Goal: Task Accomplishment & Management: Use online tool/utility

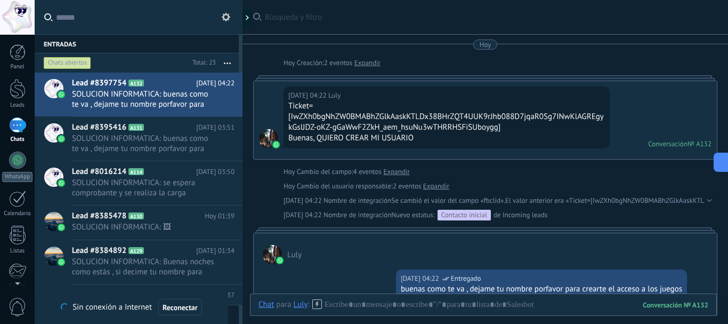
scroll to position [11, 0]
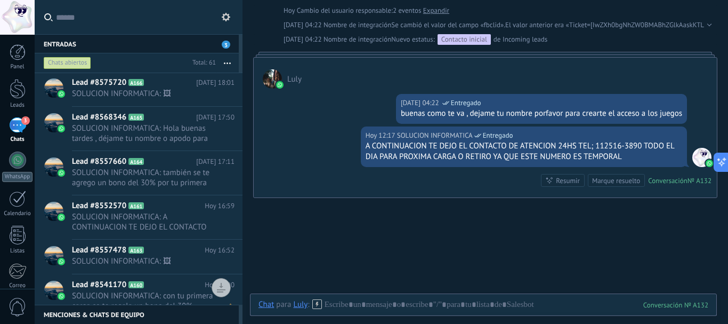
scroll to position [399, 0]
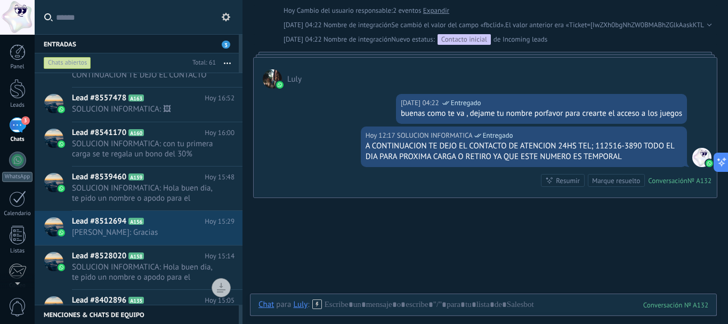
click at [14, 127] on div "3" at bounding box center [17, 124] width 17 height 15
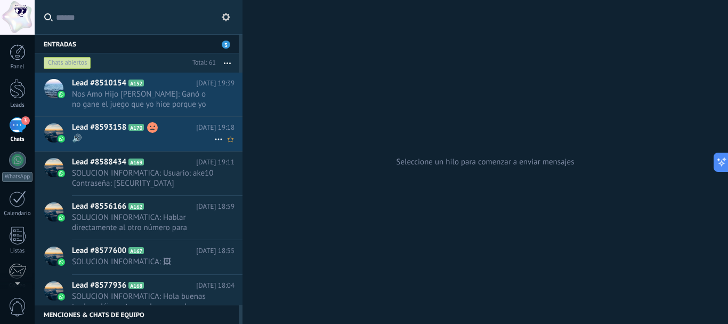
click at [177, 129] on h2 "Lead #8593158 A170" at bounding box center [134, 127] width 124 height 11
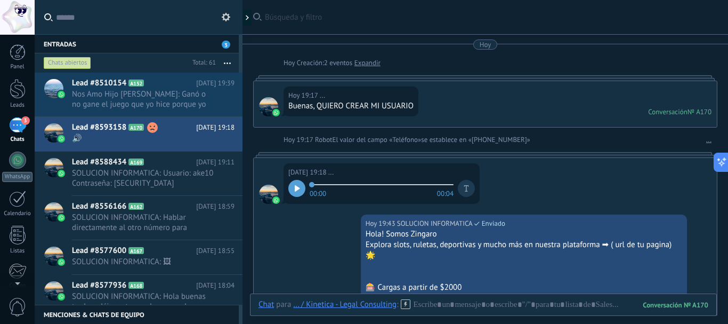
scroll to position [201, 0]
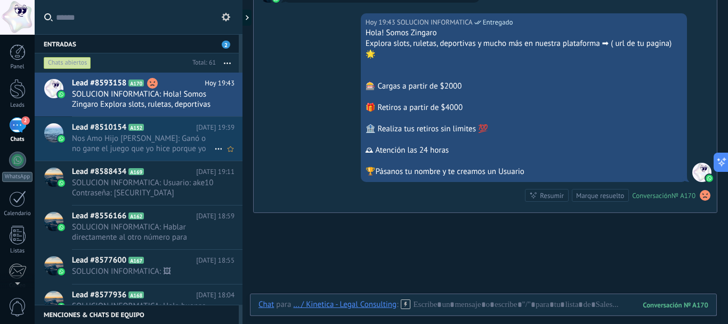
click at [158, 144] on span "Nos Amo Hijo Mío Muchísim: Ganó o no gane el juego que yo hice porque yo no ten…" at bounding box center [143, 143] width 142 height 20
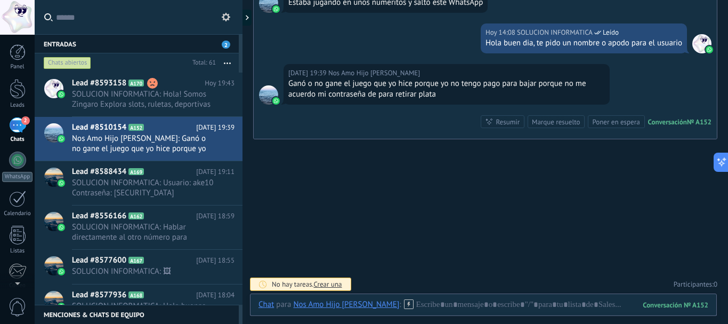
scroll to position [328, 0]
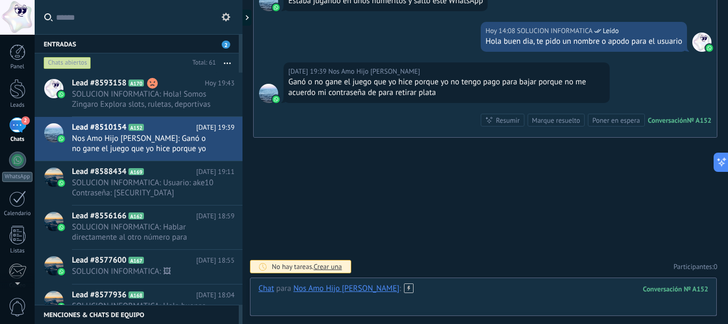
click at [464, 294] on div at bounding box center [484, 299] width 450 height 32
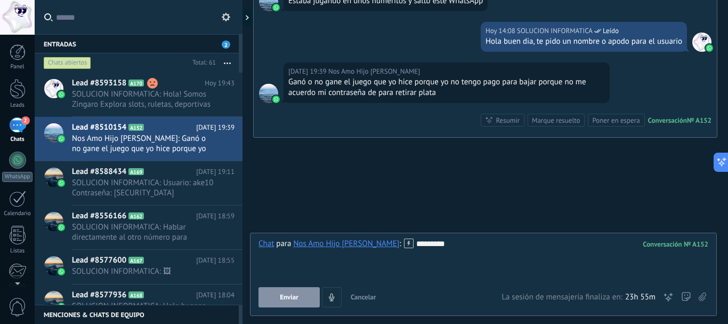
click at [309, 294] on button "Enviar" at bounding box center [289, 297] width 61 height 20
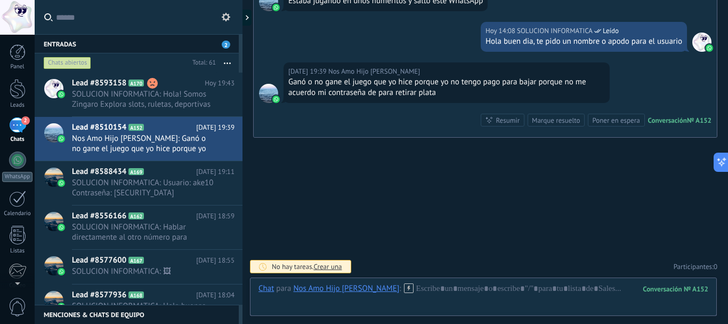
scroll to position [365, 0]
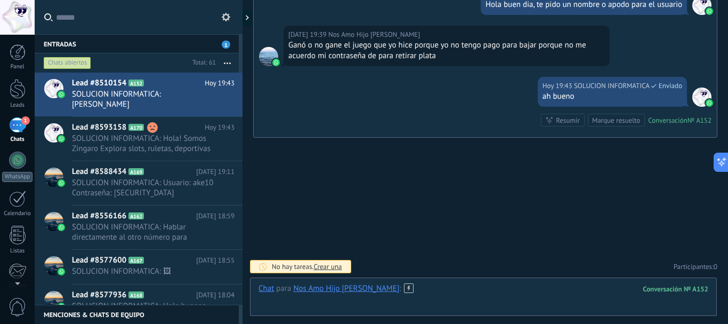
click at [475, 292] on div at bounding box center [484, 299] width 450 height 32
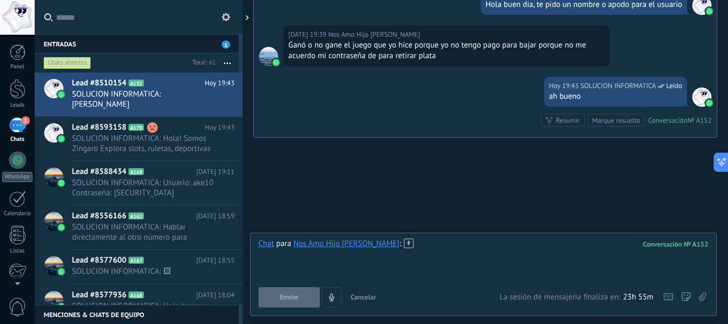
click at [445, 249] on div at bounding box center [484, 258] width 450 height 41
drag, startPoint x: 404, startPoint y: 243, endPoint x: 421, endPoint y: 249, distance: 18.2
click at [421, 249] on div at bounding box center [484, 258] width 450 height 41
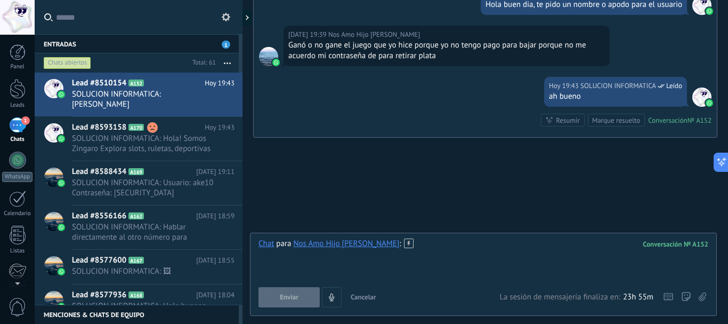
click at [421, 249] on div at bounding box center [484, 258] width 450 height 41
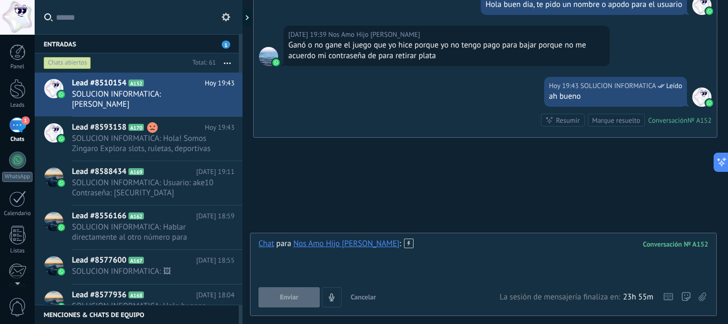
click at [422, 247] on div at bounding box center [484, 258] width 450 height 41
click at [425, 245] on div at bounding box center [484, 258] width 450 height 41
click at [426, 244] on div at bounding box center [484, 258] width 450 height 41
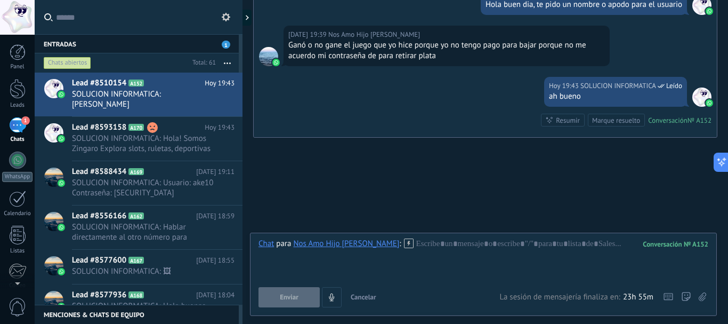
click at [404, 244] on icon at bounding box center [409, 243] width 10 height 10
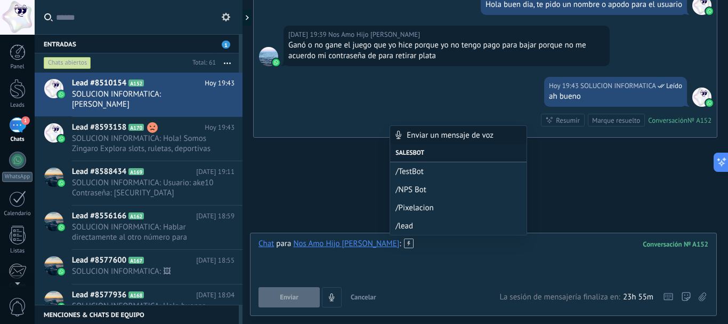
click at [428, 268] on div at bounding box center [484, 258] width 450 height 41
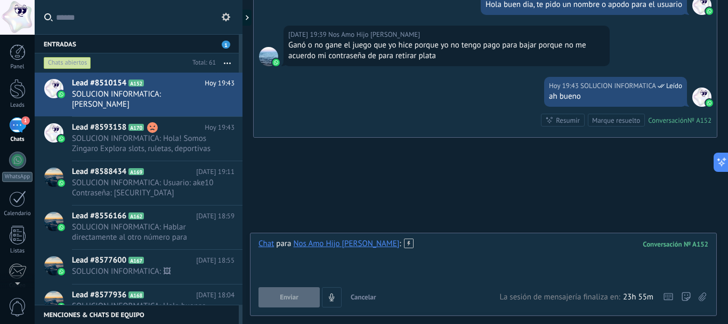
click at [440, 253] on div at bounding box center [484, 258] width 450 height 41
click at [450, 249] on div at bounding box center [484, 258] width 450 height 41
click at [473, 247] on div at bounding box center [484, 258] width 450 height 41
click at [471, 248] on div at bounding box center [484, 258] width 450 height 41
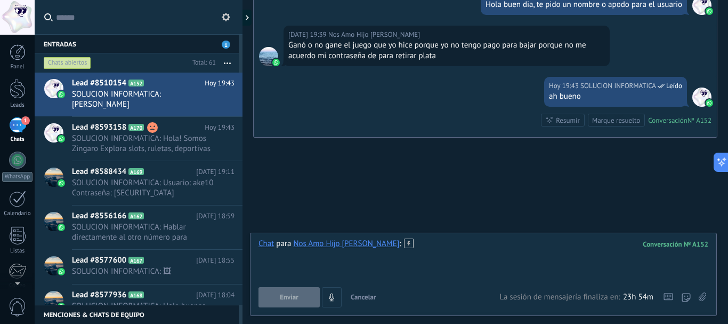
click at [473, 247] on div at bounding box center [484, 258] width 450 height 41
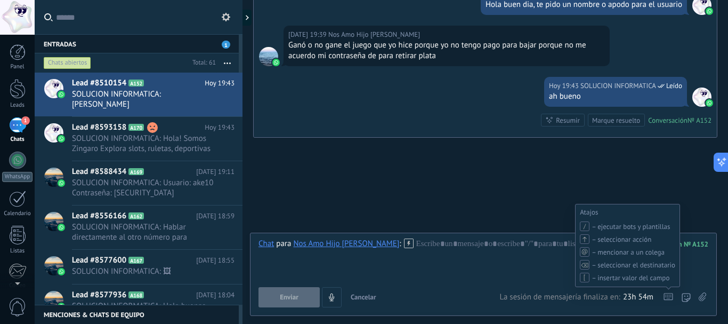
click at [668, 299] on icon at bounding box center [669, 296] width 10 height 7
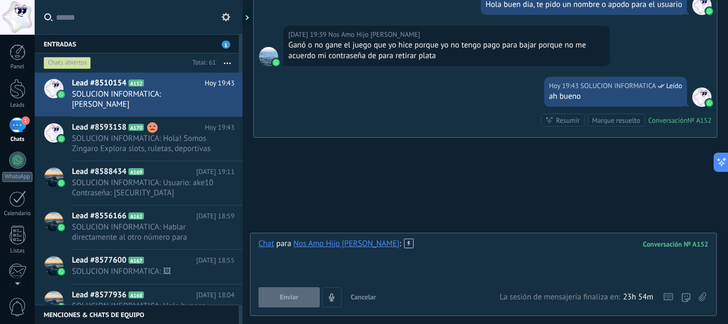
click at [566, 257] on div at bounding box center [484, 258] width 450 height 41
click at [727, 163] on icon at bounding box center [728, 161] width 7 height 7
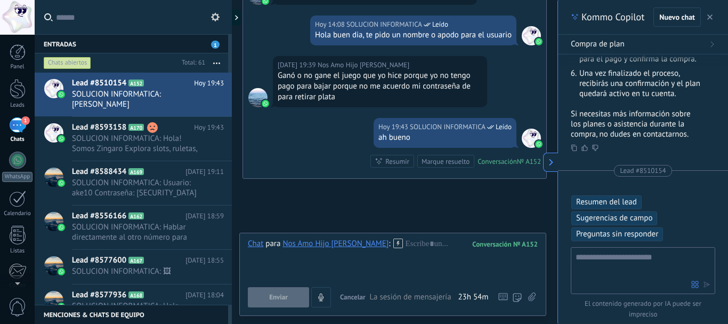
click at [647, 266] on textarea at bounding box center [634, 270] width 116 height 38
type textarea "**********"
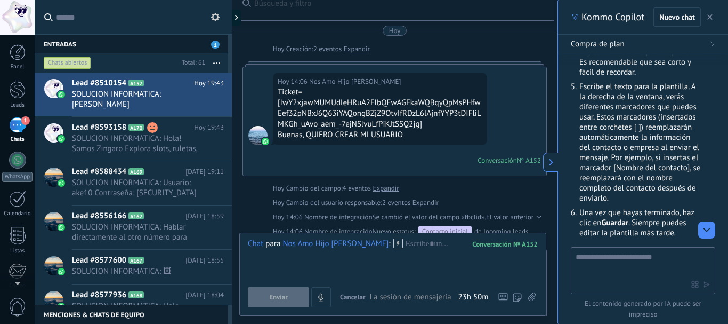
scroll to position [0, 0]
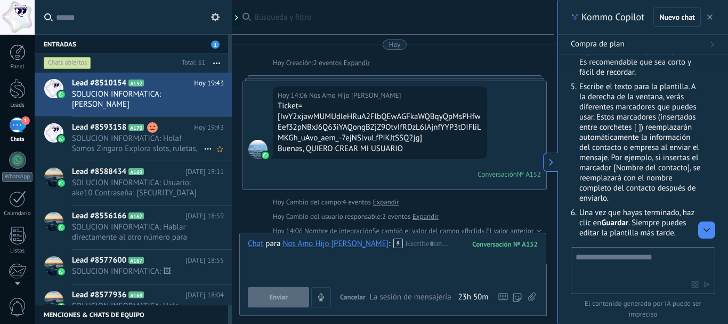
click at [125, 137] on span "SOLUCION INFORMATICA: Hola! Somos Zingaro Explora slots, ruletas, deportivas y …" at bounding box center [138, 143] width 132 height 20
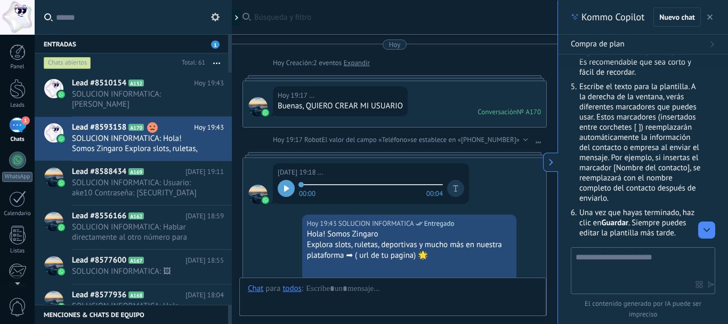
scroll to position [152, 0]
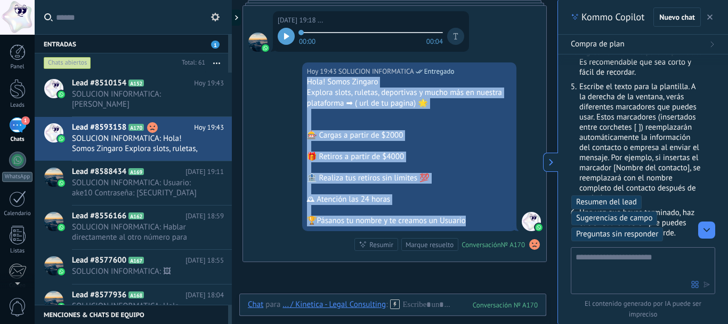
drag, startPoint x: 470, startPoint y: 222, endPoint x: 305, endPoint y: 81, distance: 216.6
click at [307, 81] on div "Hola! Somos Zingaro Explora slots, ruletas, deportivas y mucho más en nuestra p…" at bounding box center [409, 151] width 205 height 149
copy div "Hola! Somos Zingaro Explora slots, ruletas, deportivas y mucho más en nuestra p…"
click at [401, 158] on div "🎁 Retiros a partir de $4000" at bounding box center [409, 156] width 205 height 11
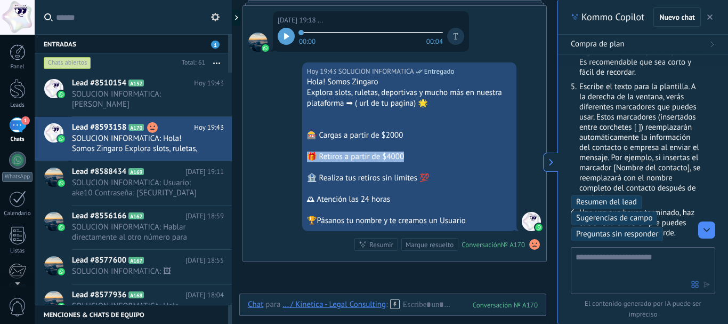
drag, startPoint x: 405, startPoint y: 155, endPoint x: 303, endPoint y: 158, distance: 101.3
click at [303, 158] on div "Hoy 19:43 SOLUCION INFORMATICA Entregado Hola! Somos Zingaro Explora slots, rul…" at bounding box center [409, 146] width 214 height 168
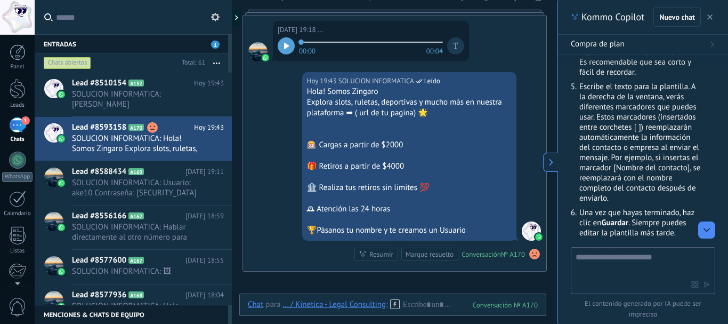
scroll to position [160, 0]
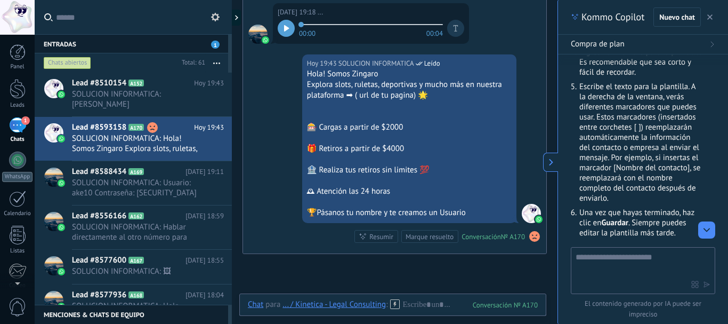
click at [323, 77] on div "Hola! Somos Zingaro" at bounding box center [409, 74] width 205 height 11
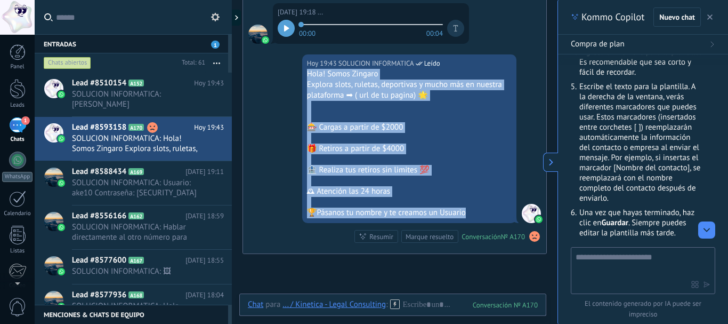
drag, startPoint x: 304, startPoint y: 74, endPoint x: 494, endPoint y: 216, distance: 236.4
click at [494, 216] on div "Hoy 19:43 SOLUCION INFORMATICA Leído Hola! Somos Zingaro Explora slots, ruletas…" at bounding box center [409, 138] width 214 height 168
copy div "Hola! Somos Zingaro Explora slots, ruletas, deportivas y mucho más en nuestra p…"
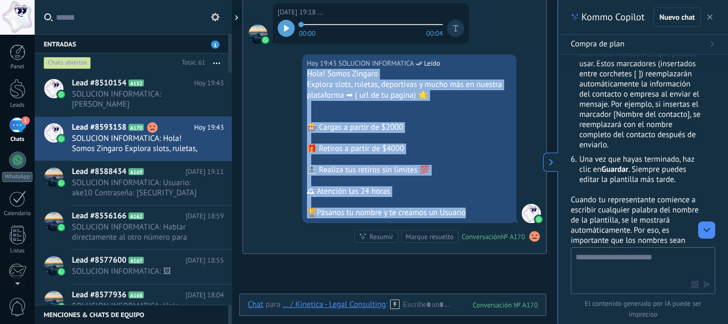
scroll to position [496, 0]
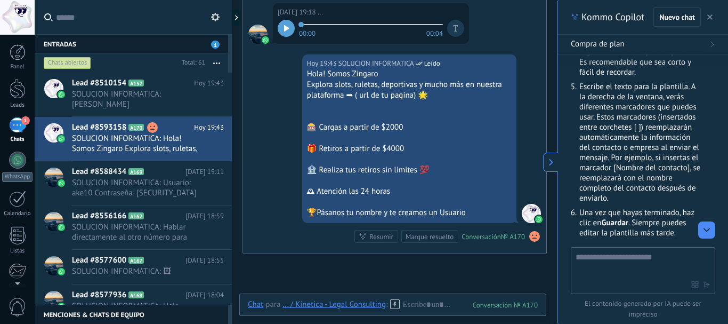
drag, startPoint x: 671, startPoint y: 125, endPoint x: 681, endPoint y: 128, distance: 10.8
click at [669, 128] on li "Escribe el texto para la plantilla. A la derecha de la ventana, verás diferente…" at bounding box center [640, 143] width 124 height 122
click at [654, 140] on li "Escribe el texto para la plantilla. A la derecha de la ventana, verás diferente…" at bounding box center [640, 143] width 124 height 122
drag, startPoint x: 645, startPoint y: 138, endPoint x: 702, endPoint y: 139, distance: 57.6
click at [702, 139] on div "Para crear plantillas en Kommo CRM, sigue estos pasos: Ve a la sección de Confi…" at bounding box center [643, 166] width 144 height 447
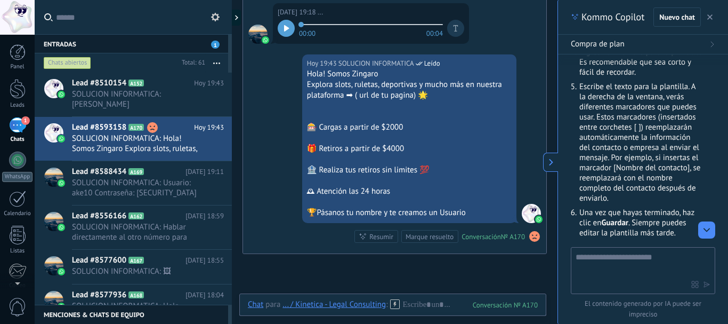
click at [621, 143] on li "Escribe el texto para la plantilla. A la derecha de la ventana, verás diferente…" at bounding box center [640, 143] width 124 height 122
drag, startPoint x: 650, startPoint y: 146, endPoint x: 692, endPoint y: 148, distance: 42.7
click at [692, 148] on li "Escribe el texto para la plantilla. A la derecha de la ventana, verás diferente…" at bounding box center [640, 143] width 124 height 122
click at [678, 151] on li "Escribe el texto para la plantilla. A la derecha de la ventana, verás diferente…" at bounding box center [640, 143] width 124 height 122
click at [639, 142] on li "Escribe el texto para la plantilla. A la derecha de la ventana, verás diferente…" at bounding box center [640, 143] width 124 height 122
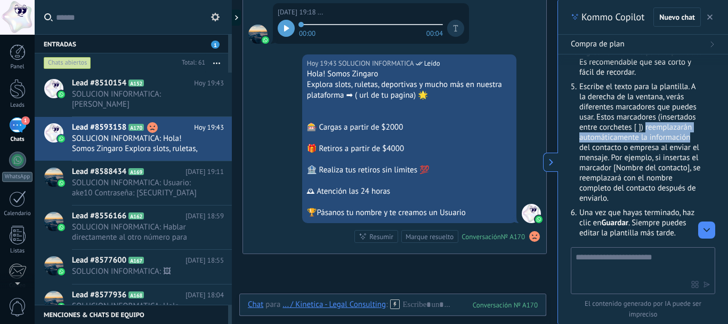
drag, startPoint x: 645, startPoint y: 135, endPoint x: 703, endPoint y: 143, distance: 58.6
click at [703, 143] on div "Para crear plantillas en Kommo CRM, sigue estos pasos: Ve a la sección de Confi…" at bounding box center [643, 166] width 144 height 447
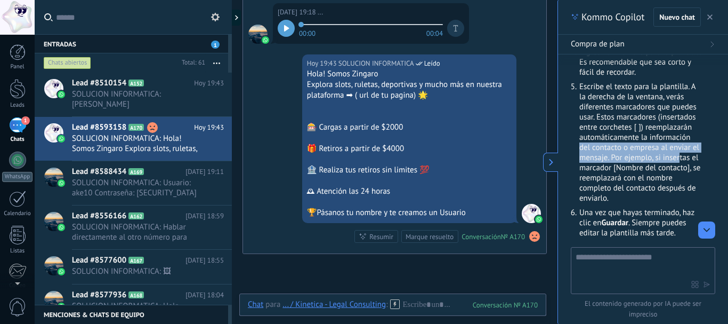
drag, startPoint x: 580, startPoint y: 154, endPoint x: 689, endPoint y: 168, distance: 109.7
click at [689, 168] on li "Escribe el texto para la plantilla. A la derecha de la ventana, verás diferente…" at bounding box center [640, 143] width 124 height 122
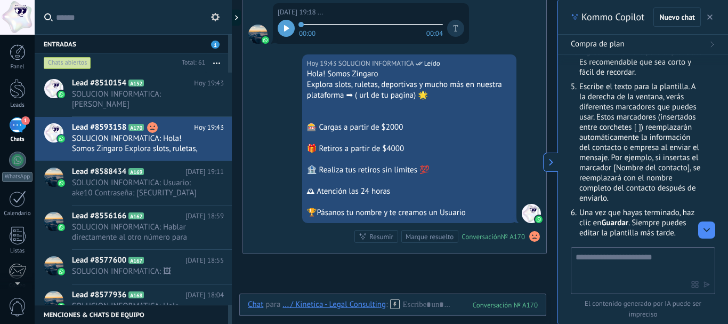
click at [650, 180] on li "Escribe el texto para la plantilla. A la derecha de la ventana, verás diferente…" at bounding box center [640, 143] width 124 height 122
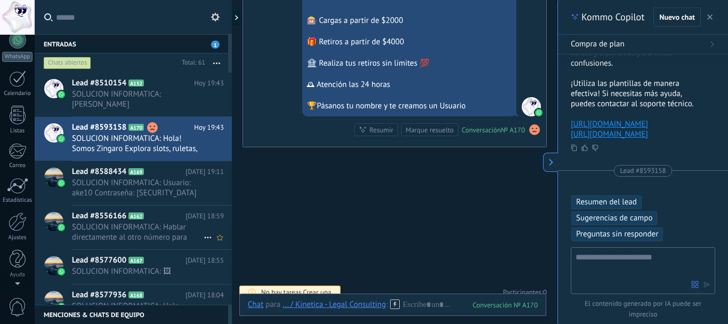
scroll to position [0, 0]
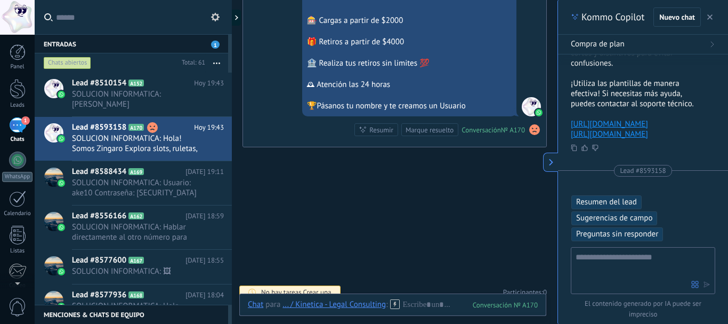
click at [212, 19] on icon at bounding box center [215, 17] width 9 height 9
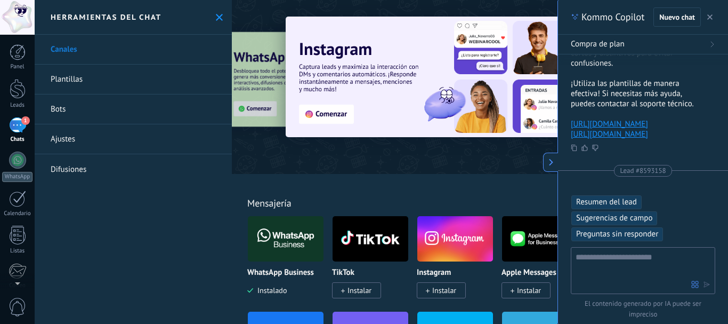
click at [72, 76] on link "Plantillas" at bounding box center [133, 79] width 197 height 30
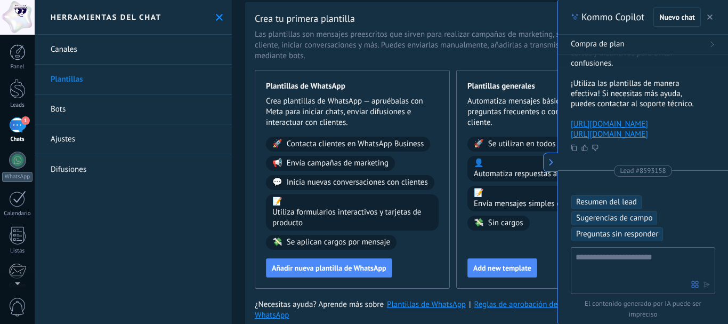
scroll to position [13, 0]
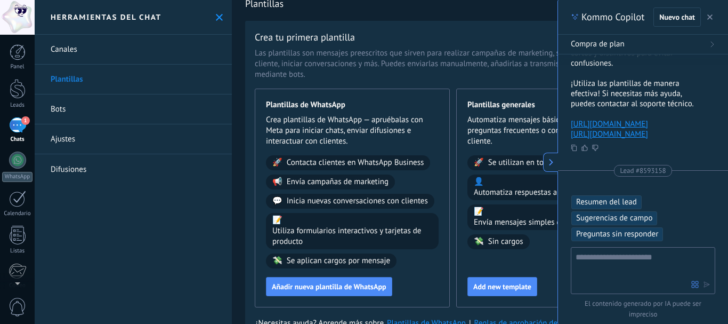
click at [556, 160] on button at bounding box center [550, 161] width 15 height 19
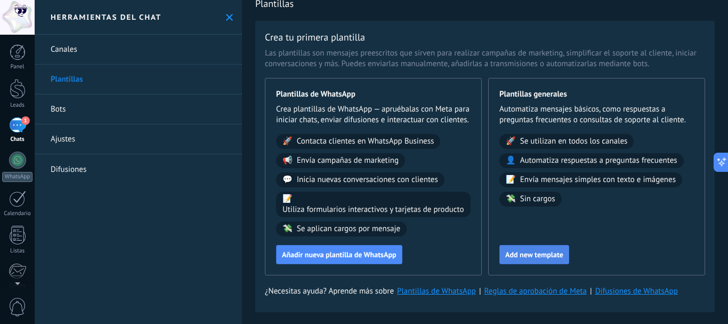
click at [530, 258] on span "Add new template" at bounding box center [534, 254] width 58 height 7
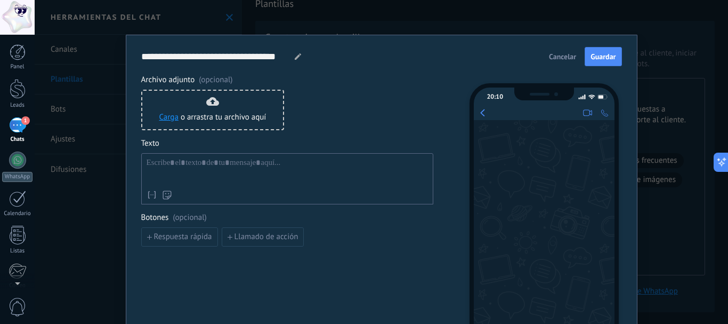
click at [260, 163] on div at bounding box center [287, 171] width 281 height 27
click at [228, 167] on div at bounding box center [287, 171] width 281 height 27
paste div
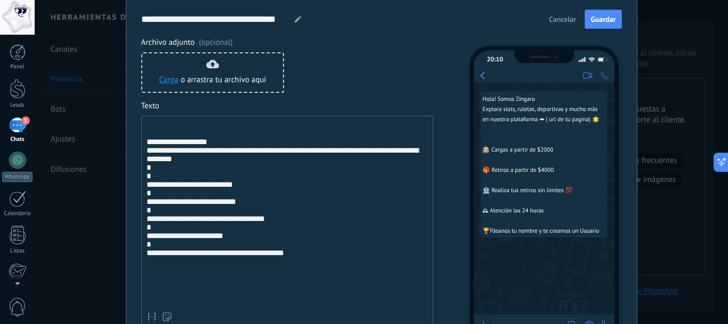
scroll to position [53, 0]
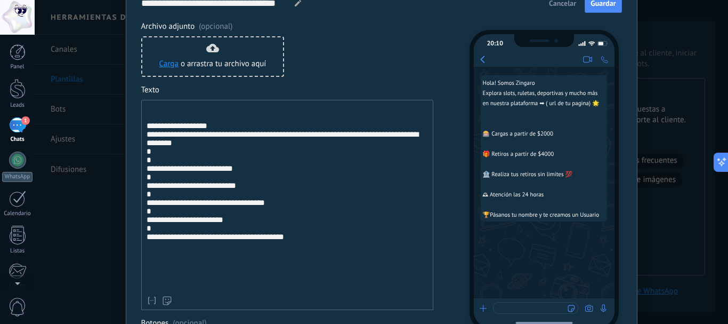
click at [147, 207] on div "**********" at bounding box center [287, 197] width 281 height 186
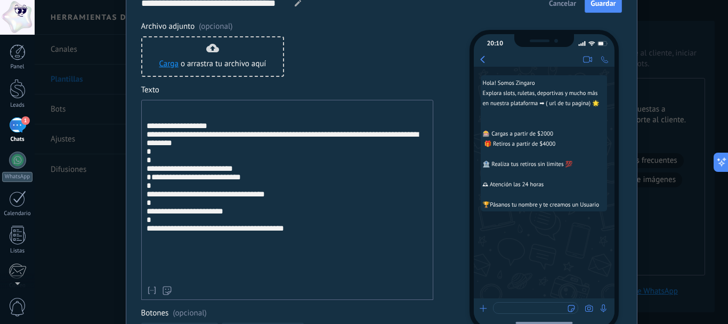
click at [143, 212] on div "**********" at bounding box center [287, 200] width 292 height 200
click at [147, 212] on div "**********" at bounding box center [287, 192] width 281 height 176
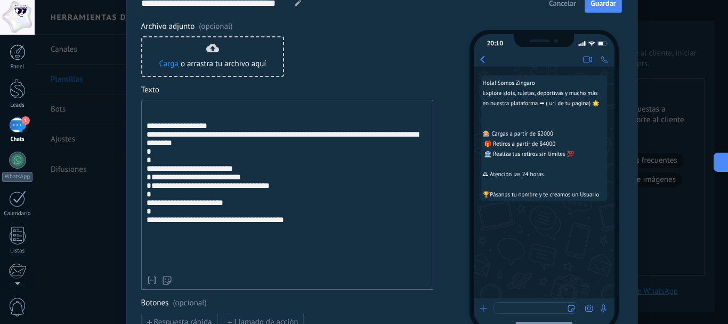
click at [147, 224] on div "**********" at bounding box center [287, 187] width 281 height 166
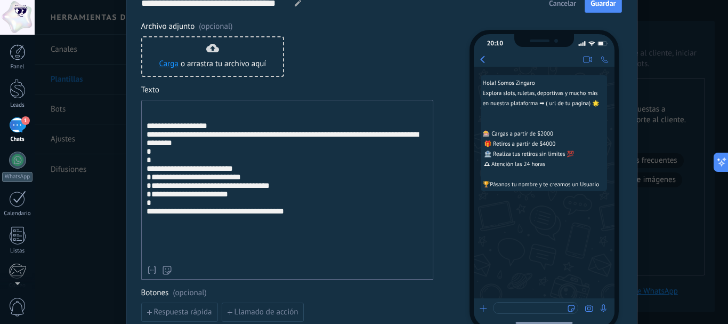
click at [160, 204] on div "**********" at bounding box center [287, 182] width 281 height 156
click at [149, 195] on div "**********" at bounding box center [287, 182] width 281 height 156
click at [147, 182] on div "**********" at bounding box center [287, 182] width 281 height 156
click at [148, 213] on div "**********" at bounding box center [287, 206] width 281 height 84
drag, startPoint x: 397, startPoint y: 142, endPoint x: 166, endPoint y: 149, distance: 230.4
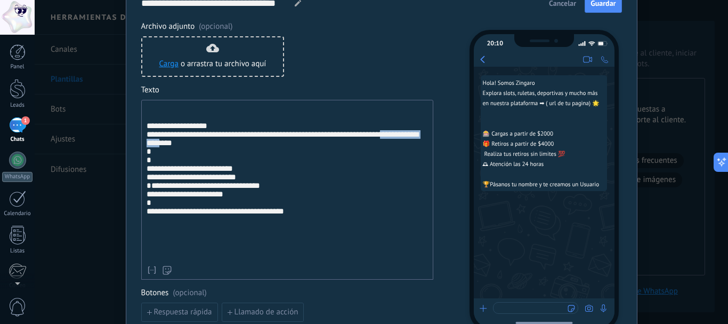
click at [166, 149] on div "**********" at bounding box center [287, 182] width 281 height 156
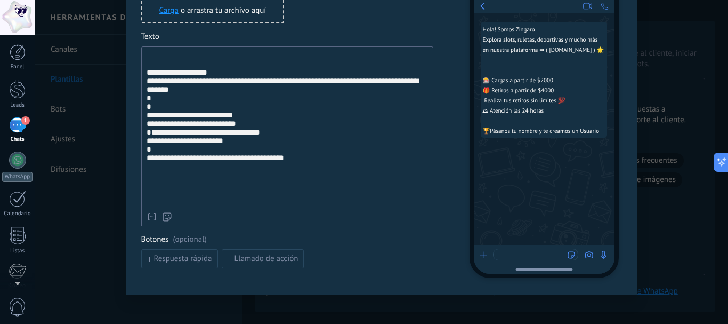
click at [311, 180] on div "**********" at bounding box center [287, 153] width 281 height 84
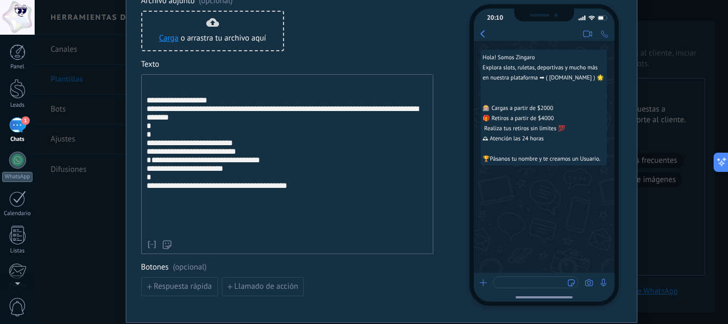
scroll to position [53, 0]
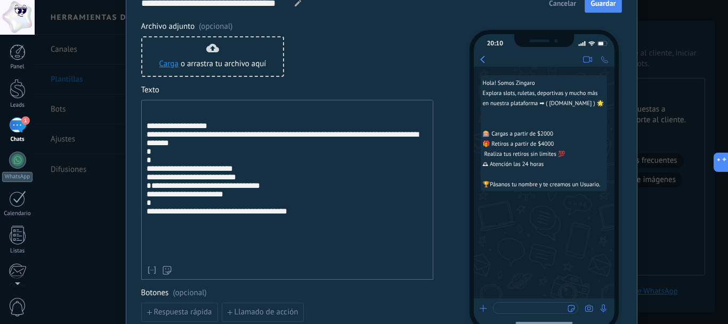
click at [142, 183] on div "**********" at bounding box center [287, 190] width 292 height 180
click at [143, 183] on div "**********" at bounding box center [287, 190] width 292 height 180
click at [147, 182] on div "**********" at bounding box center [287, 206] width 281 height 84
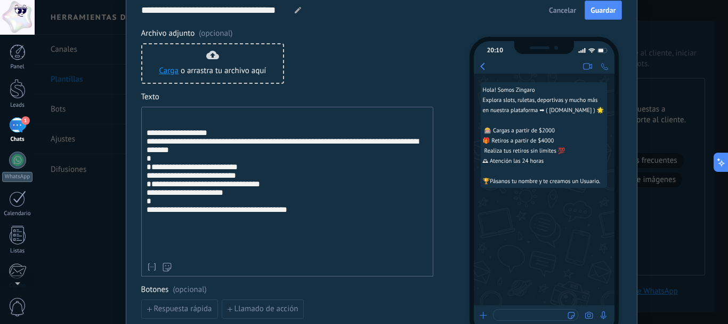
scroll to position [0, 0]
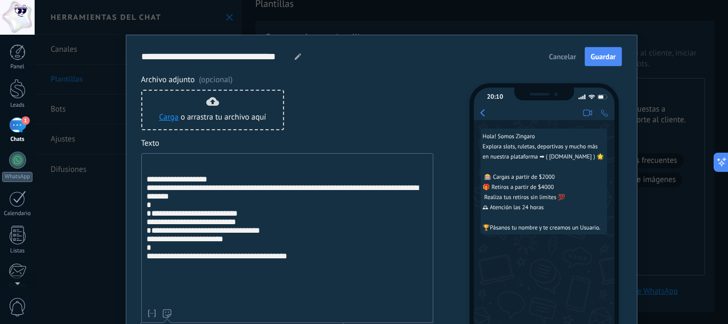
click at [167, 311] on icon at bounding box center [167, 313] width 9 height 9
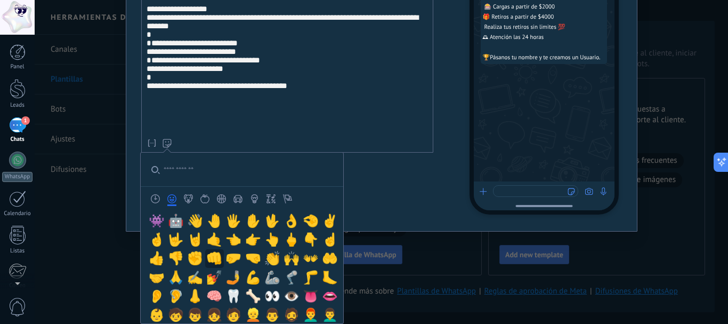
scroll to position [266, 0]
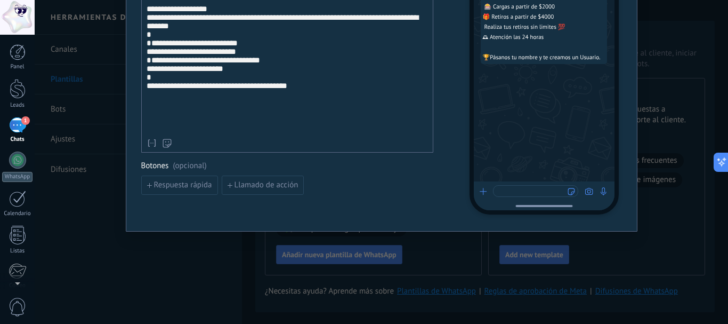
click at [199, 77] on div "**********" at bounding box center [287, 83] width 281 height 73
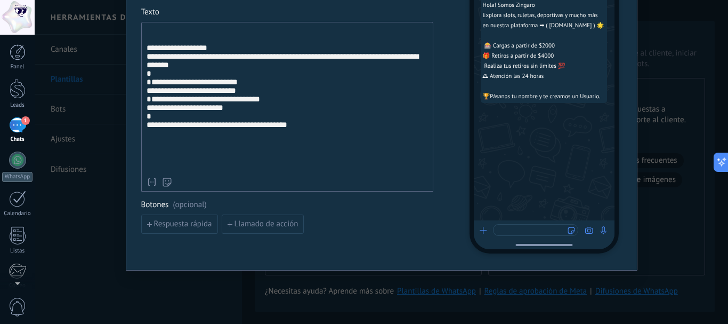
scroll to position [117, 0]
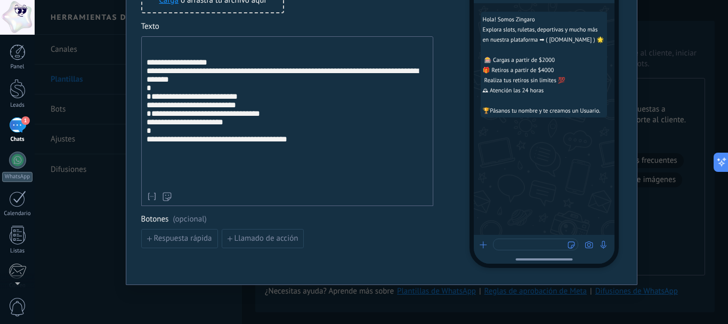
click at [151, 100] on span "**********" at bounding box center [194, 96] width 86 height 8
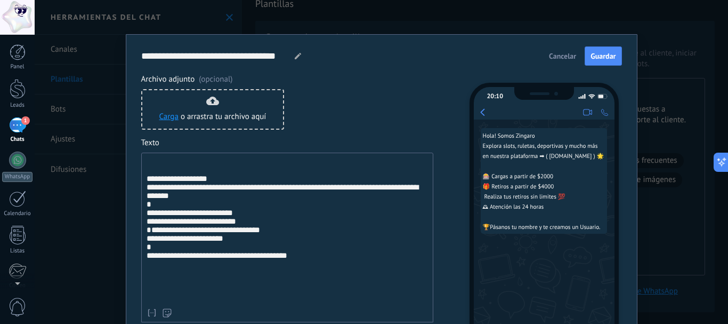
scroll to position [0, 0]
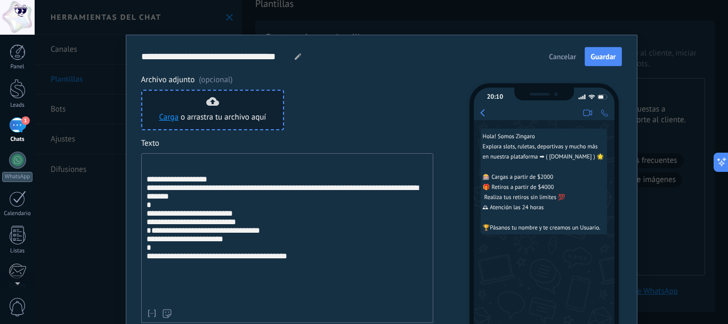
click at [232, 107] on div "Carga o arrastra tu archivo aquí Arrastra aquí" at bounding box center [212, 110] width 107 height 26
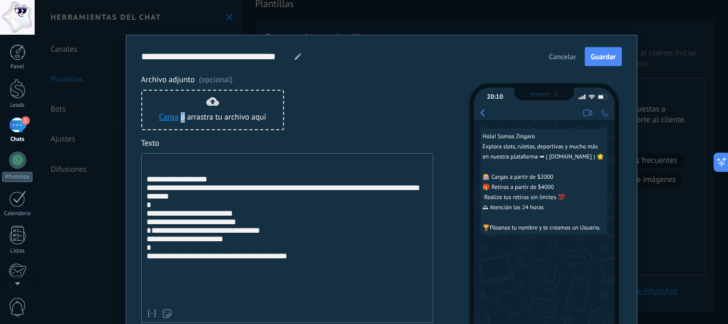
click at [595, 61] on button "Guardar" at bounding box center [603, 56] width 37 height 19
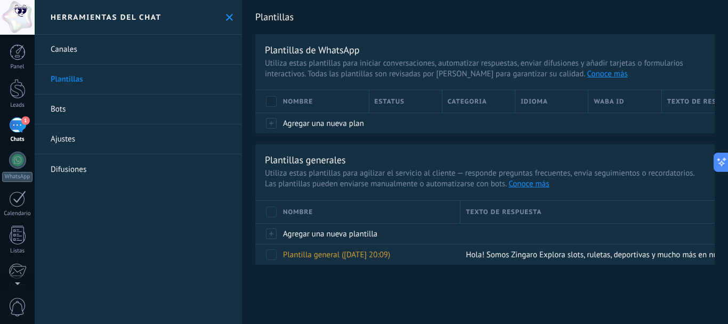
click at [385, 66] on span "Utiliza estas plantillas para iniciar conversaciones, automatizar respuestas, e…" at bounding box center [485, 68] width 440 height 21
click at [20, 87] on div at bounding box center [18, 89] width 16 height 20
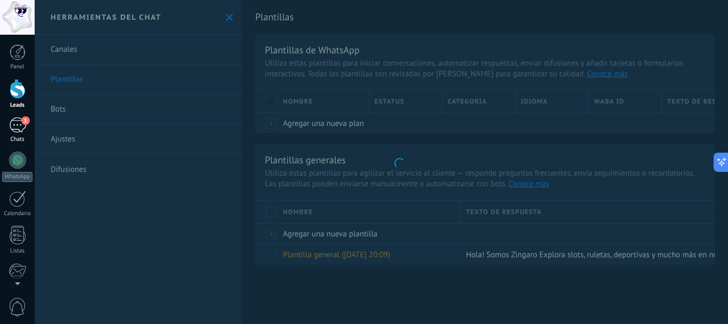
click at [23, 123] on span "1" at bounding box center [25, 120] width 9 height 9
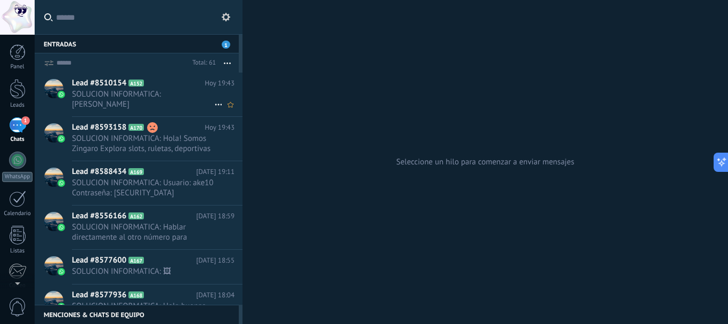
click at [164, 84] on h2 "Lead #8510154 A152" at bounding box center [138, 83] width 133 height 11
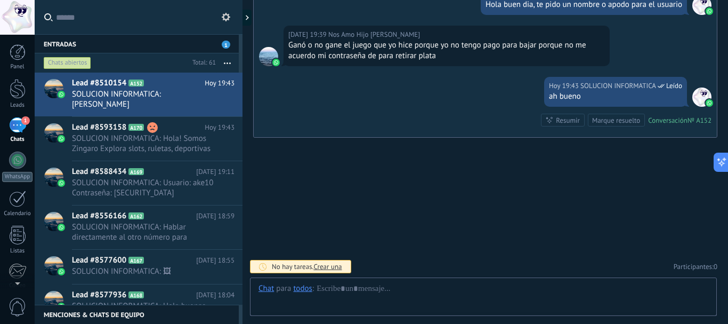
scroll to position [762, 0]
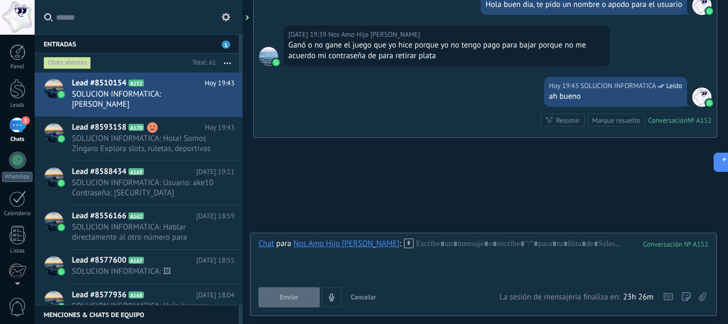
click at [418, 249] on div at bounding box center [484, 258] width 450 height 41
drag, startPoint x: 417, startPoint y: 246, endPoint x: 407, endPoint y: 252, distance: 11.9
click at [407, 252] on div at bounding box center [484, 258] width 450 height 41
click at [414, 242] on div at bounding box center [484, 258] width 450 height 41
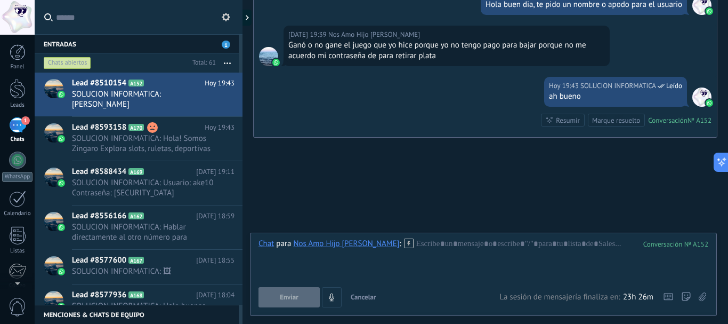
click at [414, 242] on div at bounding box center [484, 258] width 450 height 41
click at [404, 246] on icon at bounding box center [409, 243] width 10 height 10
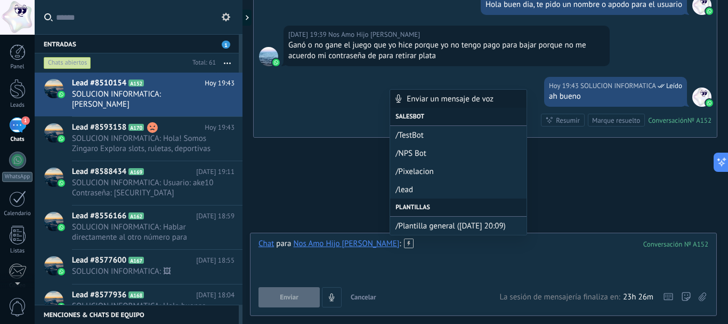
click at [431, 246] on div at bounding box center [484, 258] width 450 height 41
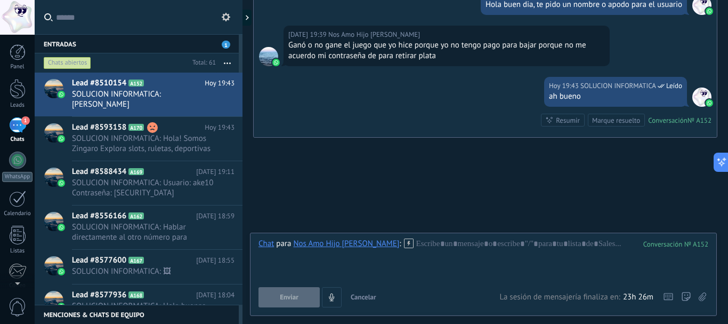
click at [227, 17] on icon at bounding box center [226, 17] width 9 height 9
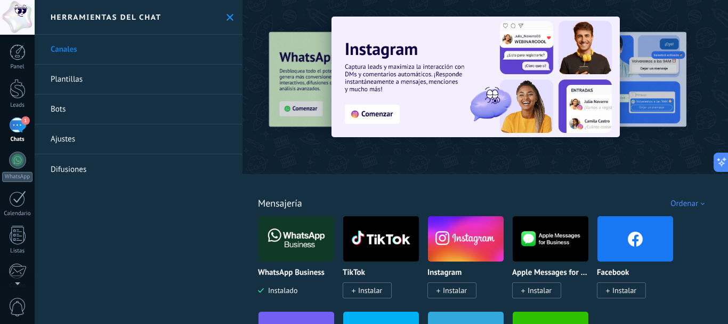
click at [62, 84] on link "Plantillas" at bounding box center [139, 79] width 208 height 30
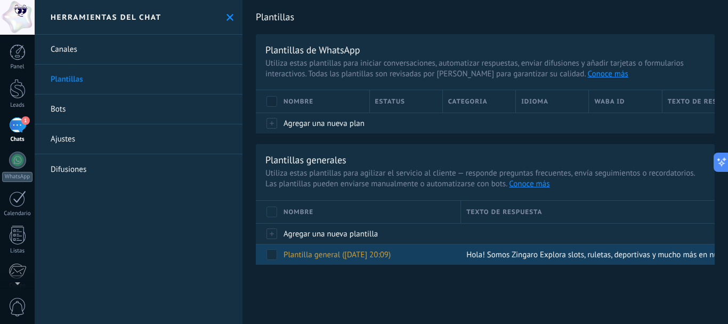
click at [367, 253] on span "Plantilla general (21.08.2025 20:09)" at bounding box center [337, 254] width 107 height 10
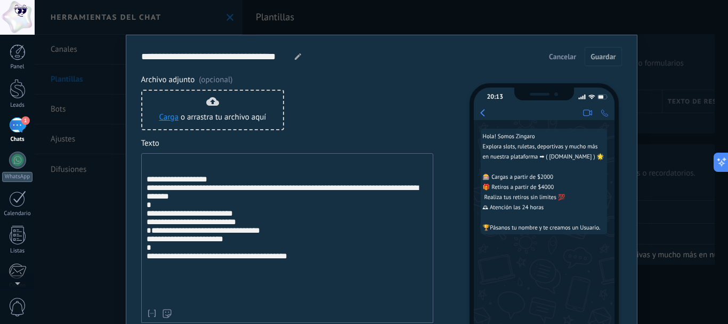
click at [295, 56] on use at bounding box center [298, 56] width 6 height 6
drag, startPoint x: 286, startPoint y: 55, endPoint x: 129, endPoint y: 38, distance: 157.6
click at [129, 38] on div "**********" at bounding box center [382, 221] width 512 height 372
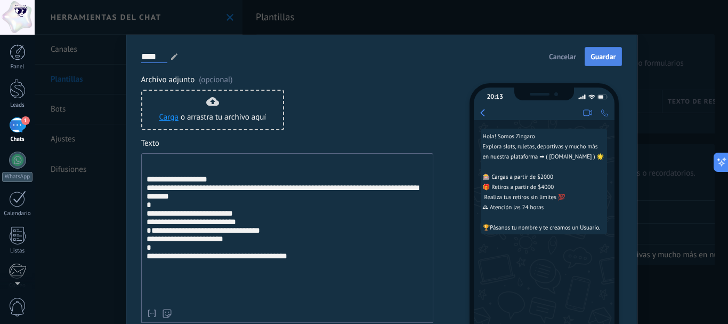
type input "****"
click at [612, 60] on span "Guardar" at bounding box center [603, 56] width 25 height 7
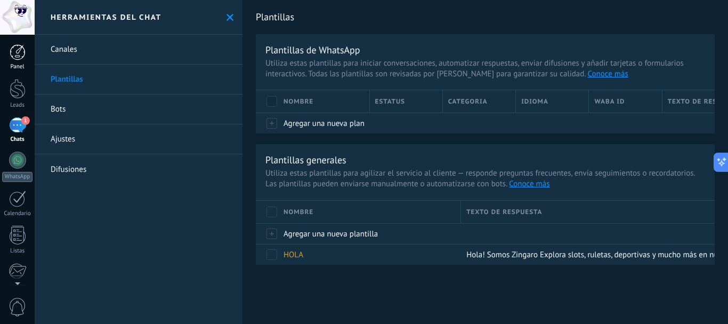
click at [17, 63] on div "Panel" at bounding box center [17, 66] width 31 height 7
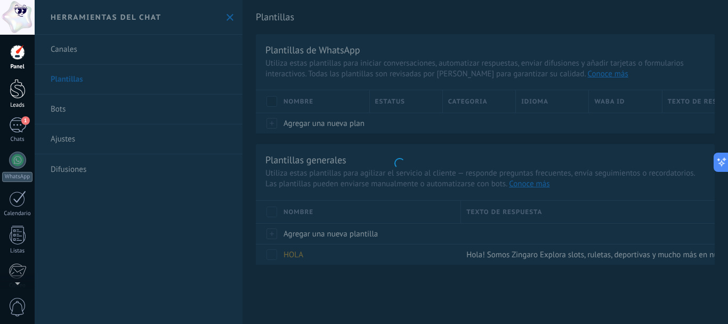
scroll to position [787, 0]
click at [18, 91] on div at bounding box center [18, 89] width 16 height 20
click at [25, 129] on div "1" at bounding box center [17, 124] width 17 height 15
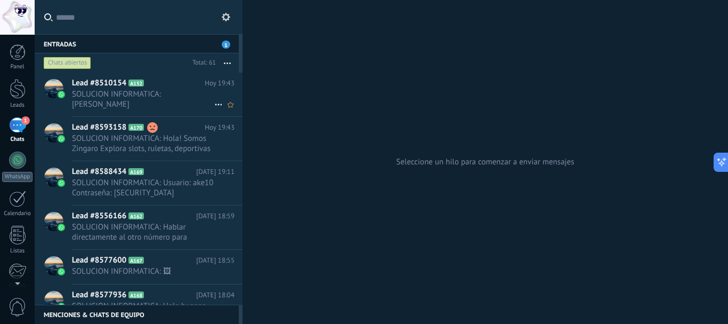
click at [168, 82] on h2 "Lead #8510154 A152" at bounding box center [138, 83] width 133 height 11
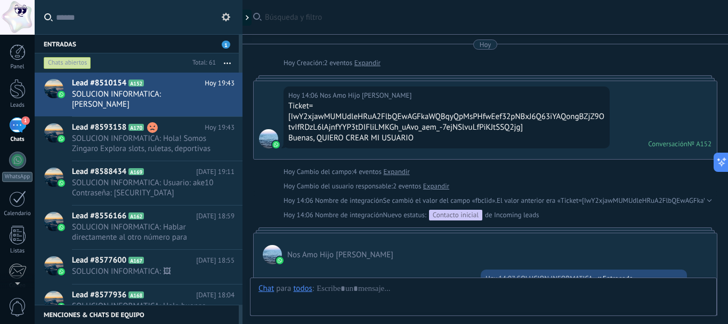
scroll to position [365, 0]
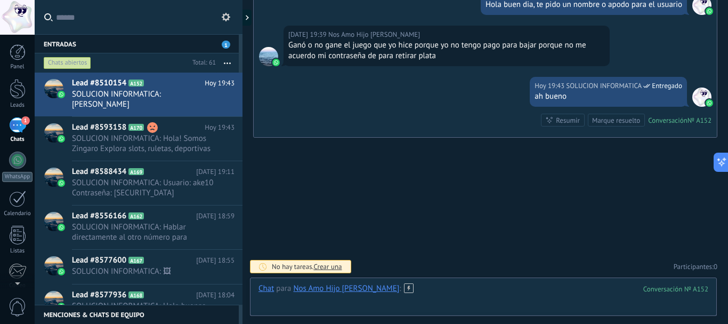
click at [435, 293] on div at bounding box center [484, 299] width 450 height 32
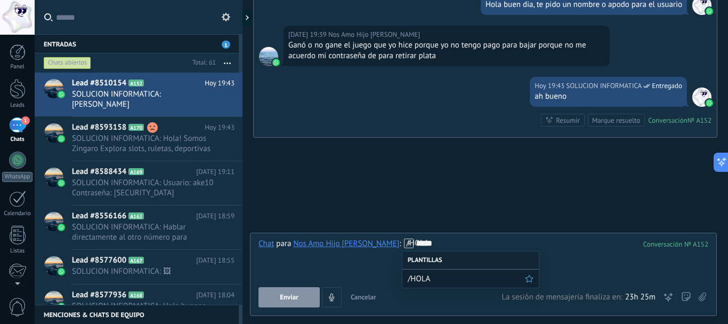
click at [416, 278] on span "/HOLA" at bounding box center [466, 278] width 117 height 10
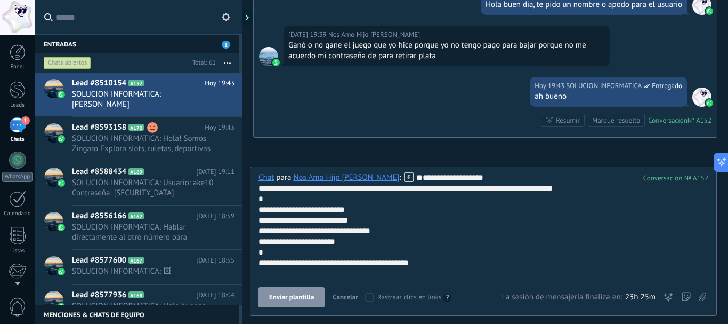
scroll to position [32, 0]
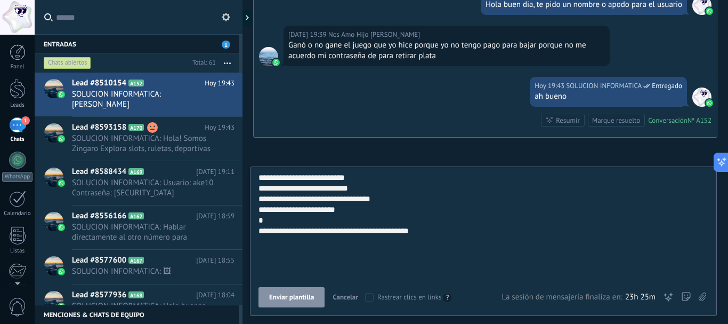
click at [226, 17] on icon at bounding box center [226, 17] width 9 height 9
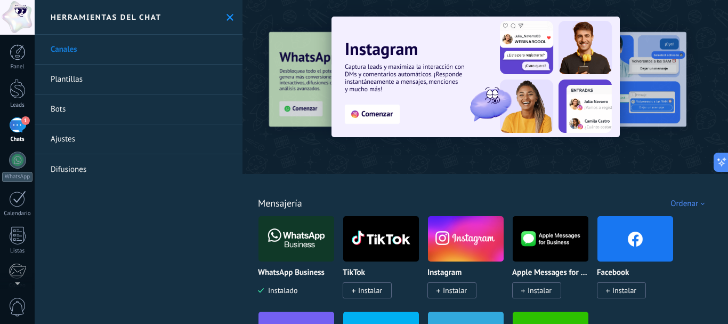
click at [71, 75] on link "Plantillas" at bounding box center [139, 79] width 208 height 30
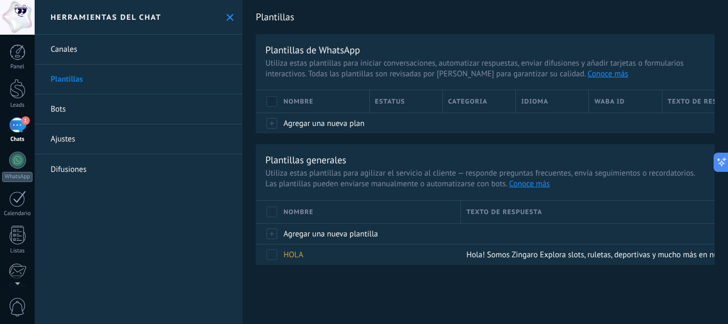
click at [62, 102] on link "Bots" at bounding box center [139, 109] width 208 height 30
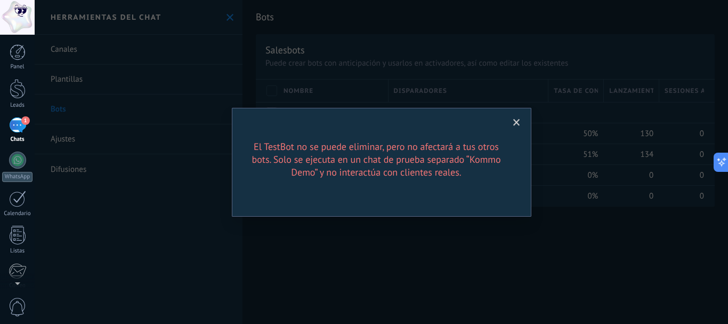
click at [516, 126] on span at bounding box center [517, 123] width 18 height 18
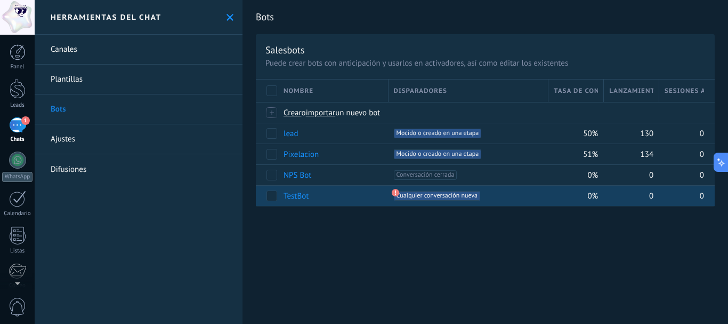
click at [432, 196] on span "Cualquier conversación nueva +0" at bounding box center [437, 196] width 86 height 10
click at [411, 191] on span "Cualquier conversación nueva +0" at bounding box center [437, 196] width 86 height 10
click at [330, 194] on div "TestBot" at bounding box center [330, 195] width 105 height 20
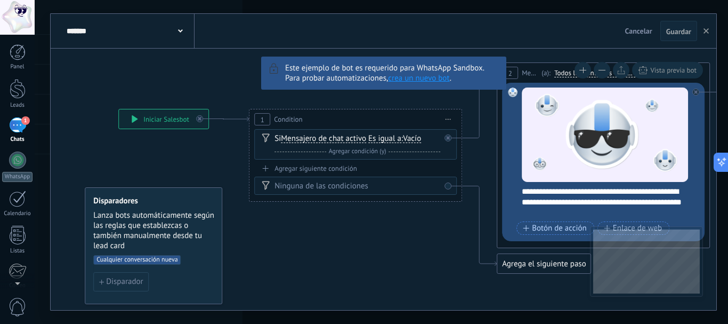
drag, startPoint x: 119, startPoint y: 247, endPoint x: 479, endPoint y: 237, distance: 359.4
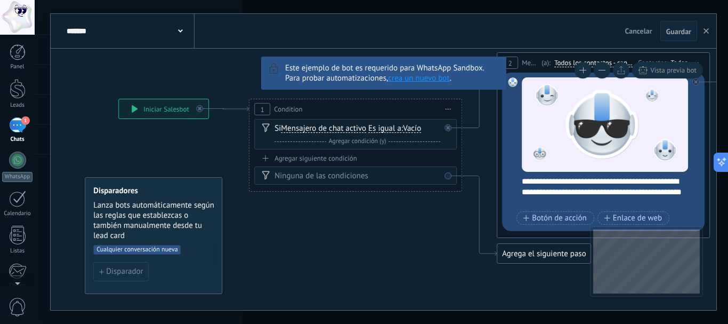
drag, startPoint x: 360, startPoint y: 215, endPoint x: 373, endPoint y: 204, distance: 17.4
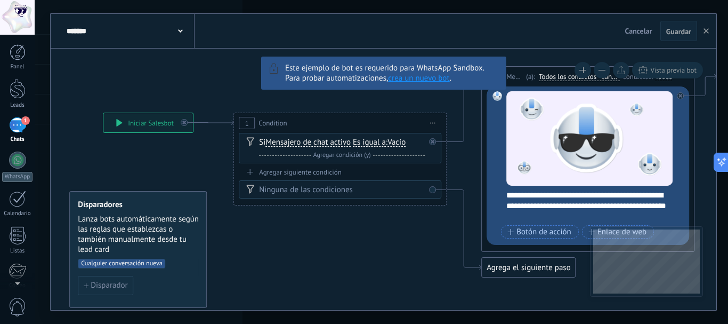
drag, startPoint x: 286, startPoint y: 157, endPoint x: 256, endPoint y: 176, distance: 36.2
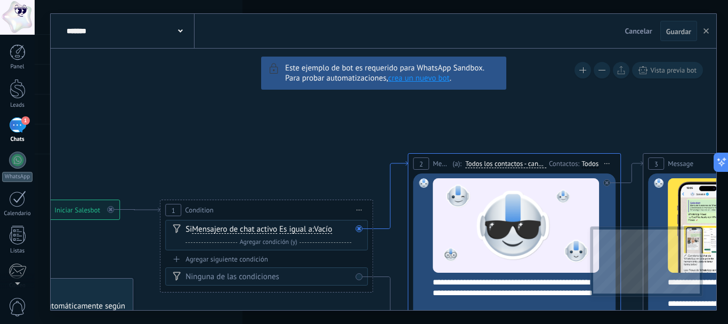
drag, startPoint x: 451, startPoint y: 128, endPoint x: 391, endPoint y: 209, distance: 101.3
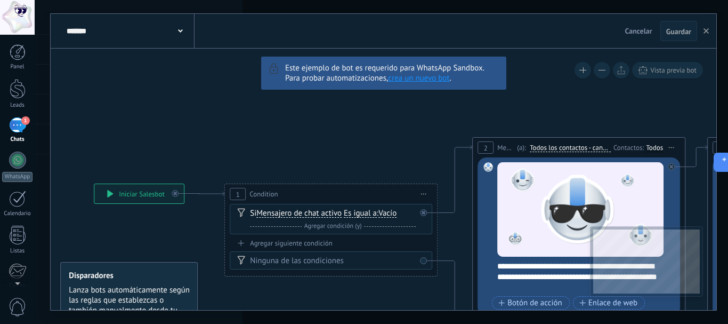
drag, startPoint x: 335, startPoint y: 156, endPoint x: 399, endPoint y: 140, distance: 66.4
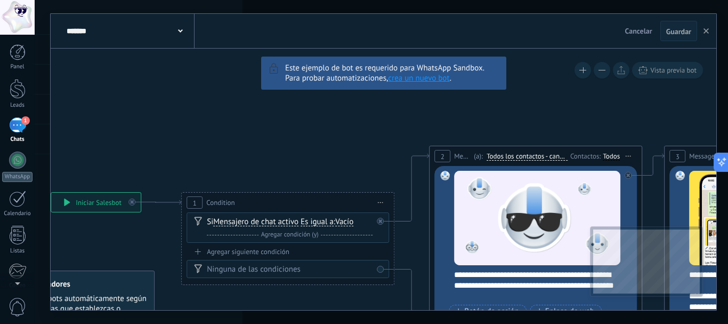
drag, startPoint x: 359, startPoint y: 136, endPoint x: 267, endPoint y: 133, distance: 92.2
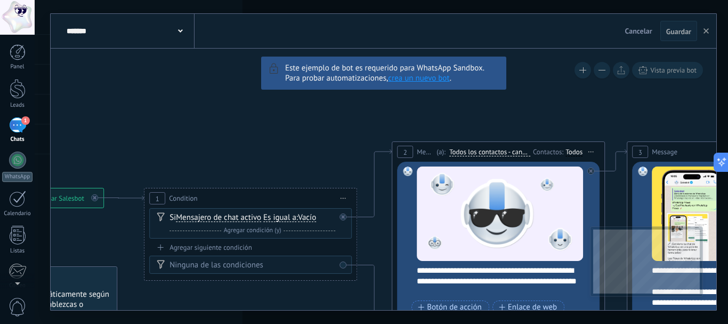
drag, startPoint x: 340, startPoint y: 152, endPoint x: 192, endPoint y: 84, distance: 161.9
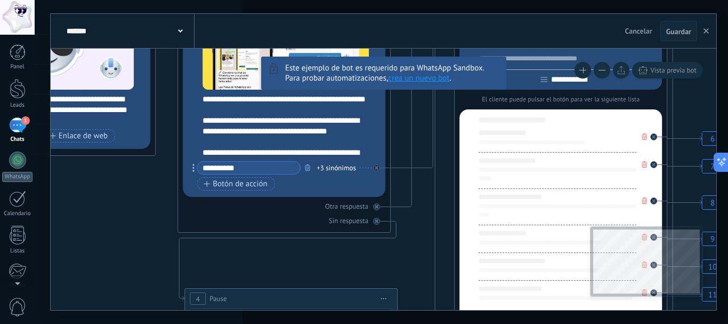
drag, startPoint x: 499, startPoint y: 206, endPoint x: 133, endPoint y: 104, distance: 379.9
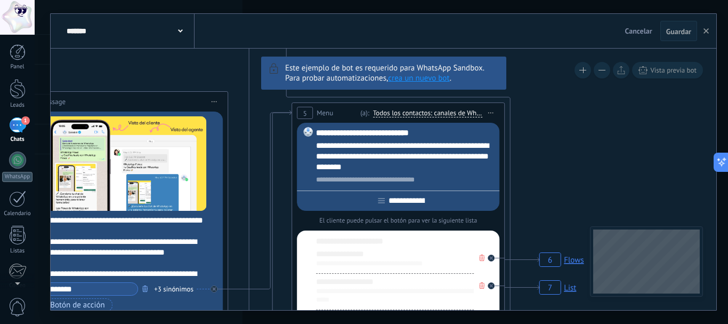
drag, startPoint x: 397, startPoint y: 155, endPoint x: 282, endPoint y: 269, distance: 162.1
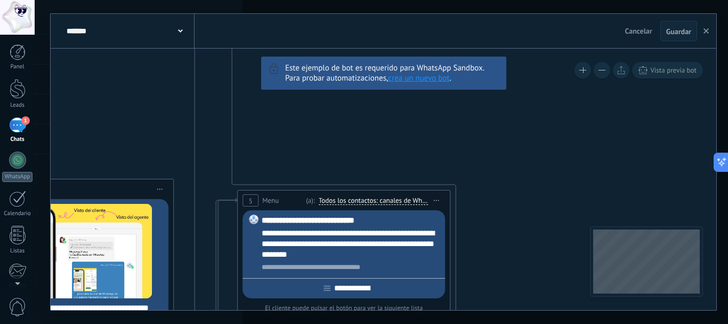
drag, startPoint x: 542, startPoint y: 150, endPoint x: 504, endPoint y: 241, distance: 98.7
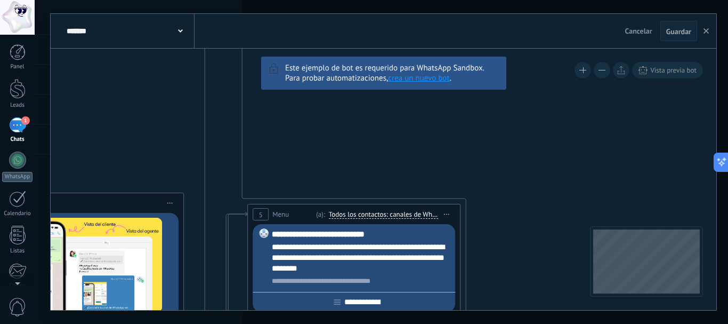
drag, startPoint x: 487, startPoint y: 124, endPoint x: 552, endPoint y: 276, distance: 165.4
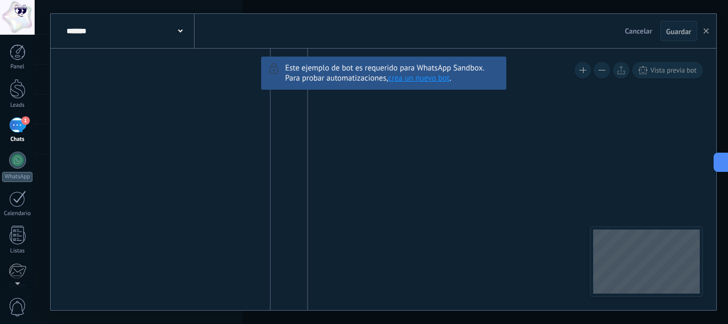
drag, startPoint x: 449, startPoint y: 158, endPoint x: 451, endPoint y: 253, distance: 94.9
drag, startPoint x: 425, startPoint y: 247, endPoint x: 412, endPoint y: 221, distance: 29.6
drag, startPoint x: 394, startPoint y: 113, endPoint x: 405, endPoint y: 110, distance: 10.5
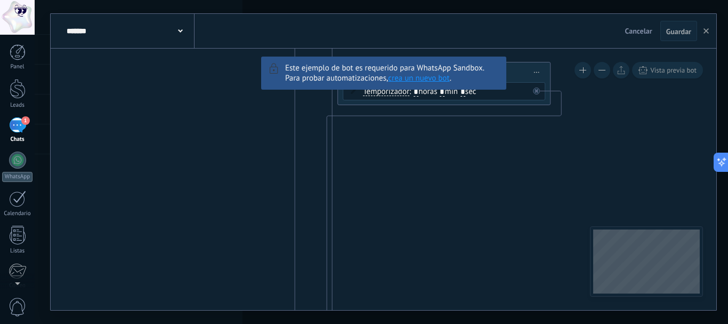
drag, startPoint x: 408, startPoint y: 151, endPoint x: 415, endPoint y: 241, distance: 90.3
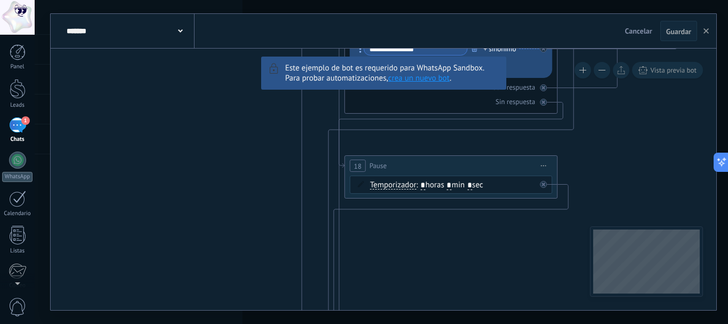
drag, startPoint x: 413, startPoint y: 197, endPoint x: 417, endPoint y: 220, distance: 22.8
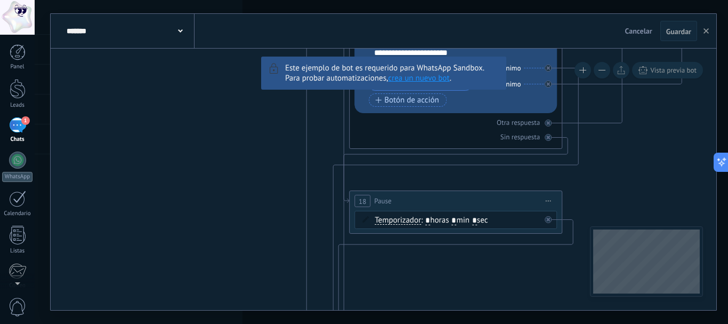
drag, startPoint x: 492, startPoint y: 167, endPoint x: 435, endPoint y: 256, distance: 105.7
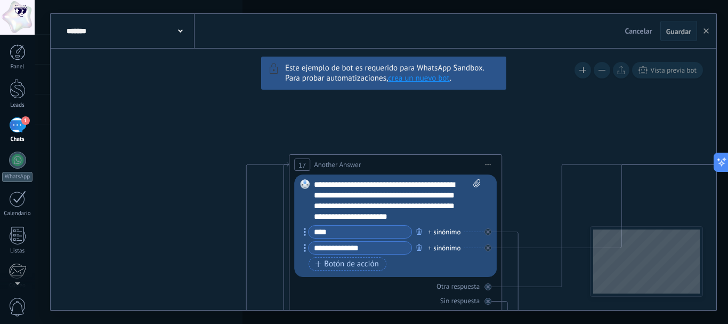
drag, startPoint x: 532, startPoint y: 136, endPoint x: 399, endPoint y: 240, distance: 169.0
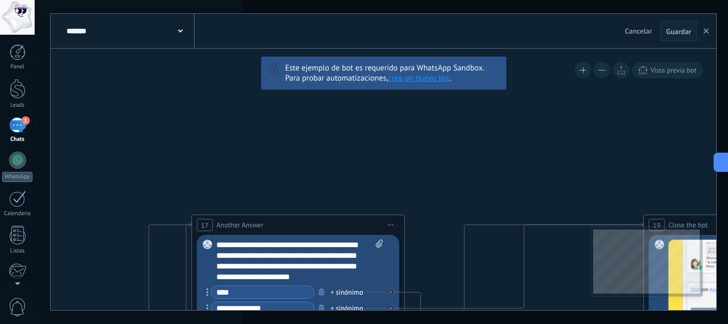
drag, startPoint x: 517, startPoint y: 150, endPoint x: 356, endPoint y: 153, distance: 161.5
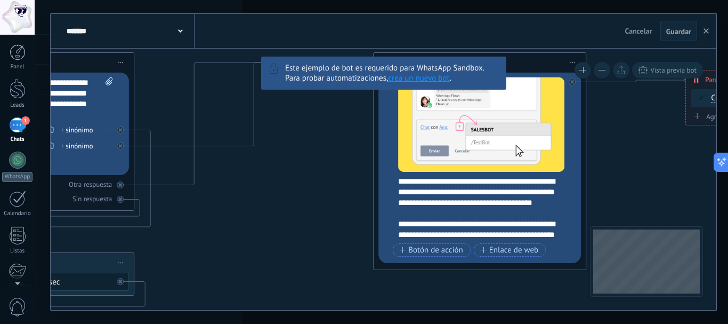
drag, startPoint x: 548, startPoint y: 198, endPoint x: 339, endPoint y: 89, distance: 235.8
click at [339, 89] on div "**********" at bounding box center [384, 179] width 666 height 261
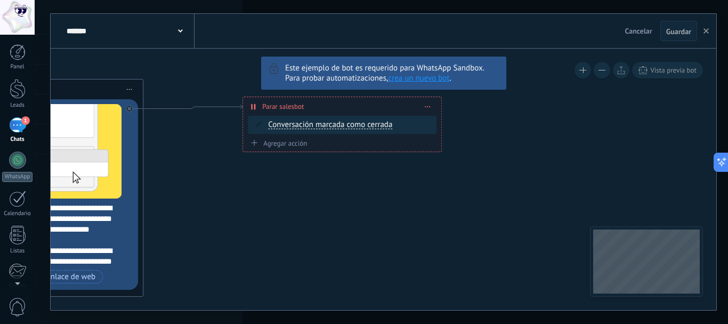
drag, startPoint x: 644, startPoint y: 179, endPoint x: 192, endPoint y: 212, distance: 452.6
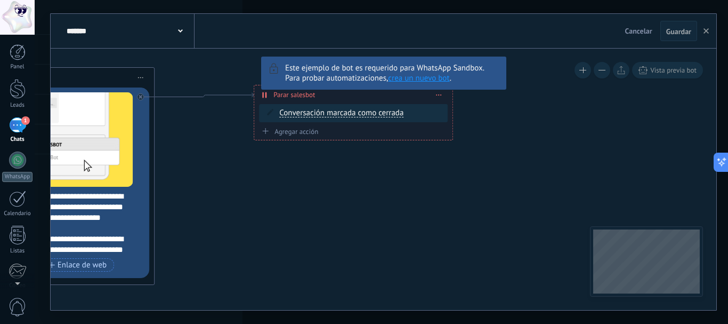
drag, startPoint x: 305, startPoint y: 246, endPoint x: 613, endPoint y: 111, distance: 337.0
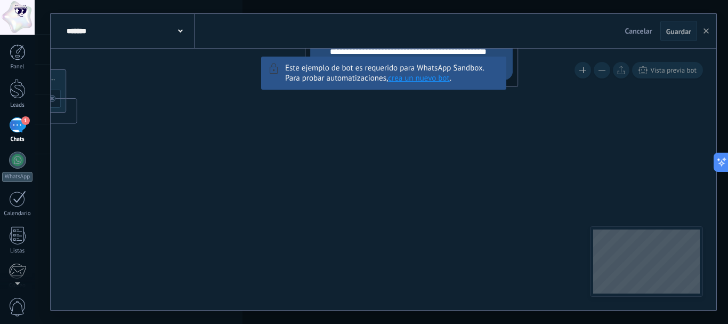
drag, startPoint x: 515, startPoint y: 156, endPoint x: 721, endPoint y: 26, distance: 243.1
click at [728, 30] on div "**********" at bounding box center [381, 162] width 693 height 324
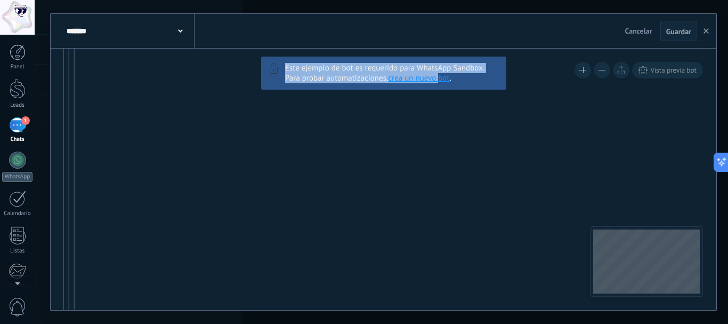
drag, startPoint x: 351, startPoint y: 176, endPoint x: 521, endPoint y: 27, distance: 226.3
click at [511, 29] on div "**********" at bounding box center [384, 162] width 666 height 296
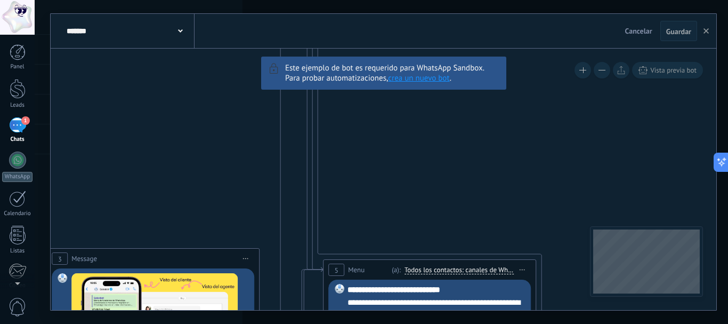
drag, startPoint x: 456, startPoint y: 147, endPoint x: 542, endPoint y: -19, distance: 186.4
click at [542, 0] on html ".abccls-1,.abccls-2{fill-rule:evenodd}.abccls-2{fill:#fff} .abfcls-1{fill:none}…" at bounding box center [364, 162] width 728 height 324
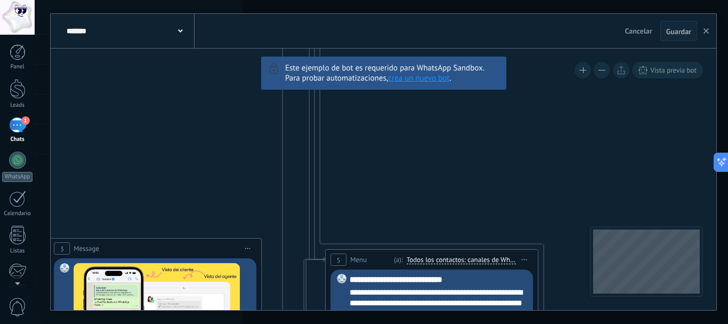
drag, startPoint x: 446, startPoint y: 209, endPoint x: 467, endPoint y: 53, distance: 158.1
click at [466, 58] on div "**********" at bounding box center [384, 179] width 666 height 261
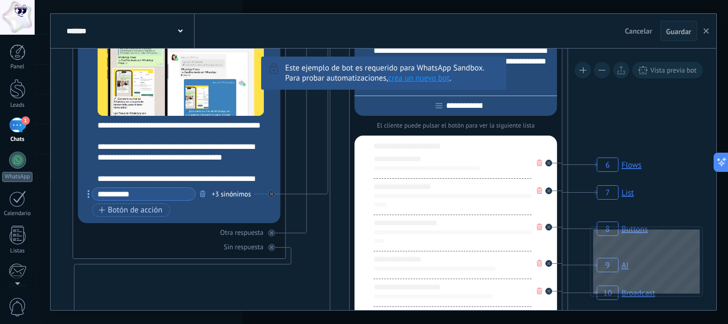
drag, startPoint x: 476, startPoint y: 235, endPoint x: 482, endPoint y: 127, distance: 108.4
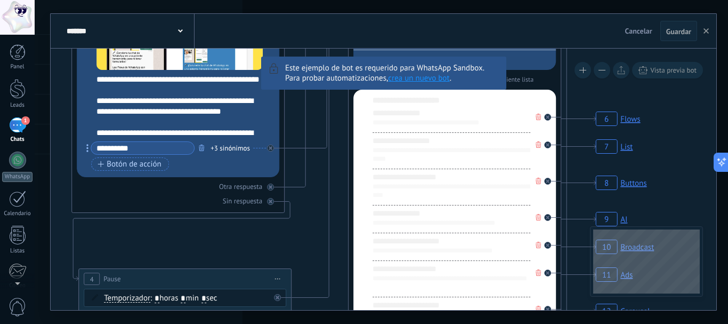
drag, startPoint x: 270, startPoint y: 229, endPoint x: 592, endPoint y: 174, distance: 327.1
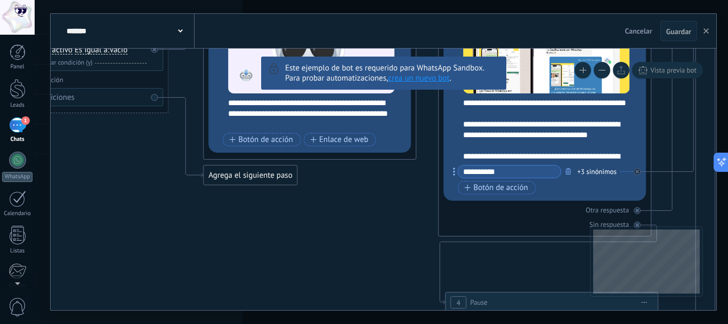
drag, startPoint x: 378, startPoint y: 157, endPoint x: 406, endPoint y: 207, distance: 57.5
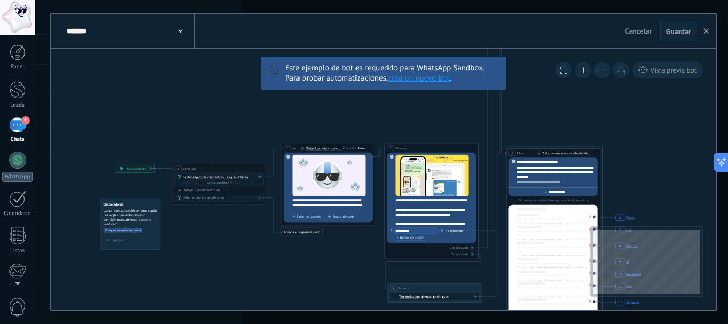
drag, startPoint x: 519, startPoint y: 139, endPoint x: 485, endPoint y: 200, distance: 70.6
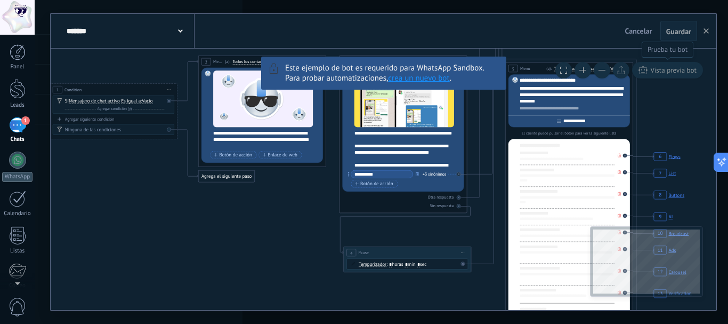
drag, startPoint x: 592, startPoint y: 171, endPoint x: 669, endPoint y: 75, distance: 123.3
click at [669, 75] on div "**********" at bounding box center [384, 179] width 666 height 261
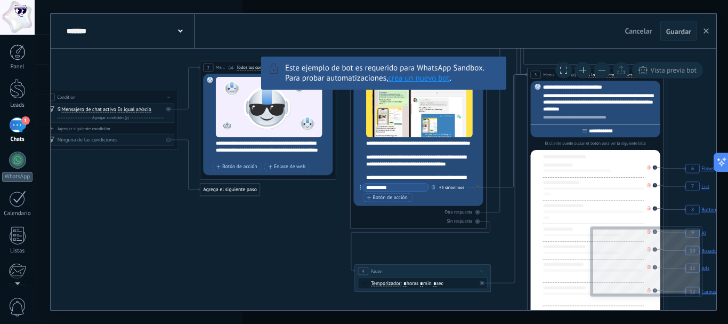
drag, startPoint x: 671, startPoint y: 147, endPoint x: 684, endPoint y: 142, distance: 14.2
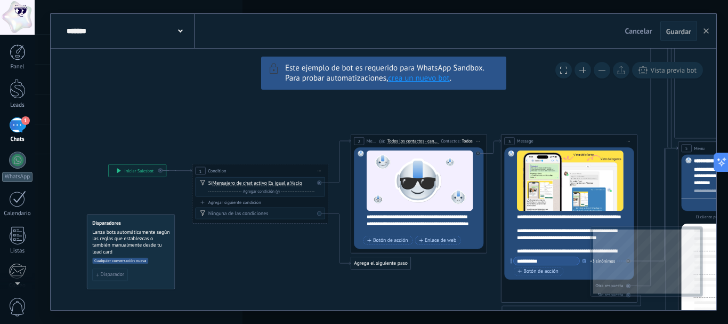
drag
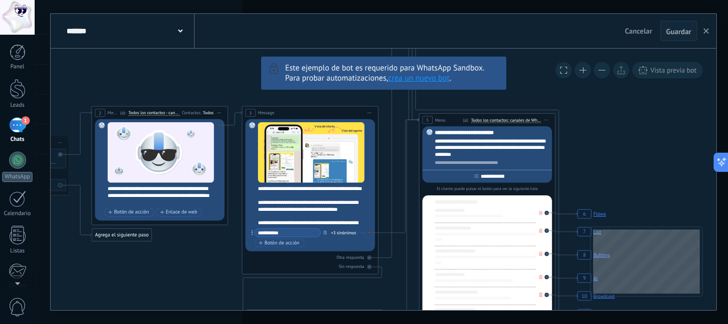
click at [426, 78] on link "crea un nuevo bot" at bounding box center [418, 78] width 61 height 10
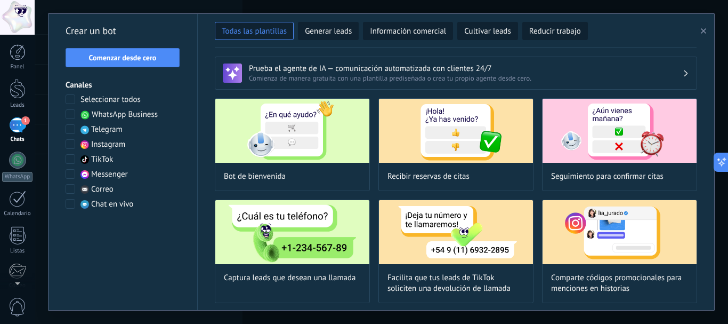
click at [70, 109] on span at bounding box center [71, 114] width 10 height 10
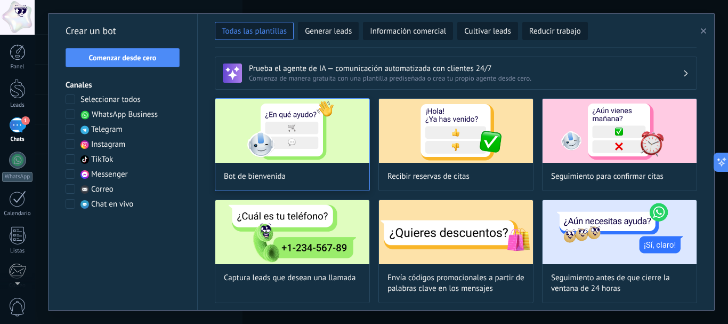
click at [273, 140] on img at bounding box center [292, 131] width 154 height 64
type input "**********"
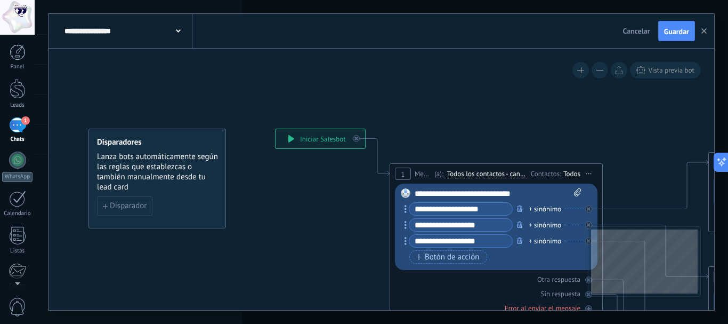
click at [435, 207] on input "**********" at bounding box center [460, 209] width 103 height 12
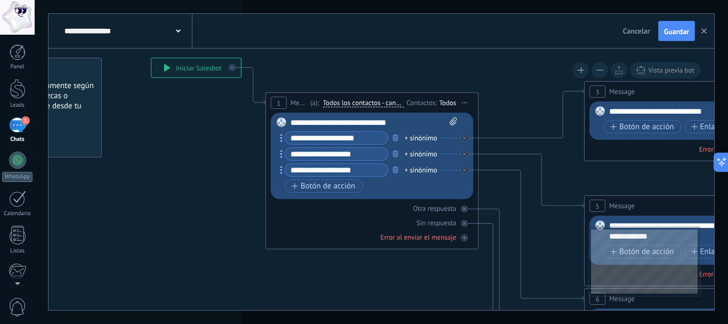
drag, startPoint x: 365, startPoint y: 208, endPoint x: 239, endPoint y: 139, distance: 143.6
click at [239, 139] on icon at bounding box center [714, 323] width 1661 height 1065
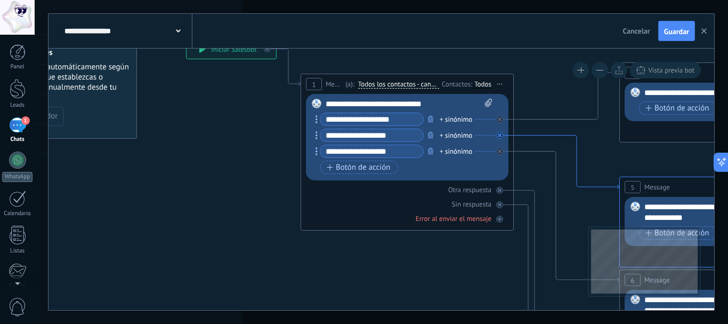
drag, startPoint x: 558, startPoint y: 138, endPoint x: 617, endPoint y: 221, distance: 102.4
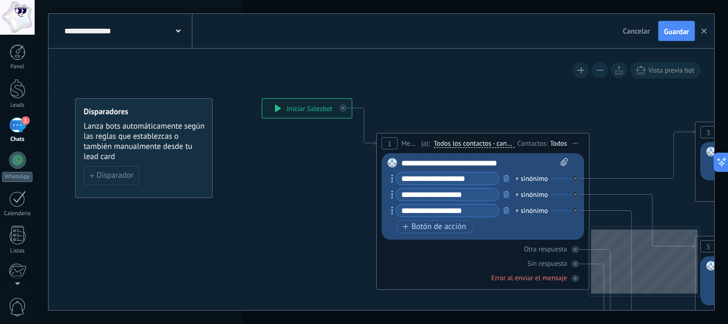
drag, startPoint x: 483, startPoint y: 80, endPoint x: 564, endPoint y: 89, distance: 82.0
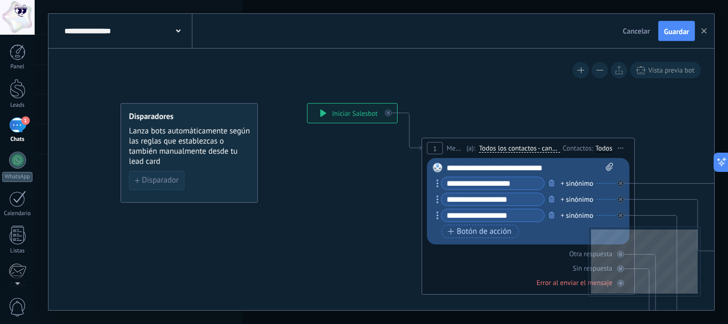
click at [156, 183] on span "Disparador" at bounding box center [160, 179] width 37 height 7
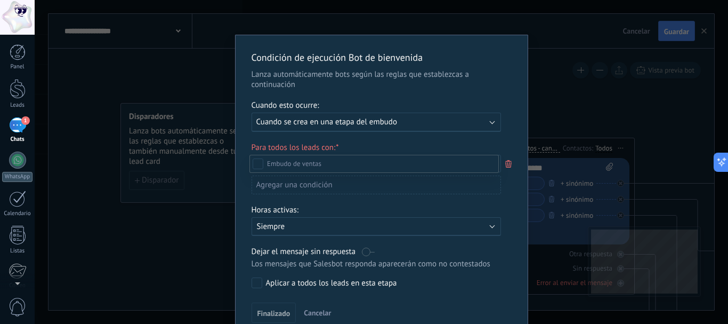
click at [385, 142] on div at bounding box center [381, 162] width 693 height 324
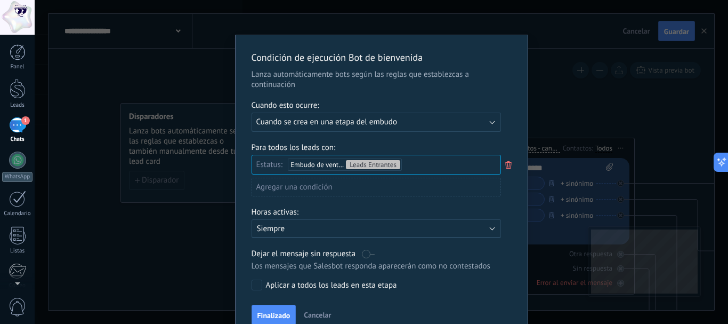
click at [491, 123] on div "Ejecutar: Cuando se crea en una etapa del embudo" at bounding box center [376, 121] width 249 height 19
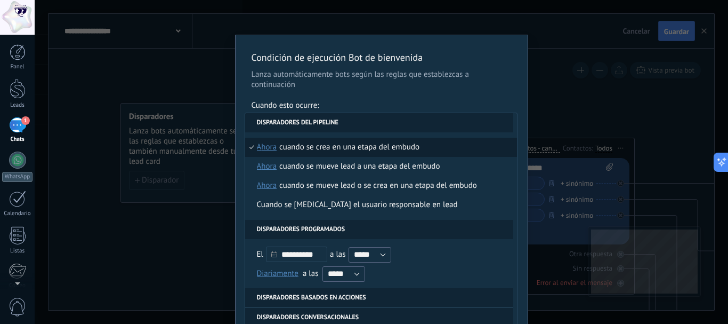
click at [407, 79] on p "Lanza automáticamente bots según las reglas que establezcas a continuación" at bounding box center [382, 79] width 260 height 20
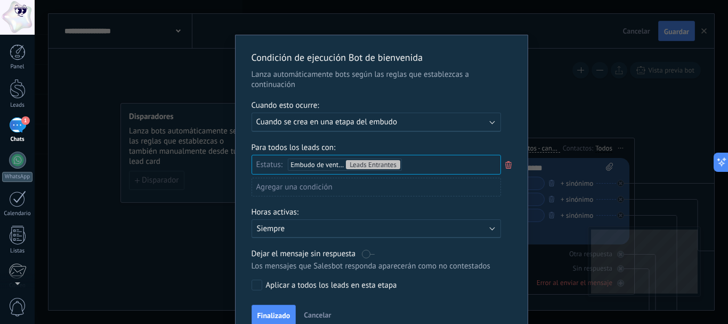
click at [399, 116] on div "Ejecutar: Cuando se crea en una etapa del embudo" at bounding box center [376, 121] width 249 height 19
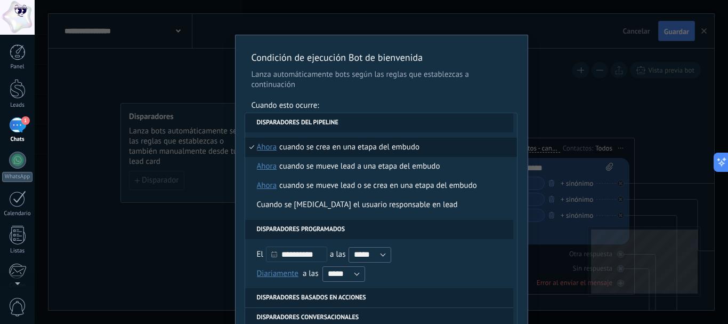
click at [396, 79] on p "Lanza automáticamente bots según las reglas que establezcas a continuación" at bounding box center [382, 79] width 260 height 20
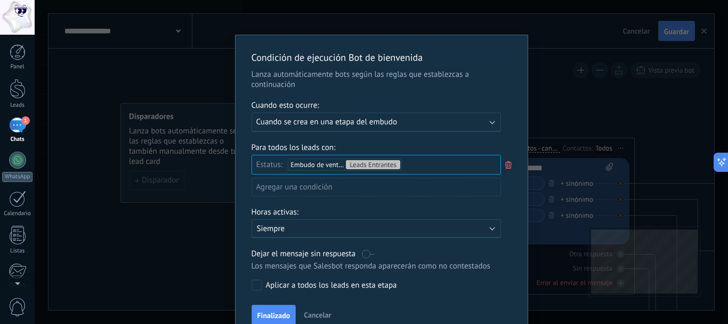
click at [491, 122] on b at bounding box center [491, 120] width 5 height 5
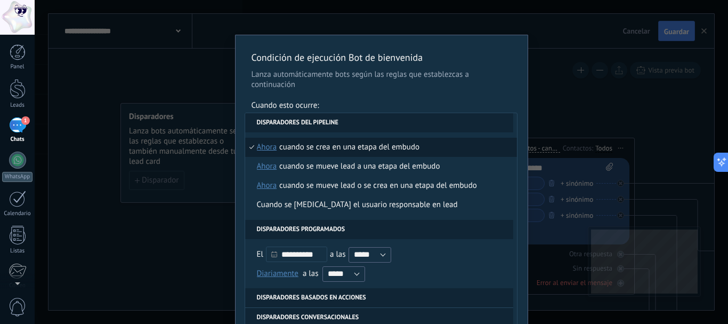
click at [451, 78] on p "Lanza automáticamente bots según las reglas que establezcas a continuación" at bounding box center [382, 79] width 260 height 20
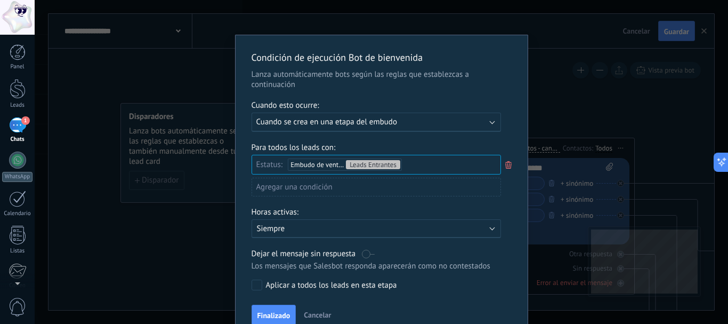
click at [388, 119] on span "Cuando se crea en una etapa del embudo" at bounding box center [326, 122] width 141 height 10
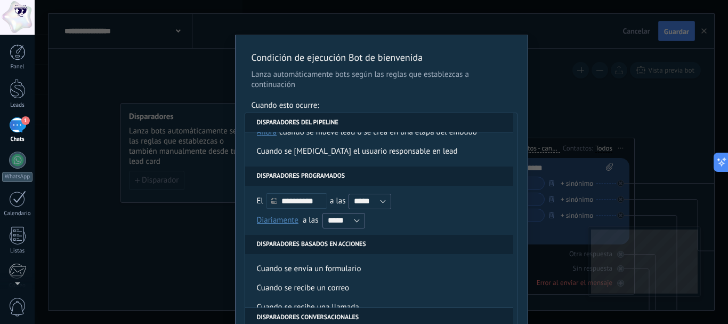
scroll to position [107, 0]
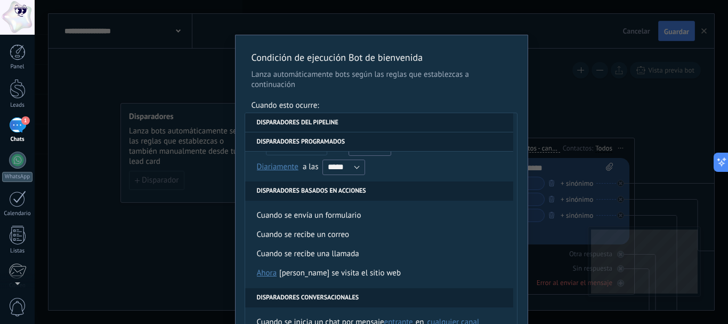
click at [411, 79] on p "Lanza automáticamente bots según las reglas que establezcas a continuación" at bounding box center [382, 79] width 260 height 20
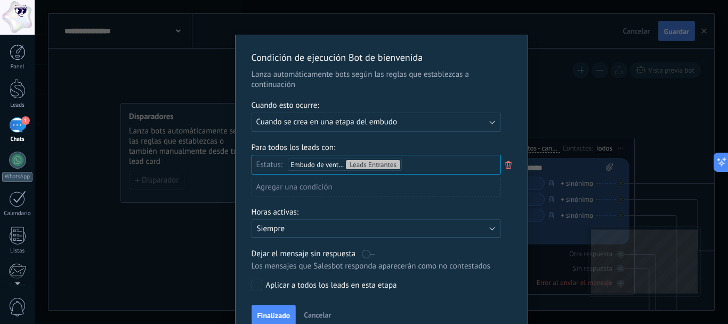
scroll to position [52, 0]
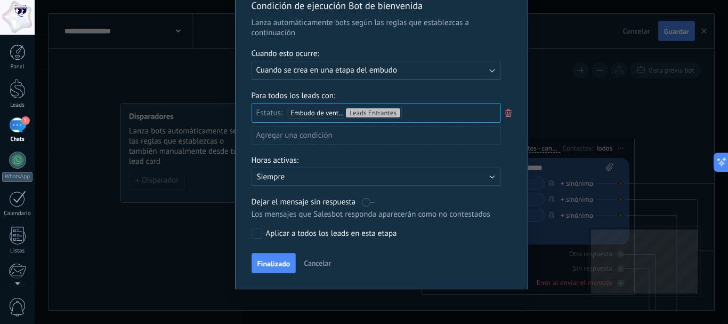
click at [373, 168] on div "Activo: Siempre" at bounding box center [376, 176] width 249 height 19
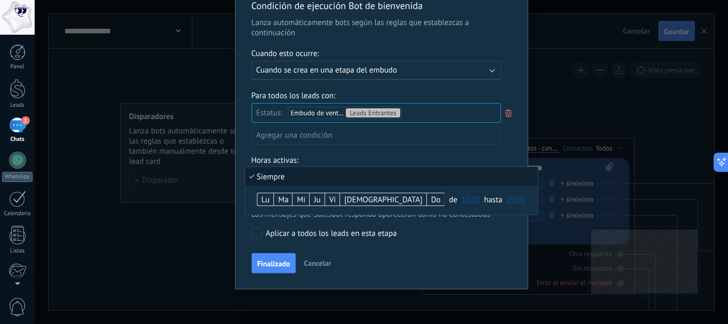
click at [371, 167] on li "Siempre" at bounding box center [391, 176] width 293 height 19
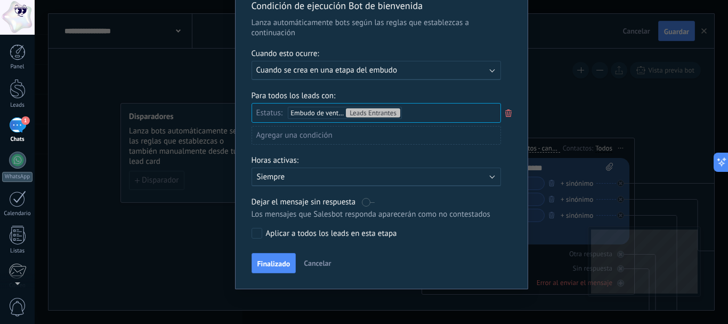
click at [420, 177] on p "Siempre" at bounding box center [350, 177] width 187 height 10
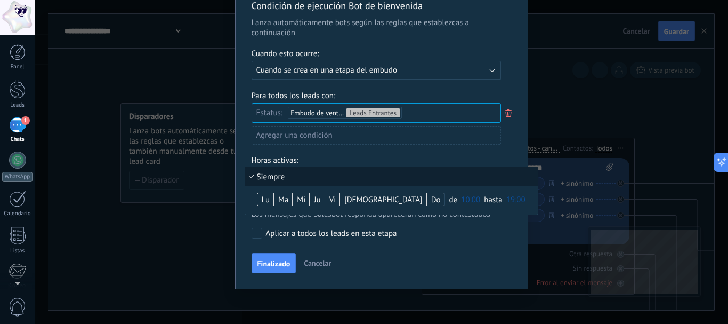
click at [420, 177] on li "Siempre" at bounding box center [391, 176] width 293 height 19
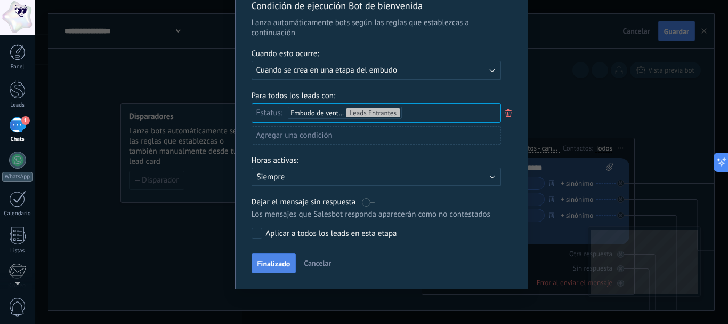
click at [271, 263] on span "Finalizado" at bounding box center [273, 263] width 33 height 7
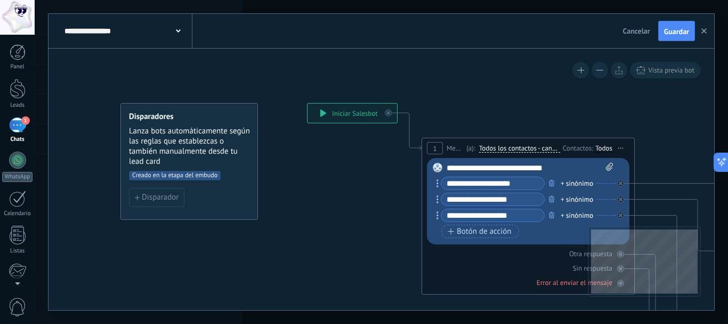
scroll to position [0, 0]
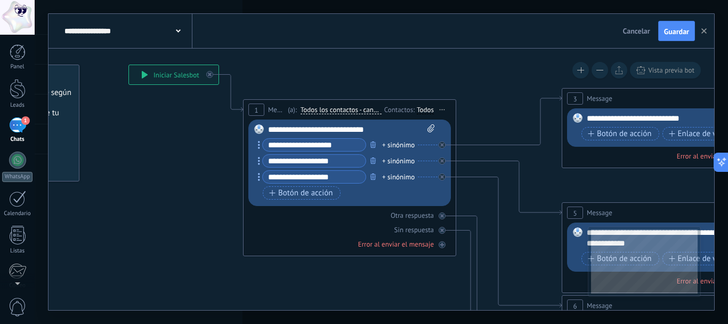
drag, startPoint x: 547, startPoint y: 263, endPoint x: 368, endPoint y: 276, distance: 179.0
click at [368, 276] on icon at bounding box center [692, 330] width 1661 height 1065
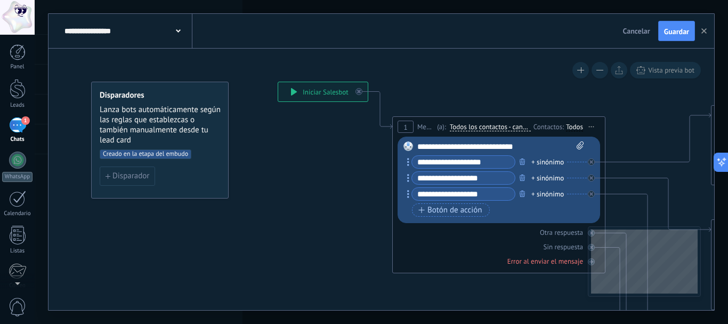
drag, startPoint x: 181, startPoint y: 135, endPoint x: 330, endPoint y: 150, distance: 149.9
click at [131, 181] on button "Disparador" at bounding box center [127, 175] width 55 height 19
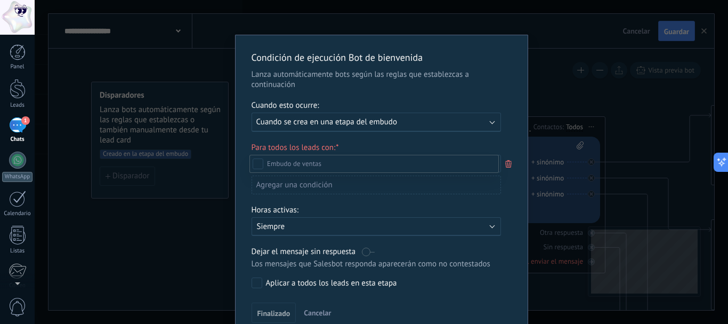
scroll to position [53, 0]
click at [503, 82] on div at bounding box center [381, 162] width 693 height 324
click at [336, 185] on div "Agregar una condición" at bounding box center [376, 184] width 249 height 19
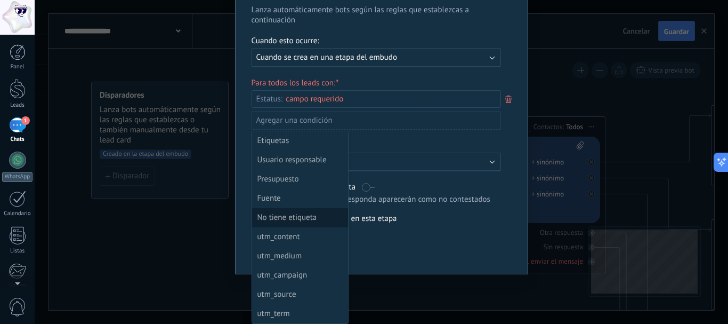
scroll to position [11, 0]
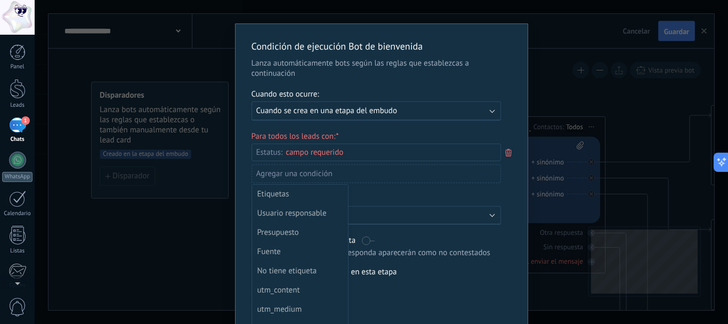
click at [521, 179] on div at bounding box center [382, 175] width 292 height 303
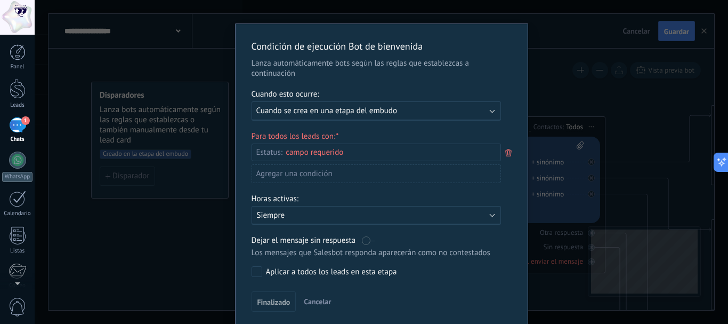
click at [0, 0] on div "Leads Entrantes Contacto inicial USUARIO REALIZADO CLASIFICAR Compra completada…" at bounding box center [0, 0] width 0 height 0
click at [633, 90] on div at bounding box center [381, 162] width 693 height 324
click at [632, 111] on div "Condición de ejecución Bot de bienvenida Lanza automáticamente bots según las r…" at bounding box center [381, 162] width 693 height 324
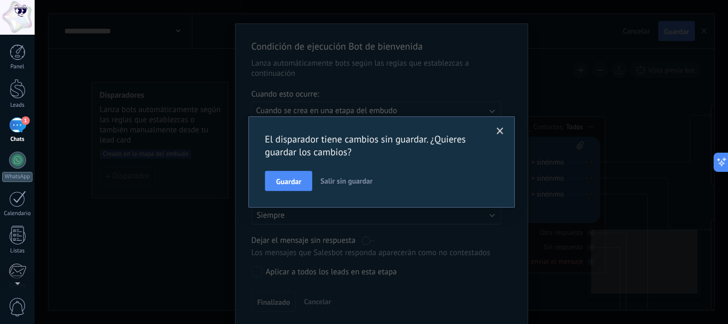
click at [346, 180] on span "Salir sin guardar" at bounding box center [346, 181] width 52 height 10
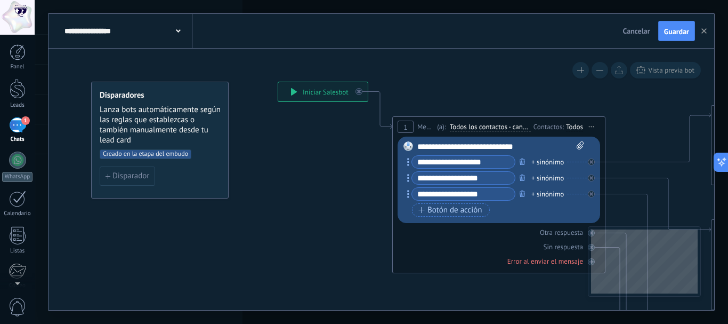
scroll to position [0, 0]
click at [129, 168] on button "Disparador" at bounding box center [127, 175] width 55 height 19
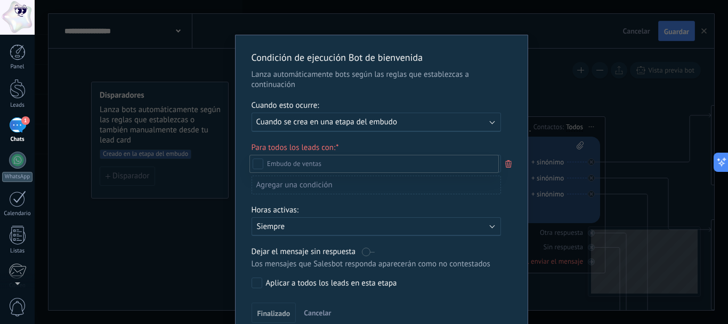
click at [373, 149] on div at bounding box center [381, 162] width 693 height 324
click at [0, 0] on div "Leads Entrantes Contacto inicial USUARIO REALIZADO CLASIFICAR Compra completada…" at bounding box center [0, 0] width 0 height 0
click at [360, 144] on div at bounding box center [381, 162] width 693 height 324
click at [705, 128] on div "Condición de ejecución Bot de bienvenida Lanza automáticamente bots según las r…" at bounding box center [381, 162] width 693 height 324
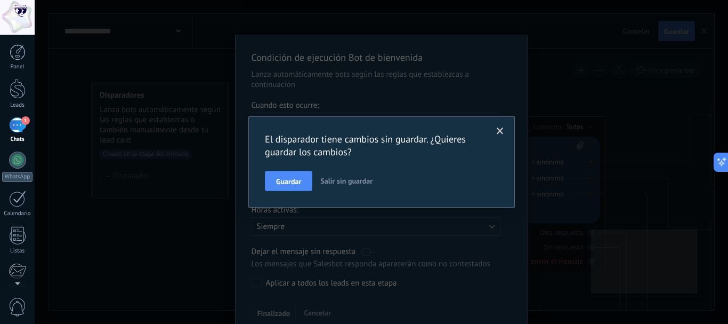
click at [336, 174] on button "Salir sin guardar" at bounding box center [346, 181] width 61 height 20
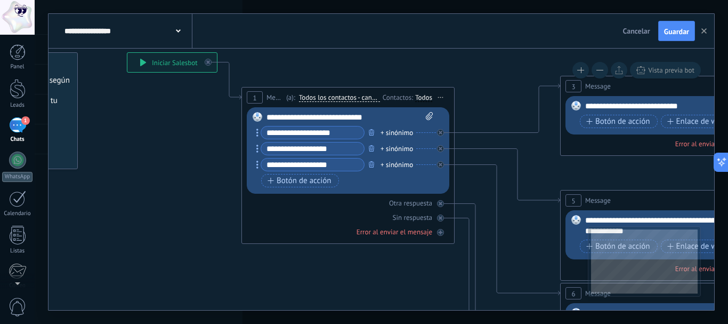
drag, startPoint x: 350, startPoint y: 209, endPoint x: 199, endPoint y: 176, distance: 154.8
click at [198, 179] on icon at bounding box center [690, 318] width 1661 height 1065
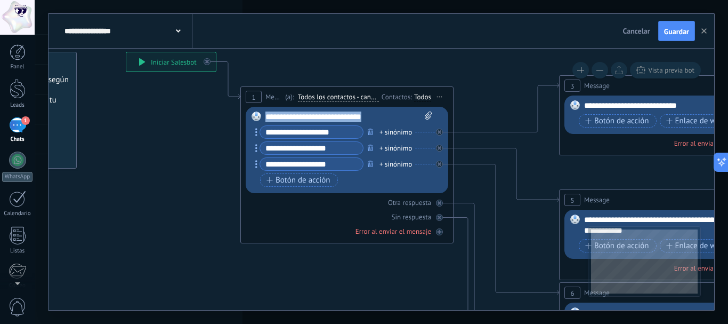
drag, startPoint x: 383, startPoint y: 119, endPoint x: 264, endPoint y: 117, distance: 118.9
click at [264, 117] on div "Reemplazar Quitar Convertir a mensaje de voz Arrastre la imagen aquí para adjun…" at bounding box center [347, 150] width 203 height 86
paste div
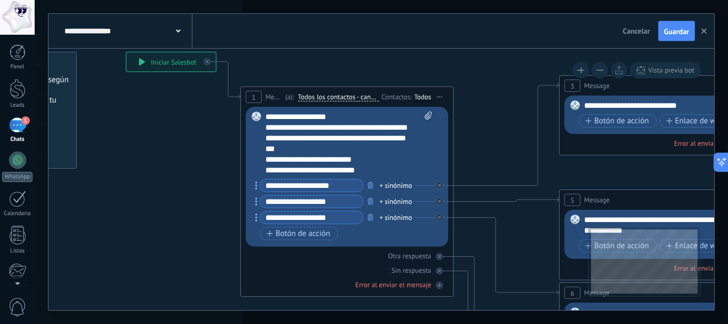
click at [362, 154] on div "**********" at bounding box center [339, 159] width 148 height 11
click at [417, 181] on div "**********" at bounding box center [341, 185] width 172 height 13
click at [423, 182] on div "**********" at bounding box center [341, 185] width 172 height 13
click at [424, 185] on div "**********" at bounding box center [341, 185] width 172 height 13
click at [370, 185] on icon "button" at bounding box center [370, 185] width 5 height 6
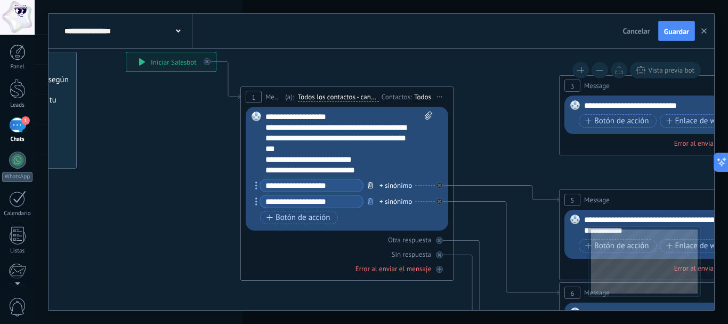
click at [371, 189] on button "button" at bounding box center [371, 184] width 12 height 13
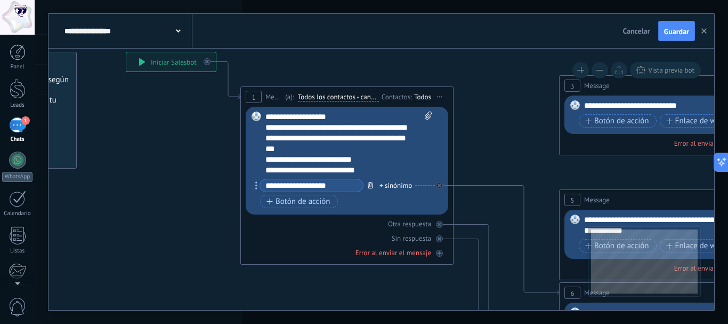
click at [368, 187] on icon "button" at bounding box center [370, 185] width 5 height 6
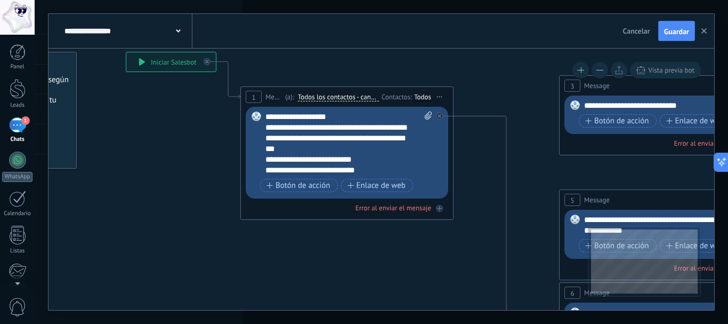
click at [367, 167] on div "**********" at bounding box center [339, 170] width 148 height 11
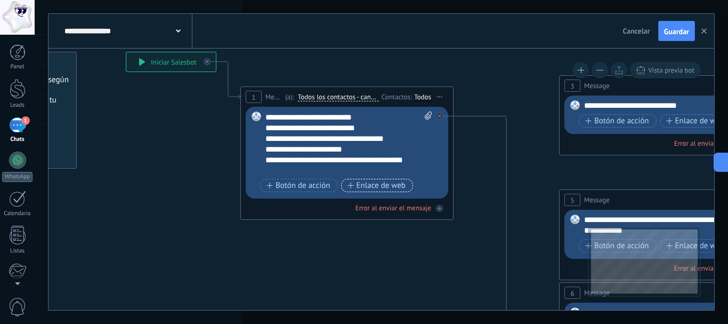
click at [381, 184] on span "Enlace de web" at bounding box center [377, 185] width 58 height 9
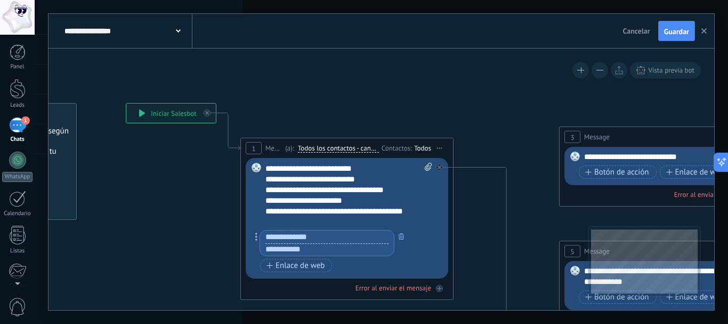
click at [400, 253] on div at bounding box center [341, 243] width 172 height 26
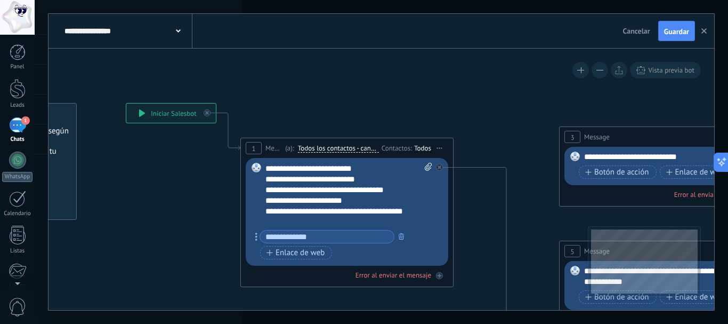
click at [345, 250] on div "Botón de acción Enlace de web" at bounding box center [346, 252] width 172 height 13
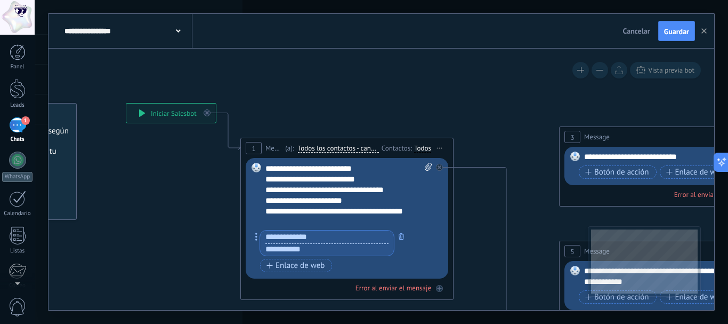
click at [294, 232] on input "text" at bounding box center [327, 236] width 134 height 13
click at [289, 249] on input "text" at bounding box center [327, 249] width 134 height 13
paste input "**********"
type input "*"
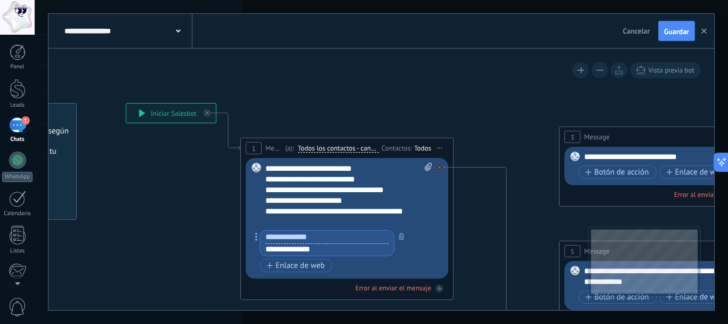
type input "**********"
click at [316, 239] on input "text" at bounding box center [327, 236] width 134 height 13
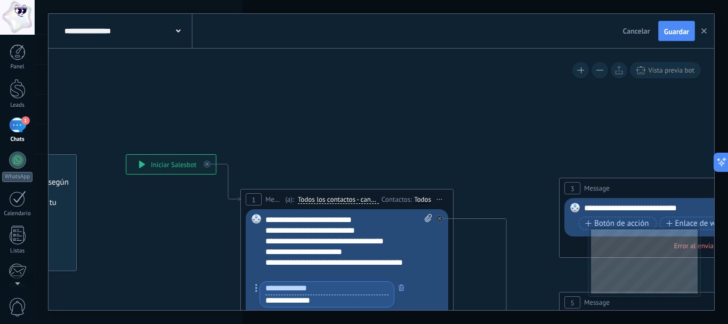
click at [316, 240] on div "**********" at bounding box center [339, 241] width 148 height 11
click at [401, 290] on button "button" at bounding box center [401, 286] width 12 height 13
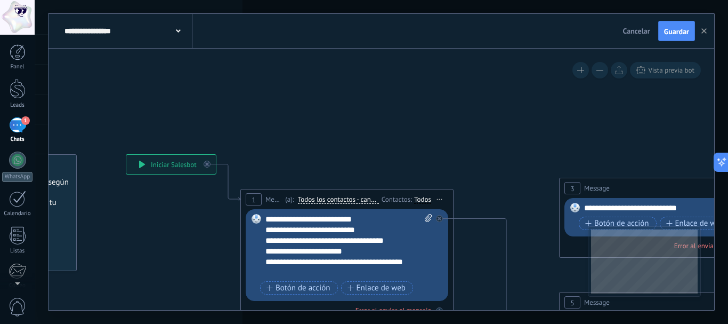
scroll to position [0, 0]
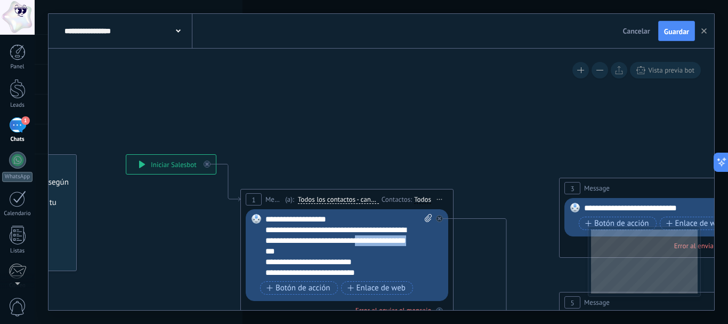
drag, startPoint x: 375, startPoint y: 239, endPoint x: 288, endPoint y: 253, distance: 88.5
click at [288, 253] on div "**********" at bounding box center [339, 240] width 148 height 32
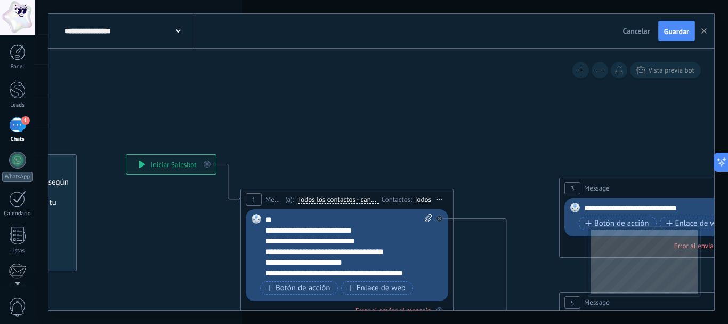
scroll to position [42, 0]
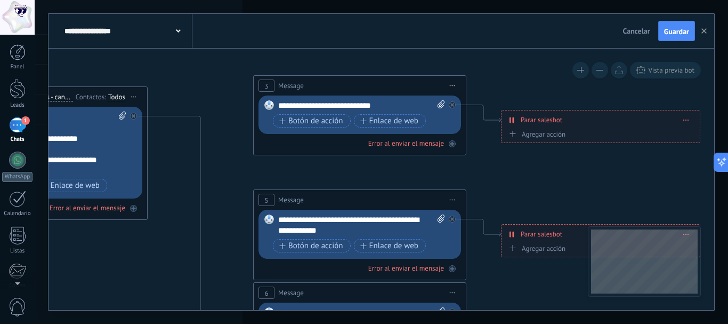
drag, startPoint x: 518, startPoint y: 152, endPoint x: 139, endPoint y: 99, distance: 382.8
click at [139, 99] on icon at bounding box center [383, 317] width 1661 height 1065
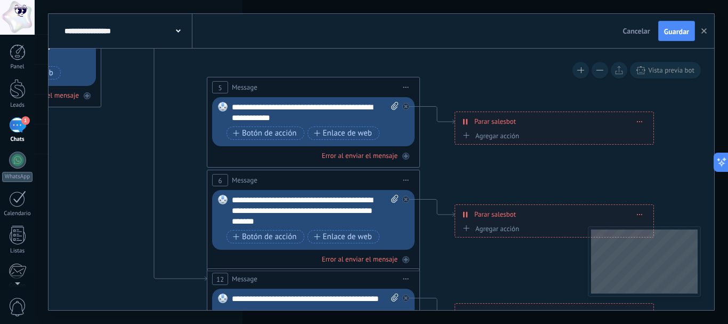
drag, startPoint x: 552, startPoint y: 171, endPoint x: 578, endPoint y: 61, distance: 113.0
click at [578, 61] on icon at bounding box center [337, 211] width 1661 height 1077
click at [632, 26] on button "Cancelar" at bounding box center [637, 31] width 36 height 16
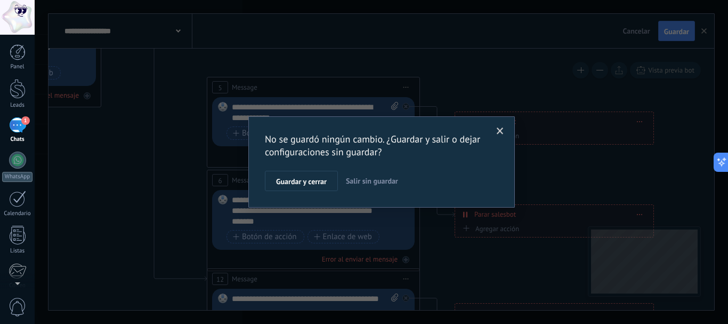
click at [388, 184] on span "Salir sin guardar" at bounding box center [372, 181] width 52 height 10
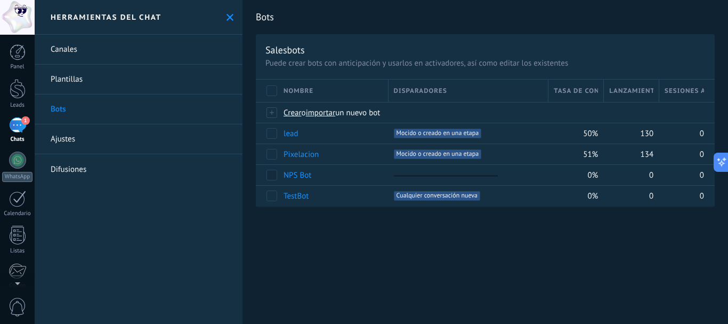
click at [117, 73] on link "Plantillas" at bounding box center [139, 79] width 208 height 30
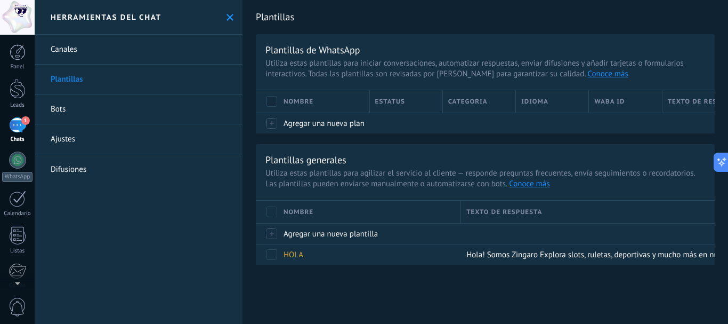
click at [19, 119] on div "1" at bounding box center [17, 124] width 17 height 15
click at [23, 139] on div "Chats" at bounding box center [17, 139] width 31 height 7
click at [26, 136] on div "Chats" at bounding box center [17, 139] width 31 height 7
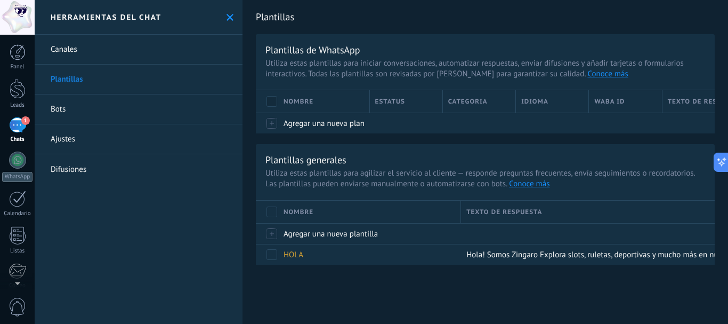
click at [225, 22] on div "Herramientas del chat" at bounding box center [139, 17] width 208 height 35
click at [227, 20] on icon at bounding box center [230, 17] width 7 height 7
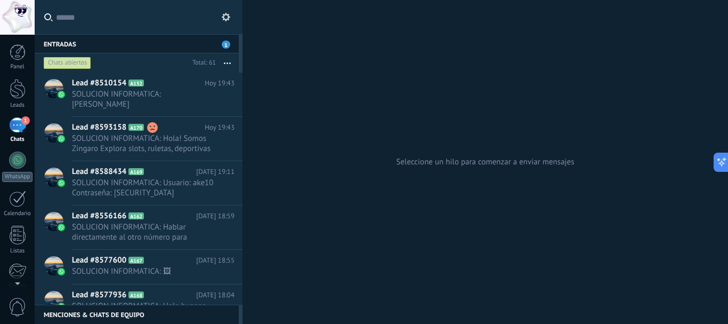
click at [22, 122] on span "1" at bounding box center [25, 120] width 9 height 9
click at [225, 15] on use at bounding box center [226, 17] width 9 height 9
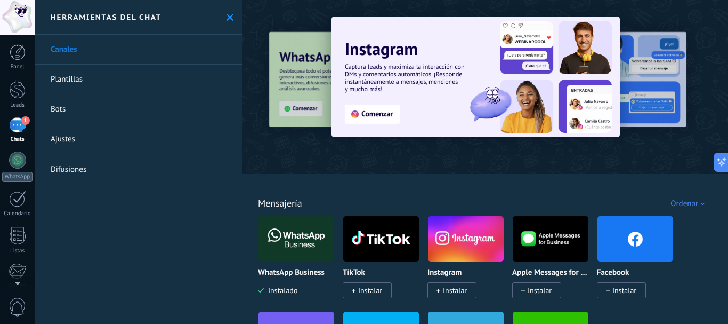
click at [64, 143] on link "Ajustes" at bounding box center [139, 139] width 208 height 30
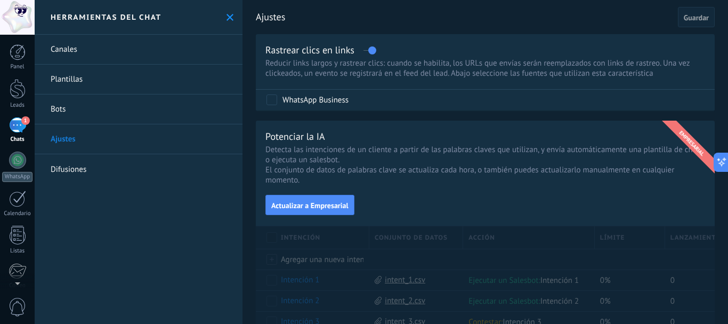
click at [83, 169] on link "Difusiones" at bounding box center [139, 169] width 208 height 30
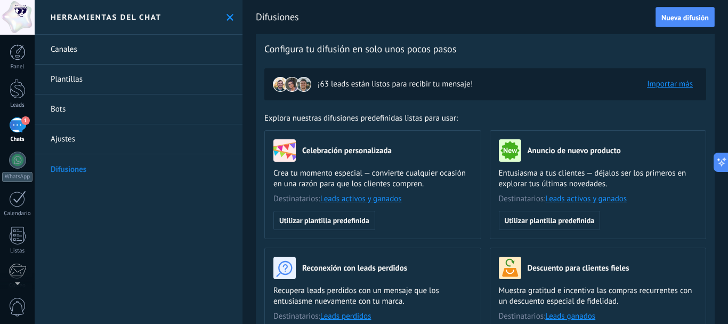
click at [63, 105] on link "Bots" at bounding box center [139, 109] width 208 height 30
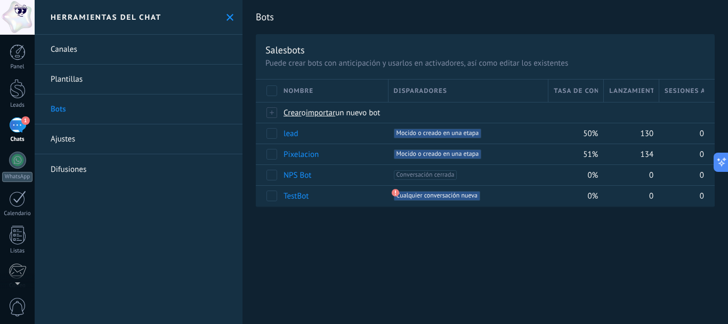
click at [86, 71] on link "Plantillas" at bounding box center [139, 79] width 208 height 30
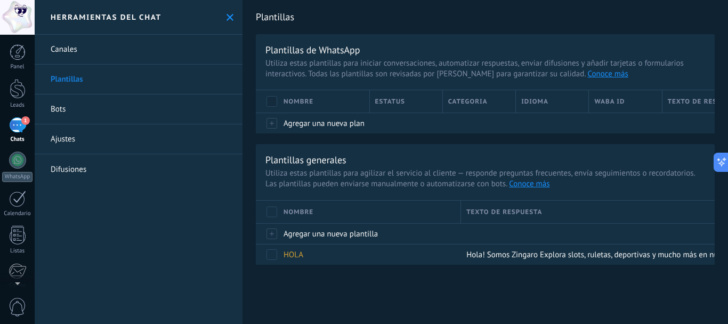
click at [125, 52] on link "Canales" at bounding box center [139, 50] width 208 height 30
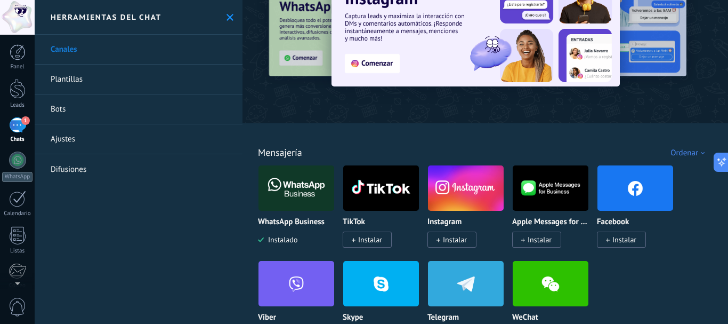
scroll to position [53, 0]
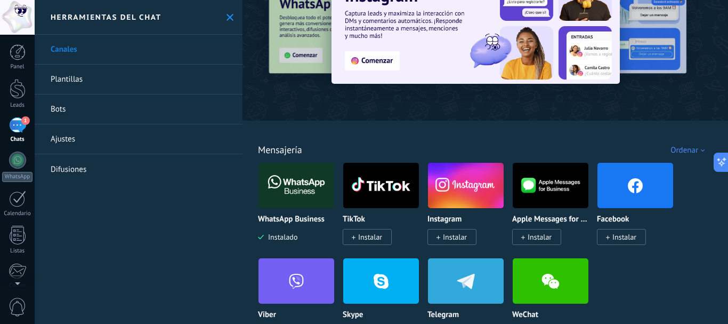
click at [317, 184] on img at bounding box center [297, 185] width 76 height 52
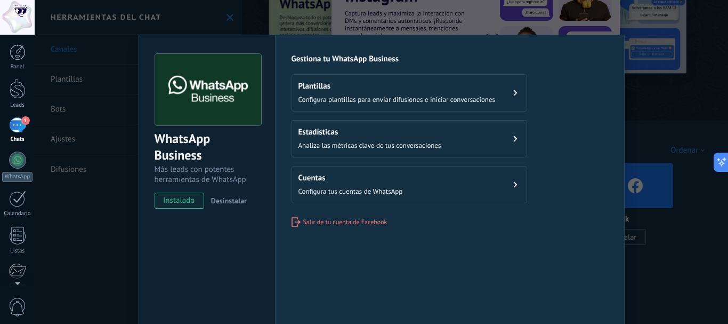
click at [474, 71] on div "Gestiona tu WhatsApp Business Plantillas Configura plantillas para enviar difus…" at bounding box center [450, 140] width 317 height 173
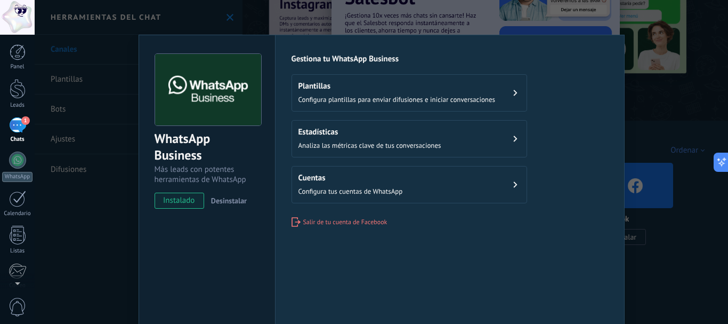
click at [469, 88] on h2 "Plantillas" at bounding box center [396, 86] width 197 height 10
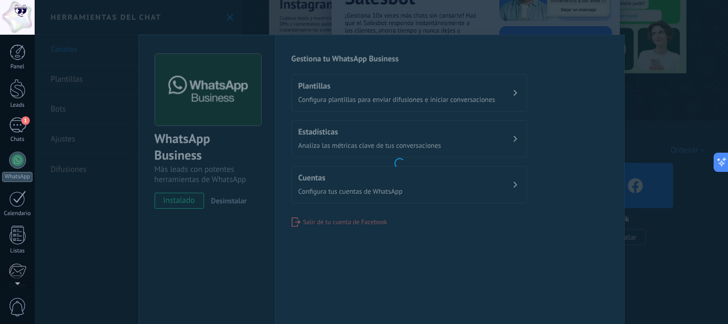
scroll to position [120, 0]
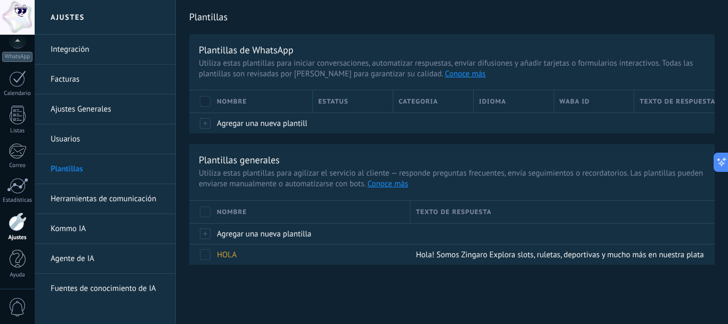
click at [269, 274] on div "Plantillas Plantillas de WhatsApp Utiliza estas plantillas para iniciar convers…" at bounding box center [452, 155] width 552 height 310
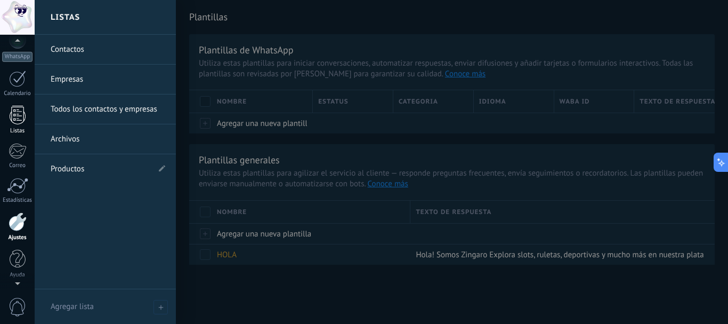
scroll to position [0, 0]
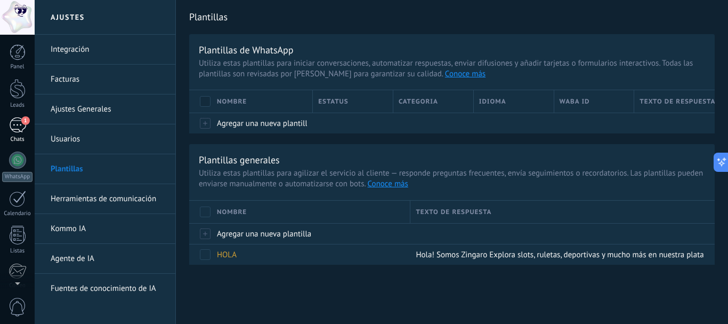
click at [21, 124] on div "1" at bounding box center [17, 124] width 17 height 15
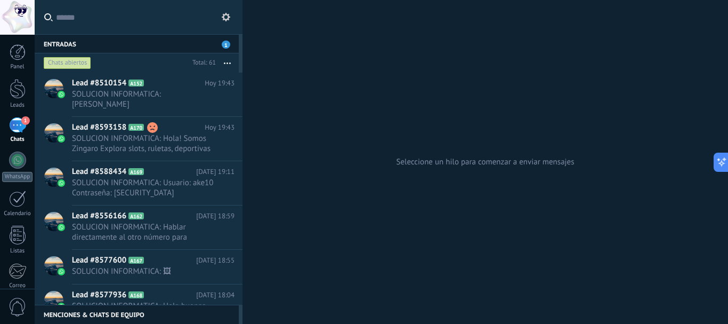
click at [230, 58] on button "button" at bounding box center [227, 62] width 23 height 19
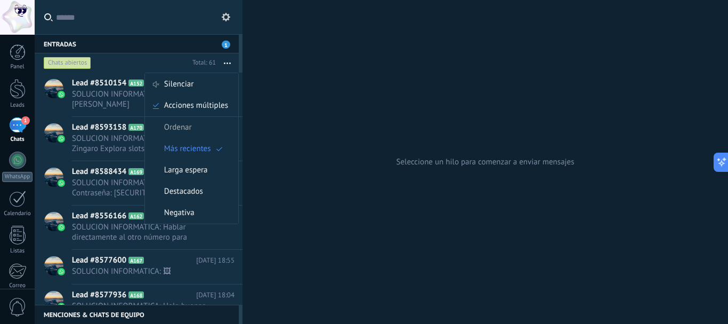
scroll to position [787, 0]
click at [309, 109] on div "Seleccione un hilo para comenzar a enviar mensajes" at bounding box center [486, 162] width 486 height 324
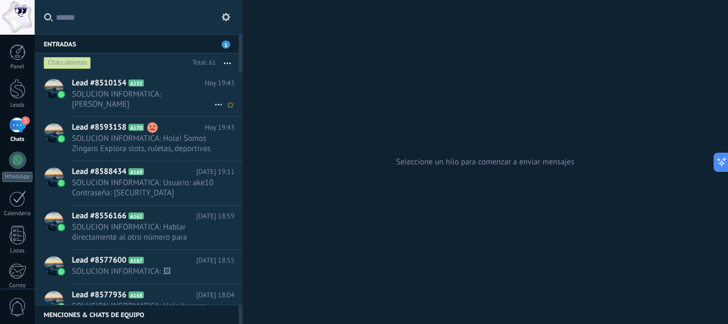
click at [178, 93] on span "SOLUCION INFORMATICA: ah bueno" at bounding box center [143, 99] width 142 height 20
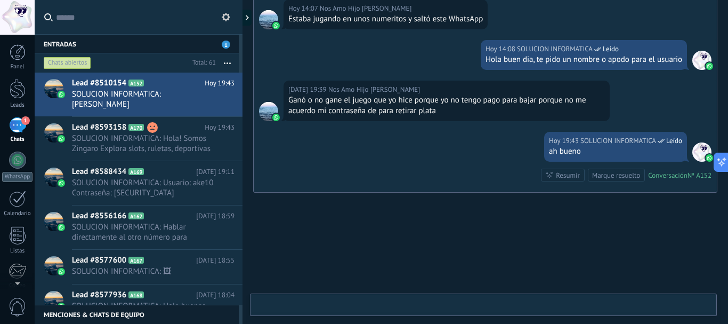
scroll to position [762, 0]
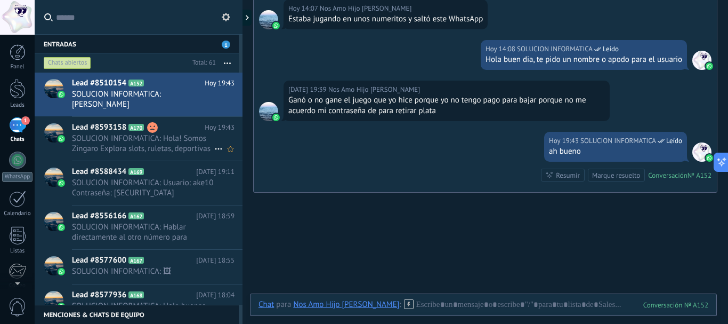
click at [141, 133] on span "SOLUCION INFORMATICA: Hola! Somos Zingaro Explora slots, ruletas, deportivas y …" at bounding box center [143, 143] width 142 height 20
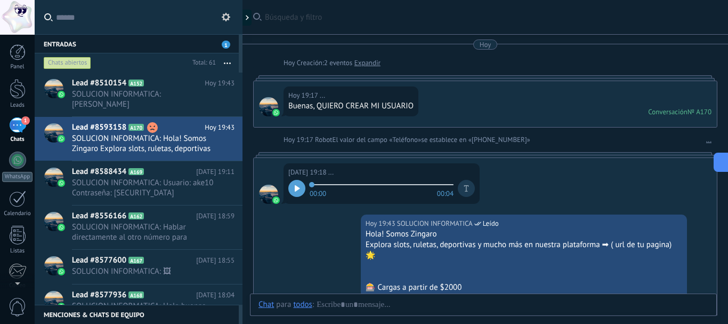
scroll to position [152, 0]
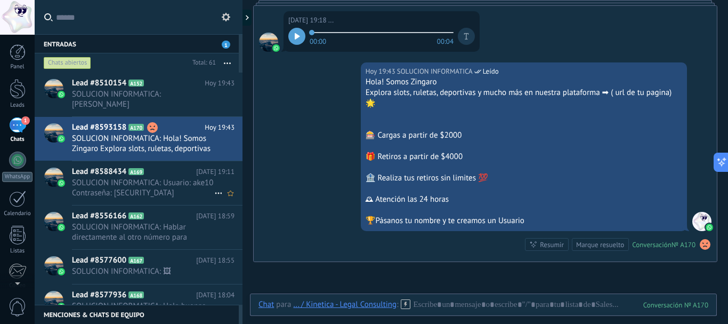
click at [146, 177] on span "SOLUCION INFORMATICA: Usuario: ake10 Contraseña: a12345678" at bounding box center [143, 187] width 142 height 20
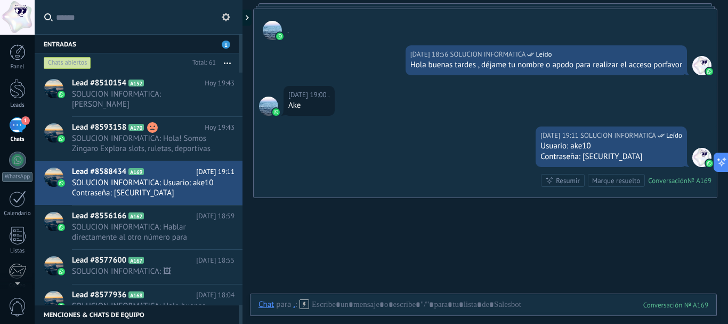
scroll to position [171, 0]
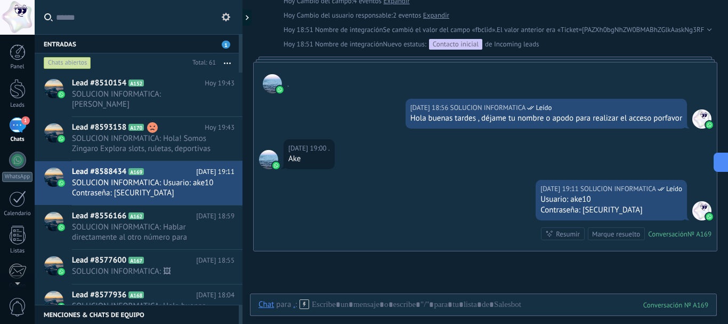
click at [384, 291] on div "Buscar Búsqueda y filtro Carga más Hoy Hoy Creación: 2 eventos Expandir Hoy 18:…" at bounding box center [486, 133] width 486 height 608
click at [386, 297] on div "Chat Correo Nota Tarea Chat para . : 169 Enviar Cancelar Rastrear clics en link…" at bounding box center [483, 312] width 467 height 38
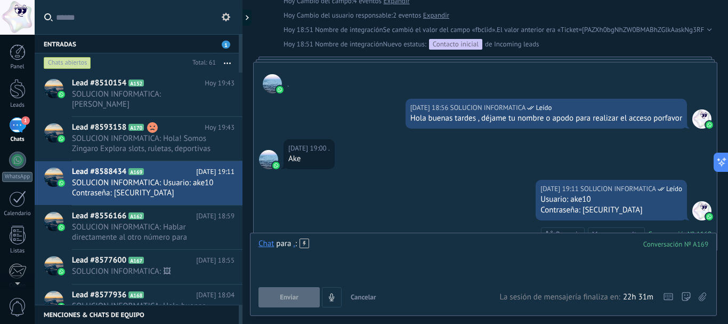
click at [342, 248] on div at bounding box center [484, 258] width 450 height 41
click at [300, 240] on icon at bounding box center [305, 243] width 10 height 10
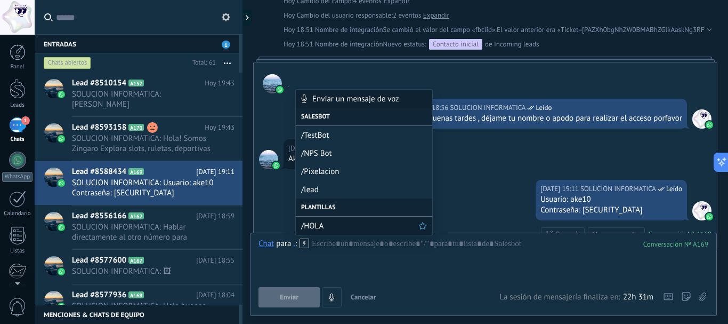
click at [325, 225] on span "/HOLA" at bounding box center [359, 226] width 117 height 10
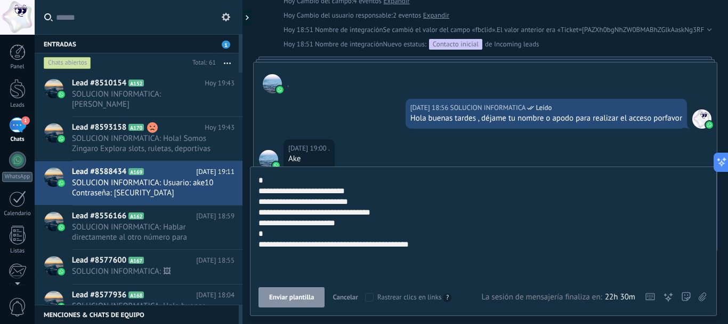
scroll to position [32, 0]
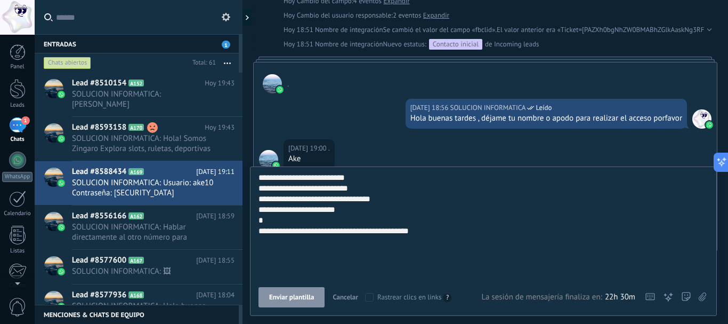
click at [302, 296] on span "Enviar plantilla" at bounding box center [291, 296] width 45 height 7
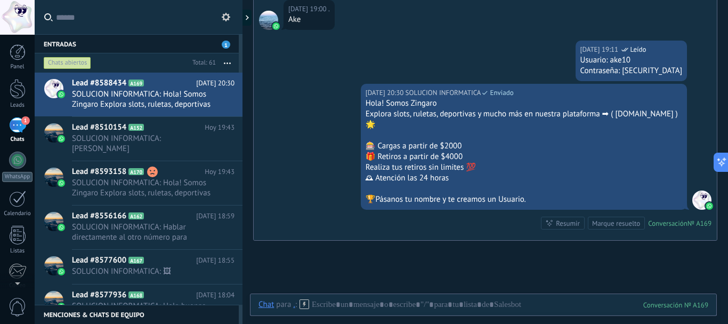
scroll to position [306, 0]
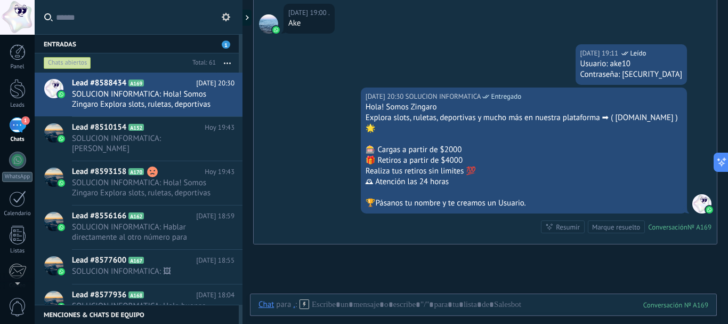
click at [300, 303] on icon at bounding box center [305, 304] width 10 height 10
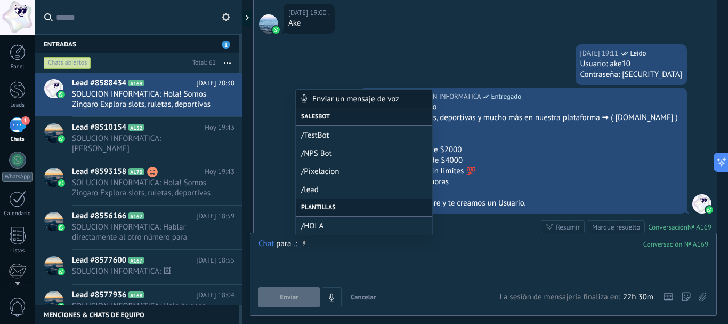
click at [391, 269] on div at bounding box center [484, 258] width 450 height 41
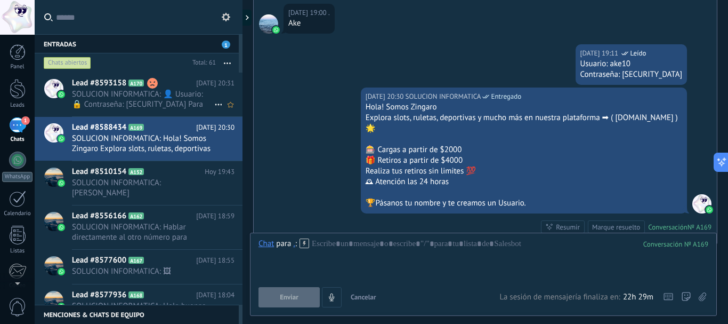
click at [144, 104] on span "SOLUCION INFORMATICA: 👤 Usuario: 🔒 Contraseña: Zingaro123 Para mas seguridad ca…" at bounding box center [143, 99] width 142 height 20
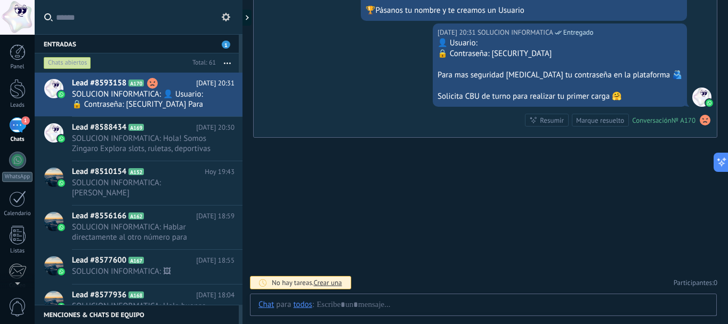
scroll to position [309, 0]
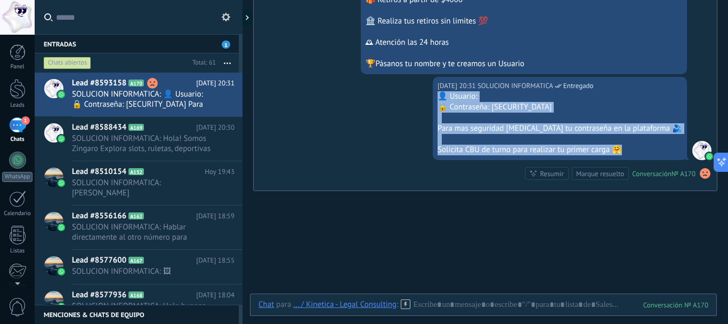
drag, startPoint x: 653, startPoint y: 149, endPoint x: 465, endPoint y: 98, distance: 195.0
click at [465, 98] on div "Hoy 20:31 SOLUCION INFORMATICA Entregado 👤 Usuario: 🔒 Contraseña: Zingaro123 Pa…" at bounding box center [485, 134] width 463 height 114
copy div "👤 Usuario: 🔒 Contraseña: Zingaro123 Para mas seguridad cambia tu contraseña en …"
click at [229, 11] on button at bounding box center [226, 17] width 13 height 13
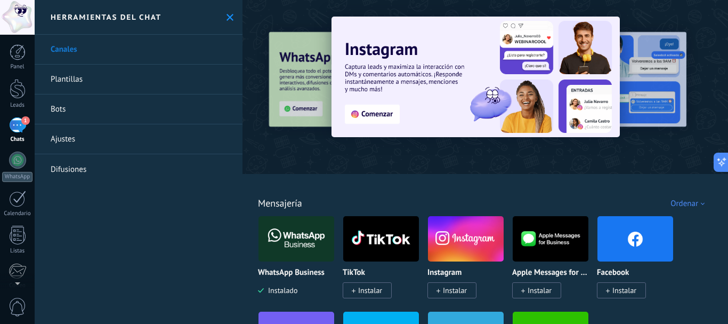
click at [70, 75] on link "Plantillas" at bounding box center [139, 79] width 208 height 30
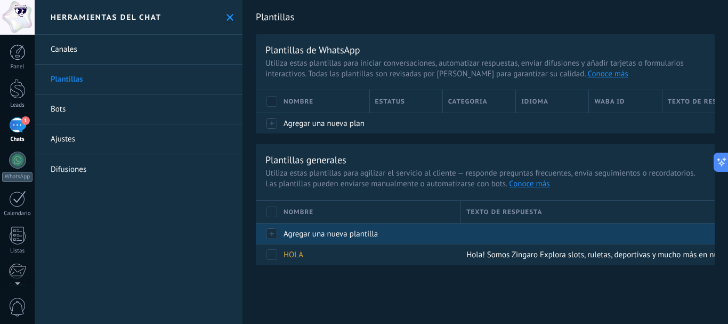
click at [333, 230] on span "Agregar una nueva plantilla" at bounding box center [331, 234] width 94 height 10
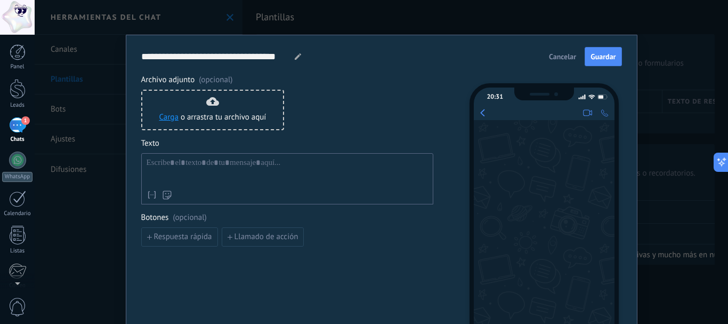
click at [209, 184] on div at bounding box center [287, 171] width 281 height 27
paste div
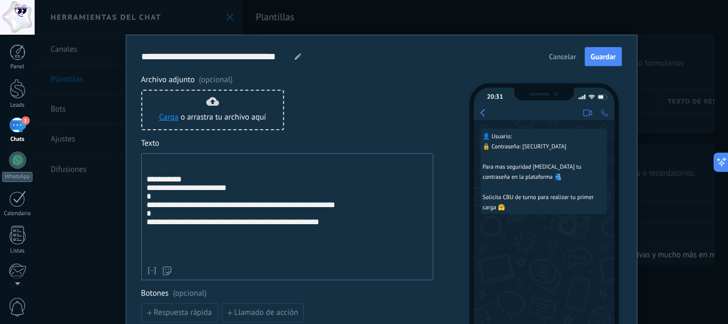
click at [147, 181] on div "**********" at bounding box center [287, 209] width 281 height 103
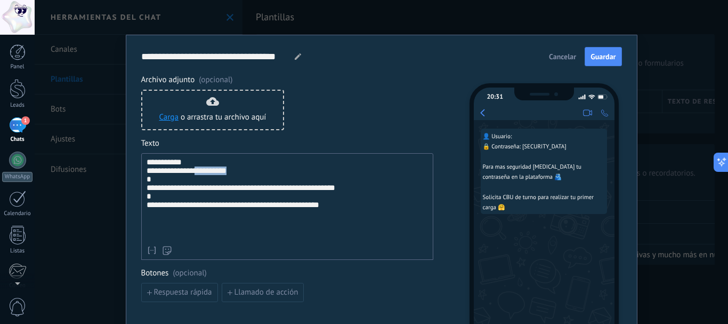
drag, startPoint x: 241, startPoint y: 173, endPoint x: 198, endPoint y: 172, distance: 43.2
click at [198, 172] on div "**********" at bounding box center [287, 199] width 281 height 83
click at [189, 164] on div "**********" at bounding box center [287, 199] width 281 height 83
click at [335, 213] on div "**********" at bounding box center [287, 199] width 281 height 83
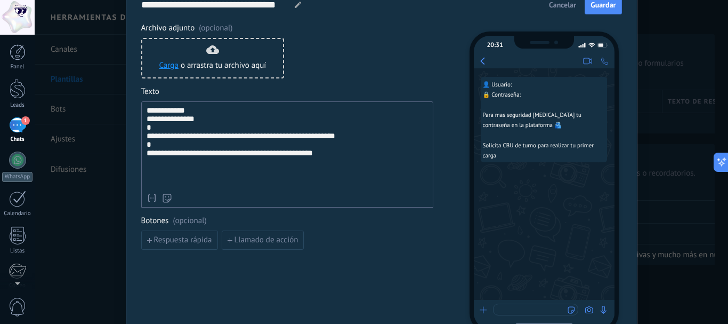
scroll to position [112, 0]
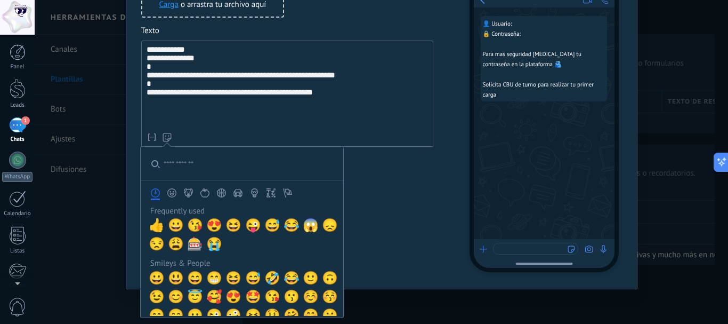
click at [164, 133] on use at bounding box center [167, 137] width 9 height 9
click at [192, 243] on span "🎰" at bounding box center [195, 243] width 16 height 15
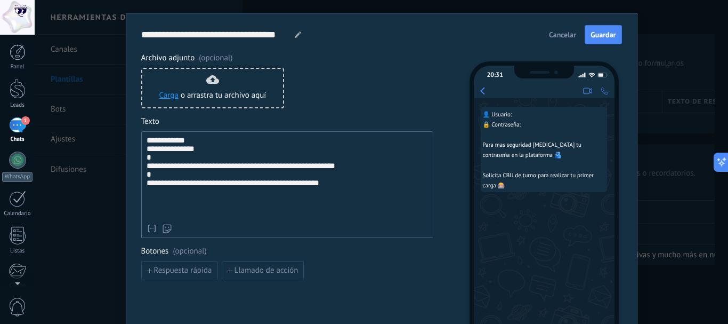
scroll to position [6, 0]
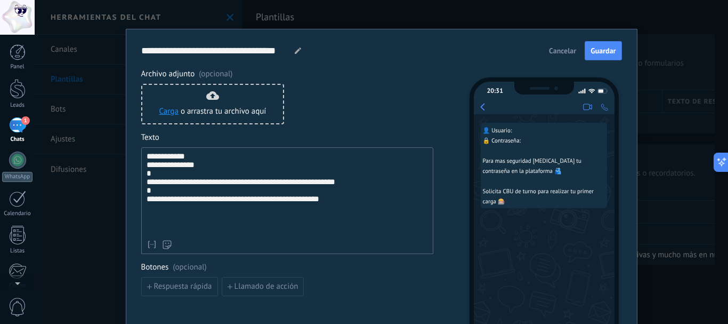
click at [335, 216] on div "**********" at bounding box center [287, 193] width 281 height 83
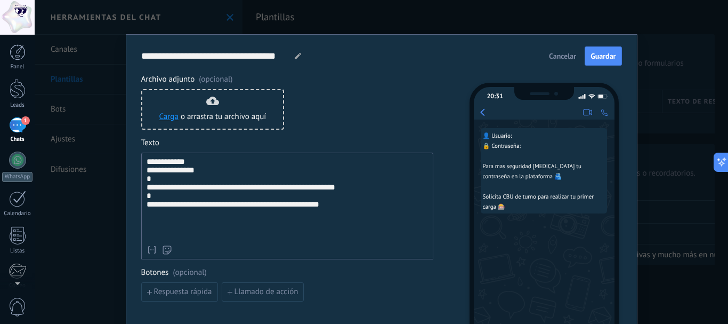
scroll to position [0, 0]
click at [295, 56] on icon at bounding box center [298, 56] width 6 height 6
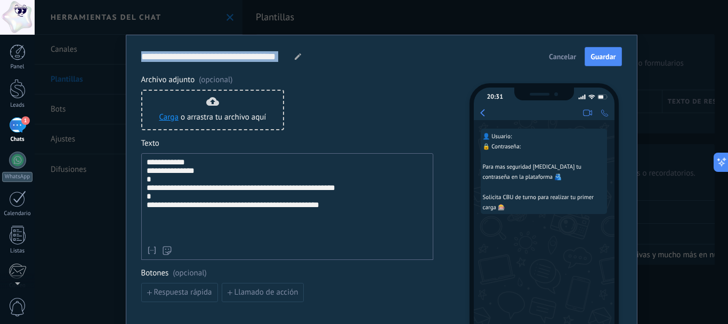
drag, startPoint x: 289, startPoint y: 52, endPoint x: 214, endPoint y: 35, distance: 77.1
click at [204, 31] on div "**********" at bounding box center [381, 162] width 693 height 324
click at [299, 52] on div at bounding box center [298, 56] width 9 height 13
click at [297, 52] on div at bounding box center [298, 56] width 9 height 13
click at [295, 54] on icon at bounding box center [298, 56] width 6 height 6
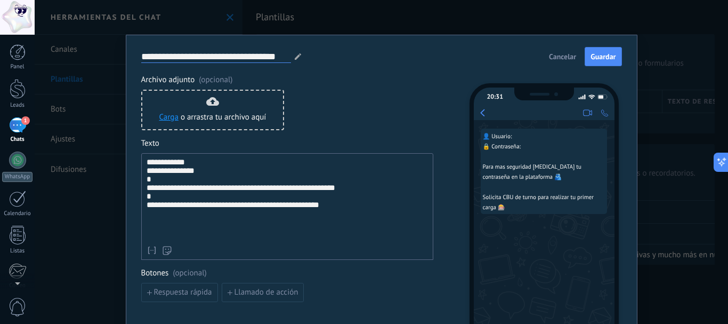
drag, startPoint x: 285, startPoint y: 59, endPoint x: 135, endPoint y: 49, distance: 150.6
click at [132, 51] on div "**********" at bounding box center [382, 218] width 512 height 367
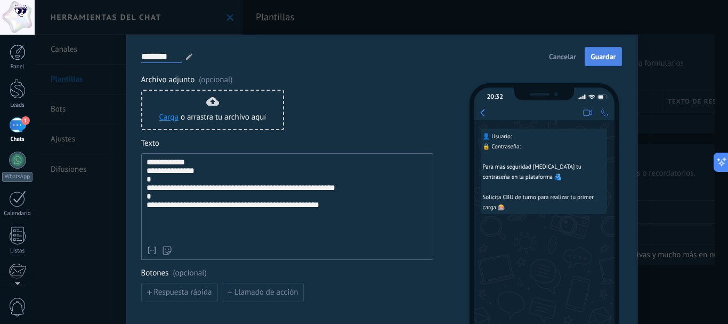
type input "*******"
click at [600, 58] on span "Guardar" at bounding box center [603, 56] width 25 height 7
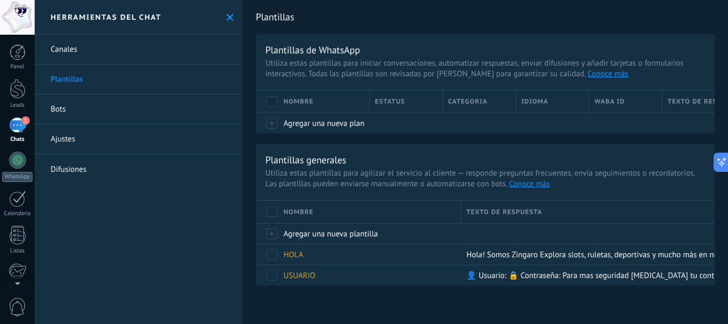
click at [21, 129] on div "1" at bounding box center [17, 124] width 17 height 15
click at [20, 119] on div "1" at bounding box center [17, 124] width 17 height 15
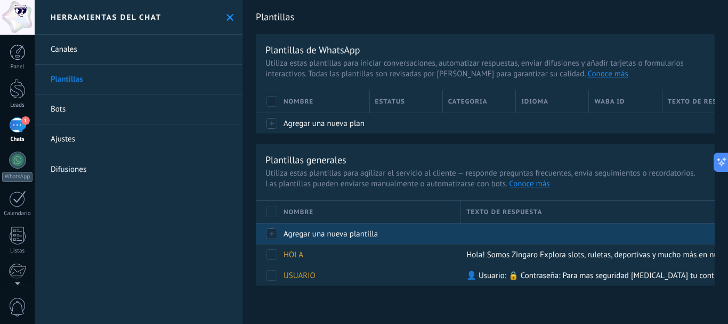
click at [308, 238] on span "Agregar una nueva plantilla" at bounding box center [331, 234] width 94 height 10
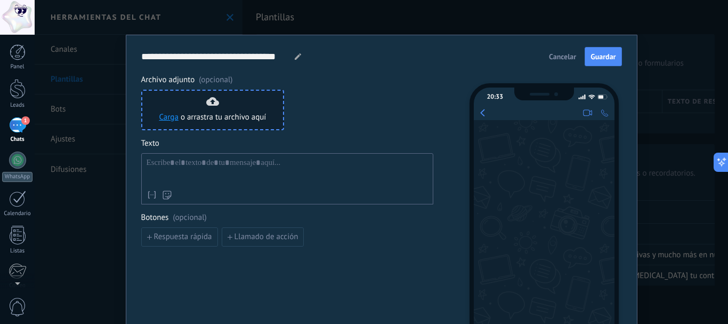
click at [225, 112] on span "o arrastra tu archivo aquí" at bounding box center [224, 117] width 86 height 11
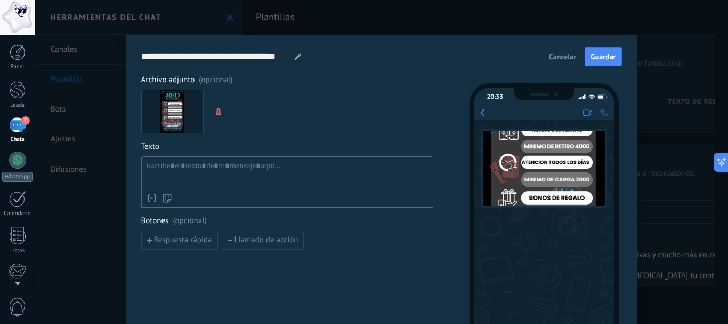
click at [295, 56] on use at bounding box center [298, 56] width 6 height 6
drag, startPoint x: 285, startPoint y: 57, endPoint x: 90, endPoint y: 47, distance: 195.3
click at [90, 47] on div "**********" at bounding box center [381, 162] width 693 height 324
drag, startPoint x: 162, startPoint y: 58, endPoint x: 114, endPoint y: 56, distance: 48.5
click at [114, 56] on div "**** FOTO FOTO FOTO FOTO FOTO FOTO FOTO Cancelar Guardar Archivo adjunto (opcio…" at bounding box center [381, 162] width 693 height 324
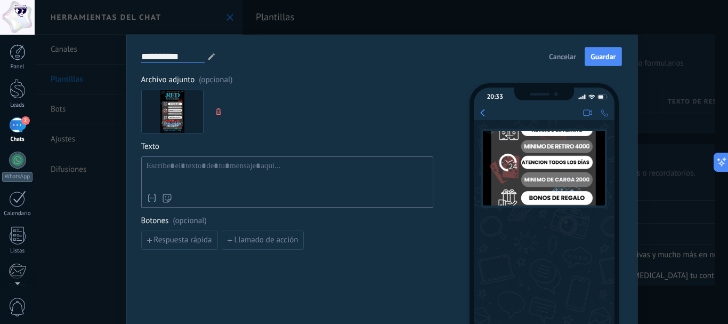
type input "**********"
click at [286, 78] on span "Archivo adjunto (opcional)" at bounding box center [287, 80] width 292 height 11
click at [606, 60] on span "Guardar" at bounding box center [603, 56] width 25 height 7
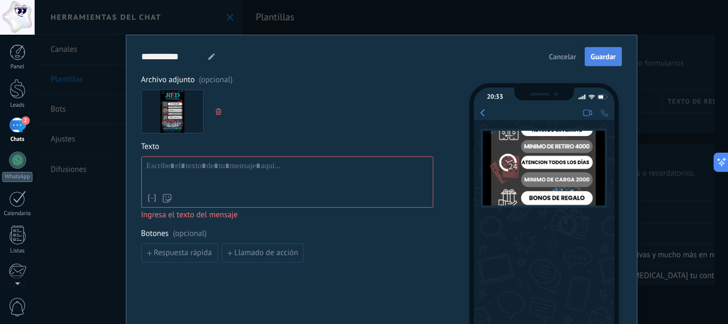
click at [606, 60] on span "Guardar" at bounding box center [603, 56] width 25 height 7
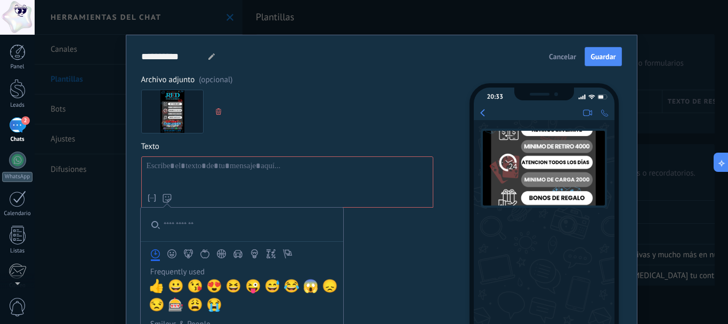
click at [167, 194] on use at bounding box center [167, 197] width 9 height 9
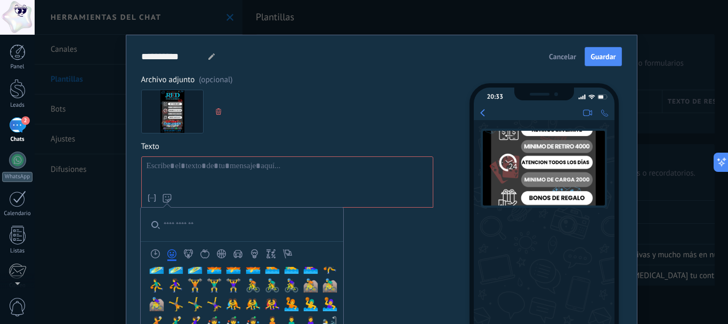
click at [263, 256] on button "Simbolos" at bounding box center [271, 253] width 17 height 9
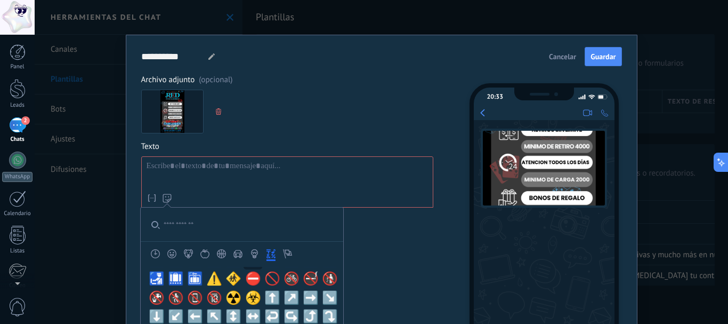
scroll to position [2494, 0]
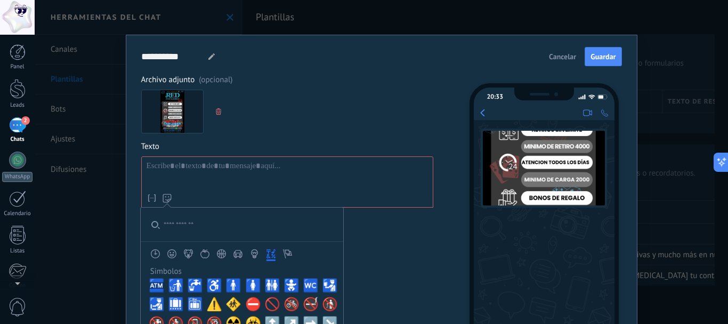
click at [283, 257] on icon "Flags" at bounding box center [287, 253] width 9 height 9
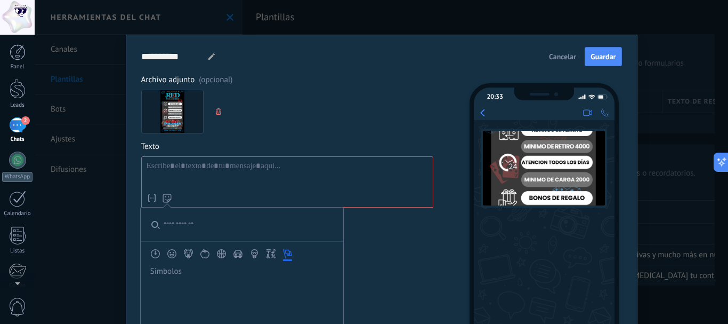
scroll to position [2923, 0]
click at [266, 254] on icon "Simbolos" at bounding box center [270, 253] width 9 height 9
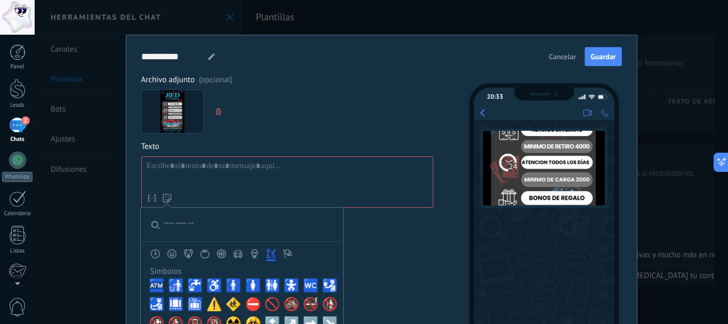
click at [254, 253] on icon "Objects" at bounding box center [254, 252] width 5 height 2
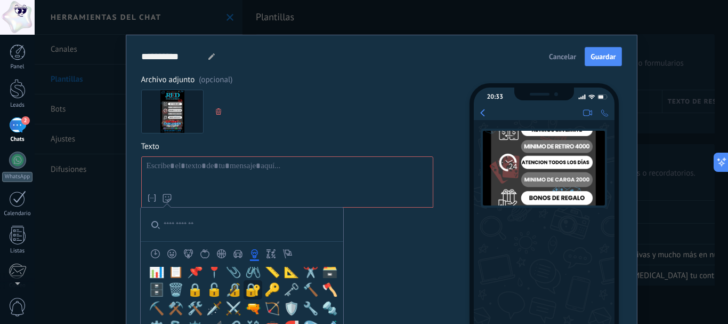
scroll to position [2348, 0]
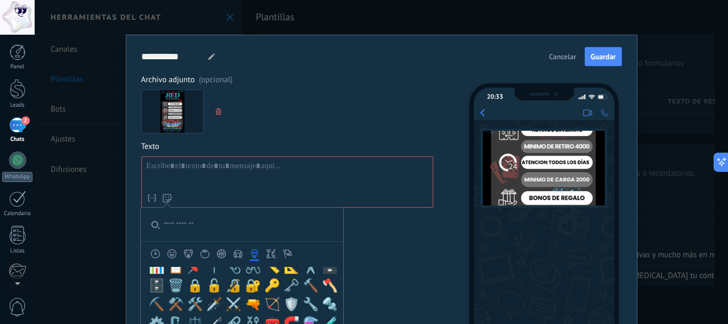
click at [183, 229] on input "search" at bounding box center [242, 224] width 203 height 34
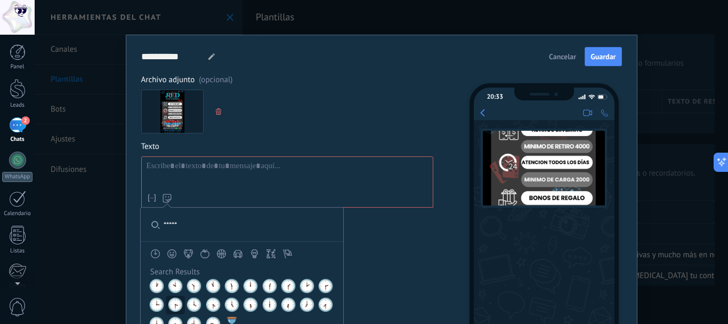
scroll to position [53, 0]
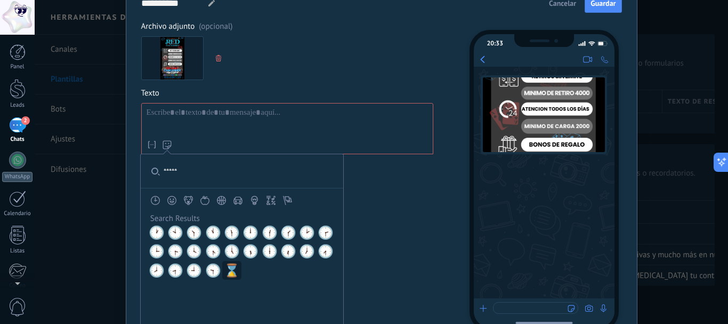
type input "*****"
click at [232, 272] on span "⌛" at bounding box center [232, 270] width 16 height 15
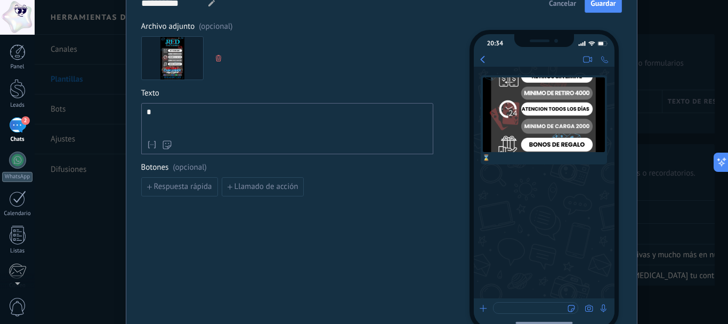
click at [219, 117] on div "*" at bounding box center [287, 121] width 281 height 27
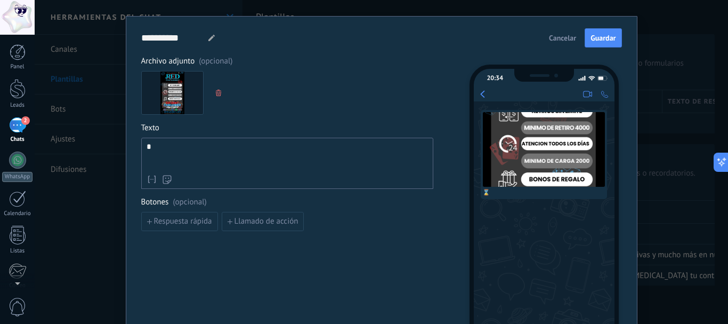
scroll to position [0, 0]
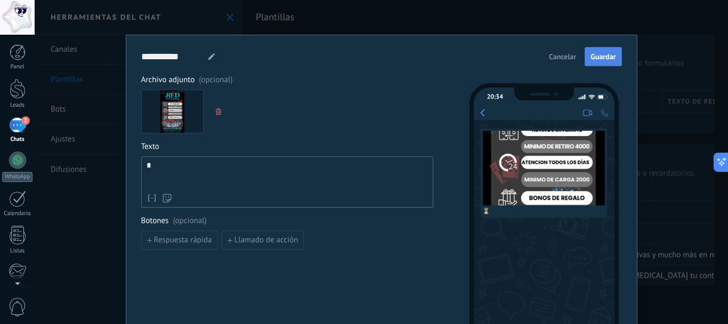
click at [607, 56] on span "Guardar" at bounding box center [603, 56] width 25 height 7
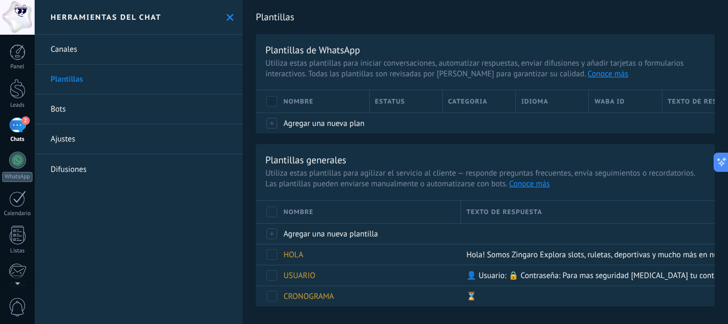
click at [10, 122] on div "2" at bounding box center [17, 124] width 17 height 15
click at [227, 18] on icon at bounding box center [230, 17] width 7 height 7
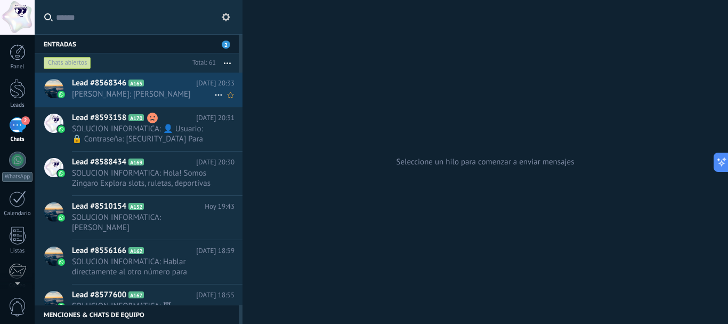
click at [114, 91] on span "Angela: Angela" at bounding box center [143, 94] width 142 height 10
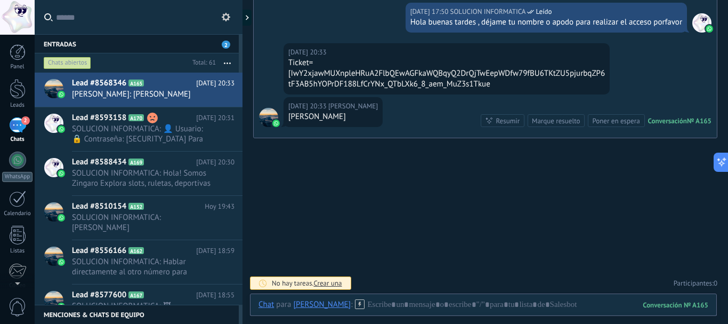
scroll to position [277, 0]
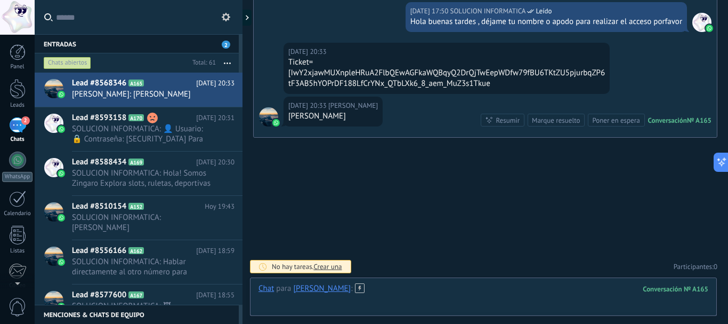
click at [357, 288] on div at bounding box center [484, 299] width 450 height 32
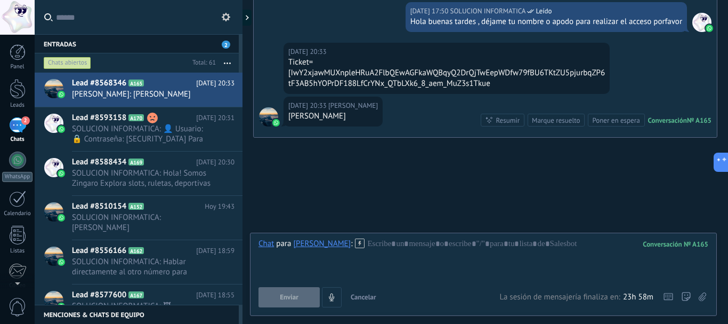
click at [356, 242] on use at bounding box center [360, 242] width 9 height 9
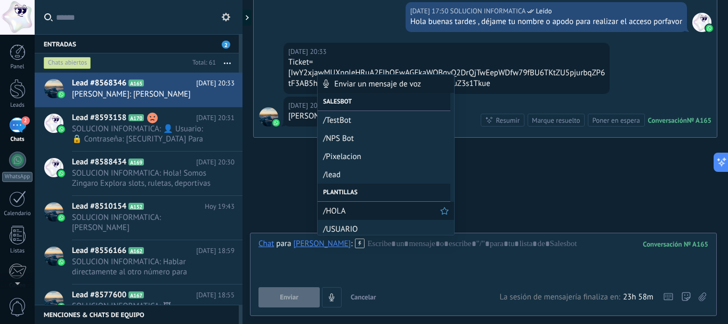
click at [360, 209] on span "/HOLA" at bounding box center [381, 211] width 117 height 10
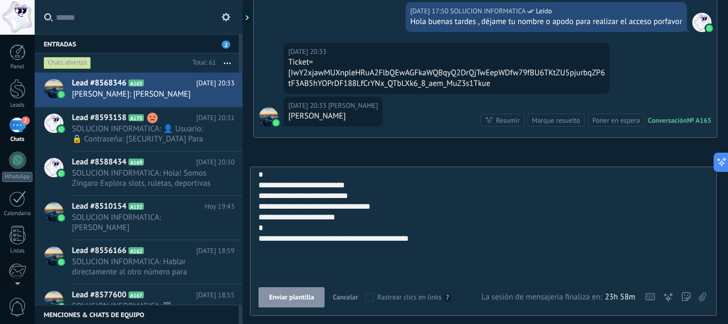
scroll to position [32, 0]
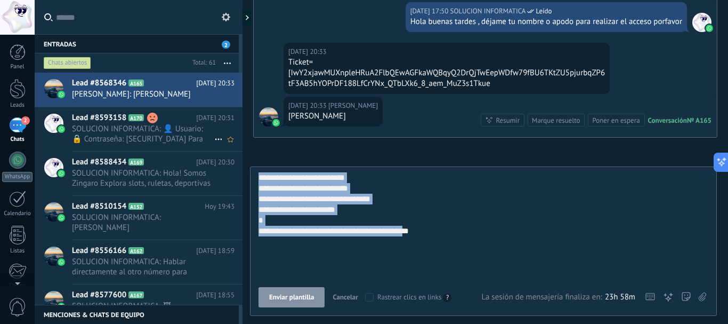
drag, startPoint x: 456, startPoint y: 261, endPoint x: 164, endPoint y: 107, distance: 330.0
click at [175, 115] on div "Entradas 2 Chats abiertos Total: 61 Silenciar Acciones múltiples" at bounding box center [364, 162] width 728 height 324
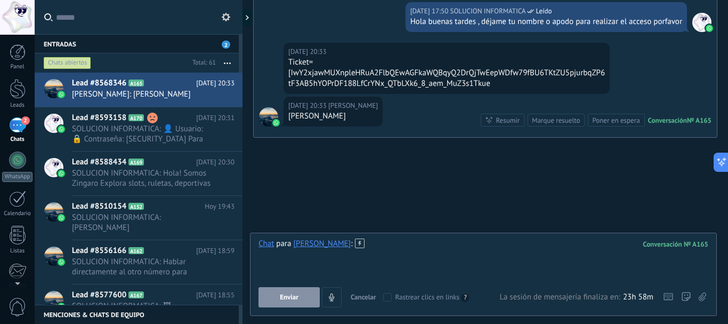
drag, startPoint x: 375, startPoint y: 255, endPoint x: 375, endPoint y: 249, distance: 5.9
click at [374, 255] on div at bounding box center [484, 258] width 450 height 41
click at [299, 295] on button "Enviar" at bounding box center [289, 297] width 61 height 20
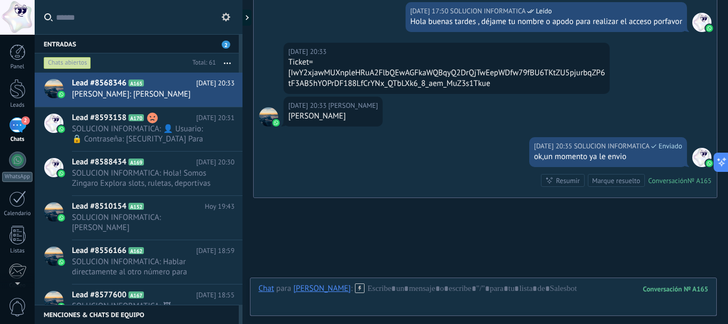
scroll to position [337, 0]
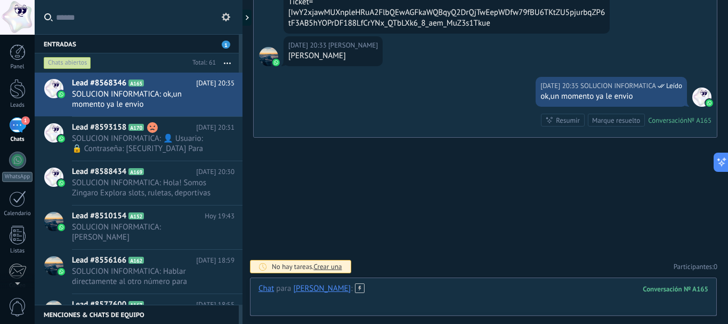
click at [357, 289] on div at bounding box center [484, 299] width 450 height 32
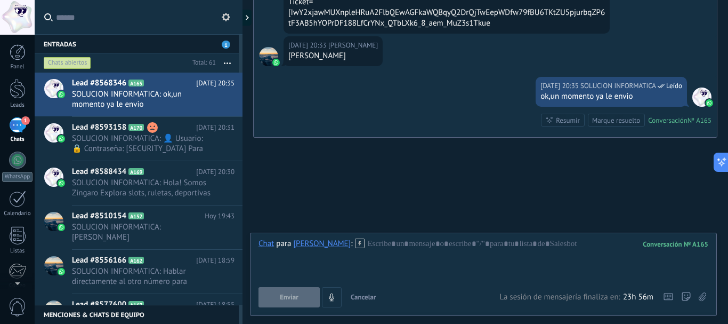
click at [355, 240] on icon at bounding box center [360, 243] width 10 height 10
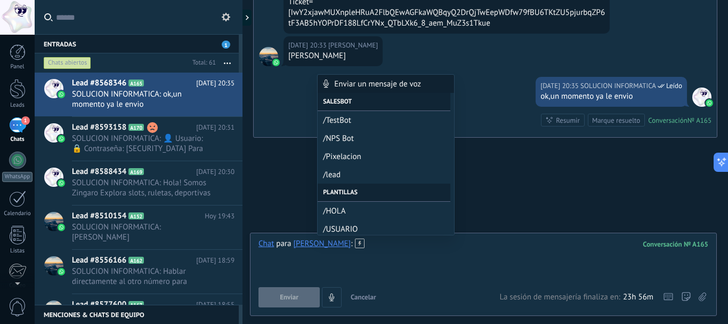
click at [364, 246] on div at bounding box center [484, 258] width 450 height 41
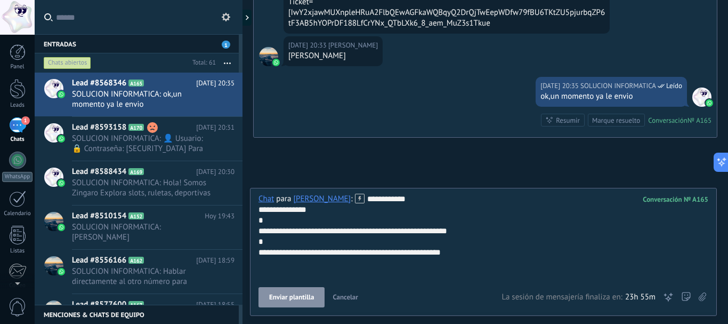
click at [384, 201] on div "**********" at bounding box center [484, 235] width 450 height 85
click at [328, 215] on div "**********" at bounding box center [484, 235] width 450 height 85
click at [326, 207] on div "**********" at bounding box center [484, 235] width 450 height 85
click at [292, 293] on span "Enviar" at bounding box center [289, 296] width 19 height 7
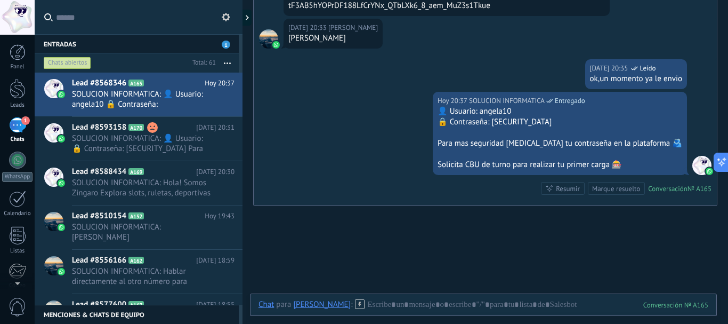
scroll to position [423, 0]
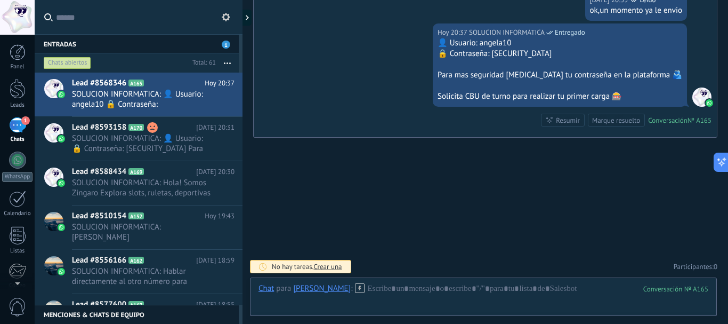
click at [355, 290] on icon at bounding box center [360, 288] width 10 height 10
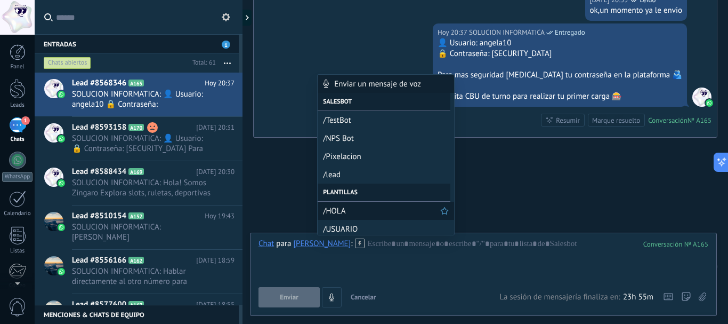
click at [354, 210] on span "/HOLA" at bounding box center [381, 211] width 117 height 10
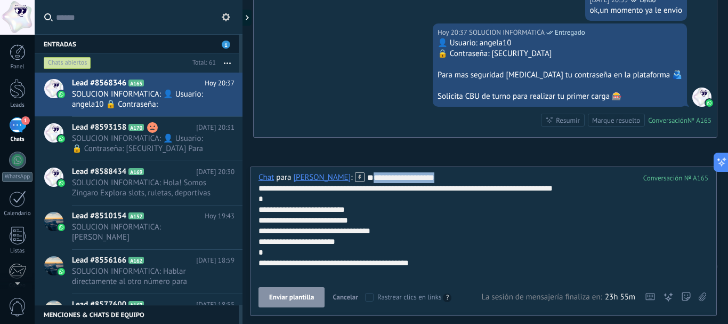
drag, startPoint x: 343, startPoint y: 196, endPoint x: 244, endPoint y: 197, distance: 98.6
click at [244, 197] on div "Entradas 1 Chats abiertos Total: 61 Silenciar Acciones múltiples" at bounding box center [364, 162] width 728 height 324
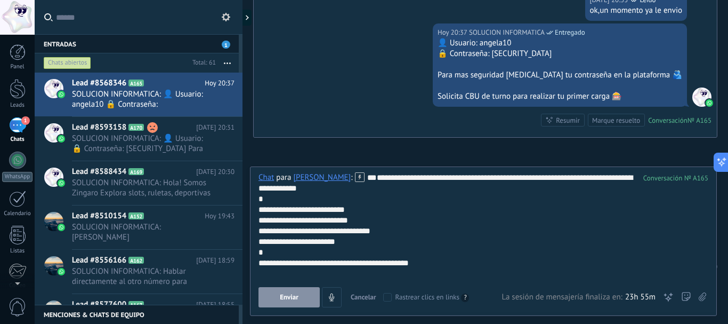
scroll to position [32, 0]
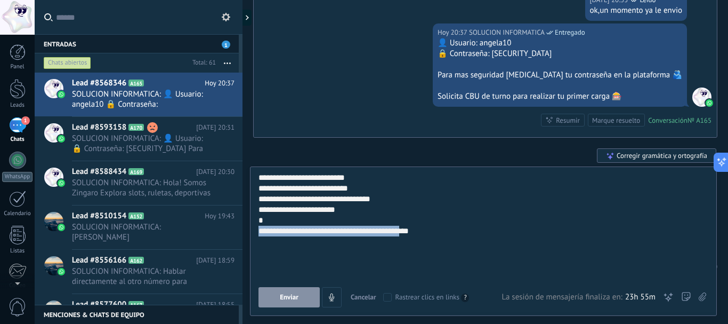
drag, startPoint x: 430, startPoint y: 255, endPoint x: 251, endPoint y: 253, distance: 179.1
click at [251, 253] on div "**********" at bounding box center [483, 240] width 467 height 149
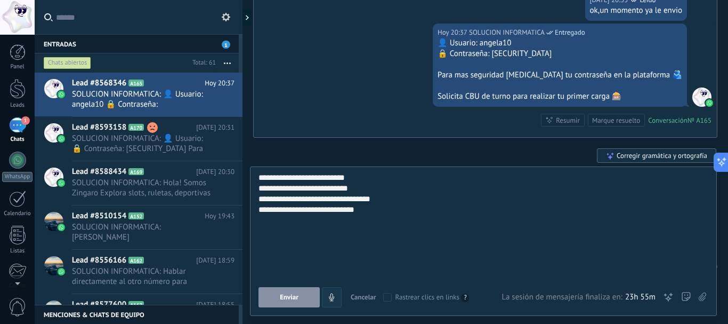
click at [294, 295] on span "Enviar" at bounding box center [289, 296] width 19 height 7
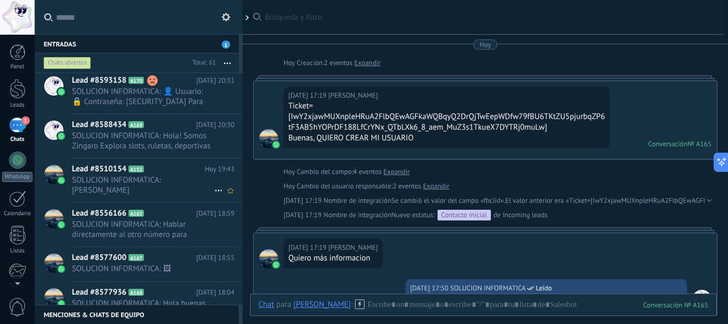
scroll to position [54, 0]
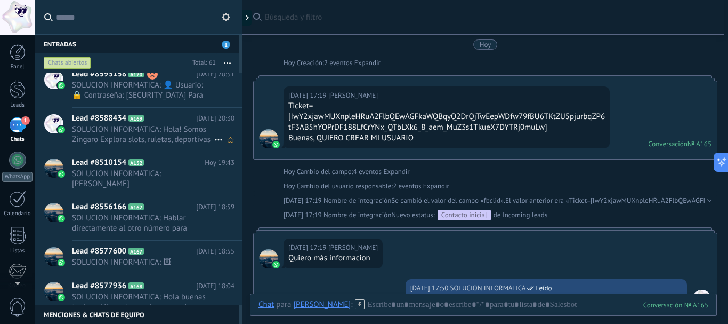
click at [160, 140] on span "SOLUCION INFORMATICA: Hola! Somos Zingaro Explora slots, ruletas, deportivas y …" at bounding box center [143, 134] width 142 height 20
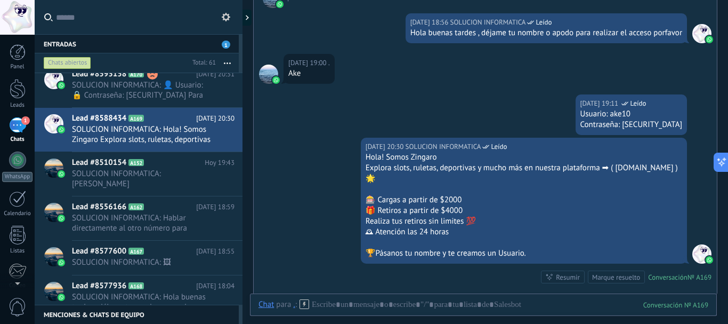
scroll to position [256, 0]
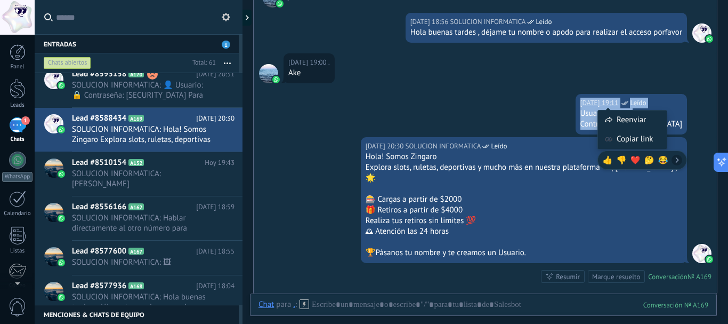
drag, startPoint x: 666, startPoint y: 125, endPoint x: 593, endPoint y: 109, distance: 74.3
click at [593, 109] on div "Hoy 19:11 SOLUCION INFORMATICA Leído Usuario: ake10 Contraseña: a12345678" at bounding box center [631, 114] width 111 height 41
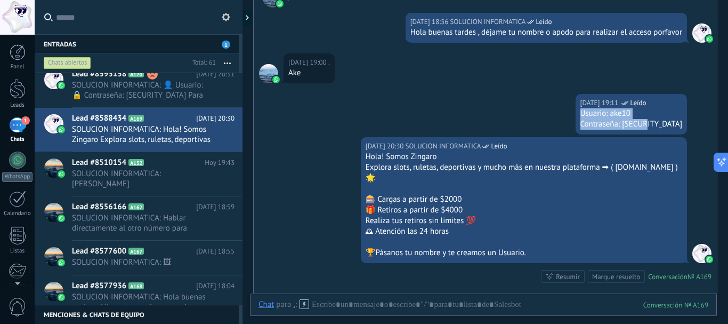
click at [562, 119] on div "Hoy 19:11 SOLUCION INFORMATICA Leído Usuario: ake10 Contraseña: a12345678" at bounding box center [485, 115] width 463 height 43
drag, startPoint x: 645, startPoint y: 129, endPoint x: 611, endPoint y: 117, distance: 35.7
click at [611, 117] on div "Usuario: ake10 Contraseña: a12345678" at bounding box center [631, 118] width 102 height 21
click at [535, 125] on div "Hoy 19:11 SOLUCION INFORMATICA Leído Usuario: ake10 Contraseña: a12345678" at bounding box center [485, 115] width 463 height 43
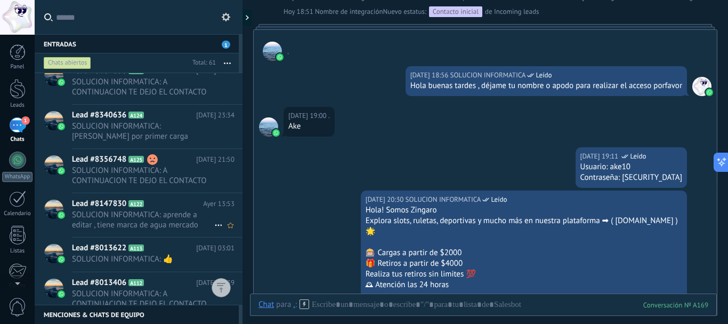
scroll to position [2014, 0]
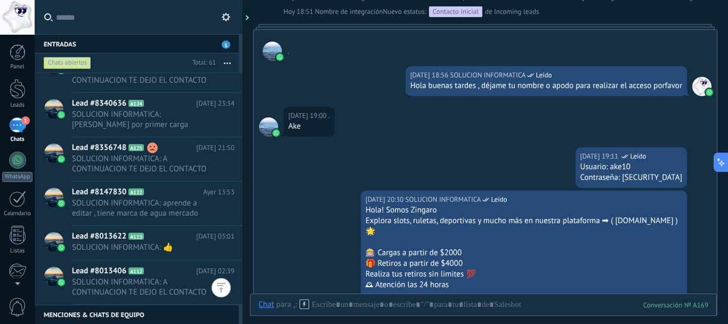
click at [227, 283] on div at bounding box center [221, 287] width 19 height 19
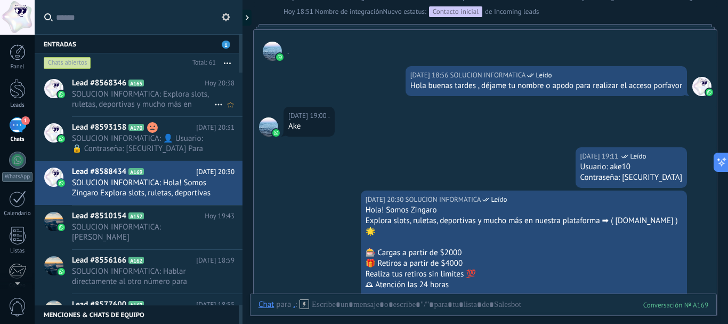
click at [155, 92] on span "SOLUCION INFORMATICA: Explora slots, ruletas, deportivas y mucho más en nuestra…" at bounding box center [143, 99] width 142 height 20
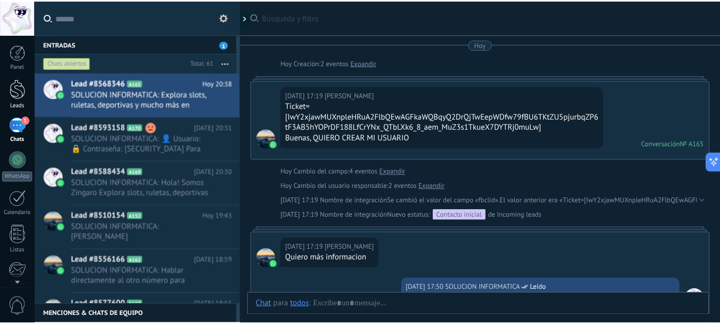
scroll to position [432, 0]
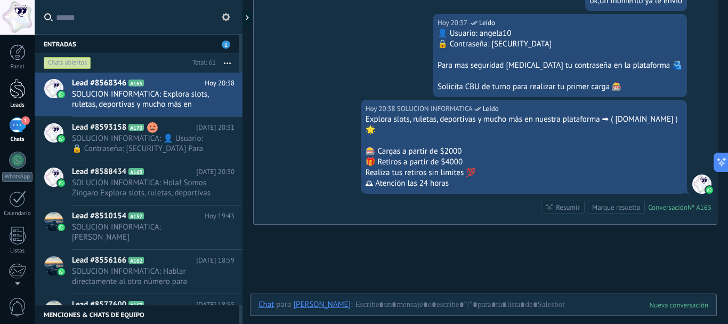
click at [19, 84] on div at bounding box center [18, 89] width 16 height 20
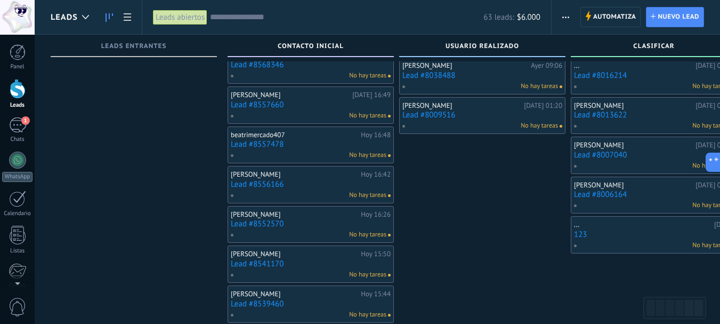
scroll to position [213, 0]
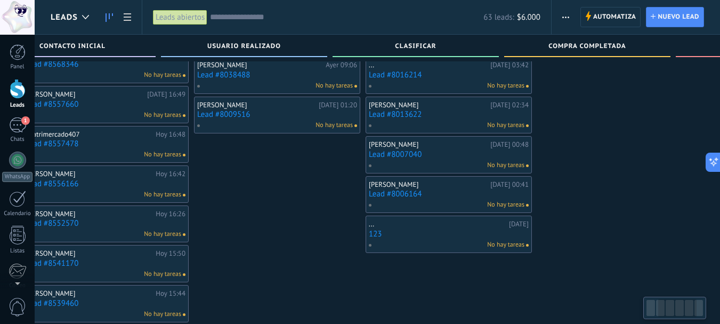
drag, startPoint x: 613, startPoint y: 278, endPoint x: 395, endPoint y: 244, distance: 220.7
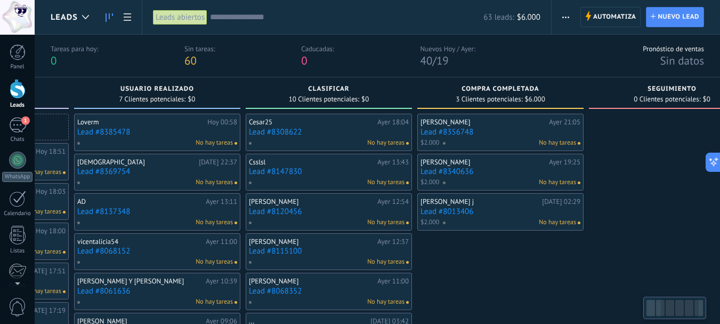
scroll to position [0, 376]
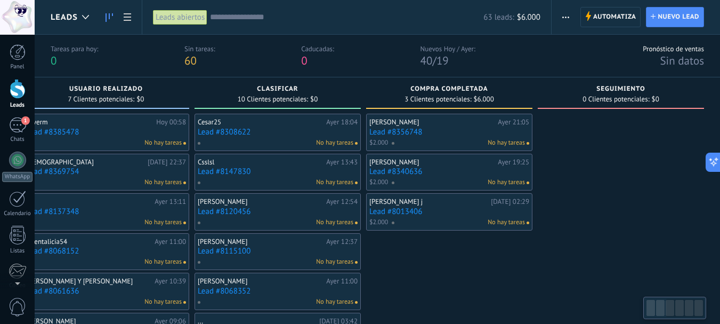
drag, startPoint x: 645, startPoint y: 245, endPoint x: 502, endPoint y: 201, distance: 150.4
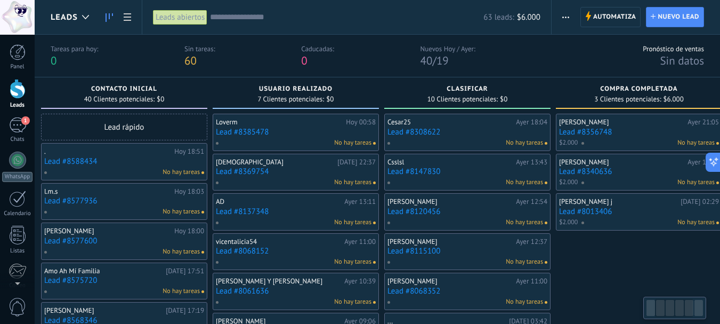
drag, startPoint x: 492, startPoint y: 279, endPoint x: 691, endPoint y: 246, distance: 202.1
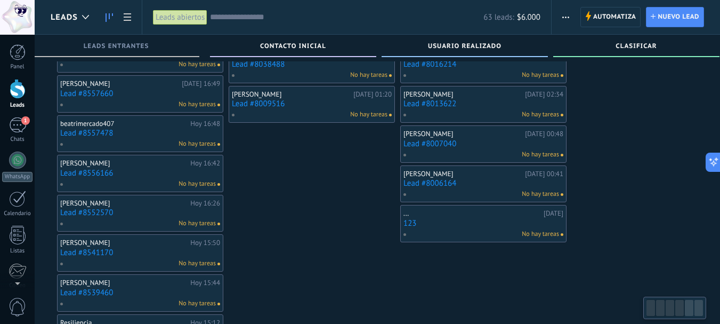
scroll to position [0, 0]
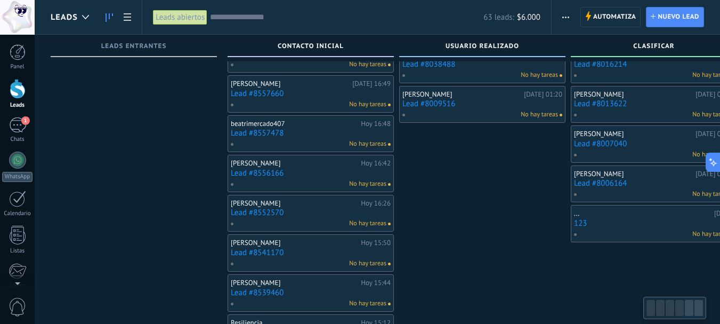
drag, startPoint x: 443, startPoint y: 250, endPoint x: 610, endPoint y: 264, distance: 166.9
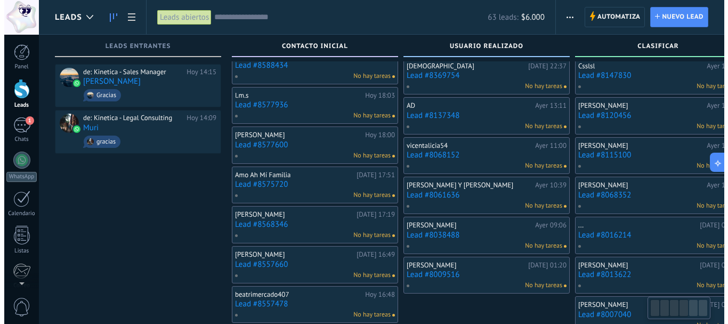
scroll to position [11, 0]
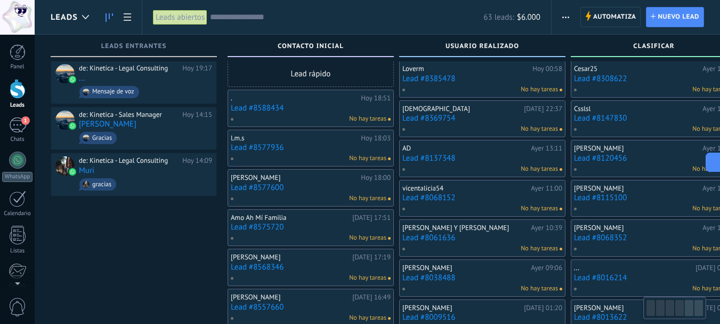
click at [271, 103] on link "Lead #8588434" at bounding box center [311, 107] width 160 height 9
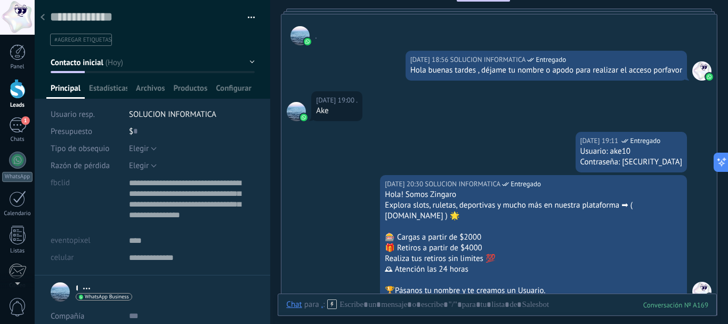
scroll to position [199, 0]
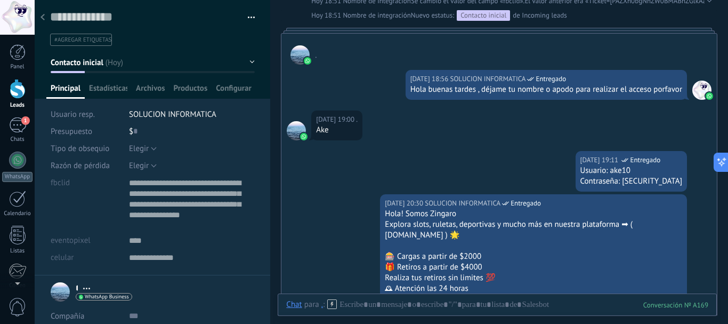
click at [44, 16] on icon at bounding box center [43, 17] width 4 height 6
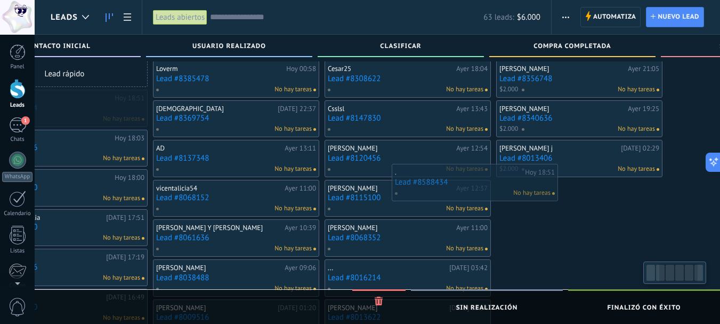
scroll to position [0, 253]
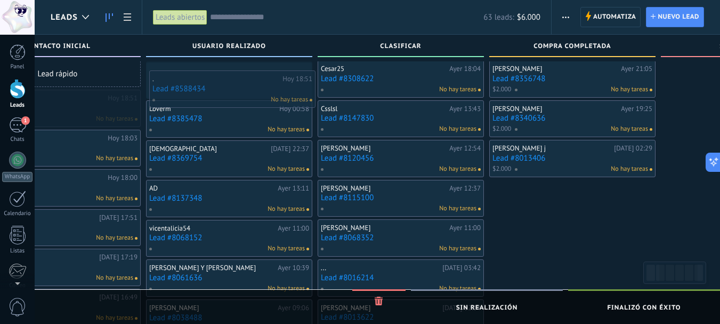
drag, startPoint x: 301, startPoint y: 109, endPoint x: 222, endPoint y: 90, distance: 80.7
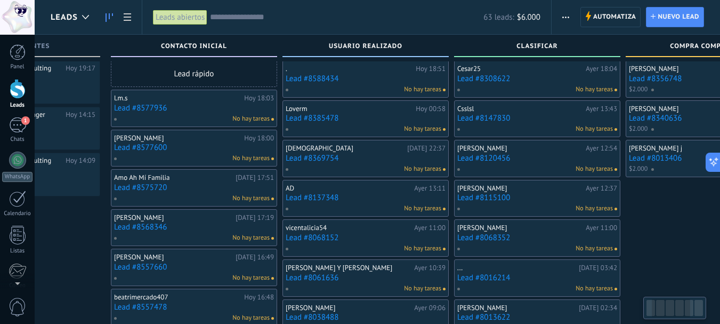
drag, startPoint x: 572, startPoint y: 237, endPoint x: 683, endPoint y: 207, distance: 114.7
click at [720, 213] on html ".abccls-1,.abccls-2{fill-rule:evenodd}.abccls-2{fill:#fff} .abfcls-1{fill:none}…" at bounding box center [360, 151] width 720 height 324
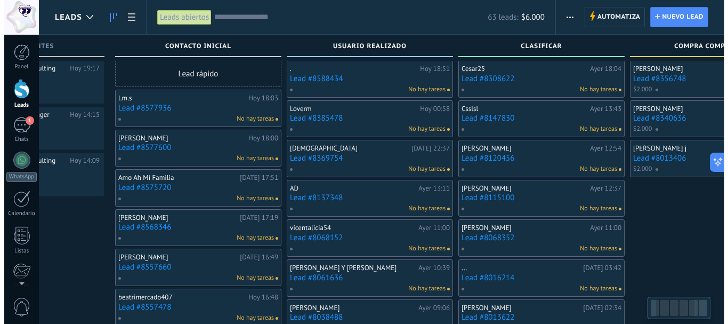
scroll to position [0, 84]
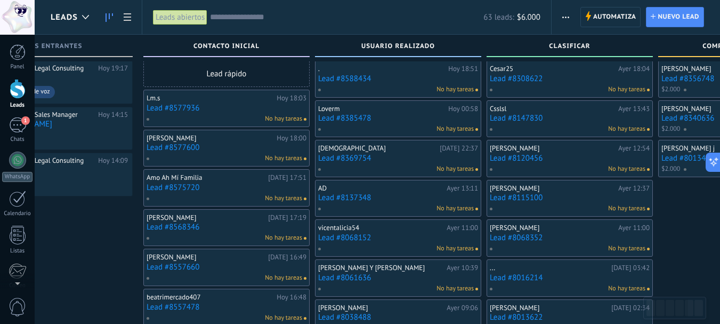
click at [168, 106] on link "Lead #8577936" at bounding box center [227, 107] width 160 height 9
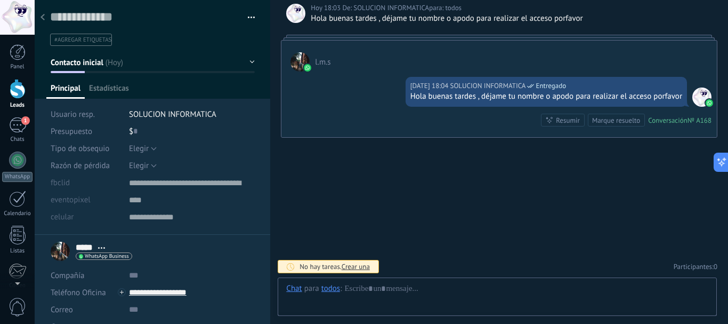
scroll to position [11, 0]
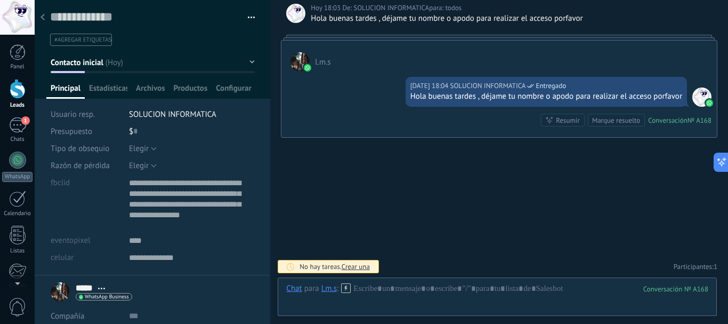
click at [42, 18] on use at bounding box center [43, 17] width 4 height 6
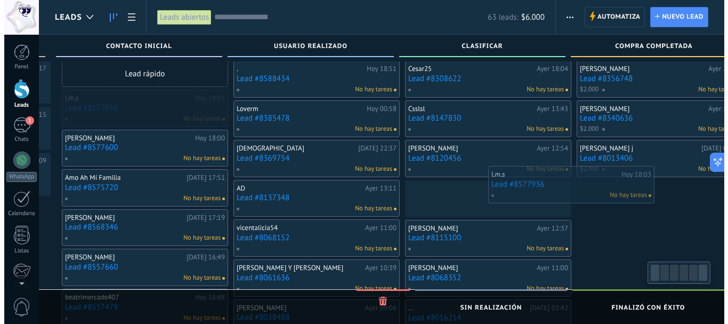
scroll to position [0, 176]
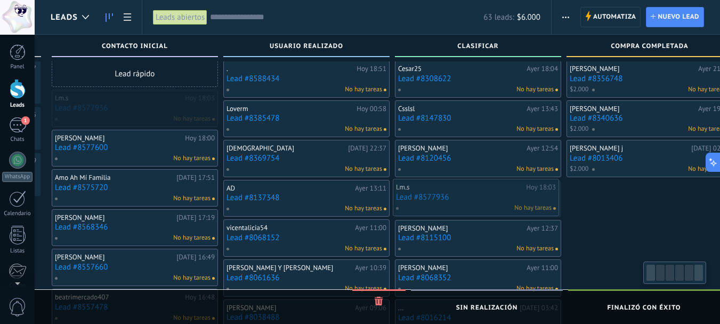
drag, startPoint x: 165, startPoint y: 107, endPoint x: 415, endPoint y: 196, distance: 264.8
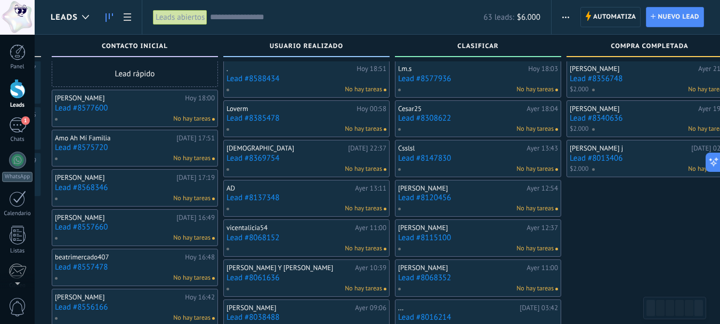
click at [64, 109] on link "Lead #8577600" at bounding box center [135, 107] width 160 height 9
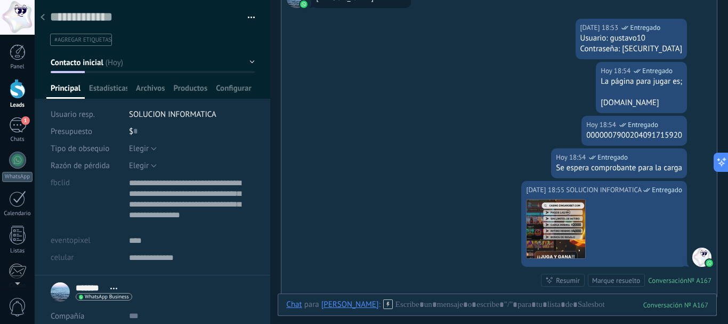
click at [41, 12] on div at bounding box center [42, 17] width 15 height 21
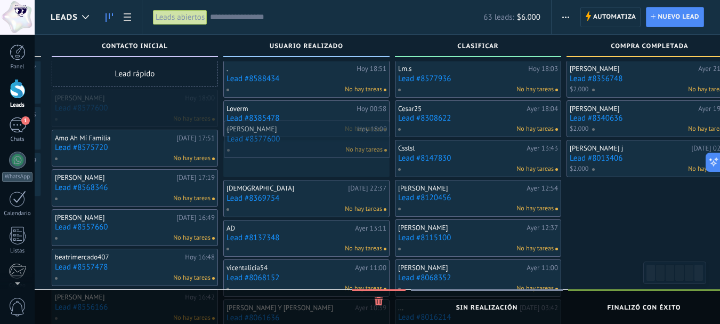
drag, startPoint x: 100, startPoint y: 110, endPoint x: 273, endPoint y: 140, distance: 175.8
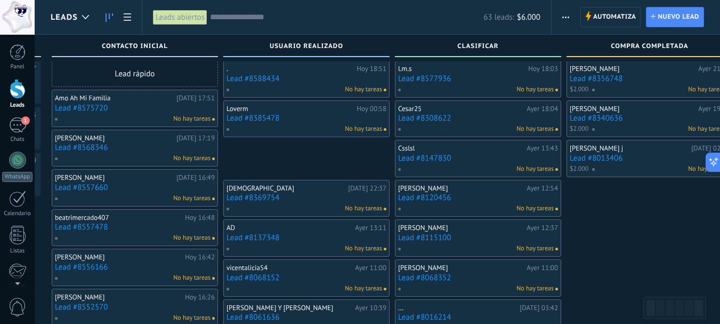
click at [76, 106] on link "Lead #8575720" at bounding box center [135, 107] width 160 height 9
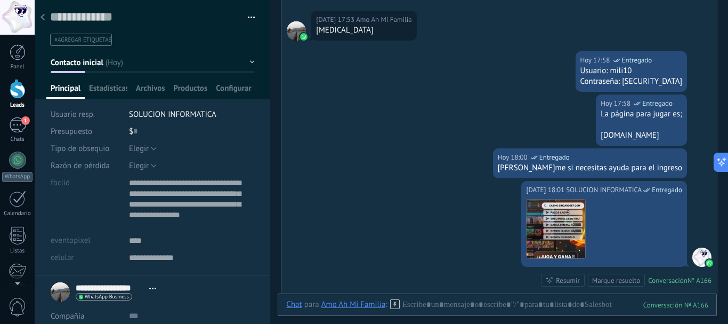
scroll to position [352, 0]
click at [43, 15] on icon at bounding box center [43, 17] width 4 height 6
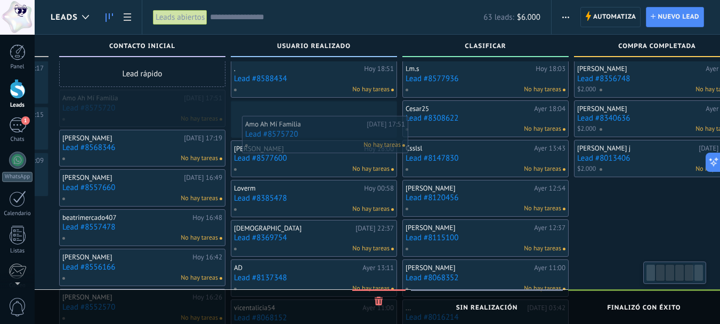
drag, startPoint x: 77, startPoint y: 104, endPoint x: 273, endPoint y: 130, distance: 197.9
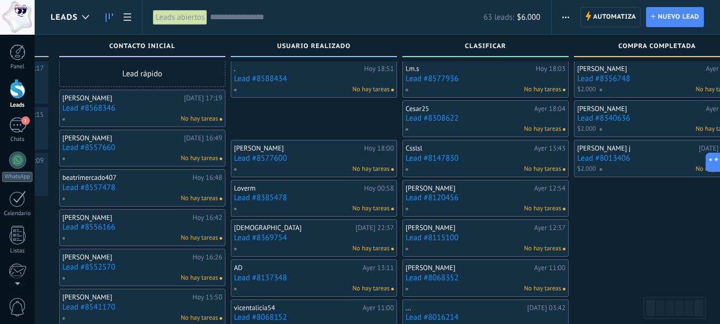
click at [109, 111] on link "Lead #8568346" at bounding box center [142, 107] width 160 height 9
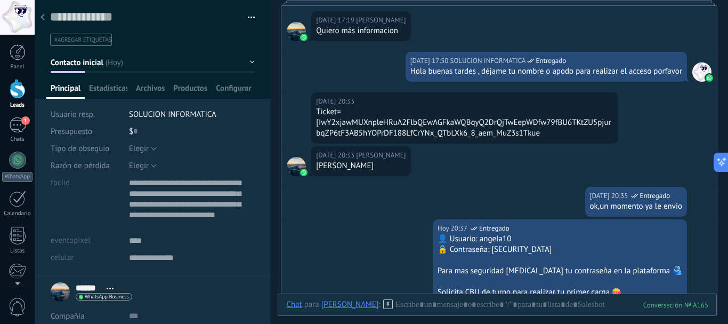
scroll to position [359, 0]
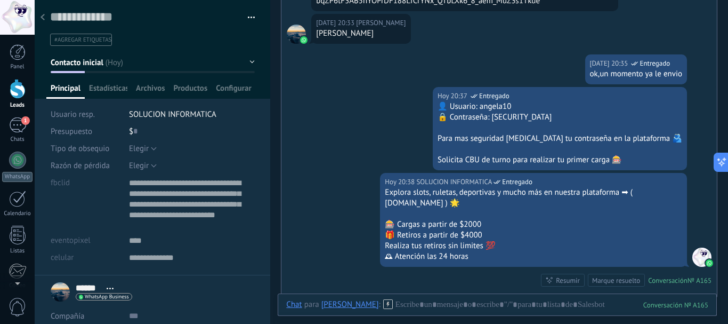
click at [42, 15] on icon at bounding box center [43, 17] width 4 height 6
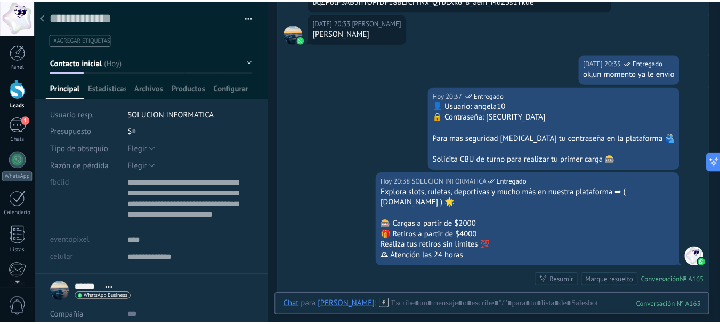
scroll to position [11, 0]
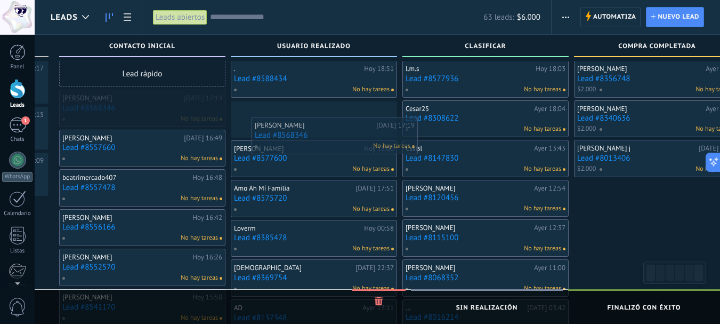
drag, startPoint x: 120, startPoint y: 110, endPoint x: 292, endPoint y: 138, distance: 173.2
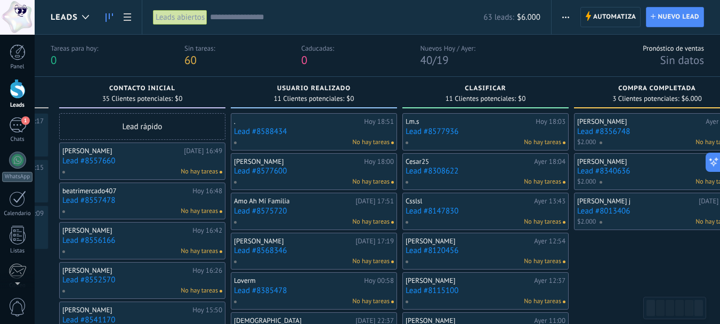
scroll to position [0, 0]
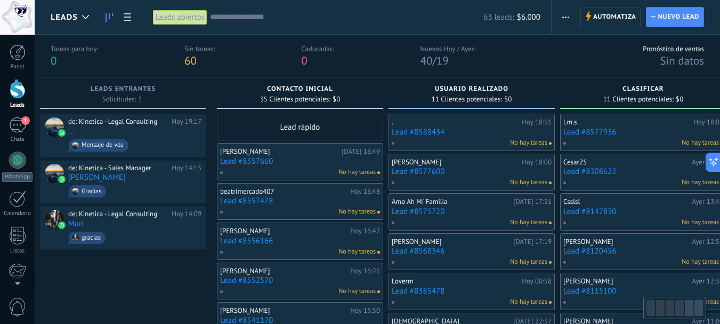
drag, startPoint x: 330, startPoint y: 98, endPoint x: 515, endPoint y: 122, distance: 186.5
click at [526, 95] on div "11 Clientes potenciales: $0" at bounding box center [472, 98] width 156 height 9
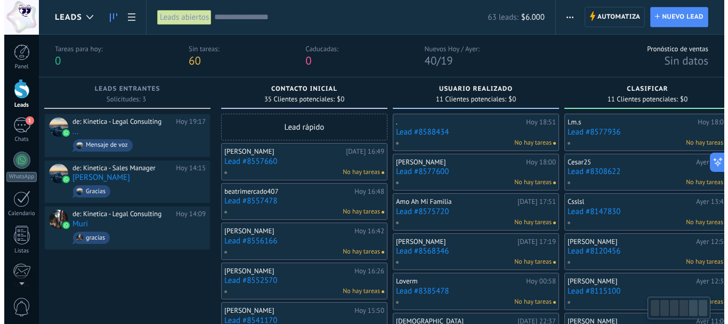
scroll to position [0, 2]
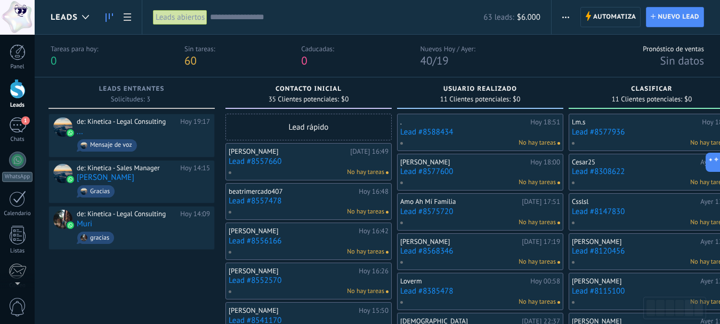
click at [277, 159] on link "Lead #8557660" at bounding box center [309, 161] width 160 height 9
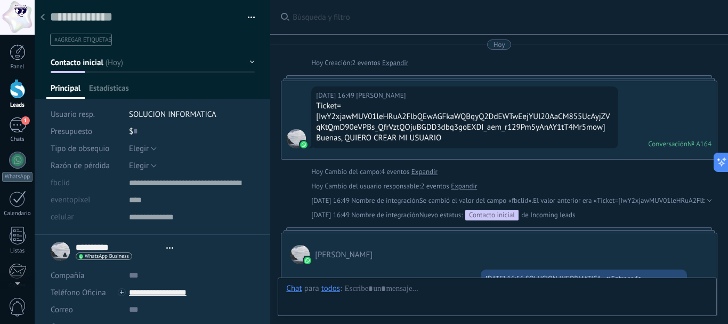
type textarea "**********"
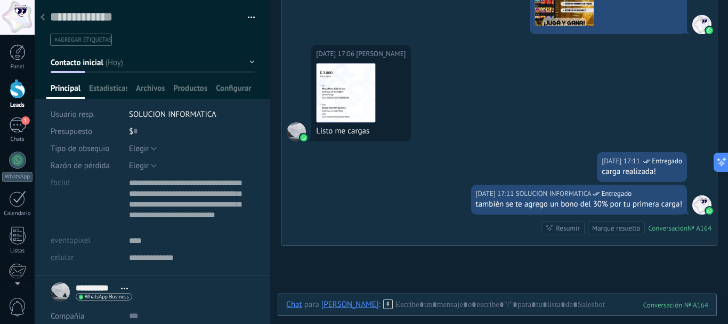
scroll to position [533, 0]
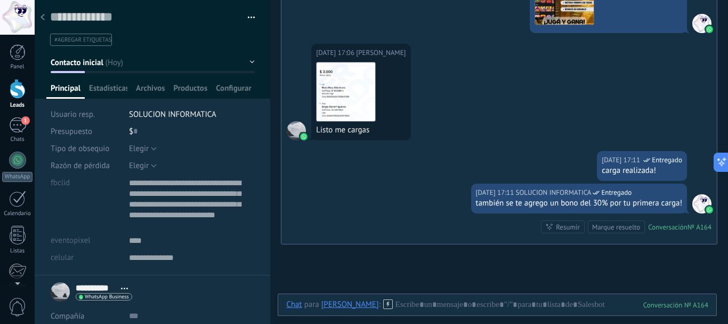
click at [137, 134] on div "$ 0" at bounding box center [192, 131] width 126 height 17
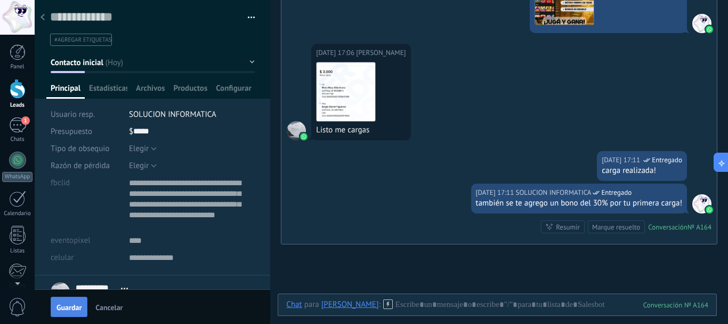
click at [71, 303] on span "Guardar" at bounding box center [68, 306] width 25 height 7
type input "*****"
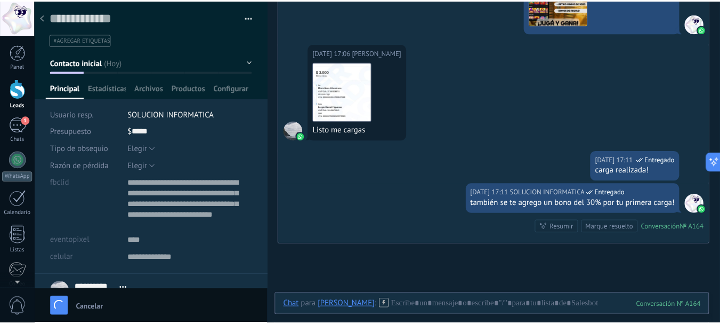
scroll to position [551, 0]
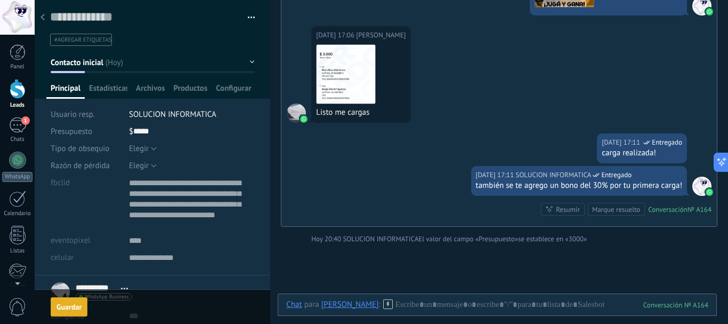
click at [42, 11] on div at bounding box center [42, 17] width 15 height 21
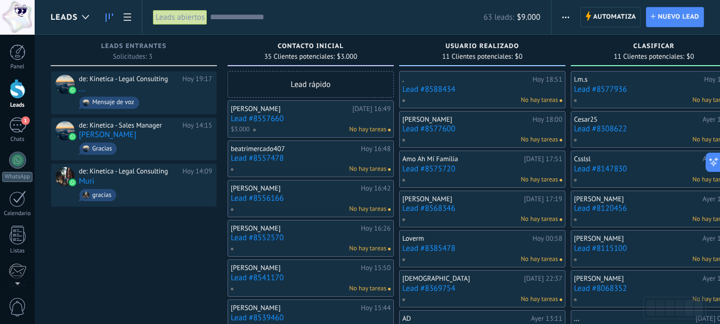
click at [270, 119] on link "Lead #8557660" at bounding box center [311, 118] width 160 height 9
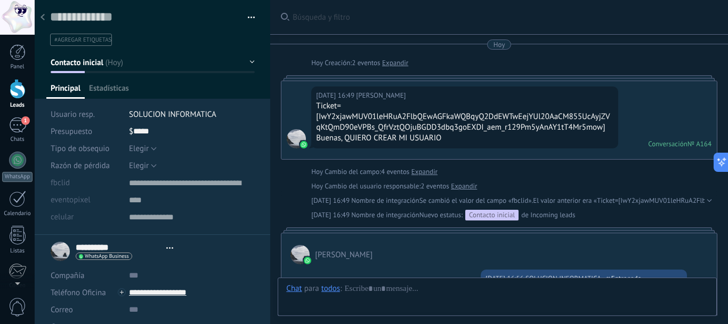
click at [42, 16] on icon at bounding box center [43, 17] width 4 height 6
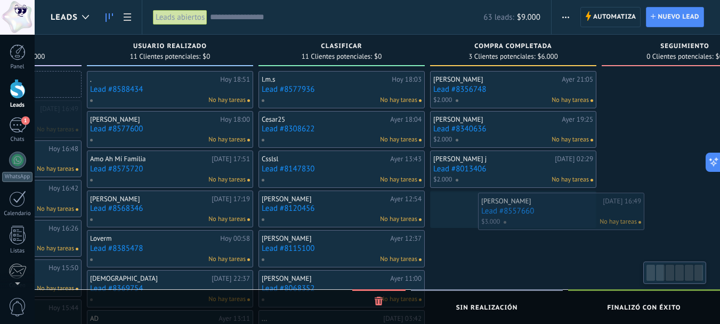
scroll to position [0, 325]
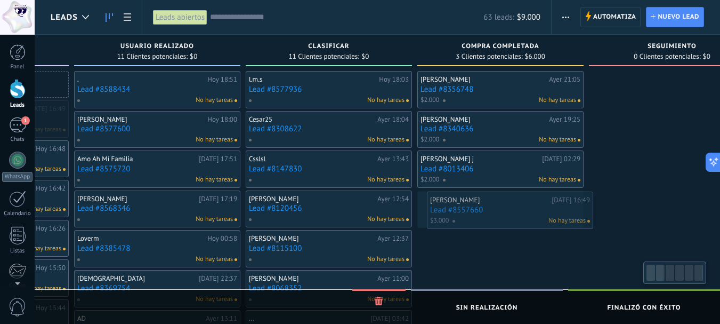
drag, startPoint x: 271, startPoint y: 108, endPoint x: 462, endPoint y: 205, distance: 214.5
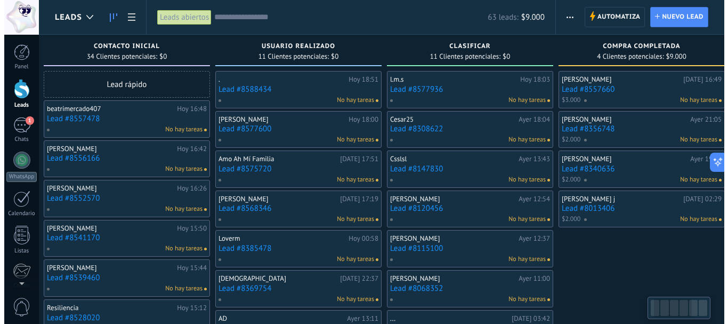
scroll to position [0, 70]
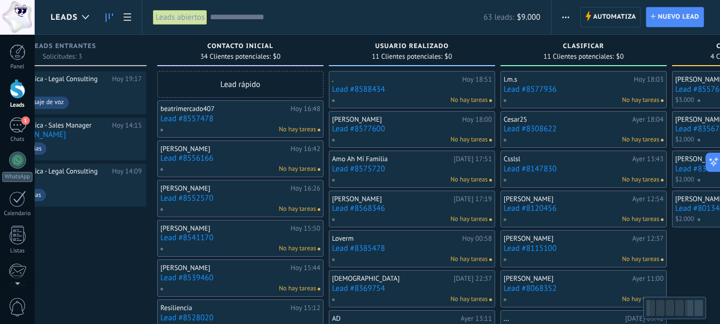
drag, startPoint x: 451, startPoint y: 268, endPoint x: 721, endPoint y: 277, distance: 270.4
click at [720, 282] on html ".abccls-1,.abccls-2{fill-rule:evenodd}.abccls-2{fill:#fff} .abfcls-1{fill:none}…" at bounding box center [360, 162] width 720 height 324
click at [203, 114] on link "Lead #8557478" at bounding box center [240, 118] width 160 height 9
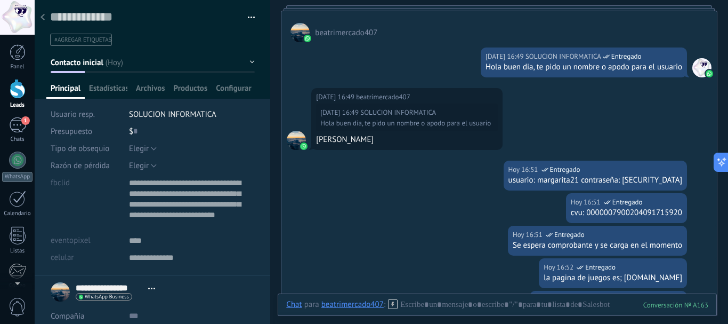
scroll to position [385, 0]
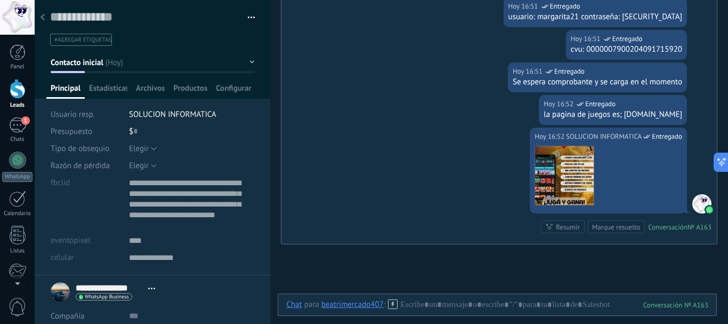
click at [45, 12] on div at bounding box center [42, 17] width 15 height 21
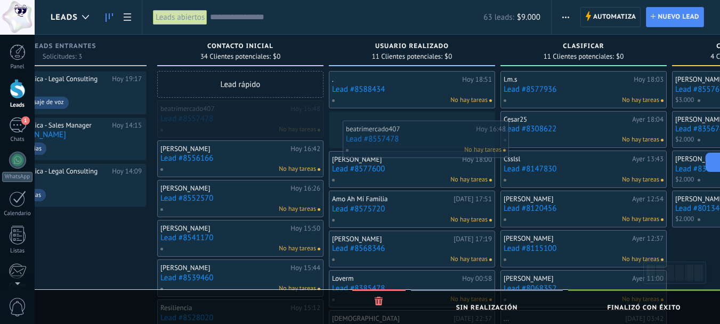
drag, startPoint x: 198, startPoint y: 112, endPoint x: 376, endPoint y: 128, distance: 178.2
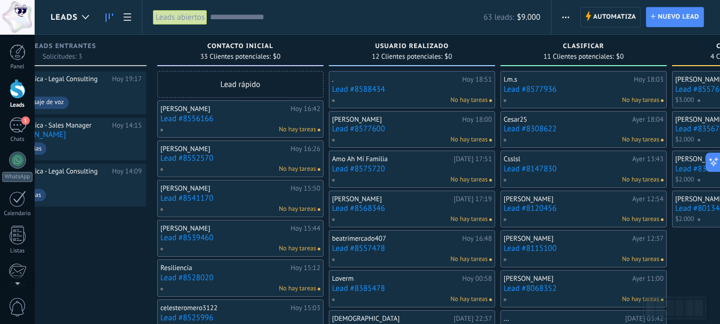
click at [197, 122] on link "Lead #8556166" at bounding box center [240, 118] width 160 height 9
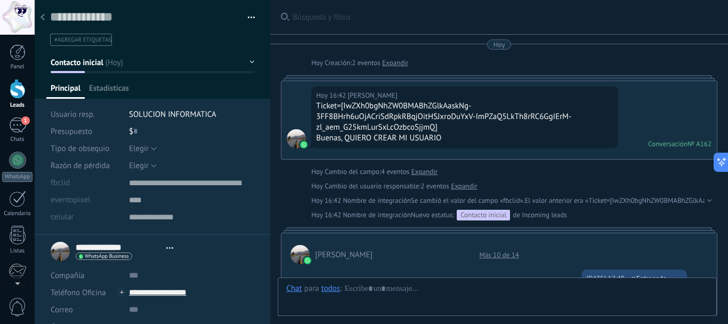
type textarea "**********"
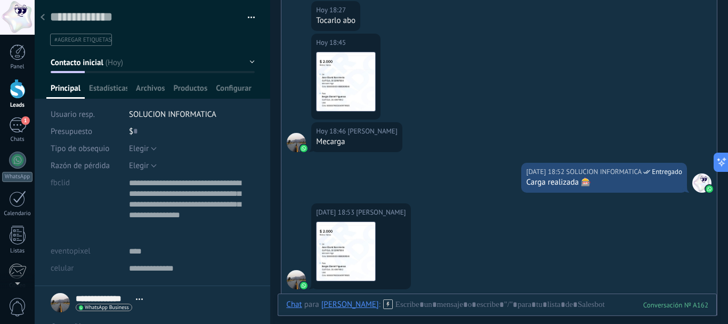
scroll to position [373, 0]
click at [360, 264] on img at bounding box center [346, 251] width 59 height 59
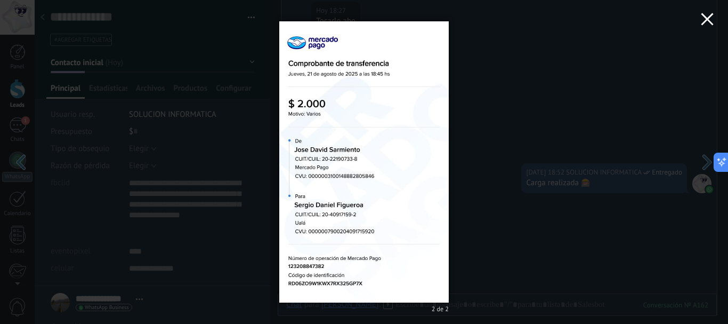
click at [708, 19] on use "button" at bounding box center [707, 19] width 12 height 12
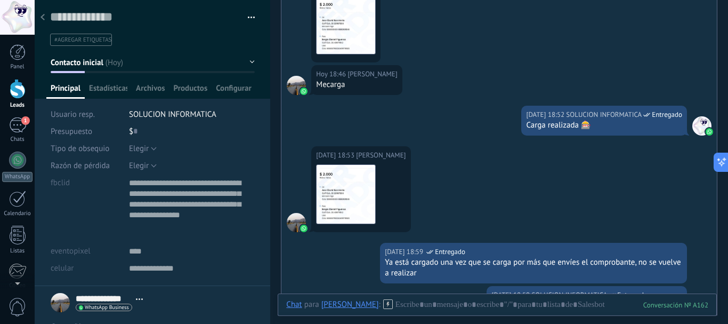
scroll to position [586, 0]
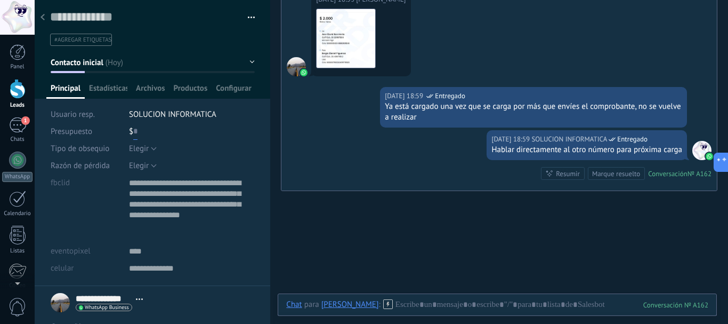
click at [134, 131] on input "text" at bounding box center [135, 131] width 4 height 17
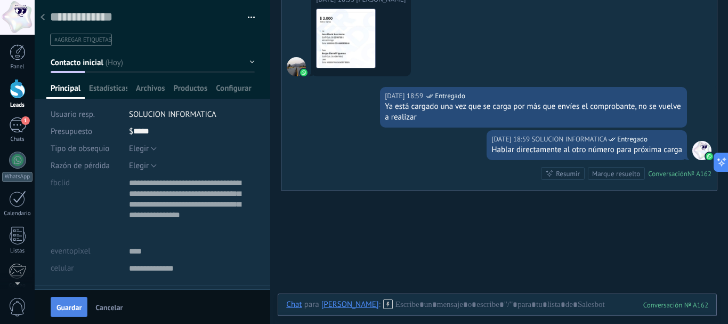
click at [71, 312] on button "Guardar" at bounding box center [69, 306] width 37 height 20
type input "*****"
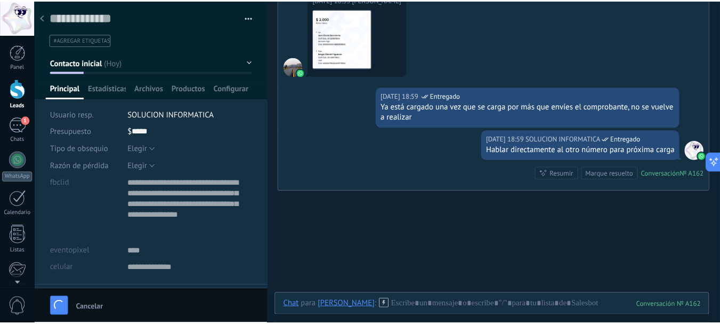
scroll to position [604, 0]
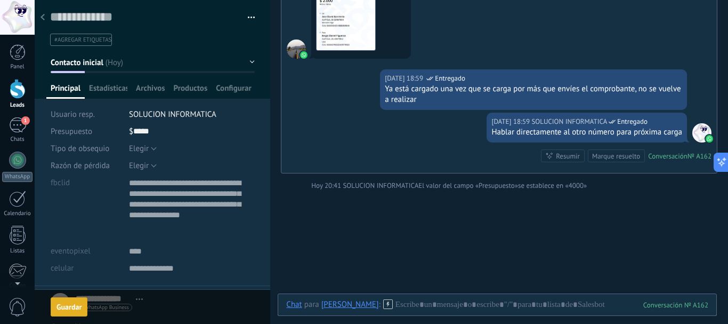
click at [44, 18] on icon at bounding box center [43, 17] width 4 height 6
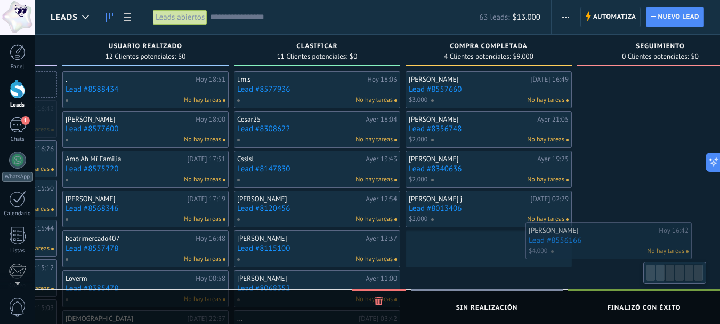
scroll to position [0, 344]
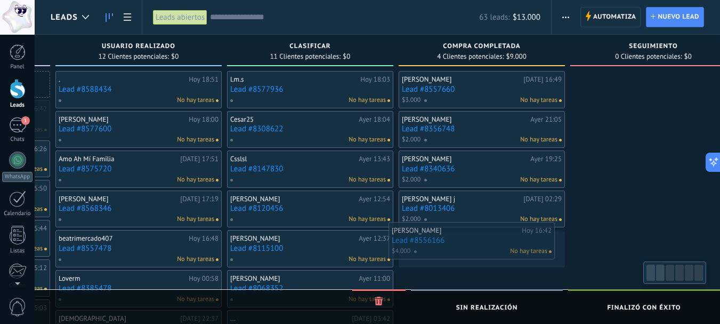
drag, startPoint x: 286, startPoint y: 126, endPoint x: 447, endPoint y: 249, distance: 202.7
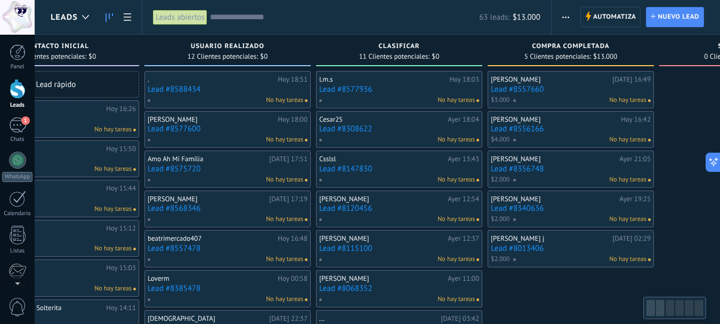
drag, startPoint x: 443, startPoint y: 288, endPoint x: 714, endPoint y: 273, distance: 271.1
click at [720, 273] on html ".abccls-1,.abccls-2{fill-rule:evenodd}.abccls-2{fill:#fff} .abfcls-1{fill:none}…" at bounding box center [360, 162] width 720 height 324
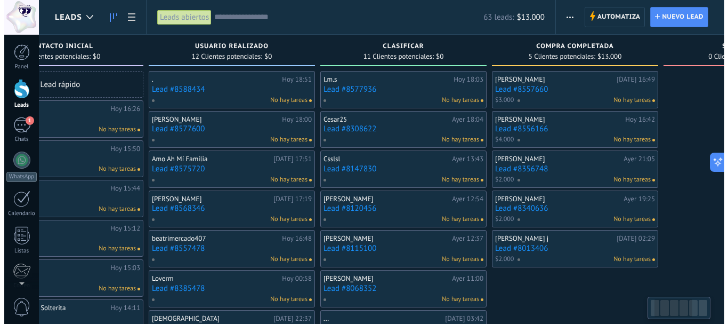
scroll to position [0, 86]
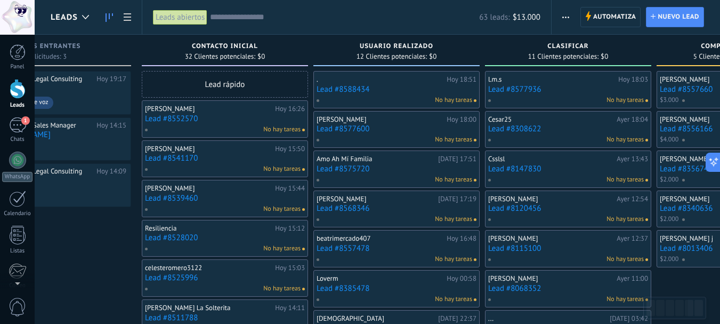
click at [184, 118] on link "Lead #8552570" at bounding box center [225, 118] width 160 height 9
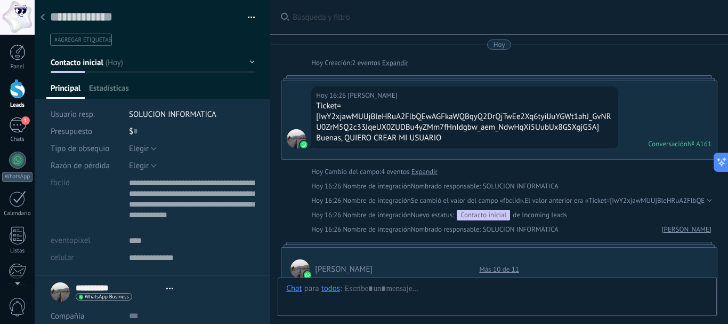
type textarea "**********"
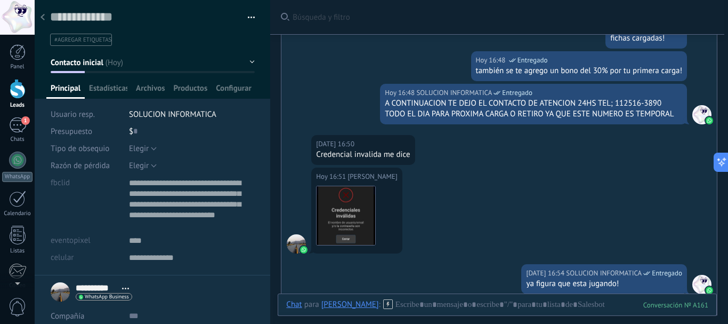
scroll to position [84, 0]
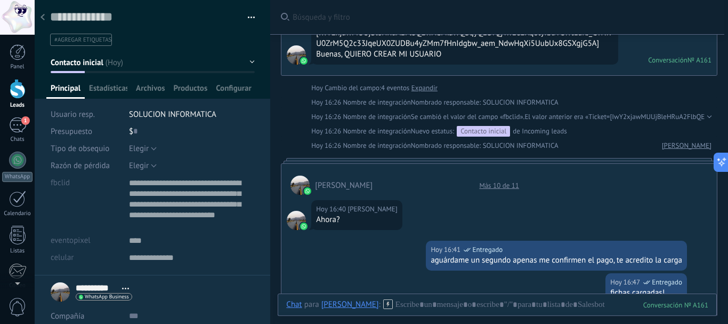
click at [486, 185] on div "Más 10 de 11" at bounding box center [499, 185] width 51 height 9
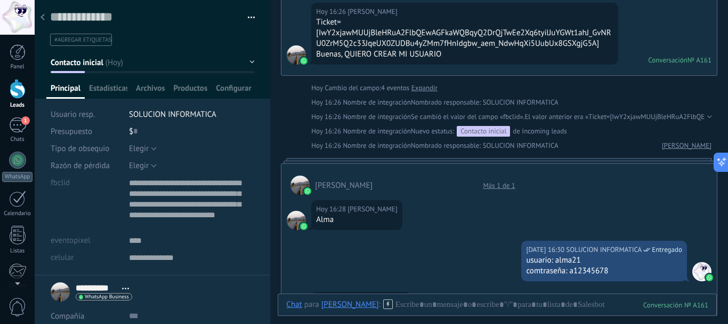
scroll to position [603, 0]
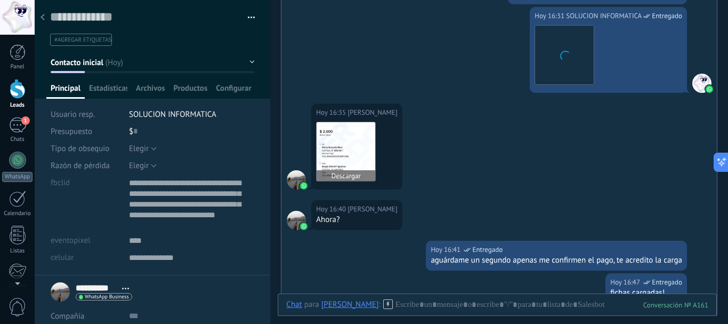
click at [361, 154] on img at bounding box center [346, 151] width 59 height 59
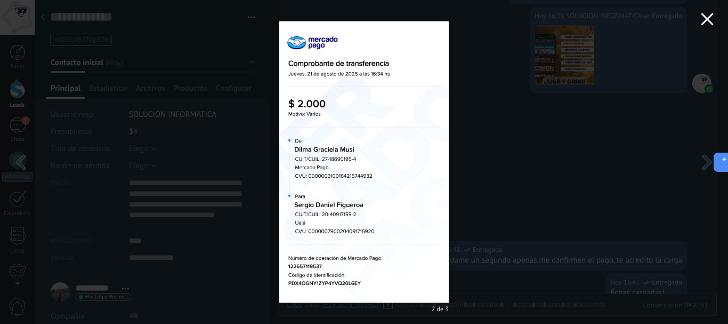
click at [706, 14] on icon "button" at bounding box center [707, 19] width 13 height 13
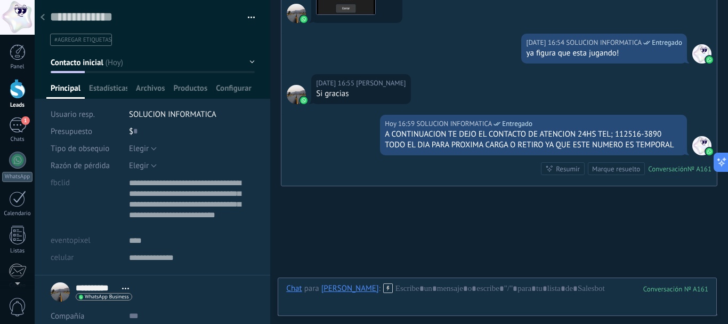
scroll to position [1136, 0]
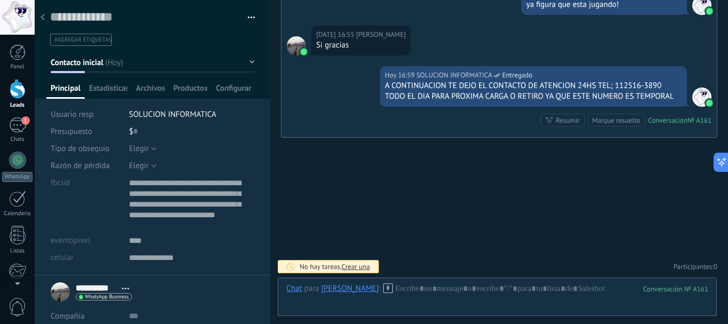
click at [138, 128] on div "$ 0" at bounding box center [192, 131] width 126 height 17
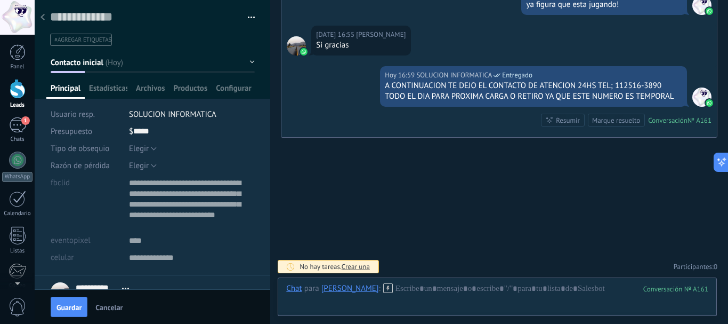
click at [82, 305] on button "Guardar" at bounding box center [69, 306] width 37 height 20
type input "*****"
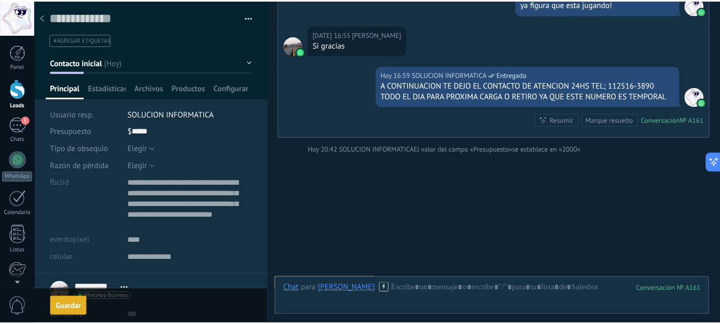
scroll to position [1154, 0]
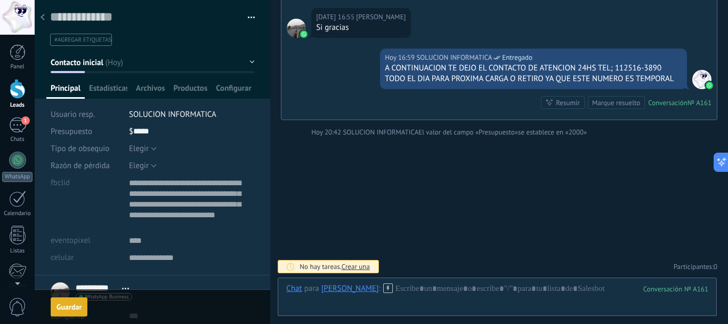
click at [45, 21] on div at bounding box center [42, 17] width 15 height 21
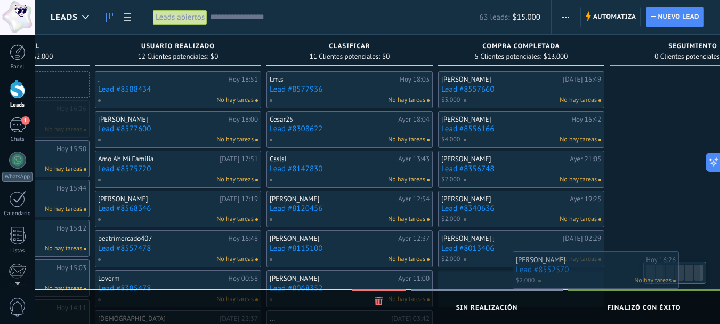
scroll to position [0, 320]
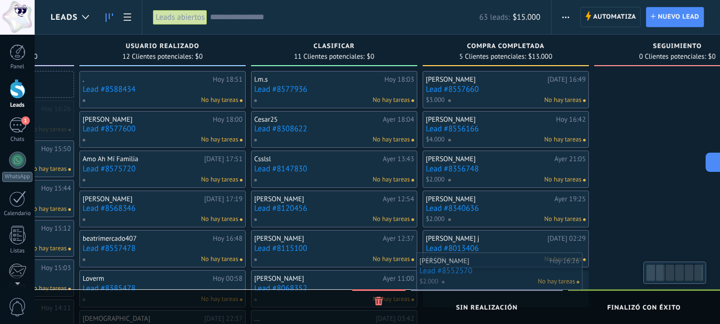
drag, startPoint x: 290, startPoint y: 128, endPoint x: 479, endPoint y: 280, distance: 242.2
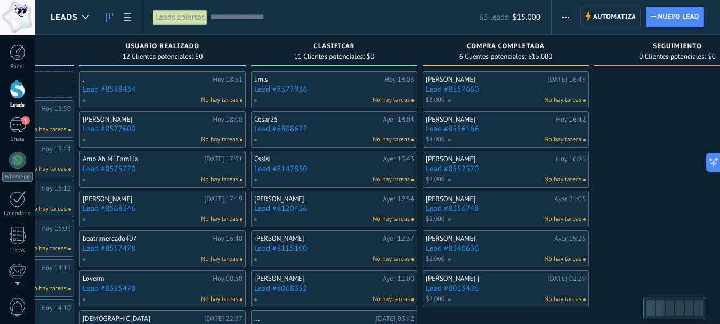
click at [659, 311] on div at bounding box center [660, 308] width 9 height 16
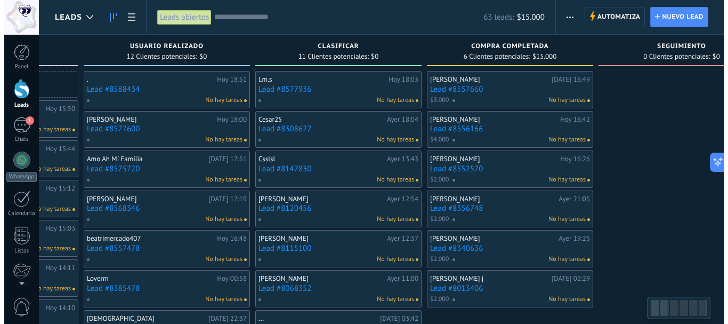
scroll to position [0, 0]
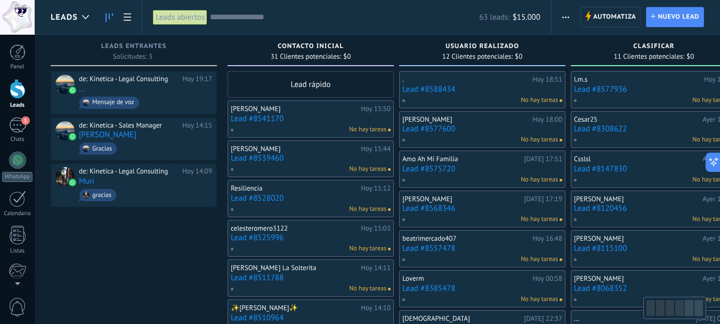
drag, startPoint x: 690, startPoint y: 309, endPoint x: 655, endPoint y: 307, distance: 35.2
click at [655, 307] on div at bounding box center [664, 307] width 38 height 18
click at [274, 125] on div "No hay tareas" at bounding box center [308, 130] width 156 height 10
click at [270, 120] on link "Lead #8541170" at bounding box center [311, 118] width 160 height 9
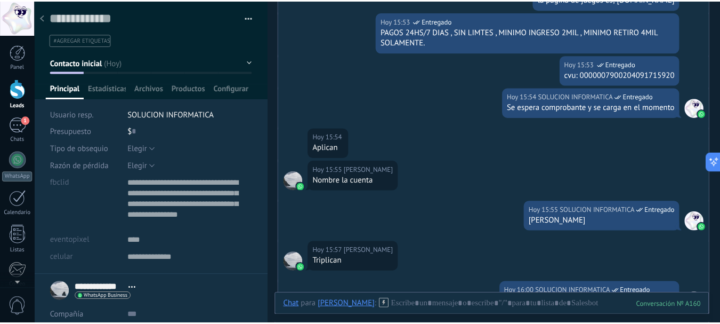
scroll to position [261, 0]
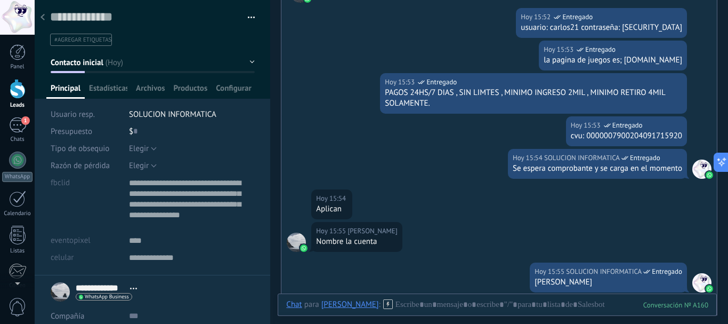
click at [39, 14] on div at bounding box center [42, 17] width 15 height 21
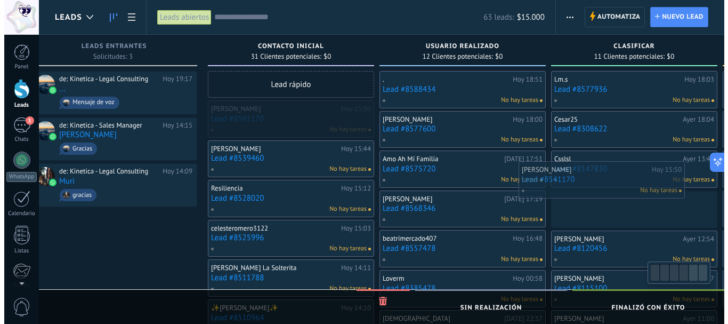
scroll to position [0, 30]
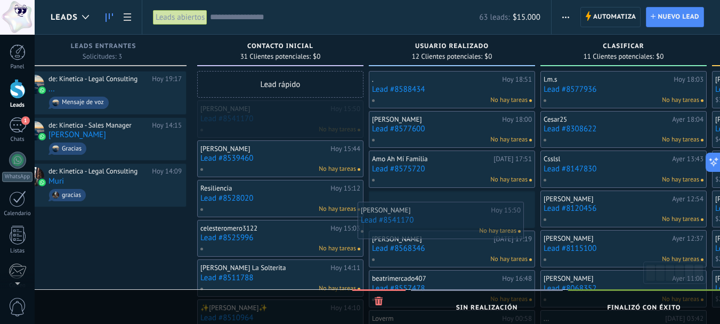
drag, startPoint x: 314, startPoint y: 124, endPoint x: 445, endPoint y: 226, distance: 165.6
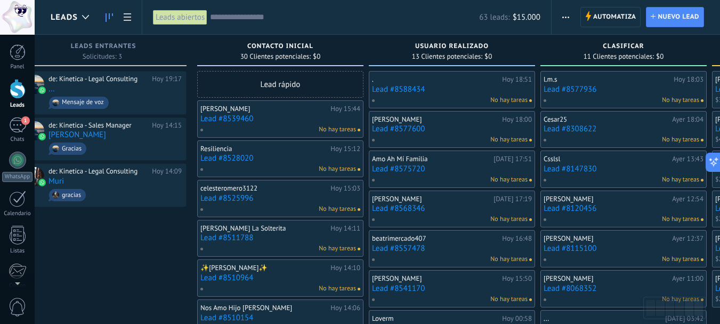
click at [215, 119] on link "Lead #8539460" at bounding box center [280, 118] width 160 height 9
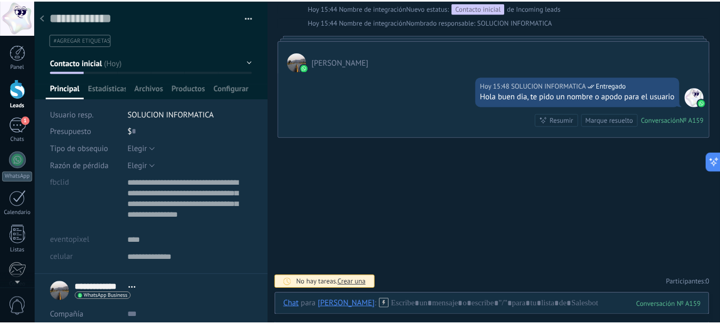
scroll to position [143, 0]
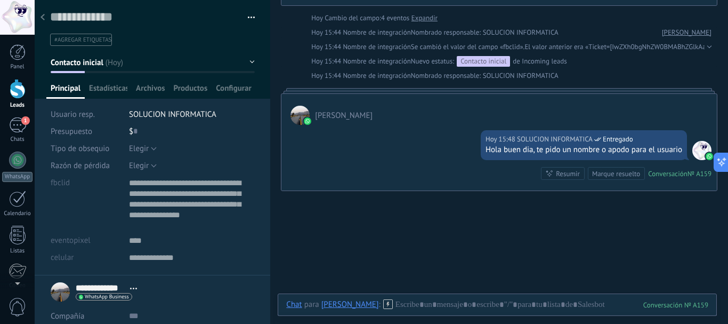
click at [45, 19] on div at bounding box center [42, 17] width 15 height 21
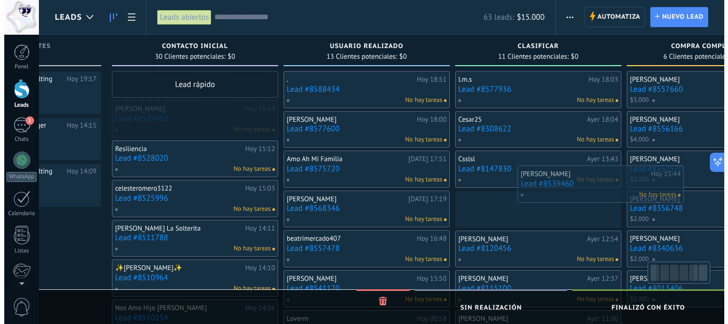
scroll to position [0, 126]
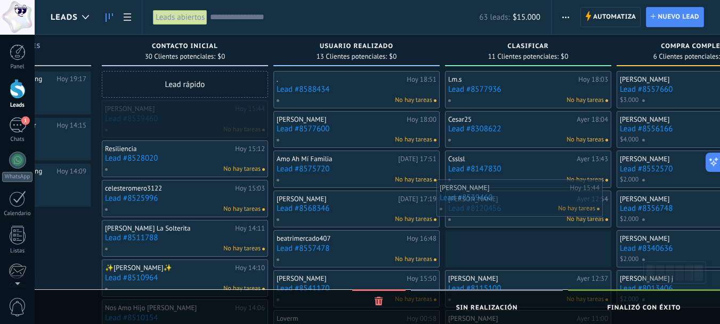
drag, startPoint x: 253, startPoint y: 127, endPoint x: 492, endPoint y: 206, distance: 252.0
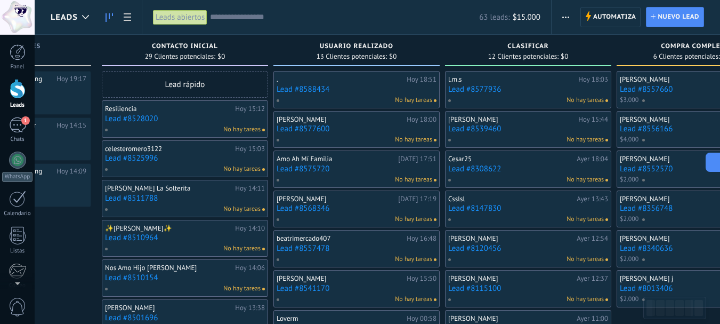
click at [129, 119] on link "Lead #8528020" at bounding box center [185, 118] width 160 height 9
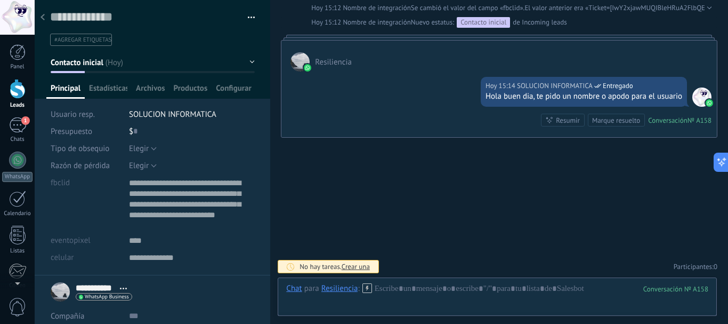
scroll to position [11, 0]
click at [41, 17] on icon at bounding box center [43, 17] width 4 height 6
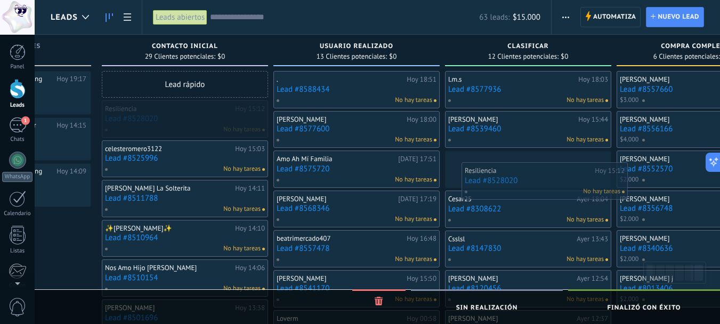
drag, startPoint x: 152, startPoint y: 109, endPoint x: 512, endPoint y: 171, distance: 365.0
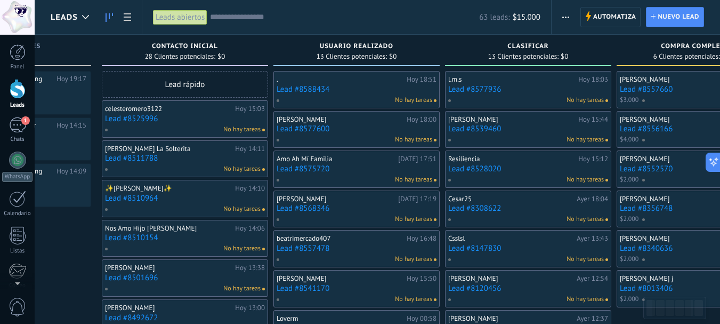
click at [147, 118] on link "Lead #8525996" at bounding box center [185, 118] width 160 height 9
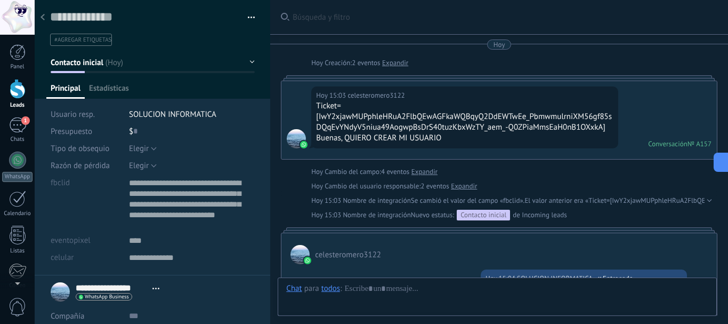
scroll to position [192, 0]
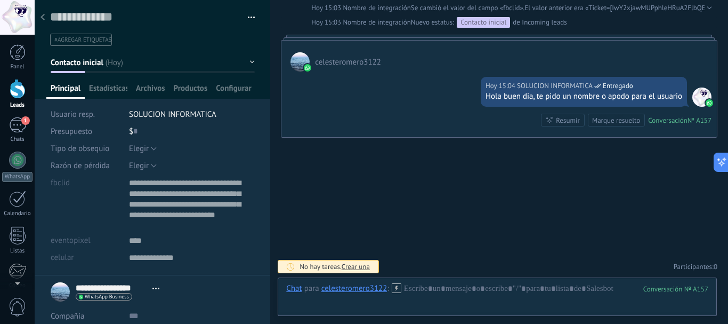
click at [44, 18] on div at bounding box center [42, 17] width 15 height 21
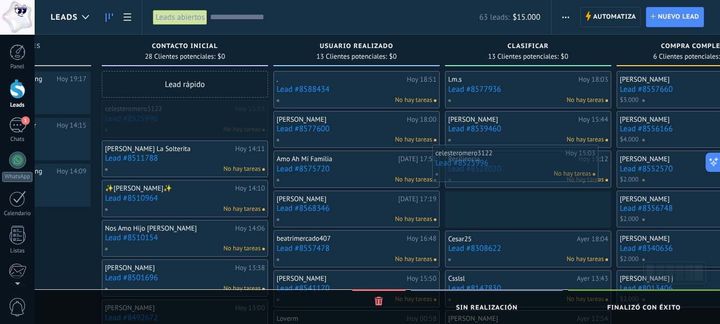
drag, startPoint x: 169, startPoint y: 128, endPoint x: 500, endPoint y: 172, distance: 333.4
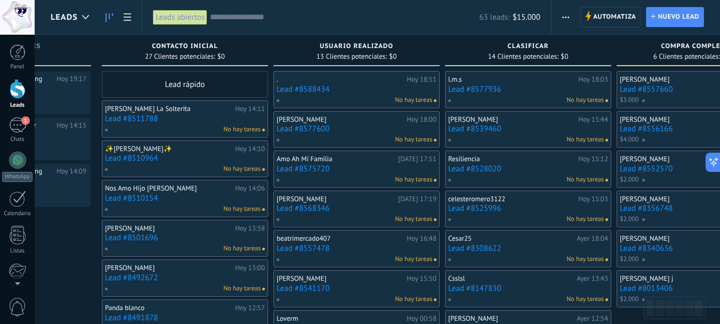
click at [140, 119] on link "Lead #8511788" at bounding box center [185, 118] width 160 height 9
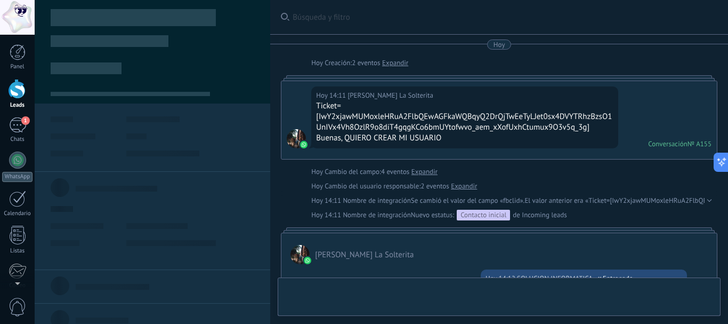
type textarea "**********"
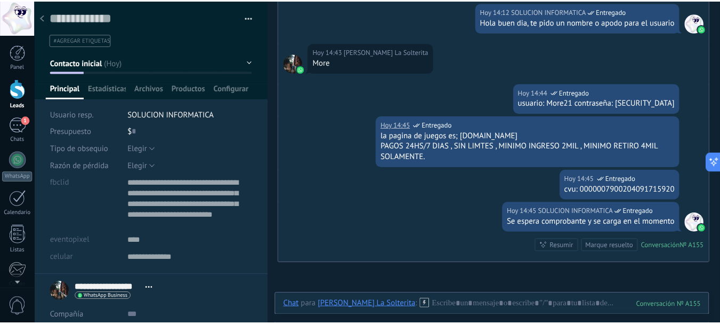
scroll to position [286, 0]
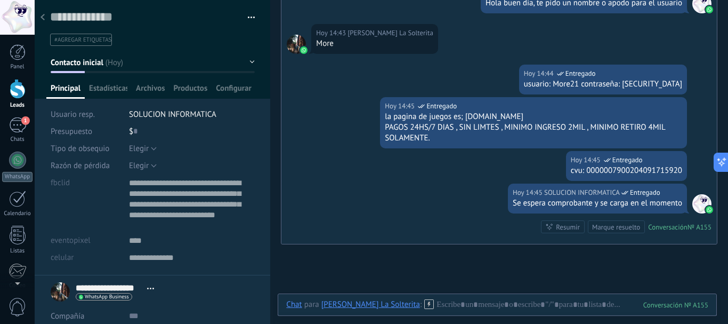
click at [45, 17] on div at bounding box center [42, 17] width 15 height 21
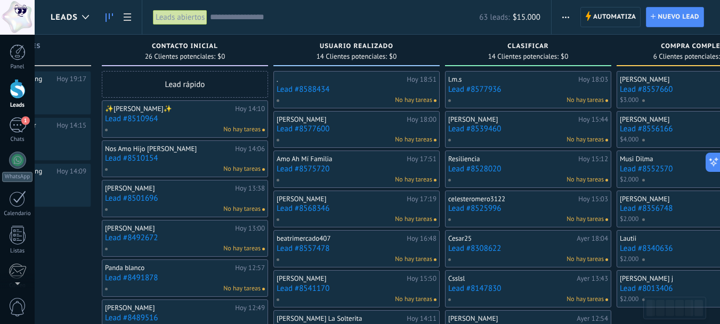
click at [147, 119] on link "Lead #8510964" at bounding box center [185, 118] width 160 height 9
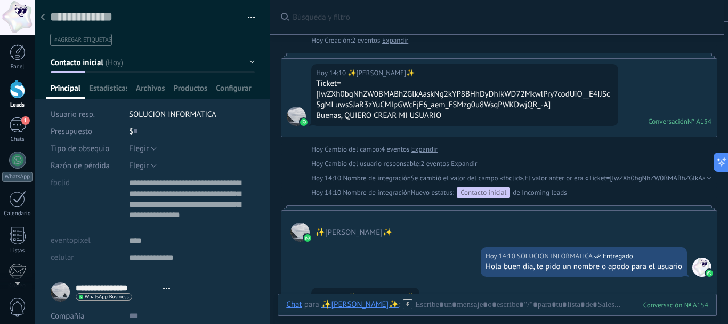
scroll to position [22, 0]
click at [44, 18] on icon at bounding box center [43, 17] width 4 height 6
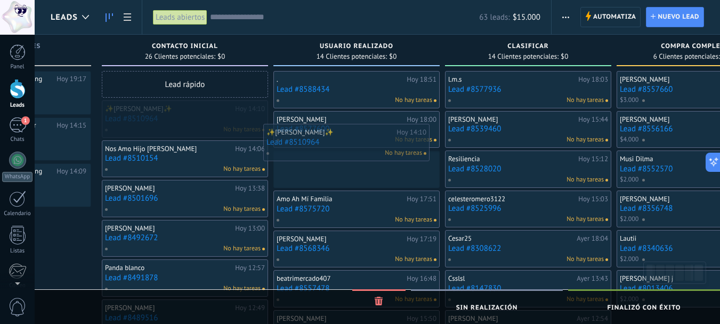
drag, startPoint x: 173, startPoint y: 109, endPoint x: 335, endPoint y: 133, distance: 163.8
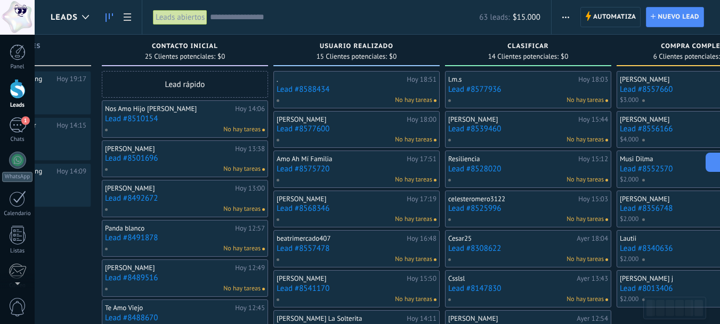
click at [138, 117] on link "Lead #8510154" at bounding box center [185, 118] width 160 height 9
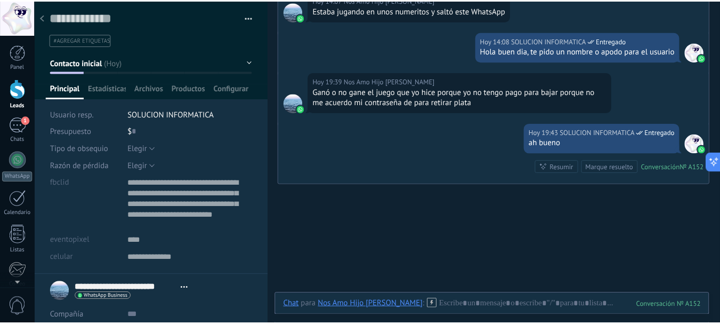
scroll to position [99, 0]
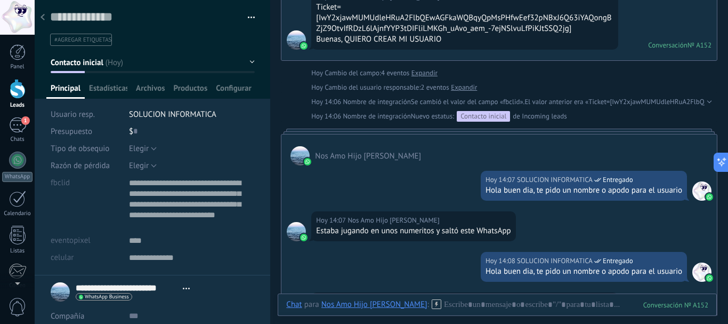
click at [43, 21] on div at bounding box center [42, 17] width 15 height 21
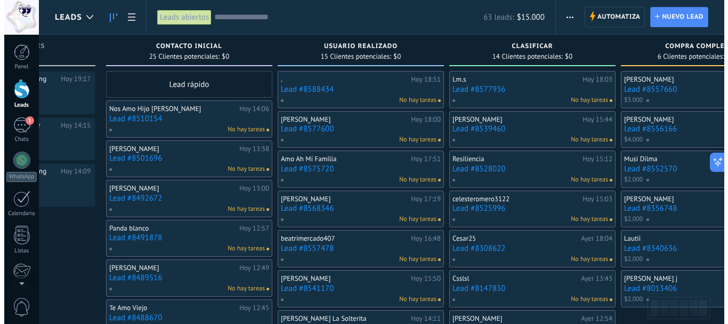
scroll to position [787, 0]
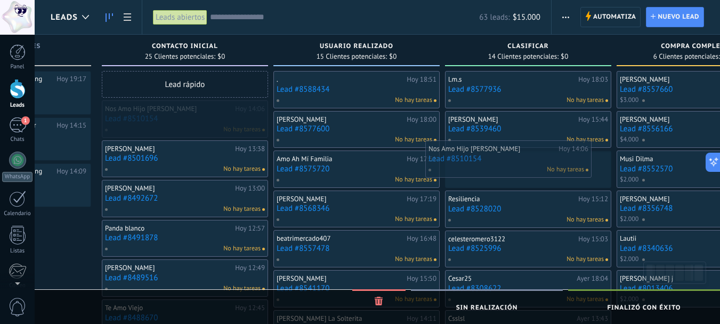
drag, startPoint x: 194, startPoint y: 128, endPoint x: 522, endPoint y: 169, distance: 330.4
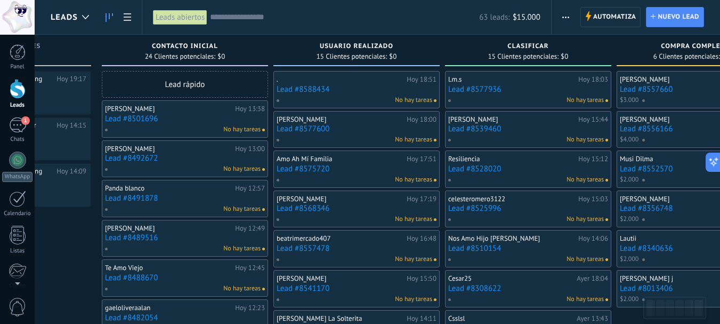
click at [128, 120] on link "Lead #8501696" at bounding box center [185, 118] width 160 height 9
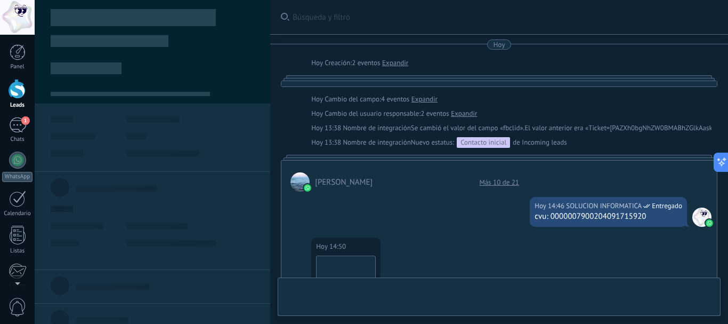
scroll to position [500, 0]
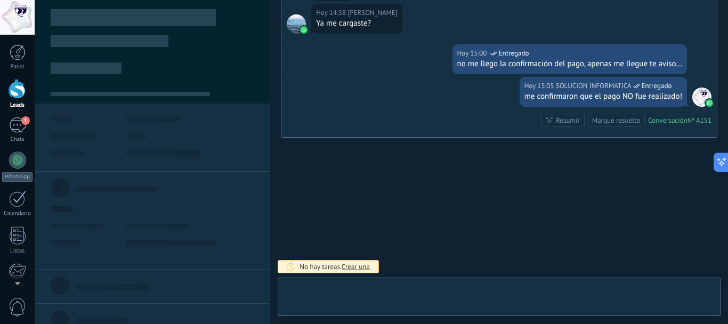
type textarea "**********"
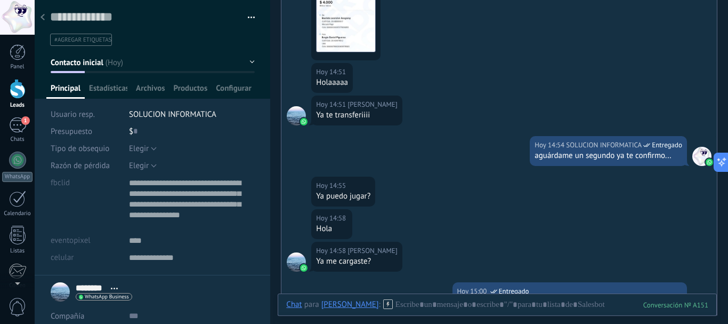
scroll to position [306, 0]
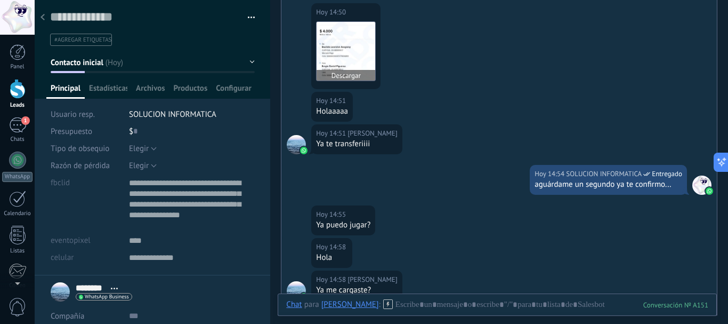
click at [336, 52] on img at bounding box center [346, 51] width 59 height 59
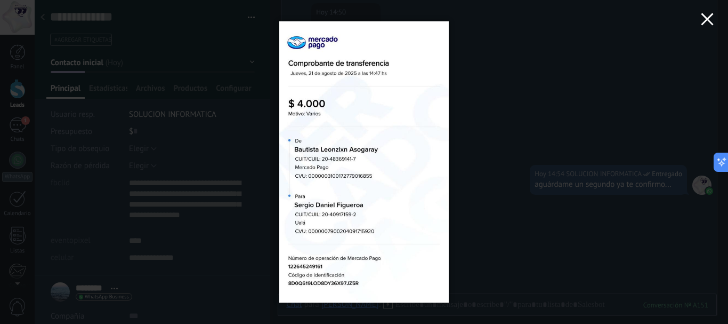
click at [704, 25] on icon "button" at bounding box center [707, 19] width 13 height 13
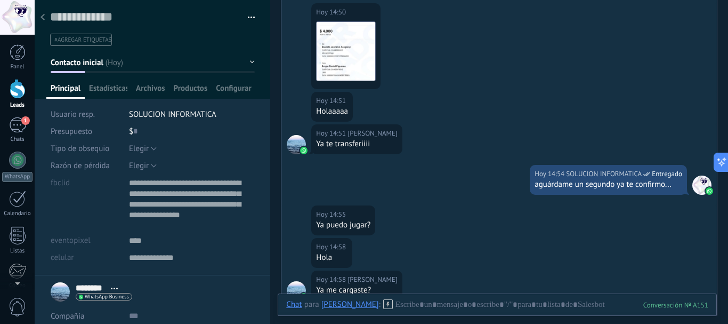
click at [139, 125] on div "$ 0" at bounding box center [192, 131] width 126 height 17
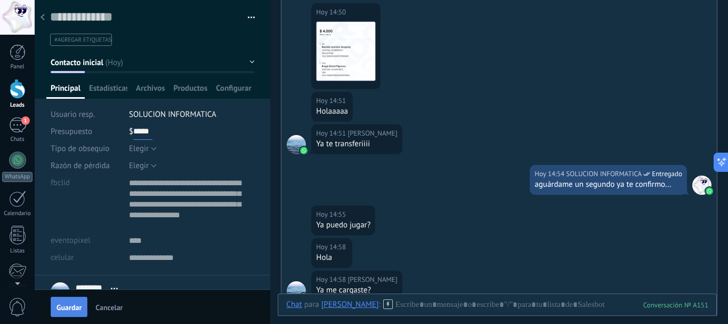
type input "*****"
click at [84, 297] on button "Guardar" at bounding box center [69, 306] width 37 height 20
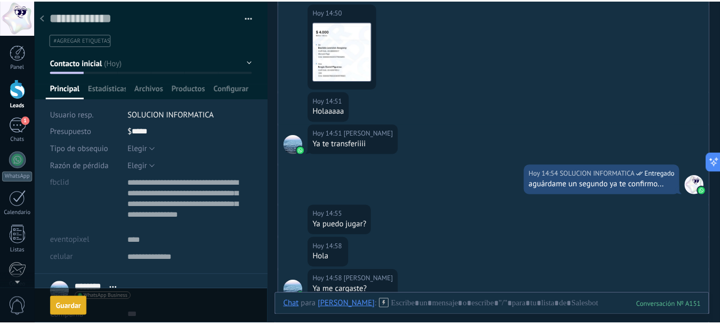
scroll to position [324, 0]
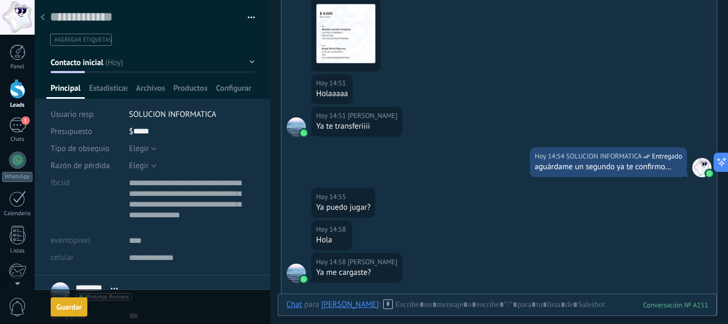
click at [42, 20] on icon at bounding box center [43, 17] width 4 height 6
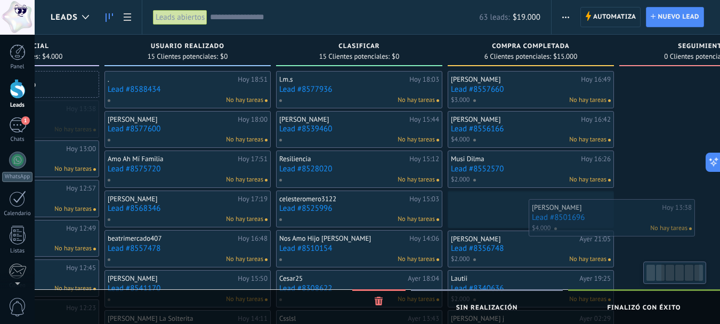
scroll to position [0, 309]
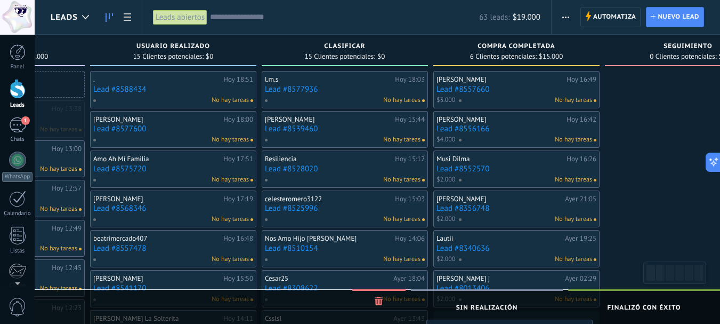
drag, startPoint x: 302, startPoint y: 108, endPoint x: 500, endPoint y: 327, distance: 295.8
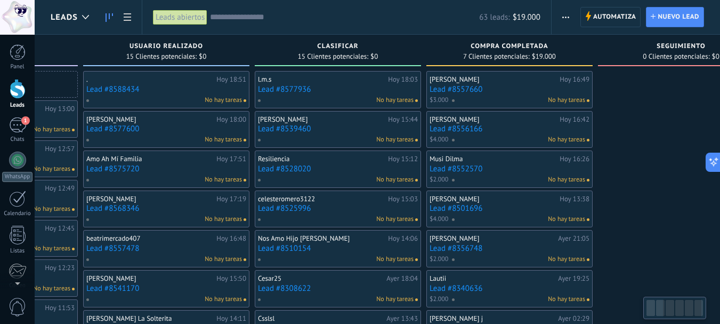
scroll to position [0, 315]
drag, startPoint x: 645, startPoint y: 254, endPoint x: 645, endPoint y: 142, distance: 111.9
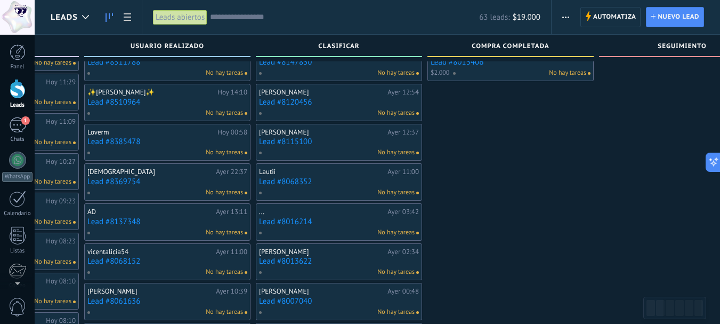
scroll to position [266, 0]
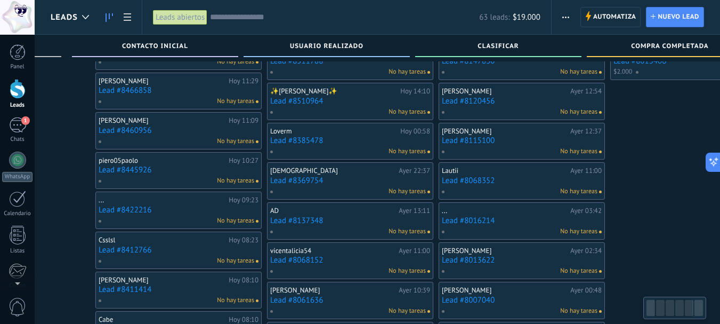
drag, startPoint x: 480, startPoint y: 158, endPoint x: 728, endPoint y: 166, distance: 248.0
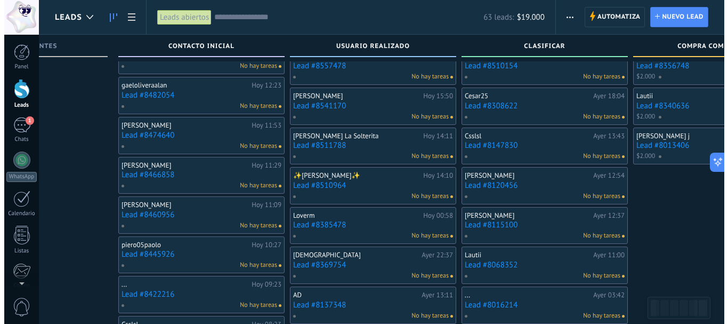
scroll to position [0, 0]
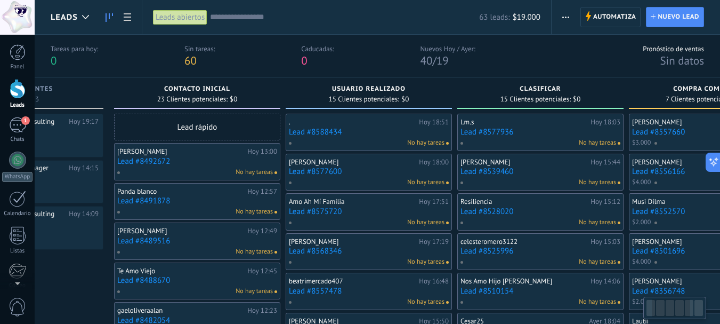
click at [149, 162] on link "Lead #8492672" at bounding box center [197, 161] width 160 height 9
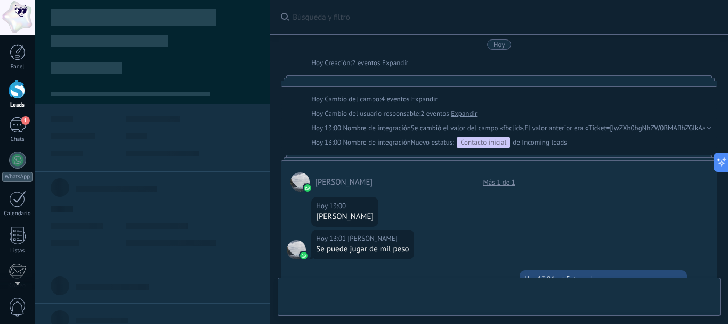
type textarea "**********"
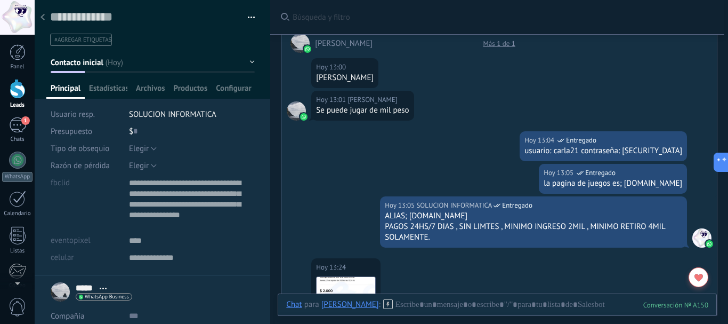
scroll to position [318, 0]
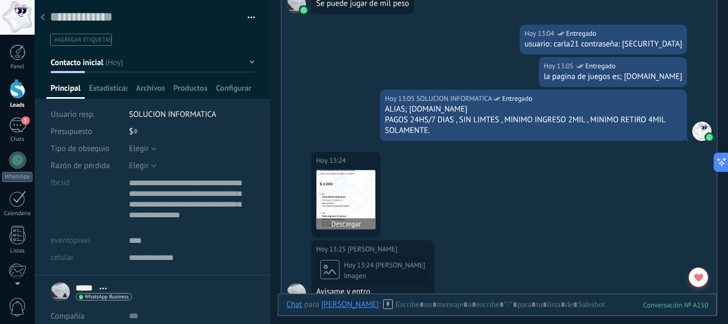
click at [336, 196] on img at bounding box center [346, 199] width 59 height 59
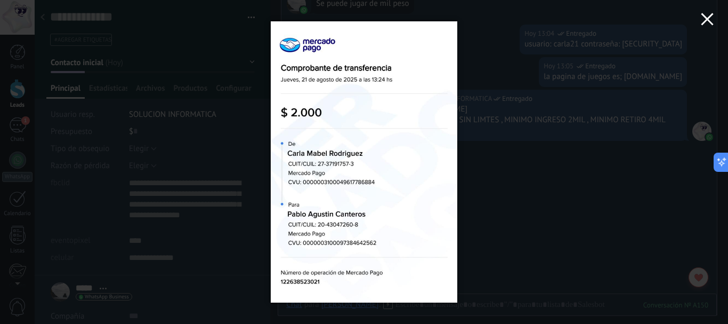
click at [707, 25] on icon "button" at bounding box center [707, 19] width 13 height 13
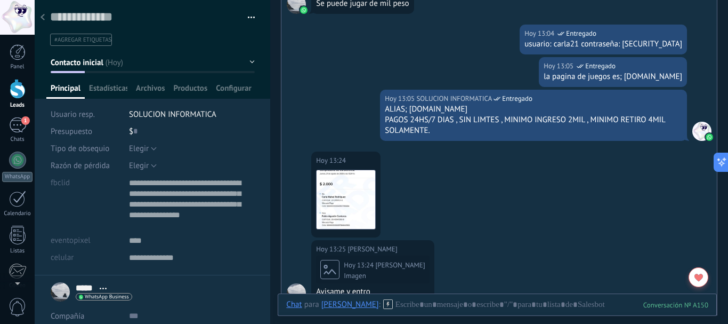
click at [131, 125] on div "$ 0" at bounding box center [192, 131] width 126 height 17
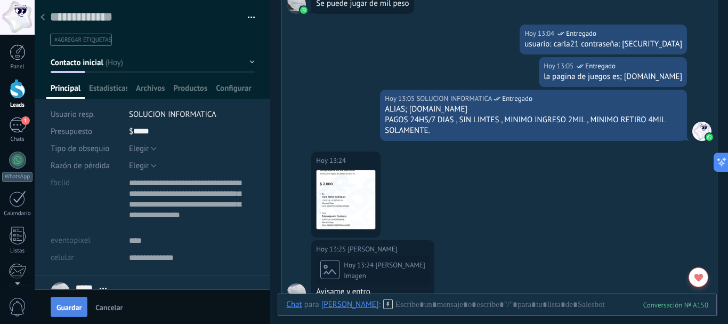
click at [74, 304] on span "Guardar" at bounding box center [68, 306] width 25 height 7
type input "*****"
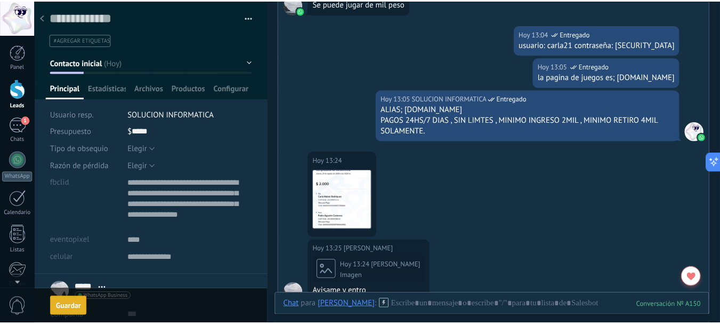
scroll to position [335, 0]
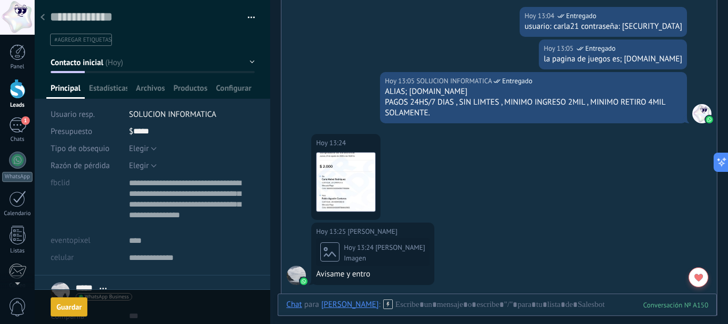
click at [42, 20] on icon at bounding box center [43, 17] width 4 height 6
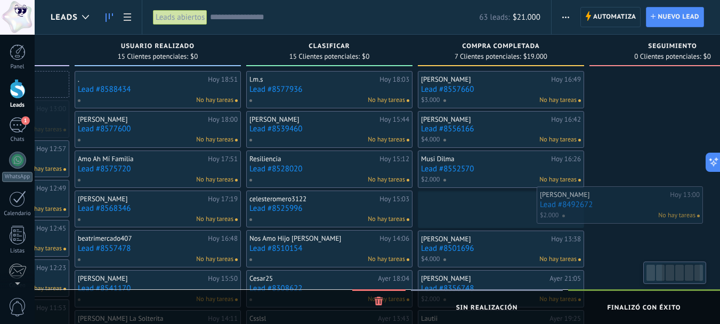
scroll to position [0, 332]
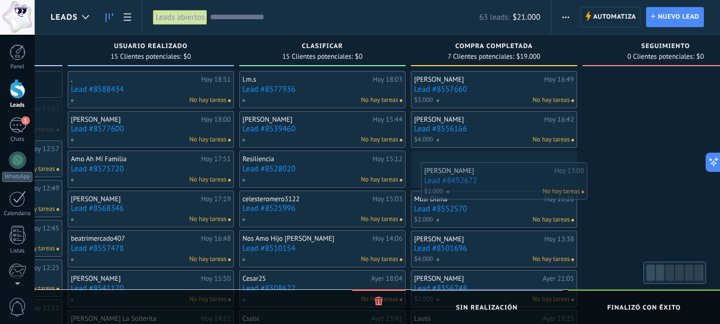
drag, startPoint x: 295, startPoint y: 107, endPoint x: 483, endPoint y: 167, distance: 197.9
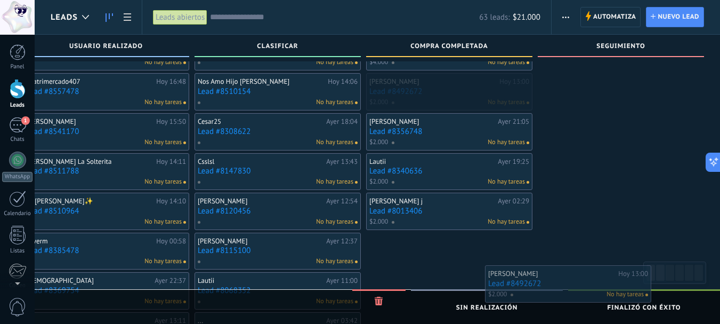
scroll to position [266, 0]
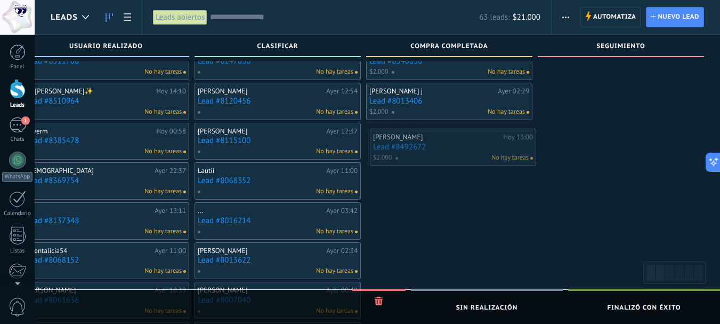
drag, startPoint x: 474, startPoint y: 136, endPoint x: 425, endPoint y: 143, distance: 49.1
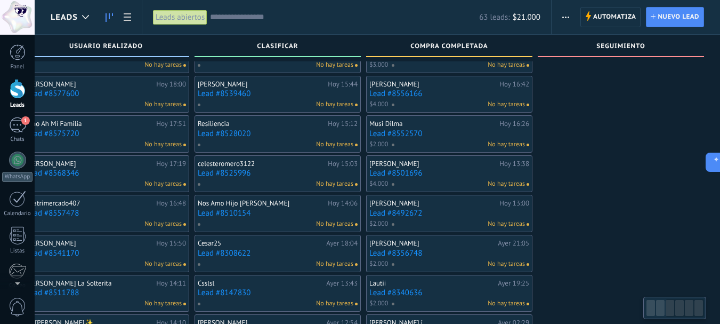
scroll to position [11, 0]
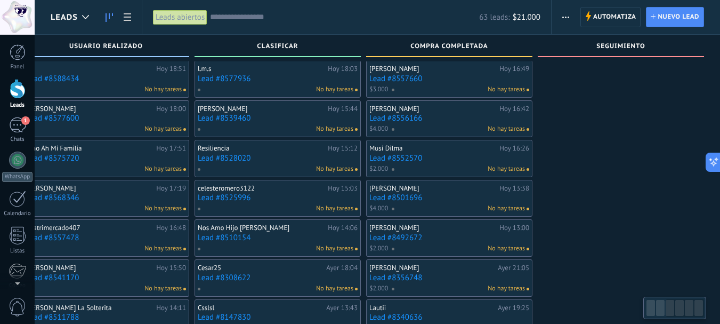
click at [659, 303] on div at bounding box center [660, 308] width 9 height 16
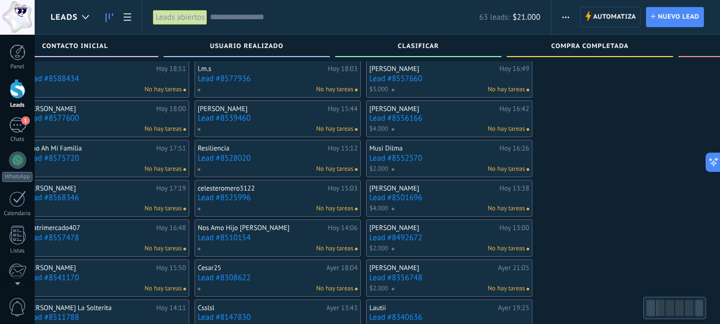
scroll to position [0, 0]
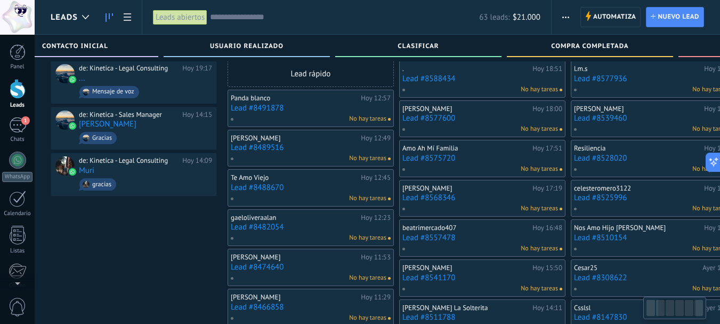
drag, startPoint x: 685, startPoint y: 309, endPoint x: 636, endPoint y: 296, distance: 50.5
click at [641, 297] on body ".abccls-1,.abccls-2{fill-rule:evenodd}.abccls-2{fill:#fff} .abfcls-1{fill:none}…" at bounding box center [360, 151] width 720 height 324
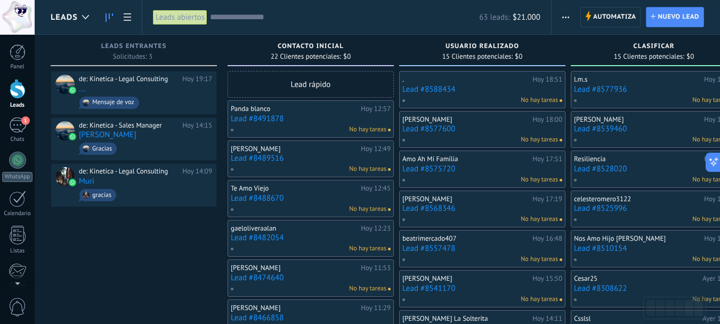
click at [256, 121] on link "Lead #8491878" at bounding box center [311, 118] width 160 height 9
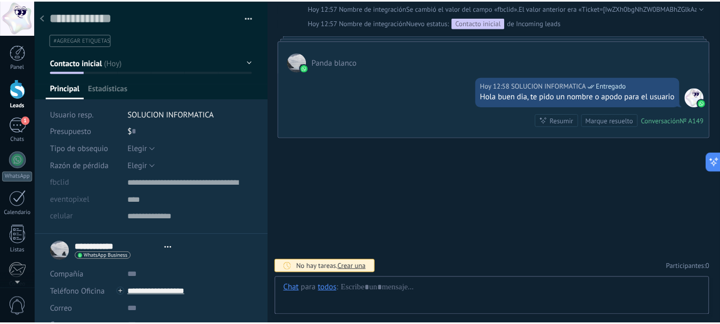
scroll to position [11, 0]
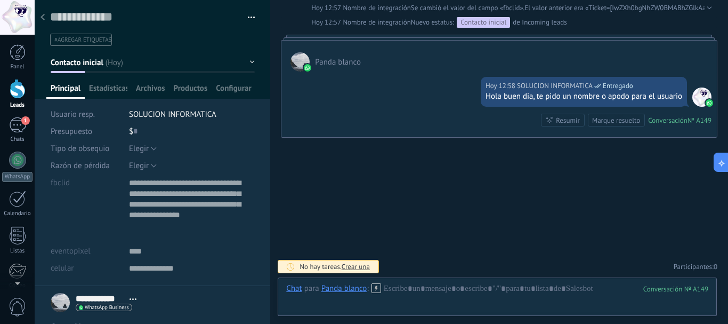
click at [43, 20] on use at bounding box center [43, 17] width 4 height 6
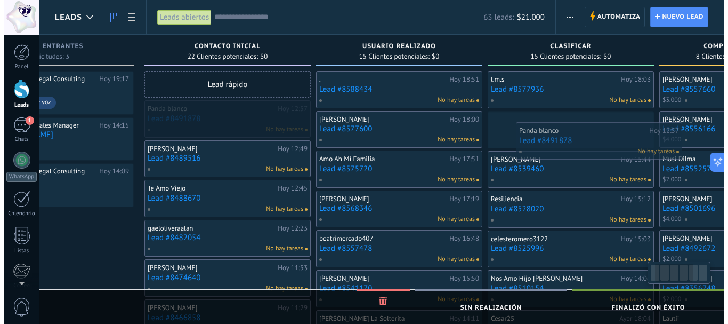
scroll to position [0, 116]
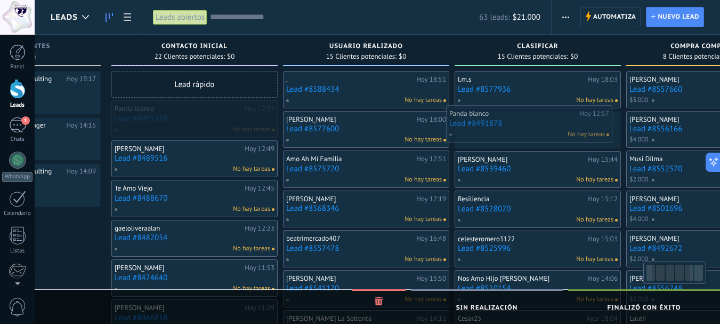
drag, startPoint x: 298, startPoint y: 108, endPoint x: 517, endPoint y: 113, distance: 218.6
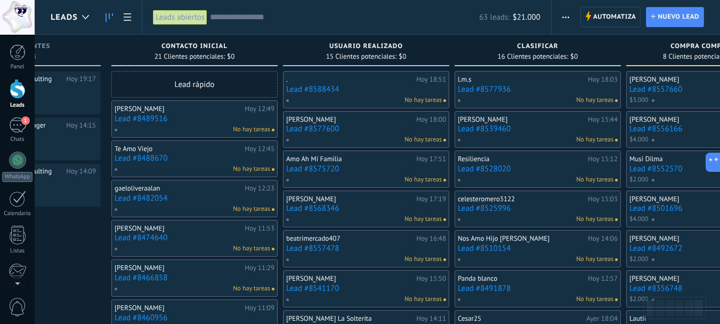
click at [157, 119] on link "Lead #8489516" at bounding box center [195, 118] width 160 height 9
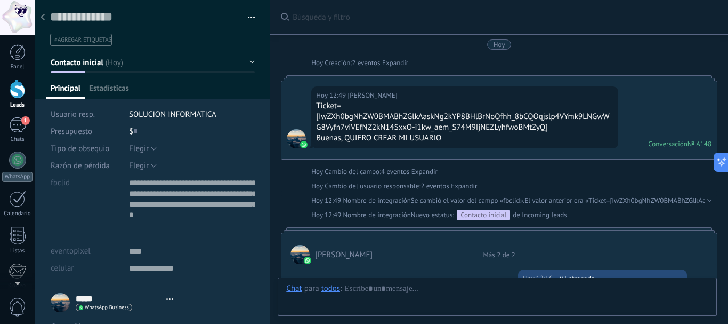
type textarea "**********"
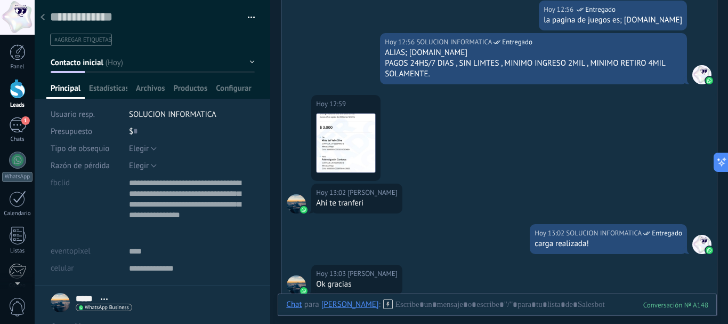
scroll to position [248, 0]
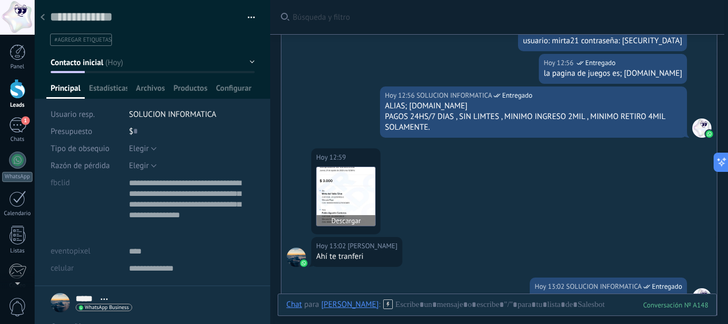
click at [336, 188] on img at bounding box center [346, 196] width 59 height 59
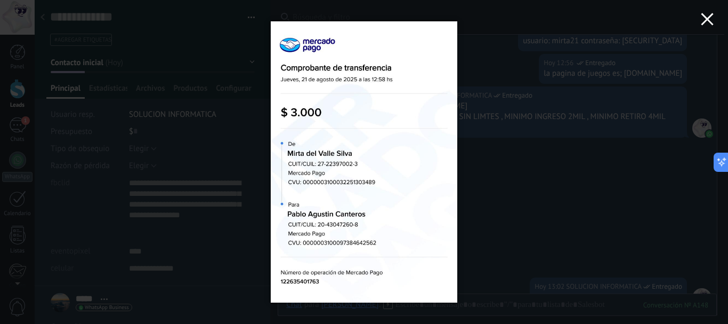
click at [710, 13] on button "button" at bounding box center [707, 21] width 42 height 42
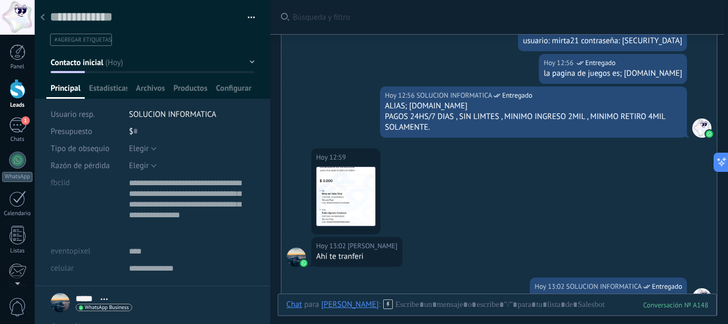
click at [137, 127] on div "$ 0" at bounding box center [192, 131] width 126 height 17
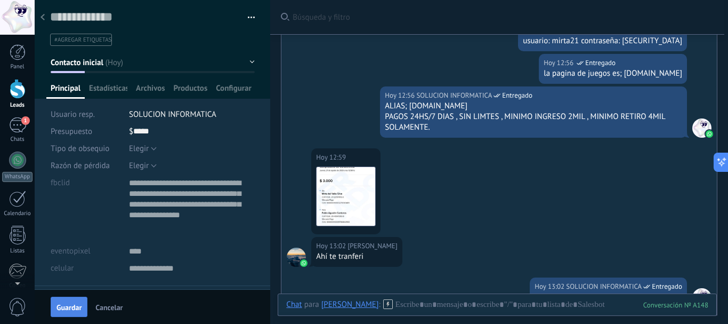
click at [67, 305] on span "Guardar" at bounding box center [68, 306] width 25 height 7
type input "*****"
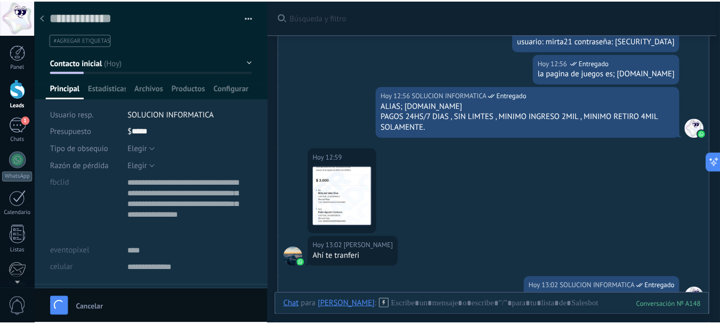
scroll to position [265, 0]
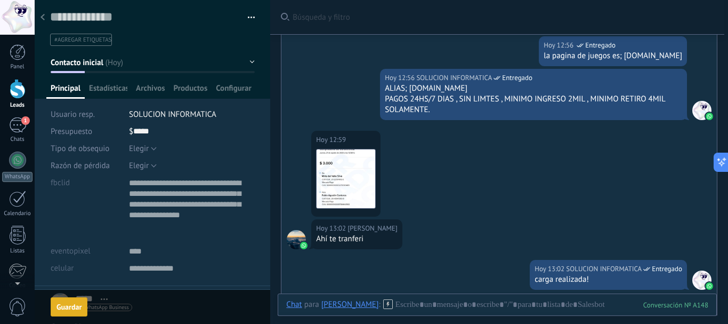
click at [42, 22] on div at bounding box center [42, 17] width 15 height 21
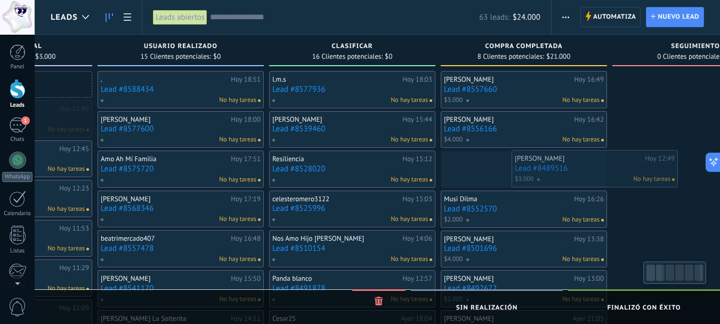
scroll to position [0, 314]
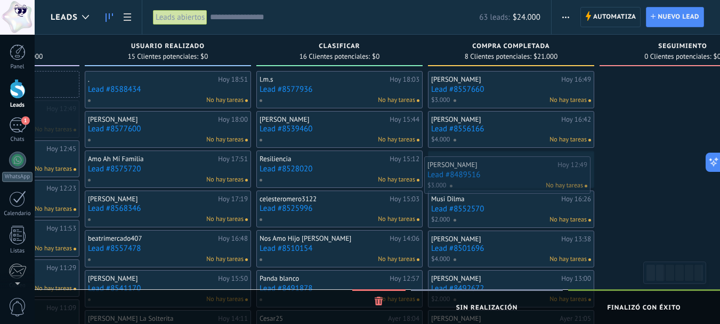
drag, startPoint x: 297, startPoint y: 108, endPoint x: 494, endPoint y: 164, distance: 204.5
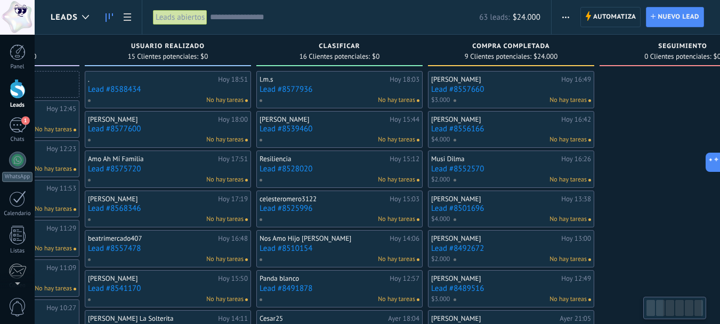
click at [654, 306] on div at bounding box center [651, 308] width 9 height 16
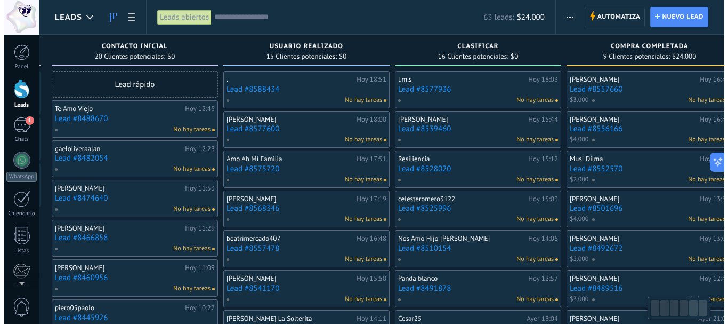
scroll to position [0, 0]
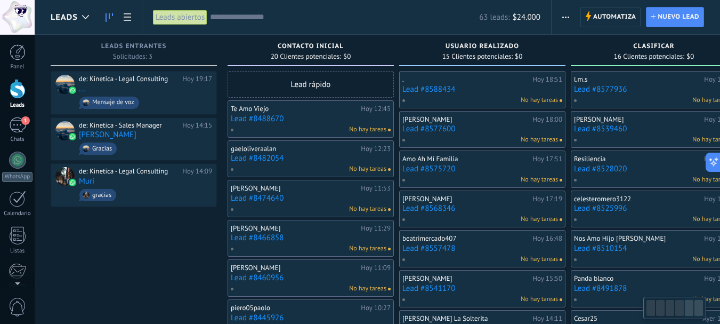
drag, startPoint x: 692, startPoint y: 303, endPoint x: 646, endPoint y: 295, distance: 47.0
click at [647, 296] on body ".abccls-1,.abccls-2{fill-rule:evenodd}.abccls-2{fill:#fff} .abfcls-1{fill:none}…" at bounding box center [360, 162] width 720 height 324
click at [273, 121] on link "Lead #8488670" at bounding box center [311, 118] width 160 height 9
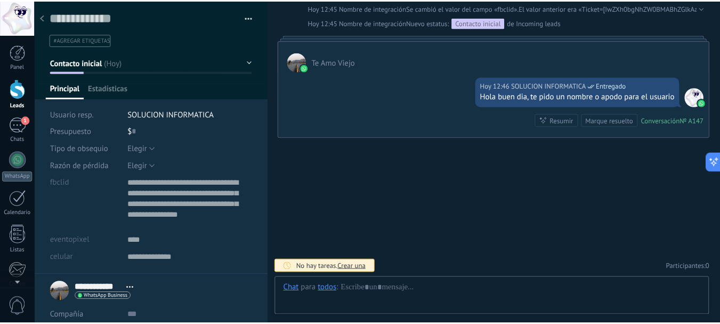
scroll to position [11, 0]
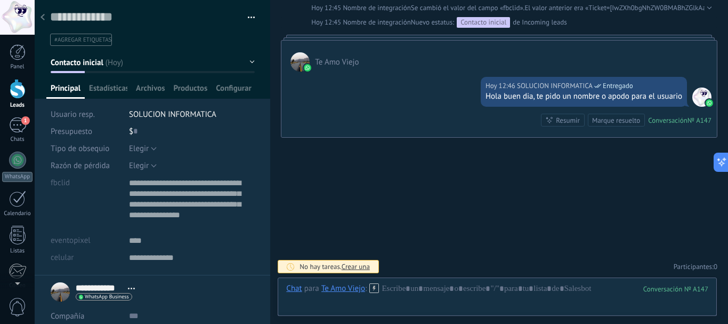
click at [43, 14] on div at bounding box center [42, 17] width 15 height 21
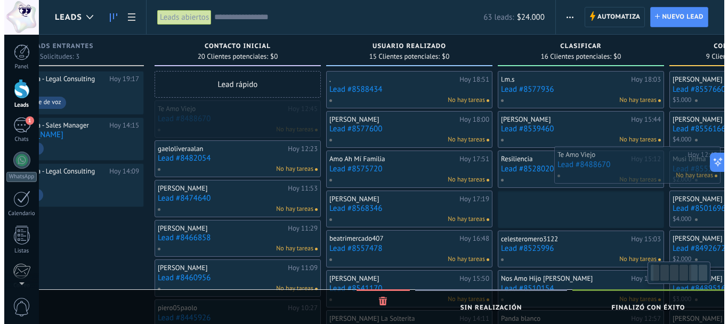
scroll to position [0, 97]
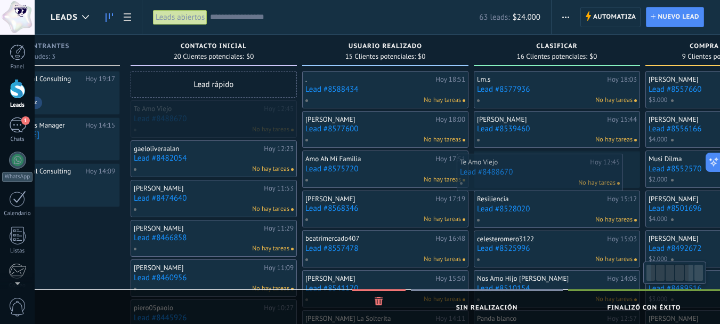
drag, startPoint x: 314, startPoint y: 125, endPoint x: 544, endPoint y: 179, distance: 236.6
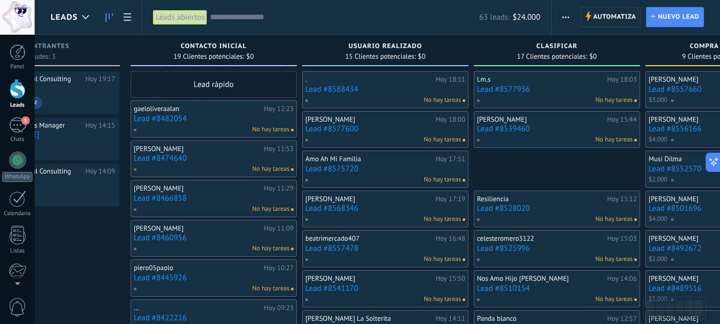
click at [174, 119] on link "Lead #8482054" at bounding box center [214, 118] width 160 height 9
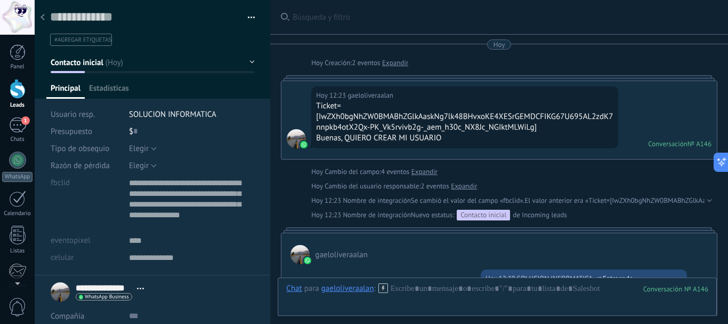
scroll to position [192, 0]
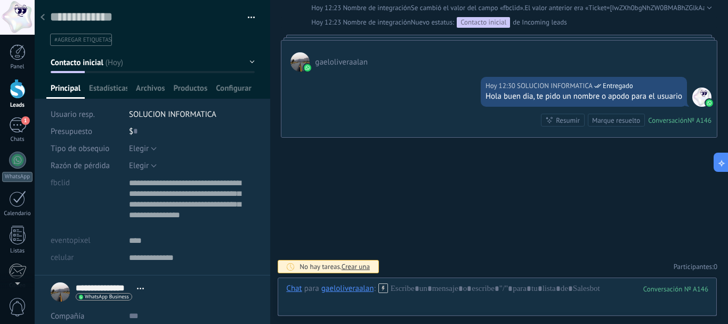
click at [43, 18] on icon at bounding box center [43, 17] width 4 height 6
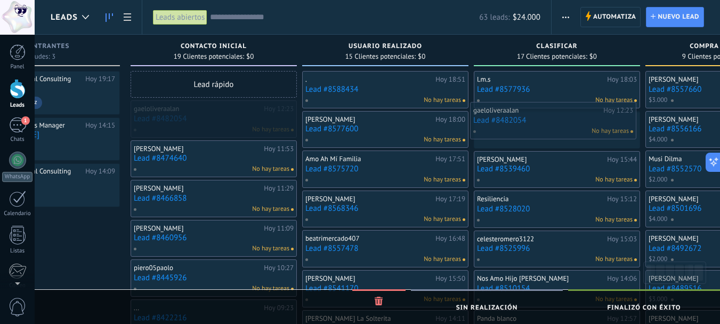
drag, startPoint x: 190, startPoint y: 127, endPoint x: 530, endPoint y: 128, distance: 339.5
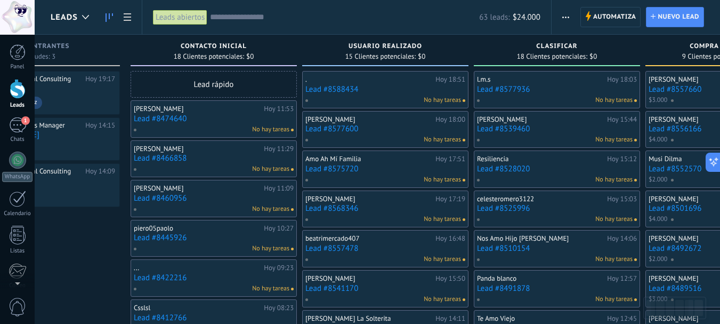
click at [163, 118] on link "Lead #8474640" at bounding box center [214, 118] width 160 height 9
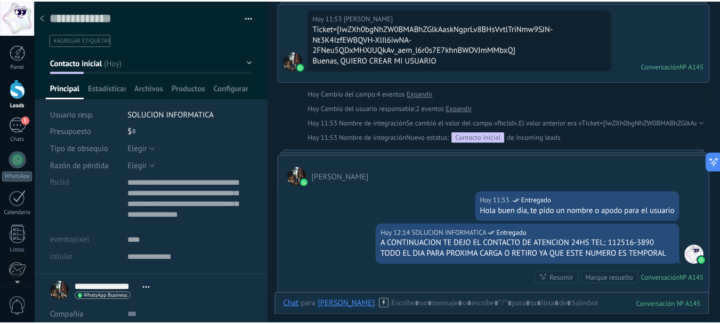
scroll to position [22, 0]
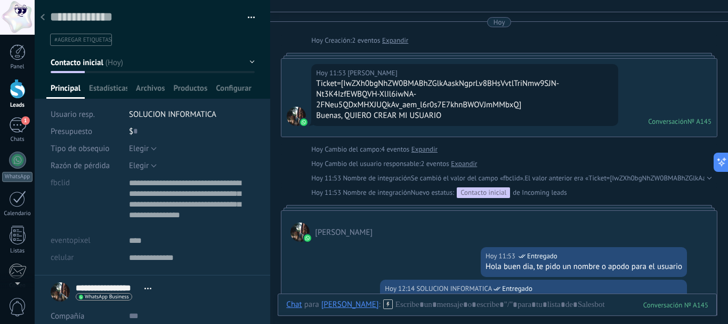
click at [39, 13] on div at bounding box center [42, 17] width 15 height 21
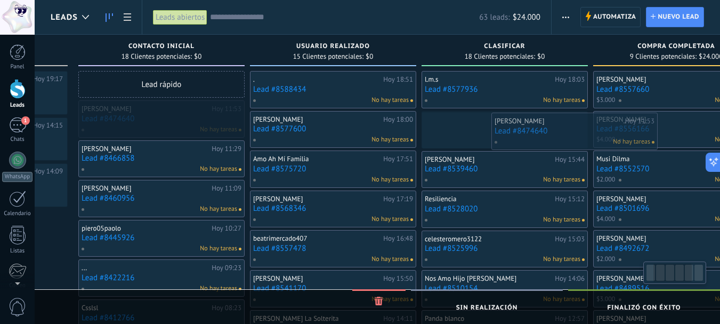
scroll to position [0, 155]
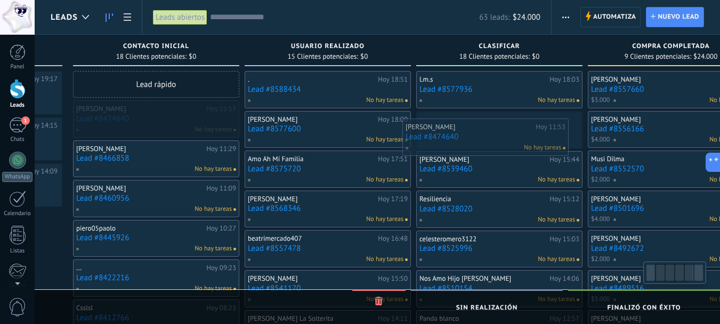
drag, startPoint x: 216, startPoint y: 111, endPoint x: 490, endPoint y: 129, distance: 275.1
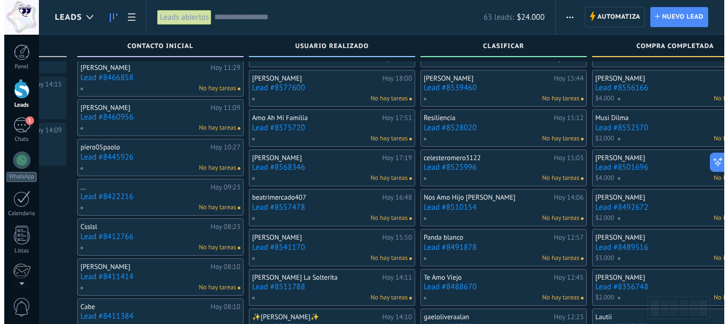
scroll to position [0, 0]
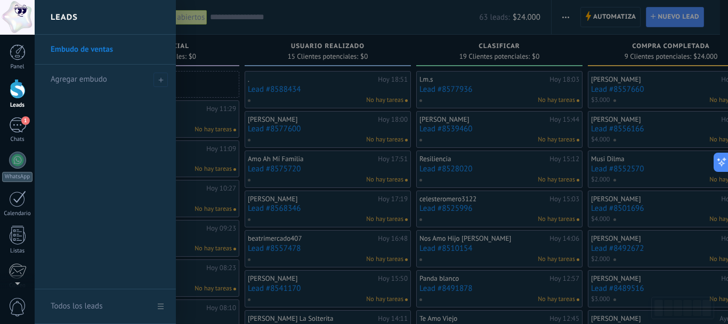
click at [119, 118] on div "Embudo de ventas Agregar embudo" at bounding box center [105, 162] width 141 height 254
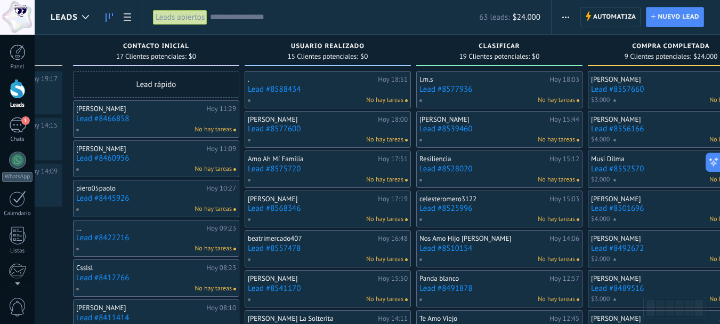
click at [115, 120] on link "Lead #8466858" at bounding box center [156, 118] width 160 height 9
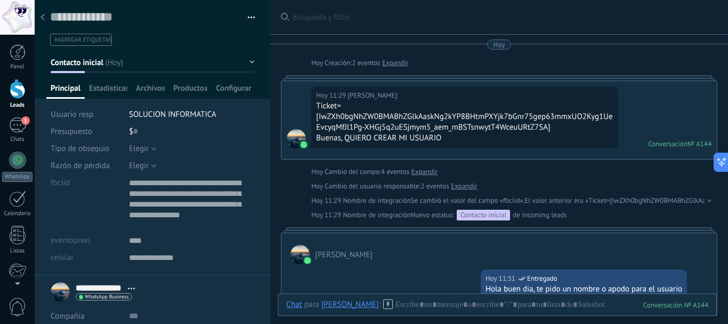
click at [42, 21] on div at bounding box center [42, 17] width 15 height 21
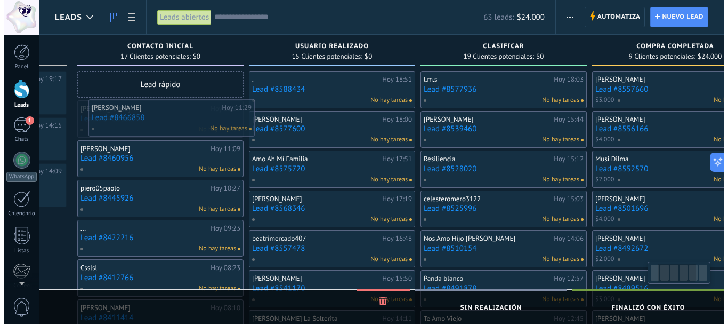
scroll to position [0, 143]
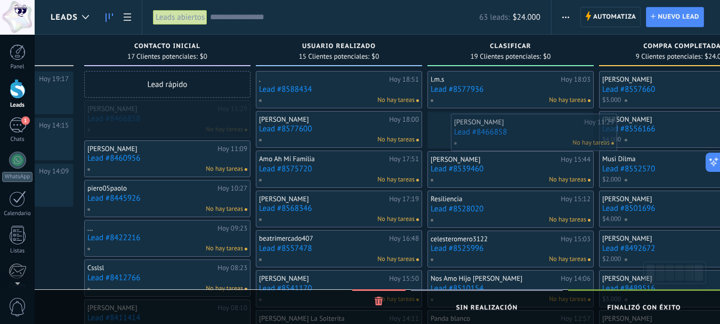
drag, startPoint x: 124, startPoint y: 127, endPoint x: 501, endPoint y: 141, distance: 377.1
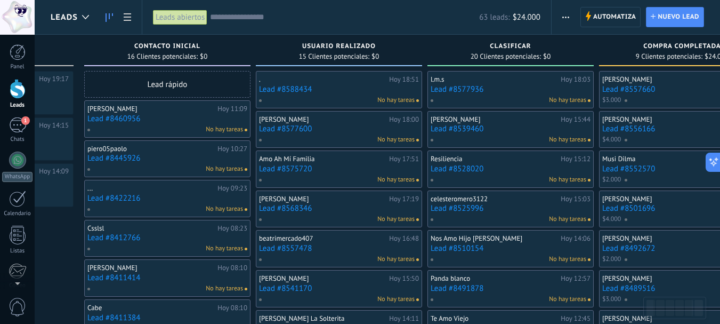
click at [116, 119] on link "Lead #8460956" at bounding box center [167, 118] width 160 height 9
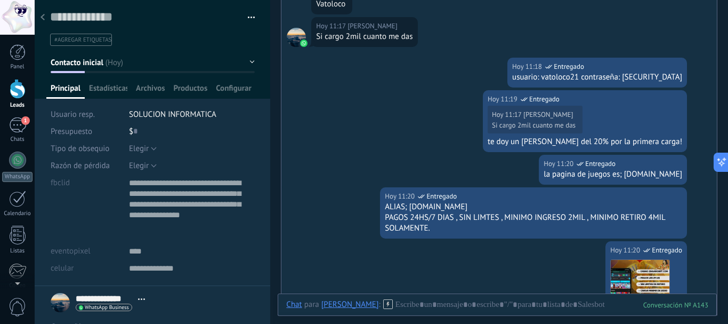
scroll to position [426, 0]
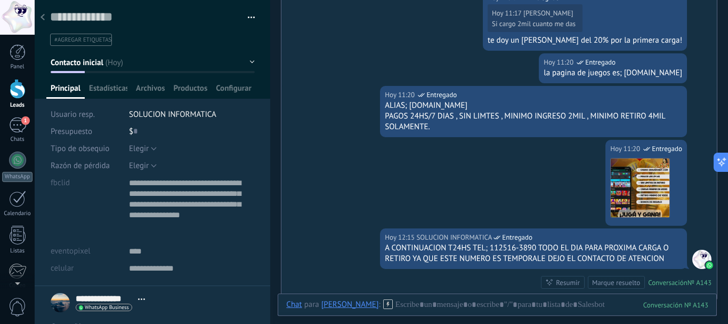
click at [48, 21] on div at bounding box center [42, 17] width 15 height 21
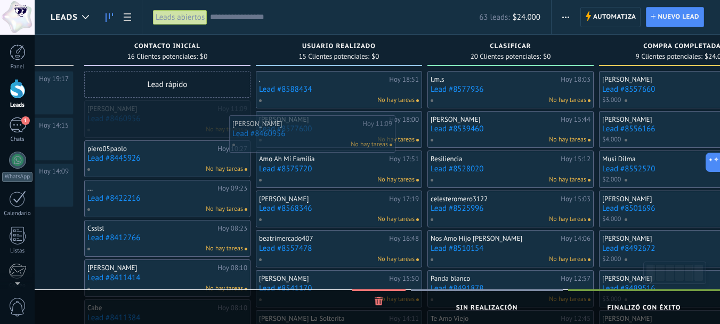
drag, startPoint x: 126, startPoint y: 107, endPoint x: 271, endPoint y: 122, distance: 145.7
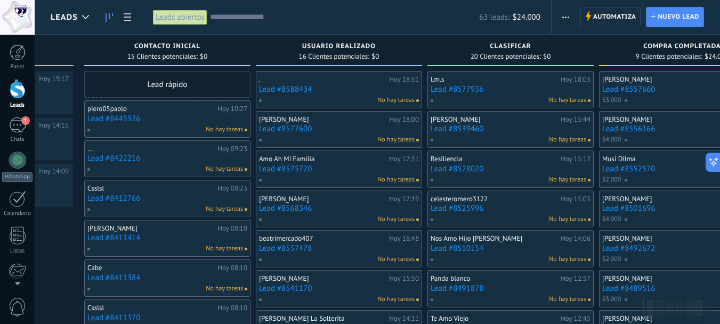
click at [118, 115] on link "Lead #8445926" at bounding box center [167, 118] width 160 height 9
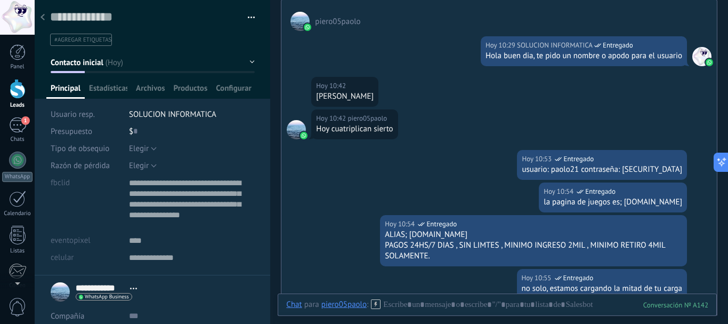
scroll to position [148, 0]
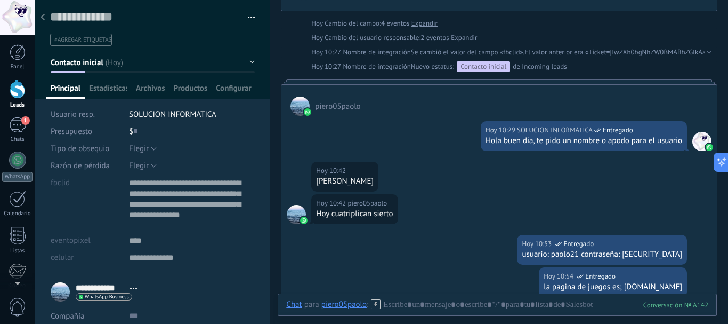
click at [45, 14] on div at bounding box center [42, 17] width 15 height 21
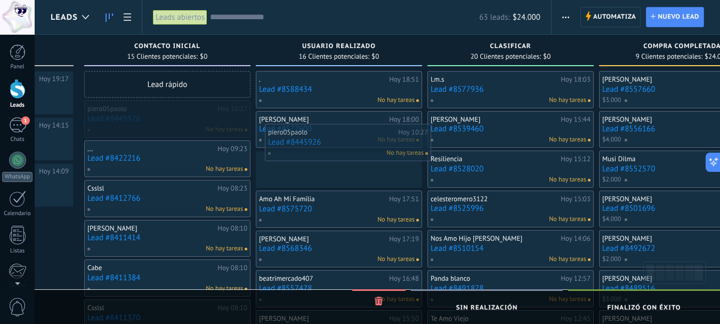
drag, startPoint x: 112, startPoint y: 111, endPoint x: 297, endPoint y: 134, distance: 185.9
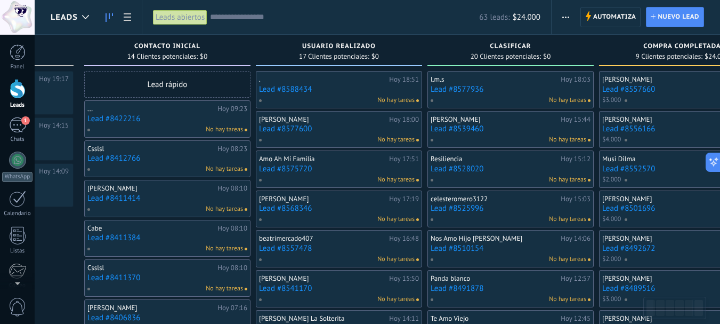
click at [124, 122] on link "Lead #8422216" at bounding box center [167, 118] width 160 height 9
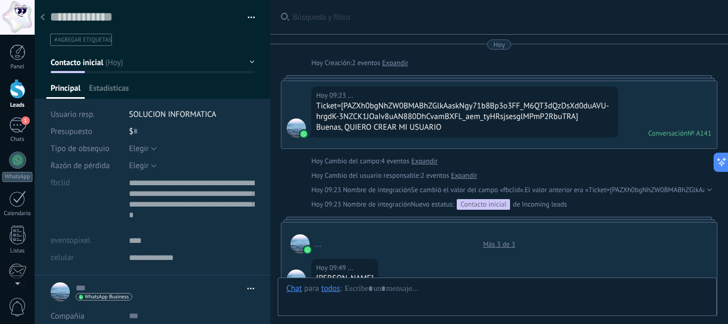
type textarea "**********"
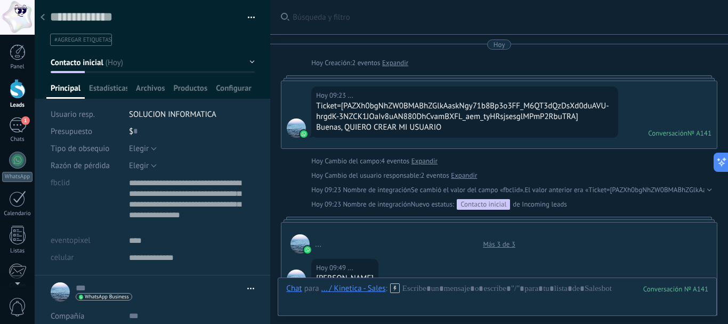
scroll to position [658, 0]
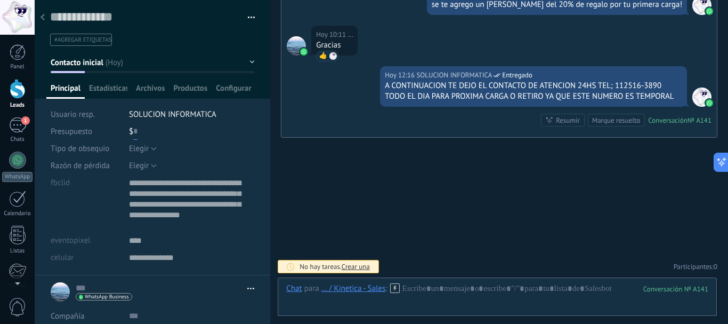
click at [135, 134] on input "text" at bounding box center [135, 131] width 4 height 17
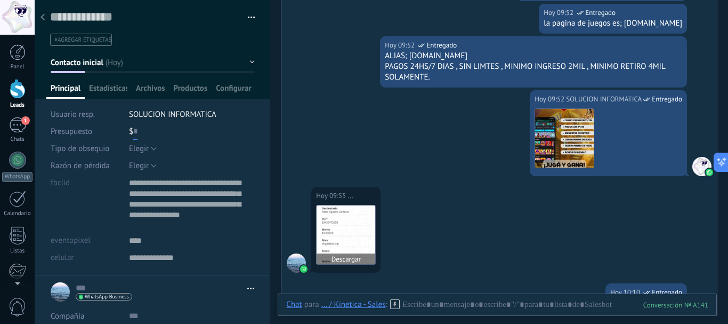
scroll to position [338, 0]
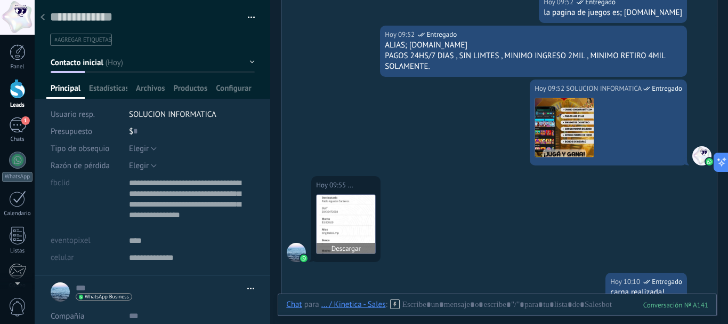
click at [339, 232] on img at bounding box center [346, 224] width 59 height 59
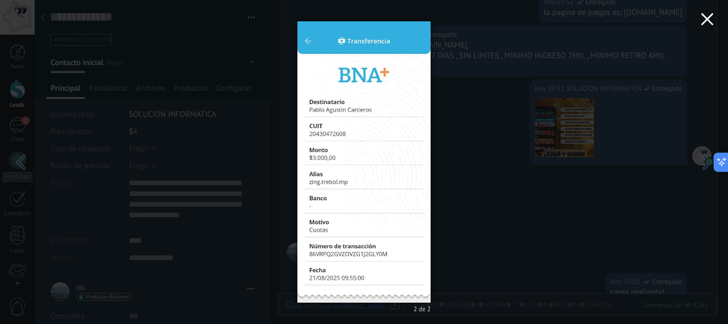
click at [709, 15] on icon "button" at bounding box center [707, 19] width 13 height 13
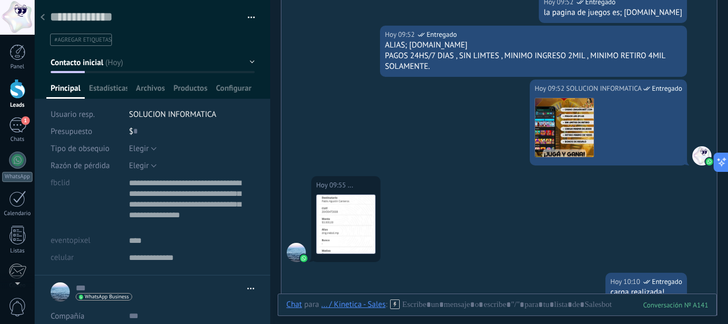
click at [136, 128] on div "$ 0" at bounding box center [192, 131] width 126 height 17
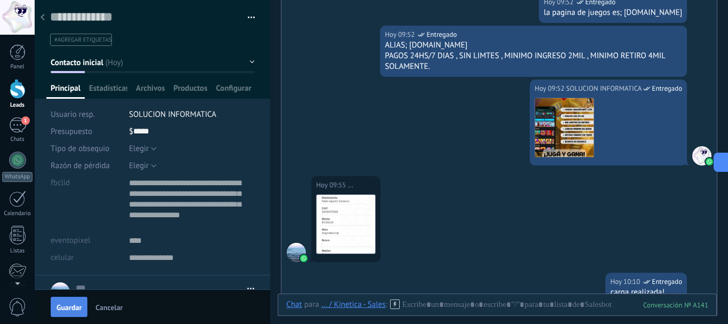
click at [80, 300] on button "Guardar" at bounding box center [69, 306] width 37 height 20
type input "*****"
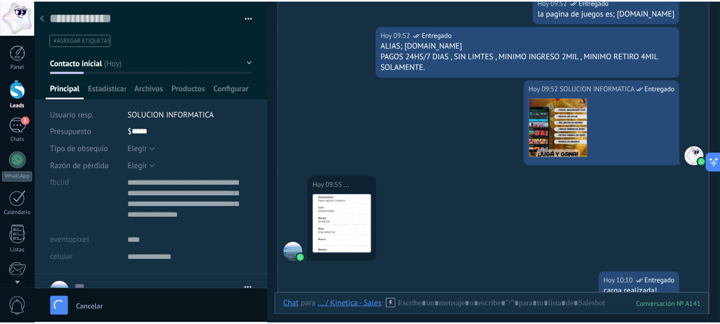
scroll to position [356, 0]
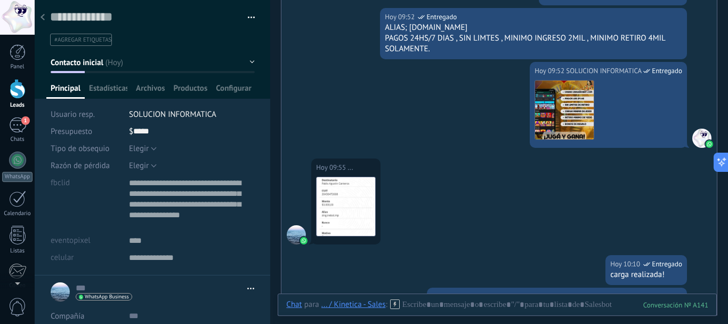
click at [42, 22] on div at bounding box center [42, 17] width 15 height 21
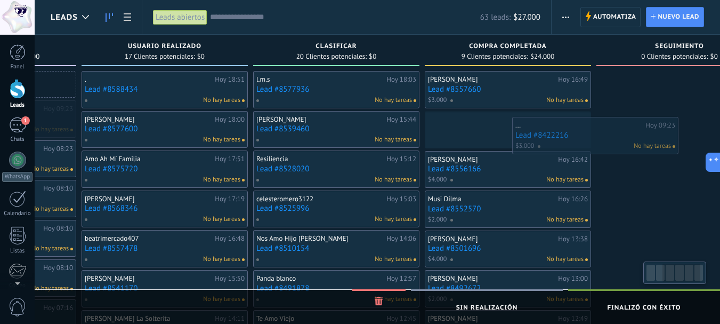
scroll to position [0, 324]
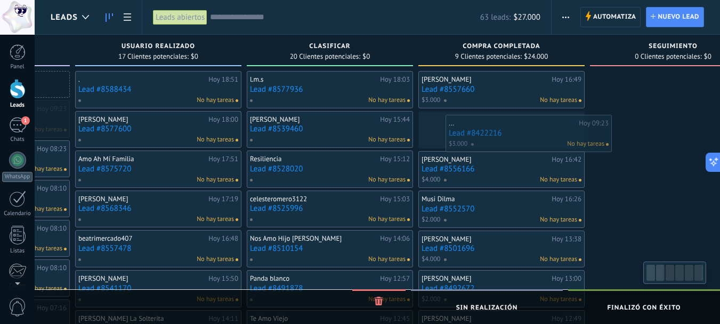
drag, startPoint x: 289, startPoint y: 110, endPoint x: 505, endPoint y: 124, distance: 216.9
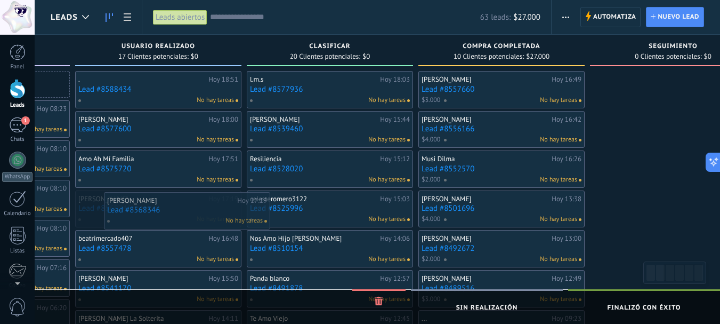
drag, startPoint x: 105, startPoint y: 192, endPoint x: 134, endPoint y: 192, distance: 29.3
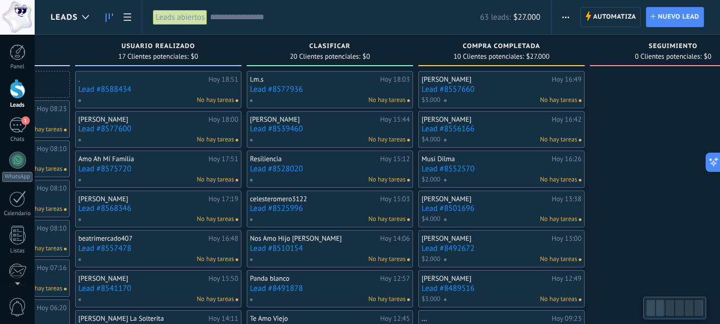
click at [654, 306] on div at bounding box center [651, 308] width 9 height 16
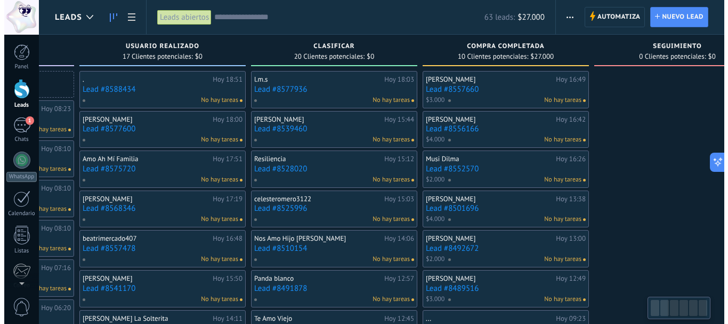
scroll to position [0, 0]
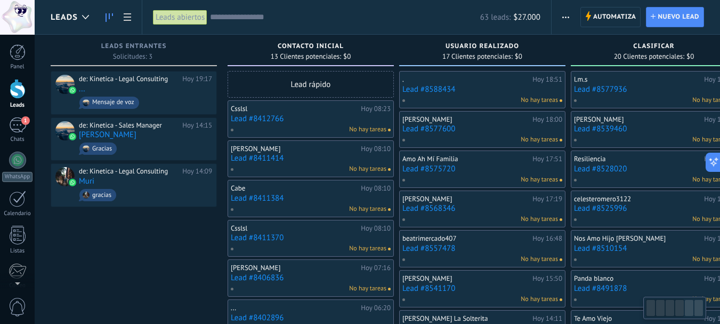
drag, startPoint x: 692, startPoint y: 304, endPoint x: 632, endPoint y: 303, distance: 60.2
click at [632, 303] on body ".abccls-1,.abccls-2{fill-rule:evenodd}.abccls-2{fill:#fff} .abfcls-1{fill:none}…" at bounding box center [360, 162] width 720 height 324
click at [247, 122] on link "Lead #8412766" at bounding box center [311, 118] width 160 height 9
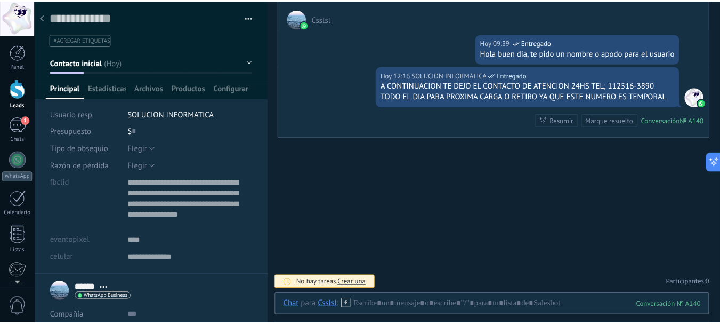
scroll to position [129, 0]
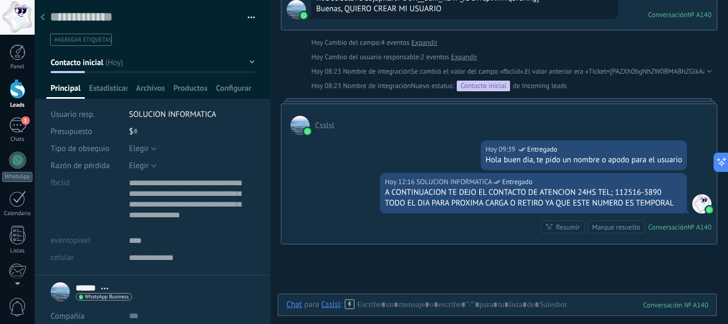
click at [44, 13] on div at bounding box center [42, 17] width 15 height 21
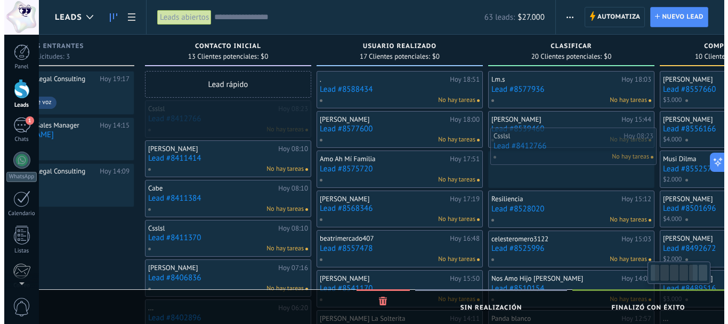
scroll to position [0, 99]
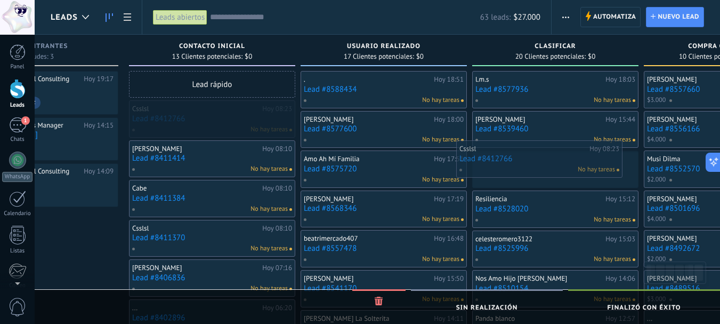
drag, startPoint x: 317, startPoint y: 128, endPoint x: 546, endPoint y: 168, distance: 232.1
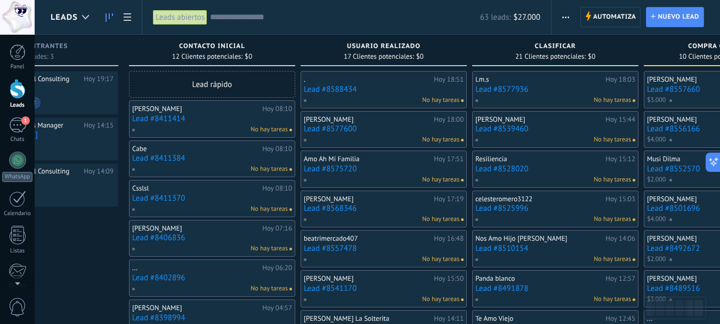
click at [172, 122] on link "Lead #8411414" at bounding box center [212, 118] width 160 height 9
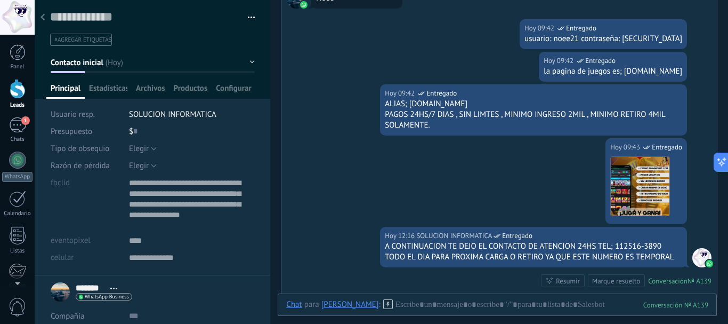
scroll to position [332, 0]
click at [42, 19] on icon at bounding box center [43, 17] width 4 height 6
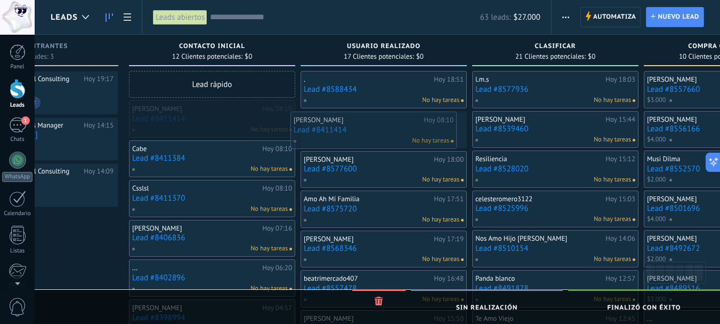
drag, startPoint x: 222, startPoint y: 124, endPoint x: 383, endPoint y: 135, distance: 161.9
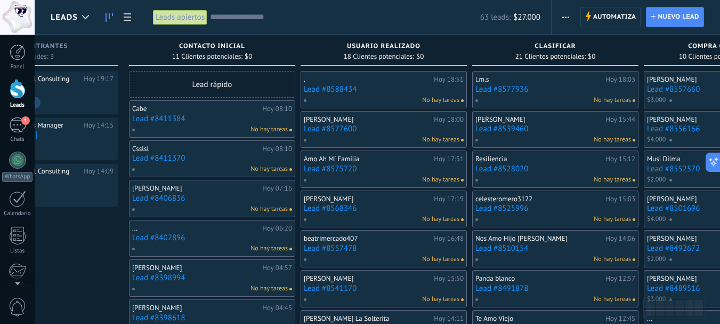
click at [173, 121] on link "Lead #8411384" at bounding box center [212, 118] width 160 height 9
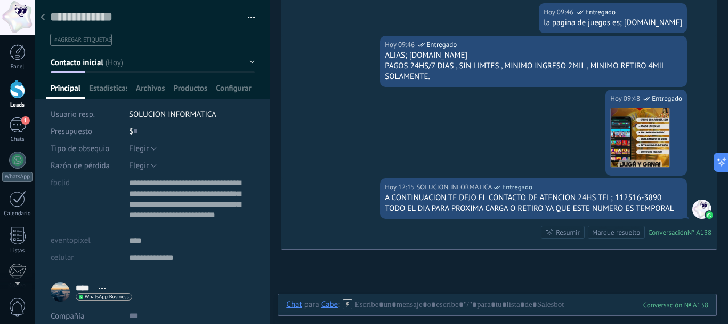
scroll to position [362, 0]
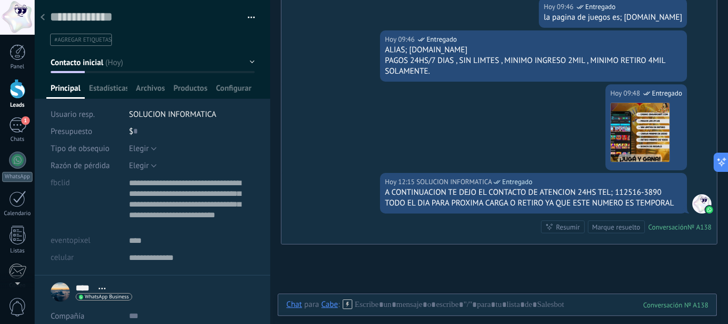
click at [45, 14] on div at bounding box center [42, 17] width 15 height 21
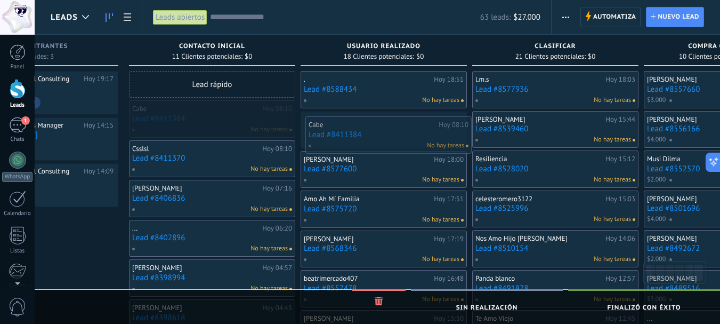
drag, startPoint x: 194, startPoint y: 106, endPoint x: 371, endPoint y: 121, distance: 178.1
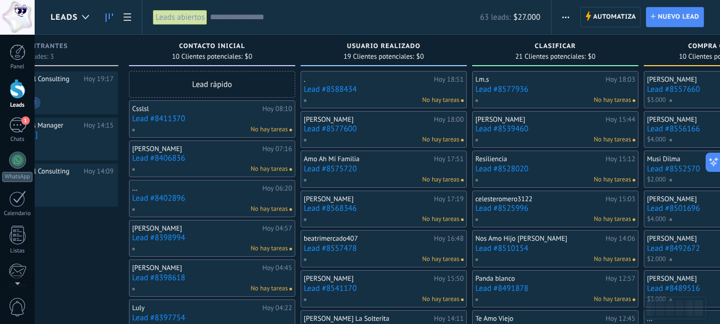
click at [176, 116] on link "Lead #8411370" at bounding box center [212, 118] width 160 height 9
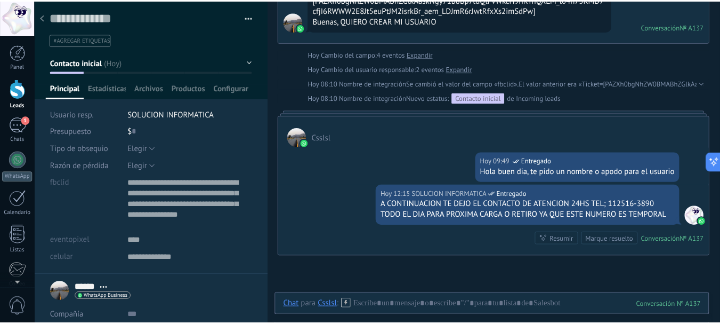
scroll to position [160, 0]
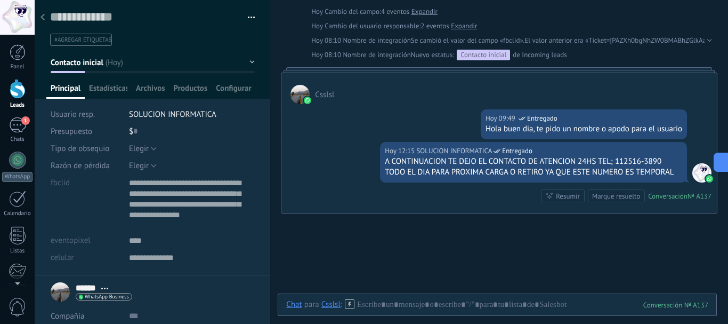
click at [47, 18] on div at bounding box center [42, 17] width 15 height 21
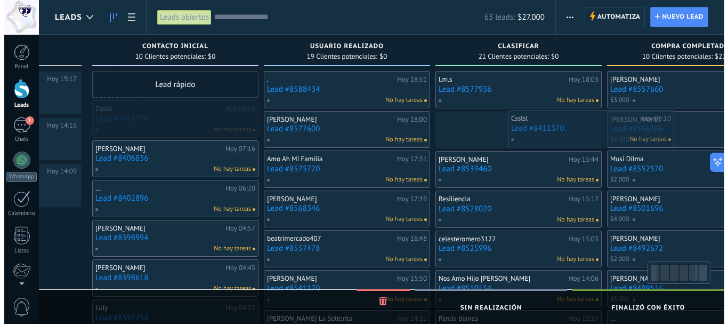
scroll to position [0, 146]
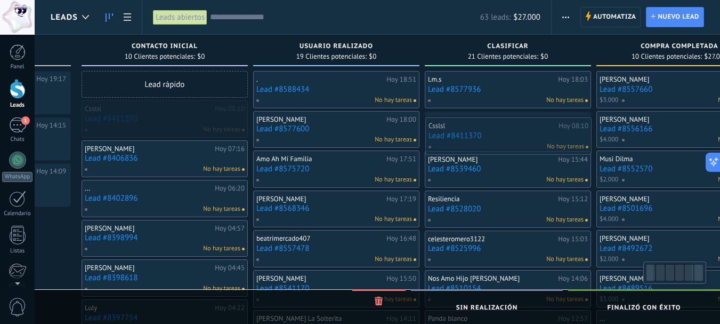
drag, startPoint x: 194, startPoint y: 108, endPoint x: 490, endPoint y: 125, distance: 296.8
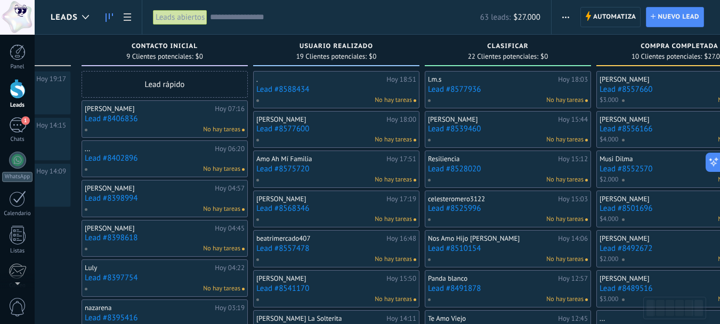
click at [120, 117] on link "Lead #8406836" at bounding box center [165, 118] width 160 height 9
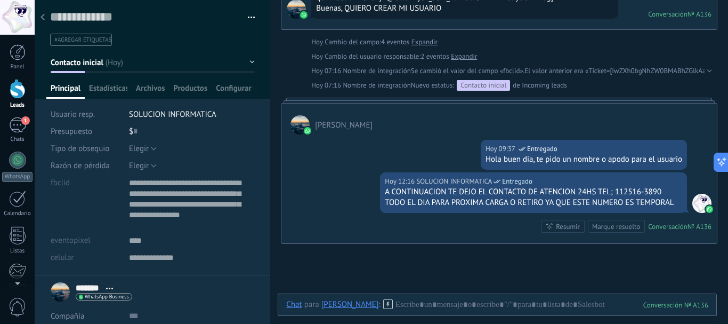
scroll to position [129, 0]
click at [45, 19] on div at bounding box center [42, 17] width 15 height 21
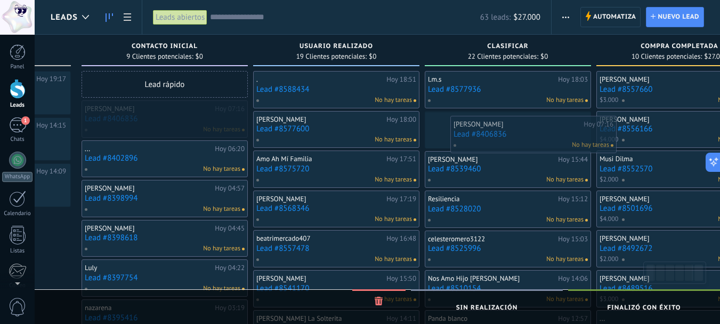
drag, startPoint x: 138, startPoint y: 109, endPoint x: 506, endPoint y: 124, distance: 369.2
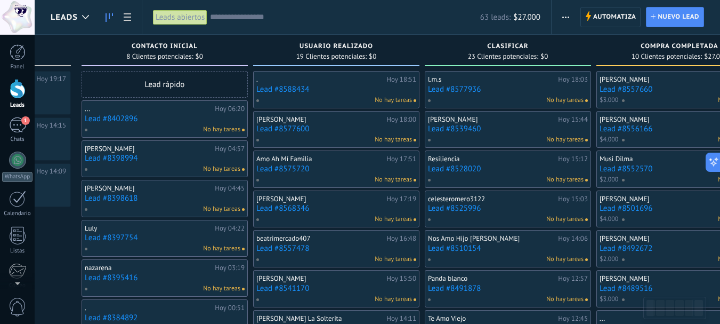
click at [118, 116] on link "Lead #8402896" at bounding box center [165, 118] width 160 height 9
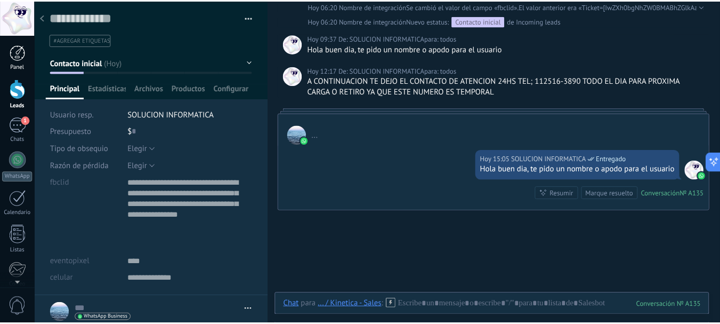
scroll to position [160, 0]
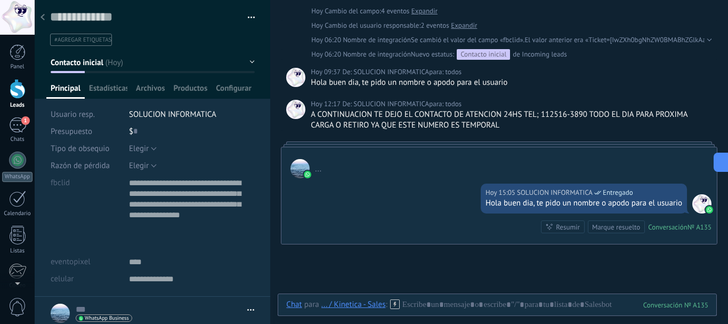
click at [39, 23] on div at bounding box center [42, 17] width 15 height 21
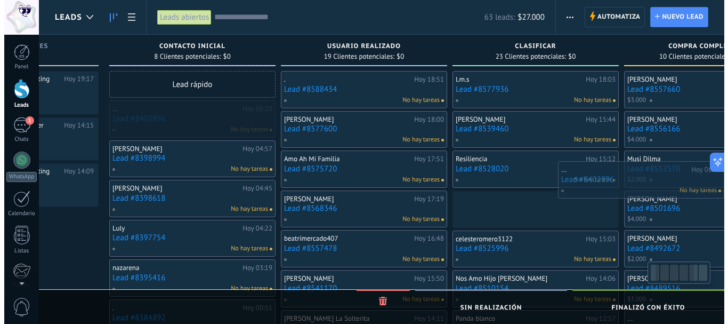
scroll to position [0, 159]
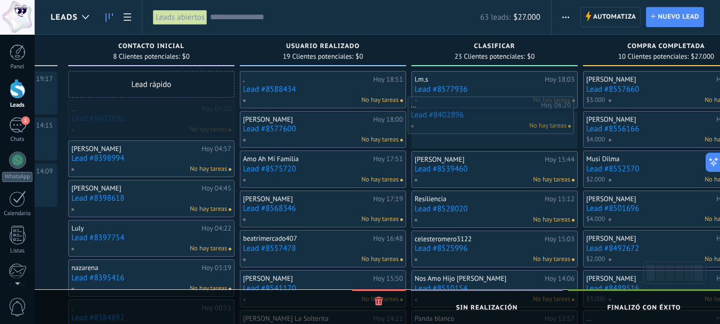
drag, startPoint x: 163, startPoint y: 123, endPoint x: 491, endPoint y: 124, distance: 328.3
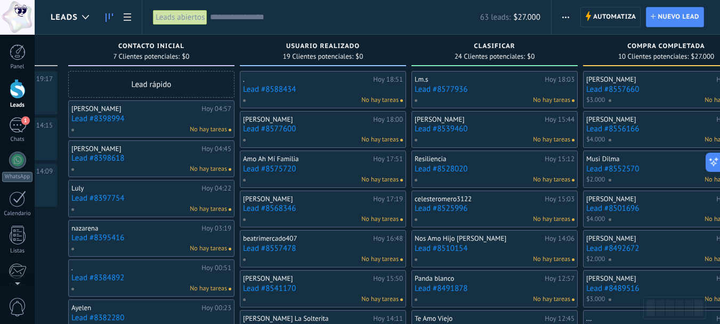
click at [119, 116] on link "Lead #8398994" at bounding box center [151, 118] width 160 height 9
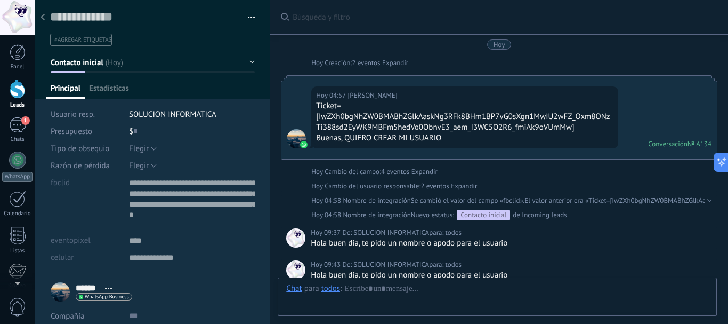
scroll to position [11, 0]
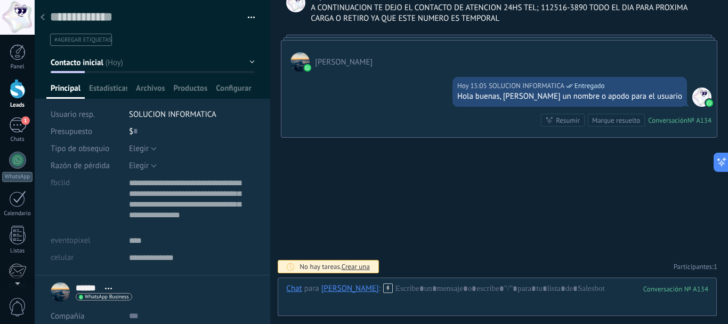
click at [41, 22] on div at bounding box center [42, 17] width 15 height 21
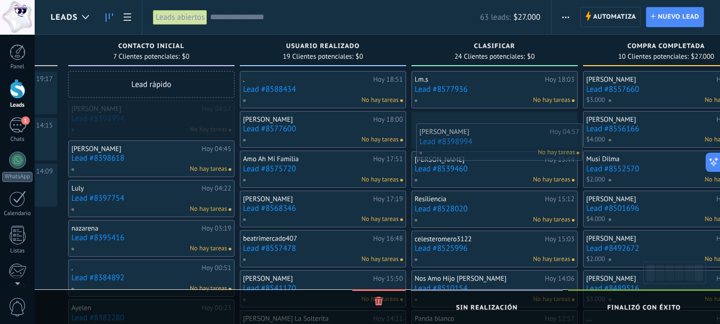
drag, startPoint x: 142, startPoint y: 113, endPoint x: 488, endPoint y: 136, distance: 346.7
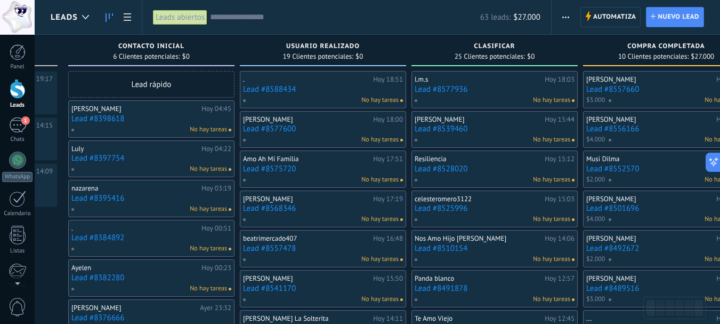
click at [110, 122] on link "Lead #8398618" at bounding box center [151, 118] width 160 height 9
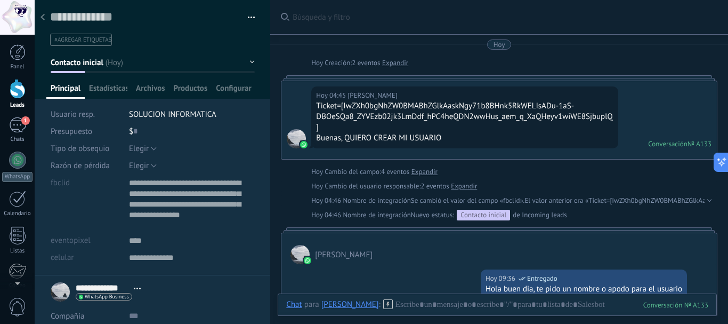
click at [39, 15] on div at bounding box center [42, 17] width 15 height 21
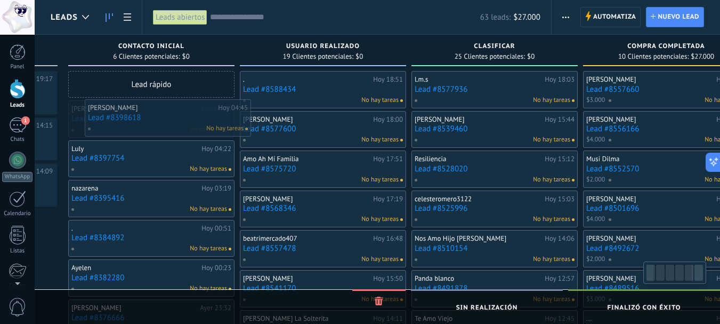
scroll to position [0, 154]
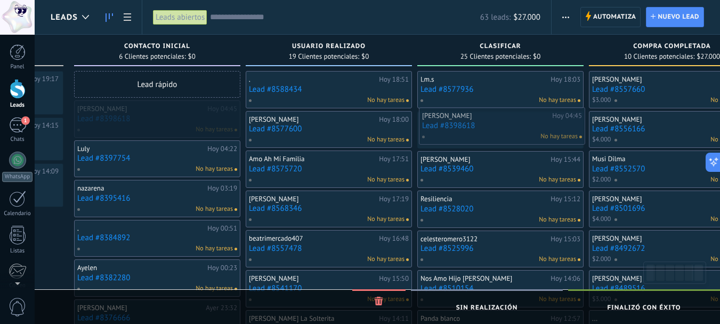
drag, startPoint x: 182, startPoint y: 110, endPoint x: 533, endPoint y: 117, distance: 350.8
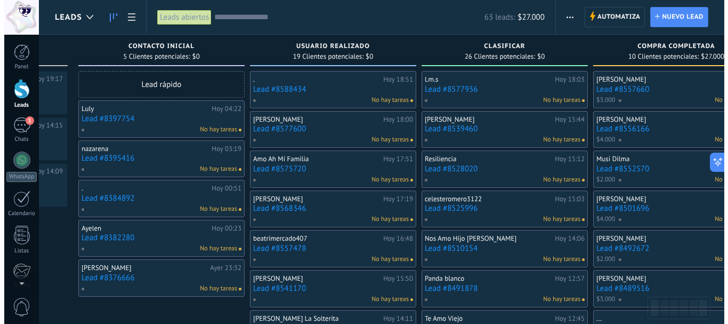
scroll to position [0, 147]
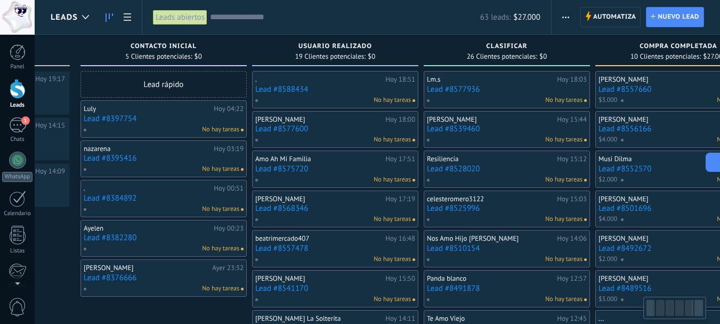
click at [113, 120] on link "Lead #8397754" at bounding box center [164, 118] width 160 height 9
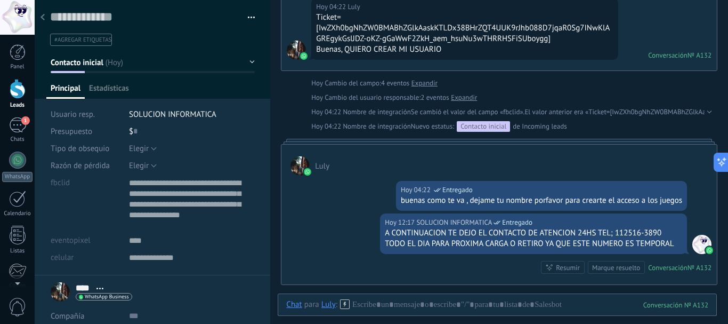
scroll to position [76, 0]
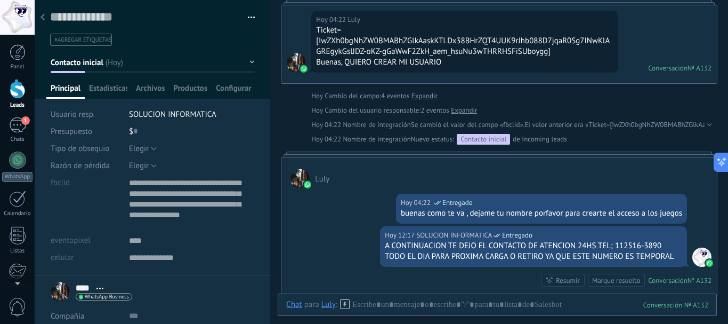
click at [46, 17] on div at bounding box center [42, 17] width 15 height 21
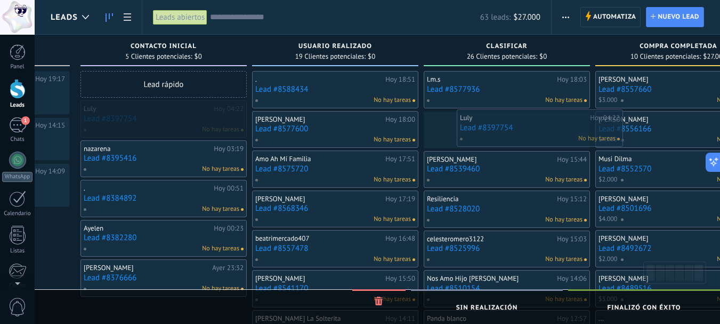
drag, startPoint x: 138, startPoint y: 109, endPoint x: 516, endPoint y: 112, distance: 377.9
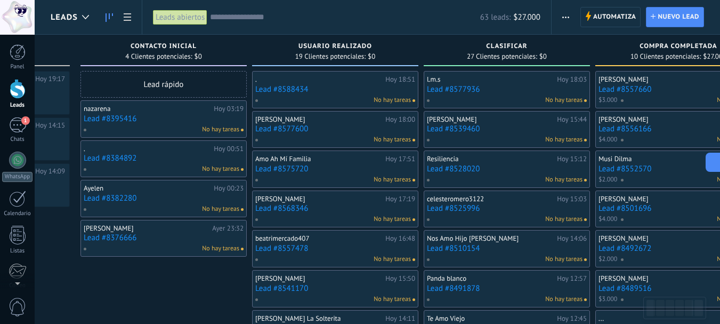
click at [110, 122] on link "Lead #8395416" at bounding box center [164, 118] width 160 height 9
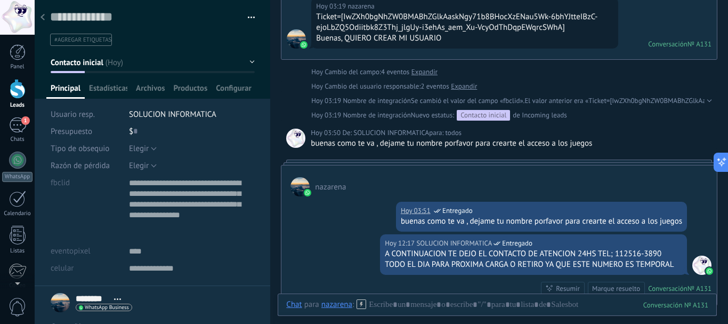
scroll to position [44, 0]
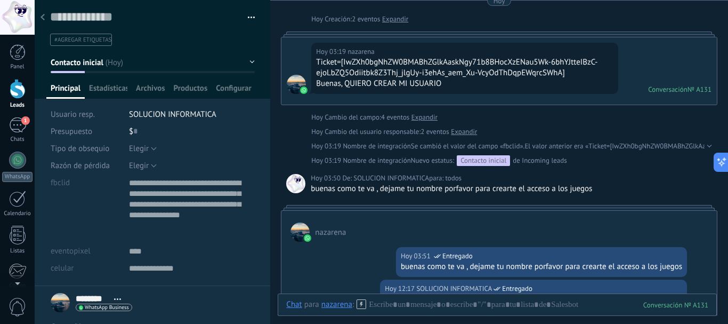
click at [40, 19] on div at bounding box center [42, 17] width 15 height 21
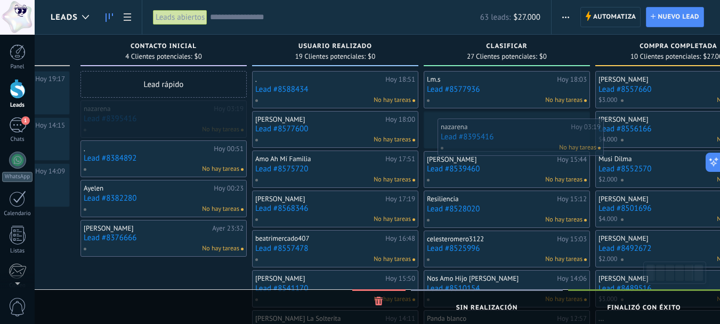
drag, startPoint x: 149, startPoint y: 125, endPoint x: 507, endPoint y: 142, distance: 358.6
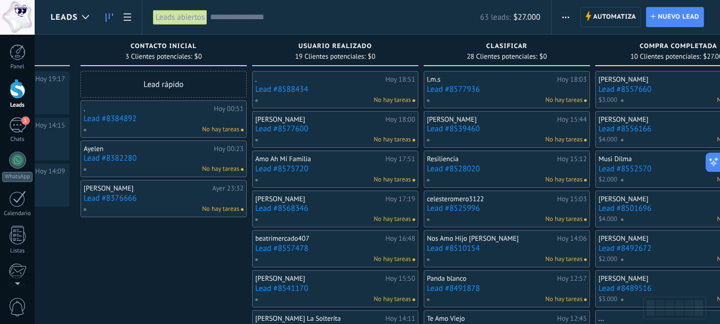
click at [119, 119] on link "Lead #8384892" at bounding box center [164, 118] width 160 height 9
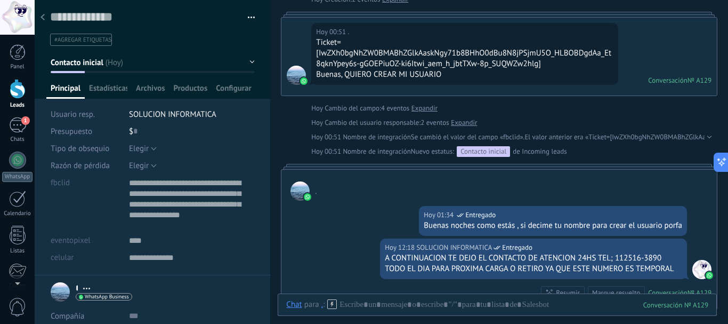
scroll to position [76, 0]
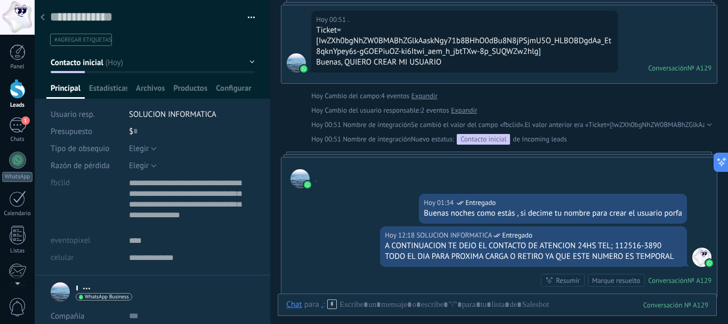
click at [48, 20] on div at bounding box center [42, 17] width 15 height 21
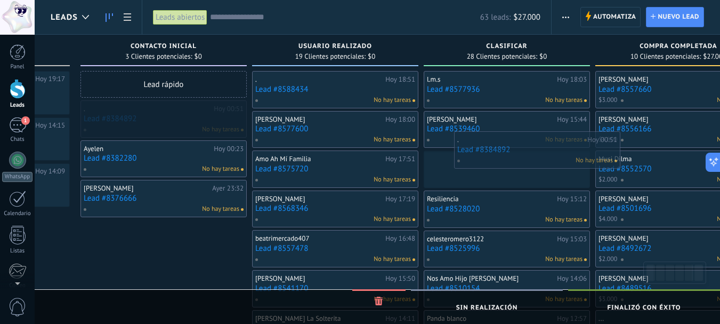
drag, startPoint x: 135, startPoint y: 124, endPoint x: 508, endPoint y: 155, distance: 374.9
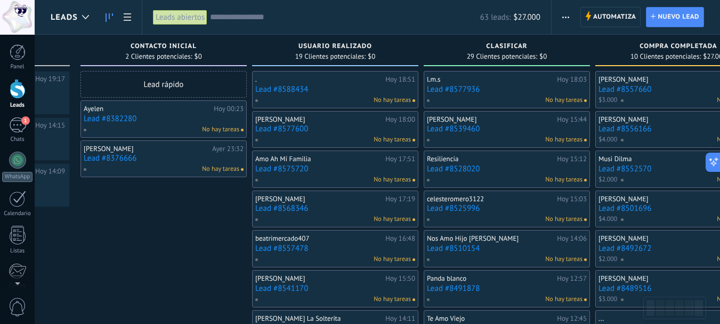
click at [91, 119] on link "Lead #8382280" at bounding box center [164, 118] width 160 height 9
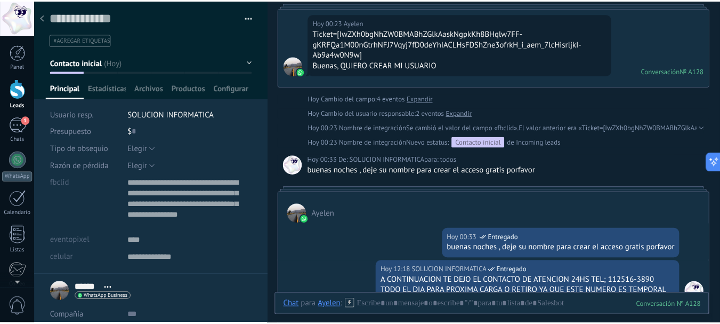
scroll to position [54, 0]
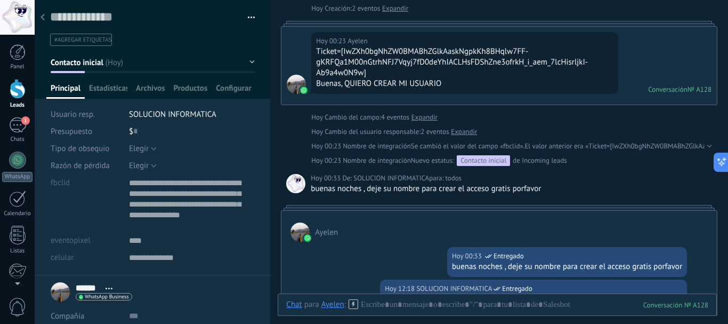
click at [43, 18] on icon at bounding box center [43, 17] width 4 height 6
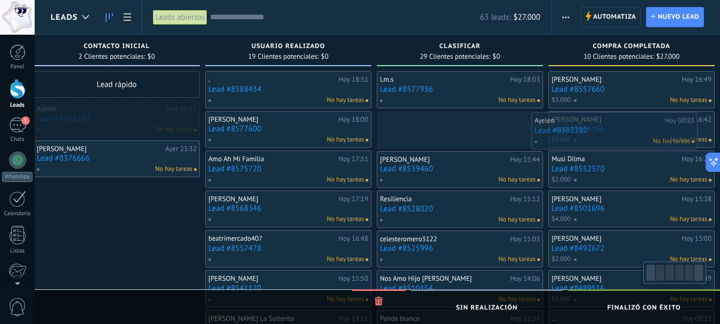
scroll to position [0, 212]
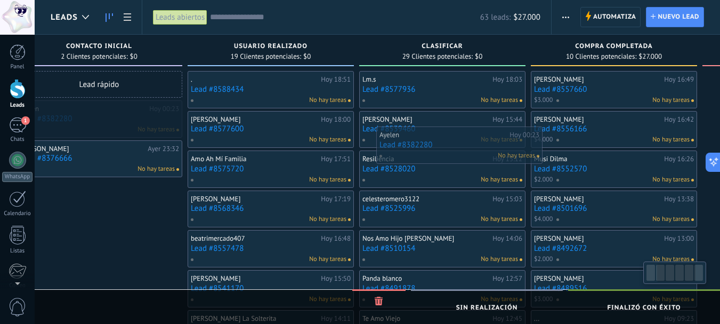
drag, startPoint x: 140, startPoint y: 107, endPoint x: 439, endPoint y: 131, distance: 300.5
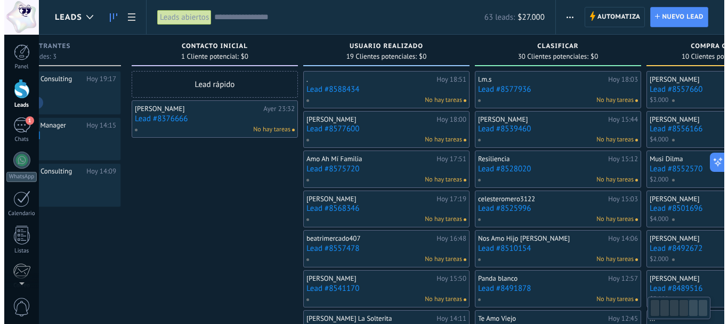
scroll to position [0, 0]
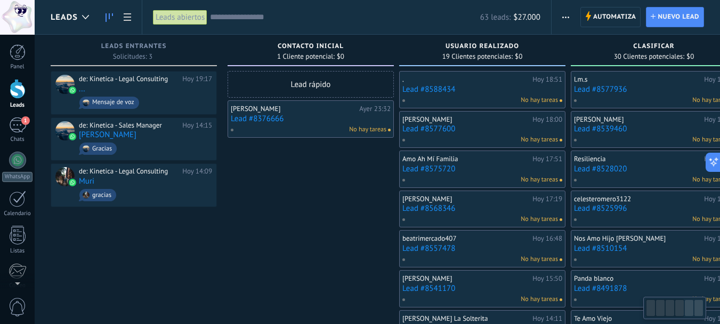
drag, startPoint x: 666, startPoint y: 316, endPoint x: 636, endPoint y: 312, distance: 30.1
click at [644, 312] on div at bounding box center [674, 307] width 63 height 22
click at [274, 115] on link "Lead #8376666" at bounding box center [311, 118] width 160 height 9
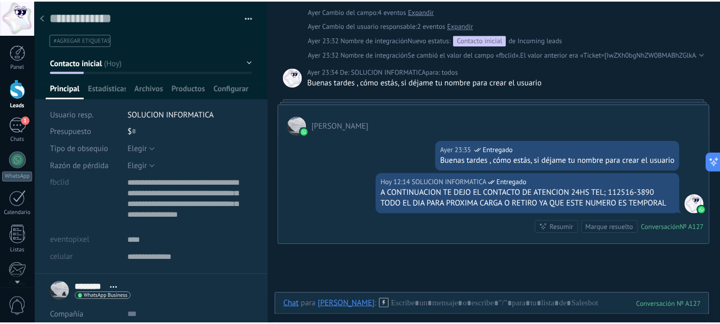
scroll to position [97, 0]
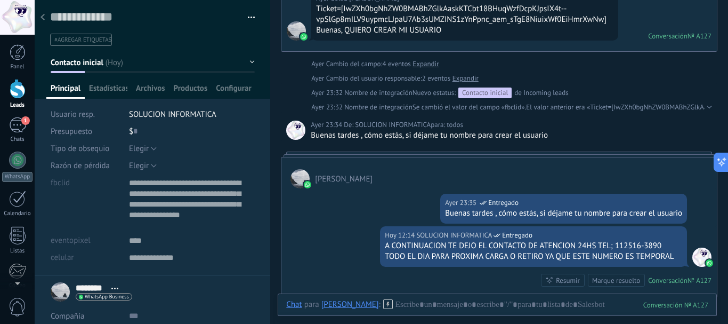
click at [41, 13] on div at bounding box center [42, 17] width 15 height 21
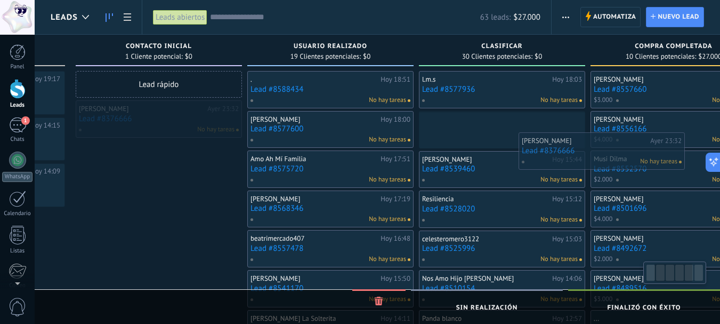
scroll to position [0, 177]
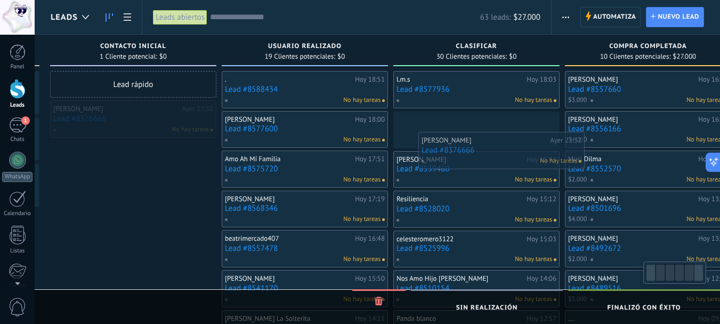
drag, startPoint x: 262, startPoint y: 111, endPoint x: 453, endPoint y: 142, distance: 193.4
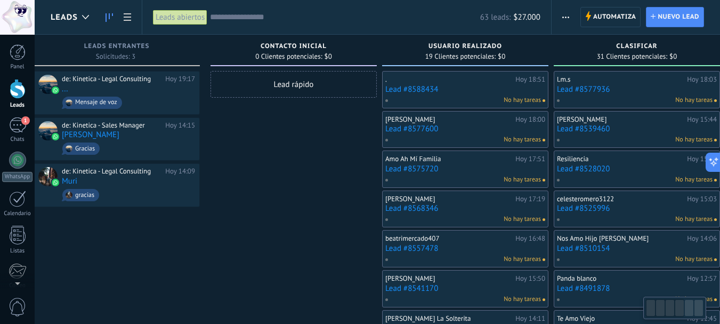
scroll to position [0, 0]
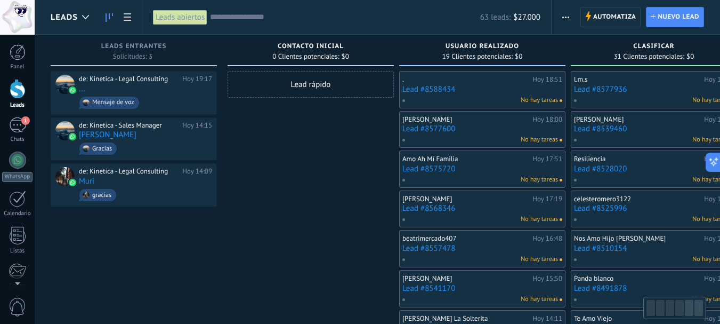
drag, startPoint x: 686, startPoint y: 304, endPoint x: 652, endPoint y: 296, distance: 35.2
click at [652, 296] on body ".abccls-1,.abccls-2{fill-rule:evenodd}.abccls-2{fill:#fff} .abfcls-1{fill:none}…" at bounding box center [360, 162] width 720 height 324
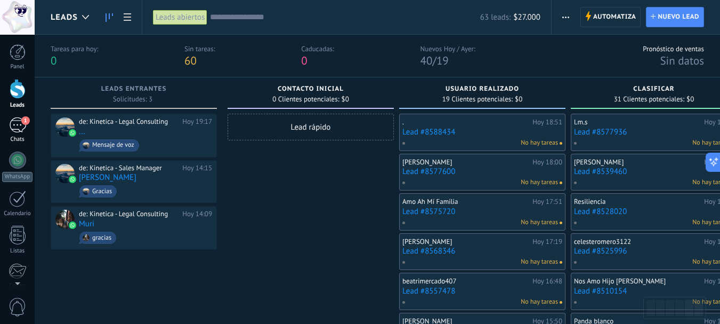
click at [20, 130] on div "1" at bounding box center [17, 124] width 17 height 15
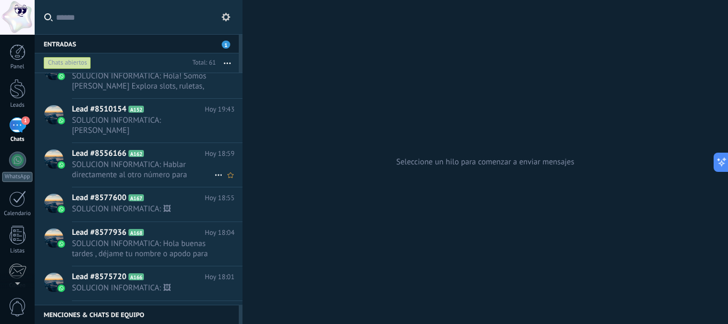
scroll to position [160, 0]
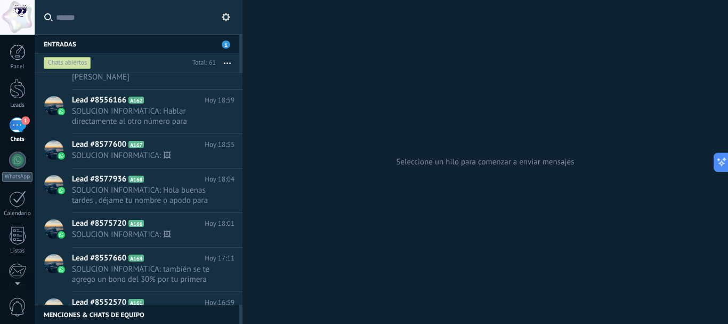
click at [224, 16] on use at bounding box center [226, 17] width 9 height 9
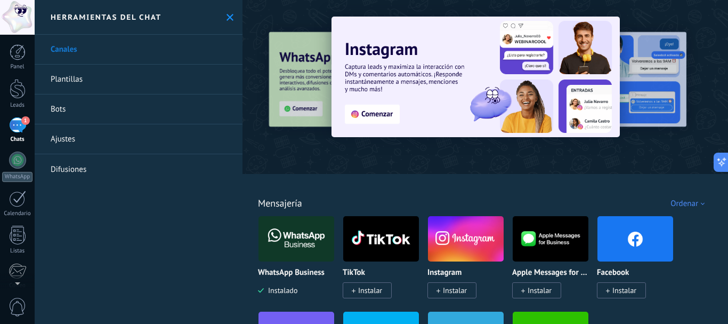
click at [66, 107] on link "Bots" at bounding box center [139, 109] width 208 height 30
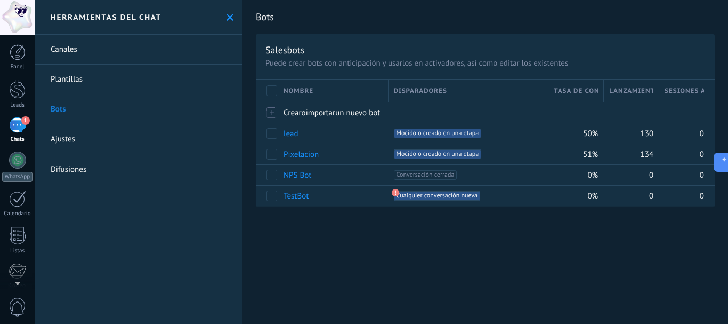
drag, startPoint x: 728, startPoint y: 154, endPoint x: 722, endPoint y: 160, distance: 8.7
click at [720, 155] on button at bounding box center [721, 161] width 15 height 19
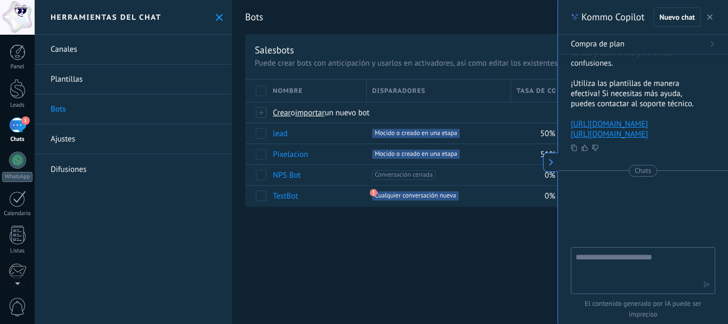
type textarea "**********"
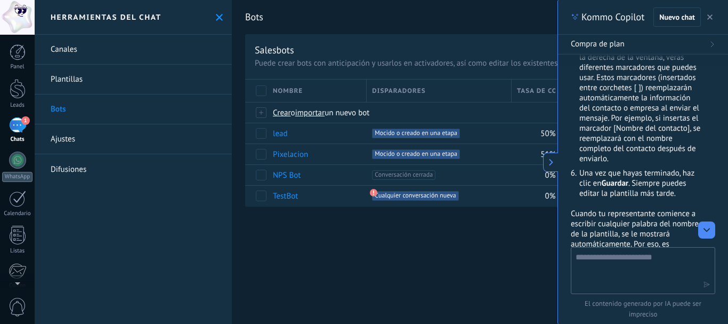
scroll to position [520, 0]
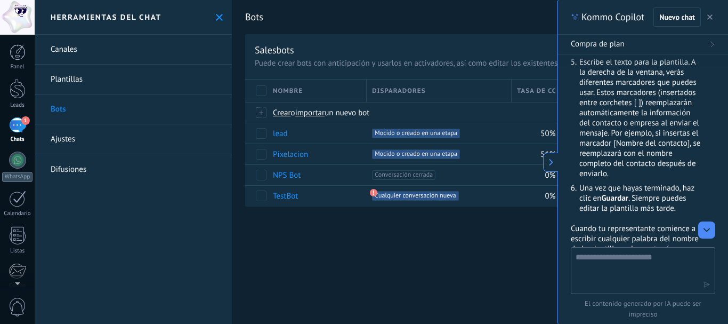
click at [710, 18] on use "button" at bounding box center [709, 16] width 5 height 5
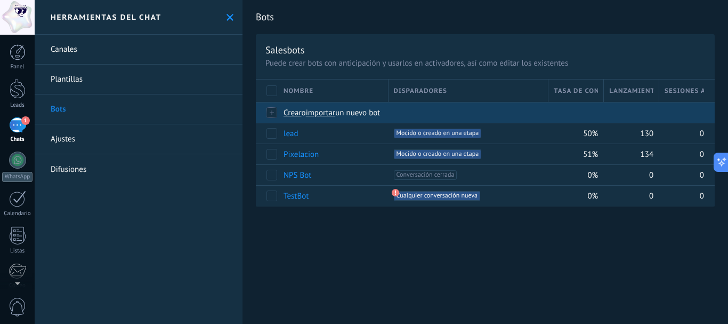
click at [296, 116] on span "Crear" at bounding box center [293, 113] width 18 height 10
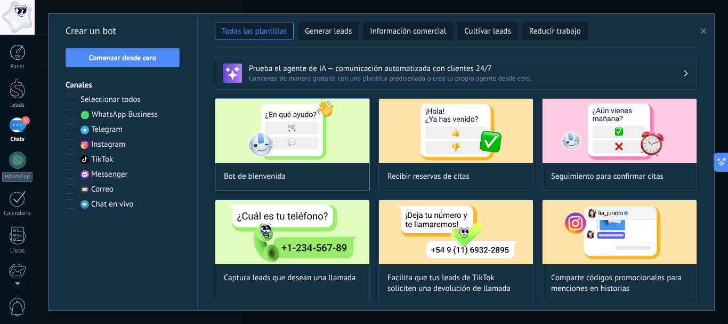
click at [308, 138] on img at bounding box center [292, 131] width 154 height 64
type input "**********"
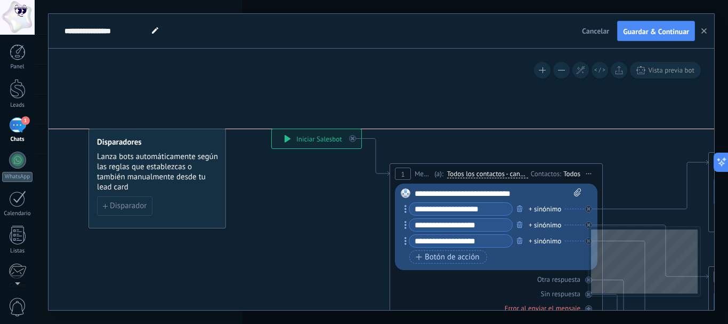
drag, startPoint x: 298, startPoint y: 138, endPoint x: 272, endPoint y: 149, distance: 27.9
click at [272, 148] on div "**********" at bounding box center [317, 138] width 90 height 19
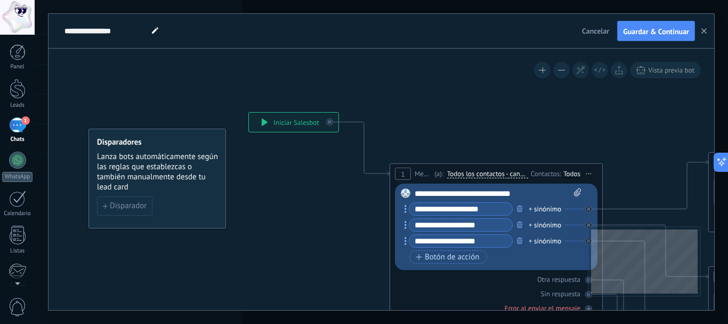
drag, startPoint x: 284, startPoint y: 151, endPoint x: 285, endPoint y: 123, distance: 28.3
click at [285, 123] on div "**********" at bounding box center [294, 121] width 90 height 19
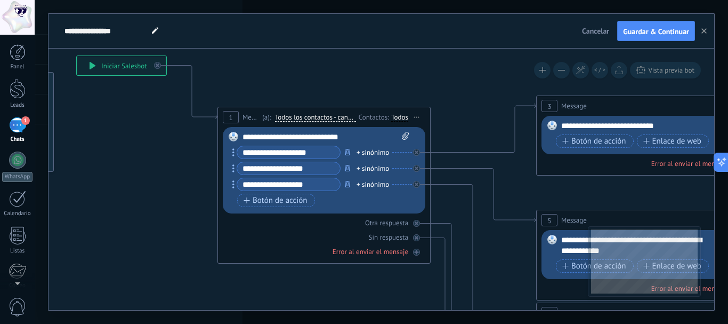
drag, startPoint x: 591, startPoint y: 133, endPoint x: 418, endPoint y: 76, distance: 181.2
click at [418, 76] on icon at bounding box center [654, 329] width 1688 height 1081
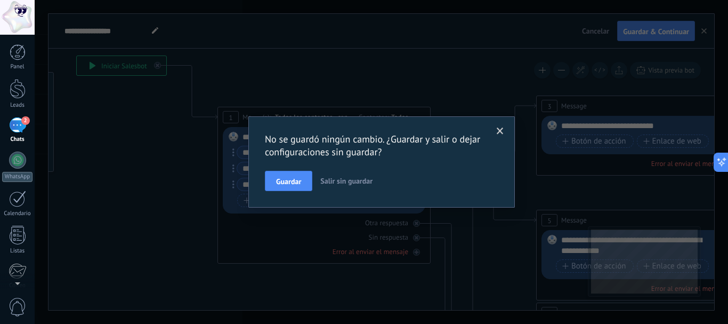
click at [501, 131] on span at bounding box center [500, 130] width 7 height 7
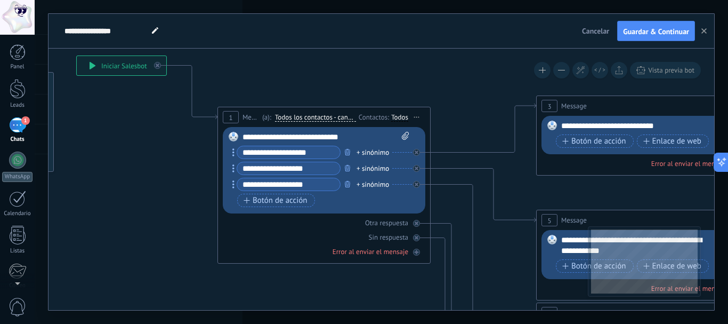
click at [327, 117] on span "Todos los contactos - canales seleccionados" at bounding box center [315, 117] width 81 height 9
click at [327, 117] on button "Todos los contactos - canales seleccionados" at bounding box center [336, 117] width 133 height 19
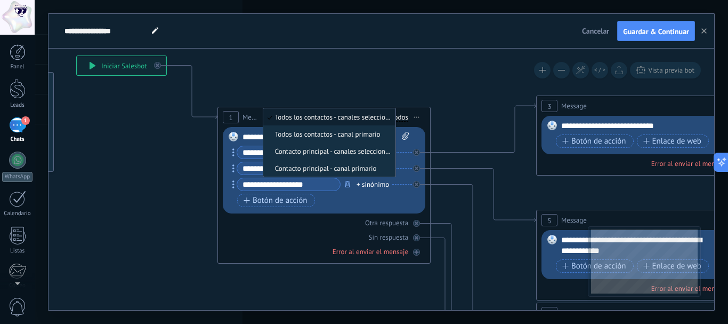
click at [394, 78] on icon at bounding box center [654, 329] width 1688 height 1081
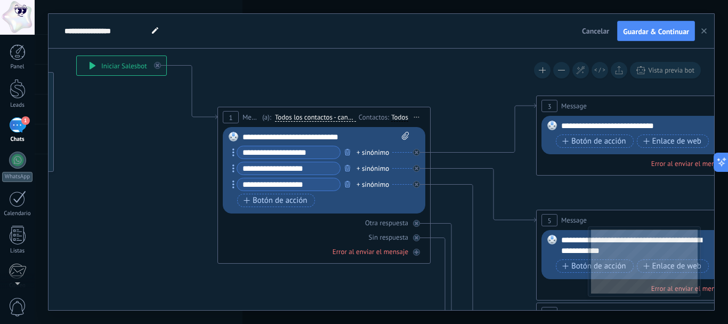
click at [704, 32] on use "button" at bounding box center [703, 30] width 5 height 5
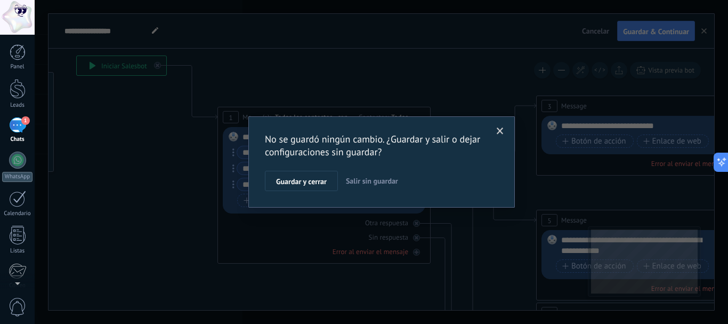
click at [367, 179] on span "Salir sin guardar" at bounding box center [372, 181] width 52 height 10
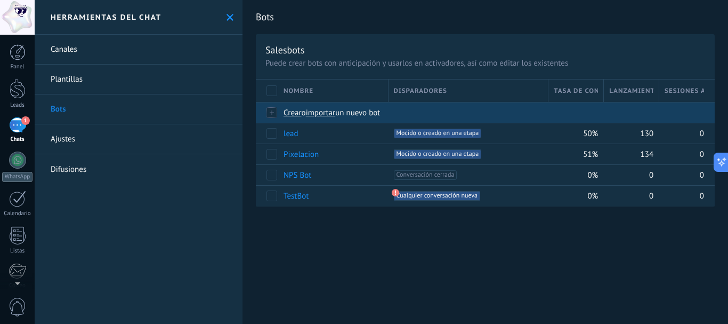
click at [293, 114] on span "Crear" at bounding box center [293, 113] width 18 height 10
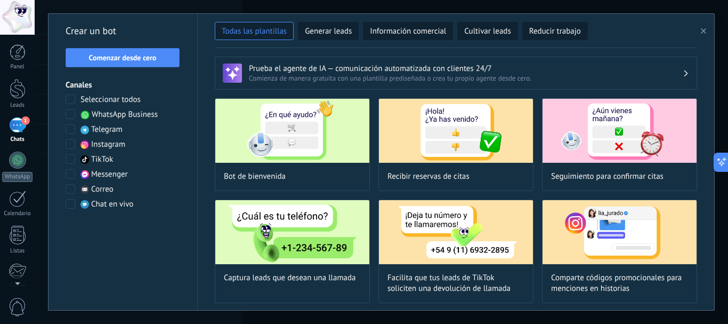
click at [68, 108] on div "Seleccionar todos WhatsApp Business Telegram Instagram TikTok Messenger Correo …" at bounding box center [123, 151] width 115 height 115
click at [73, 113] on span at bounding box center [71, 114] width 10 height 10
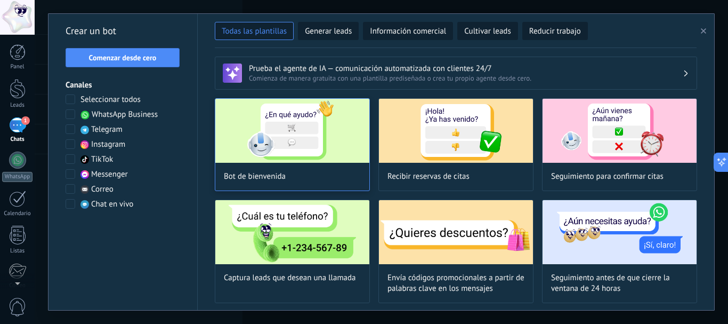
click at [332, 135] on img at bounding box center [292, 131] width 154 height 64
type input "**********"
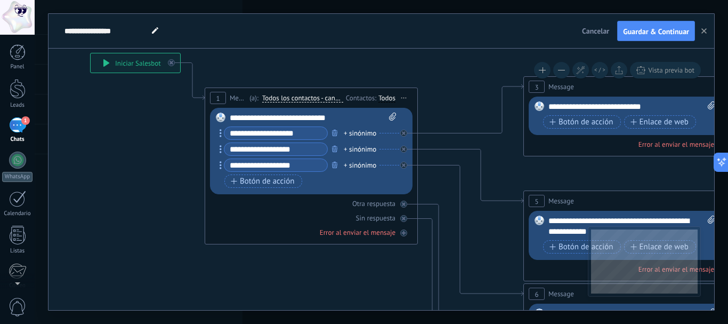
drag, startPoint x: 578, startPoint y: 118, endPoint x: 393, endPoint y: 71, distance: 190.3
click at [392, 69] on icon at bounding box center [654, 318] width 1661 height 1065
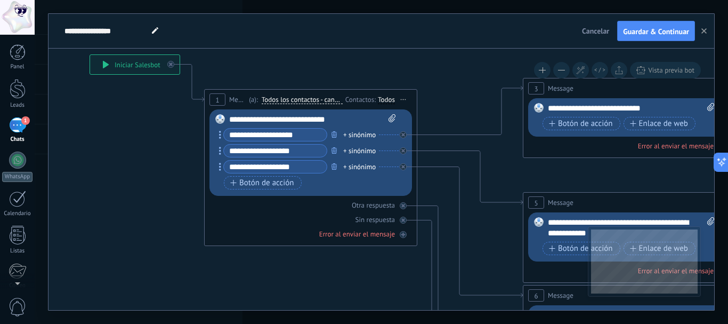
click at [305, 96] on span "Todos los contactos - canales seleccionados" at bounding box center [302, 99] width 81 height 9
click at [305, 96] on button "Todos los contactos - canales seleccionados" at bounding box center [322, 99] width 133 height 19
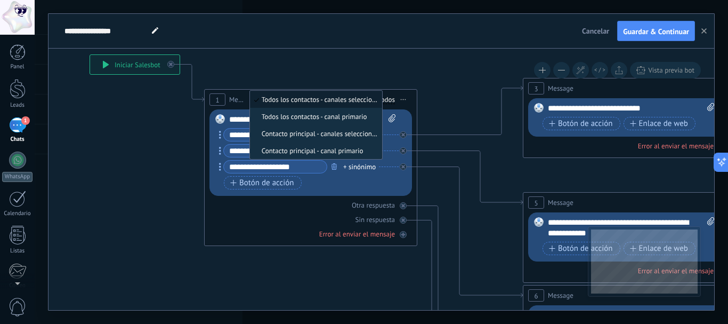
click at [306, 62] on icon at bounding box center [653, 320] width 1661 height 1065
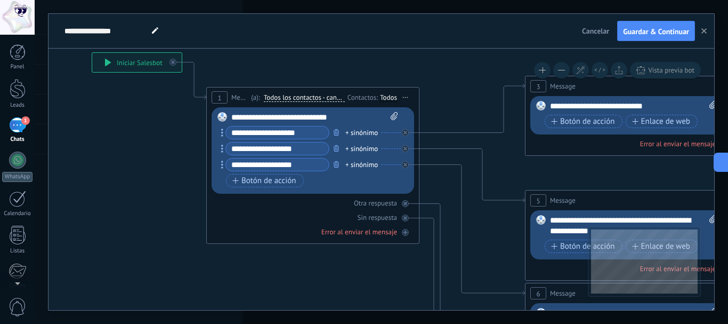
click at [302, 58] on icon at bounding box center [655, 318] width 1661 height 1065
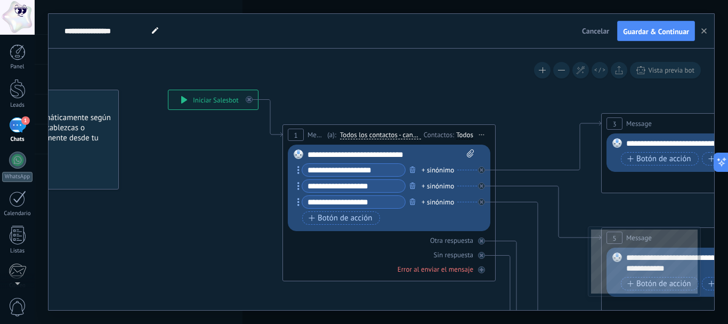
drag, startPoint x: 302, startPoint y: 62, endPoint x: 378, endPoint y: 99, distance: 84.9
click at [397, 136] on span "Todos los contactos - canales seleccionados" at bounding box center [380, 135] width 81 height 9
click at [397, 136] on button "Todos los contactos - canales seleccionados" at bounding box center [401, 134] width 133 height 19
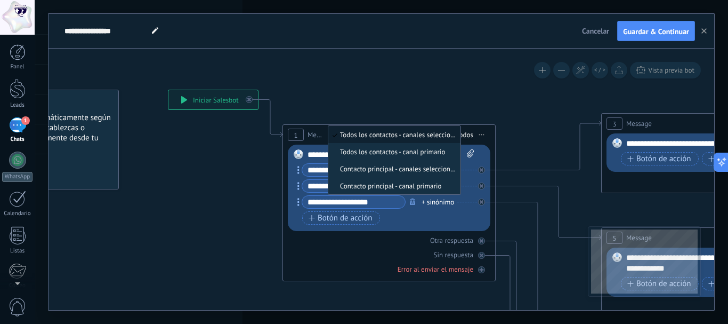
click at [418, 134] on span "Todos los contactos - canales seleccionados" at bounding box center [392, 134] width 129 height 9
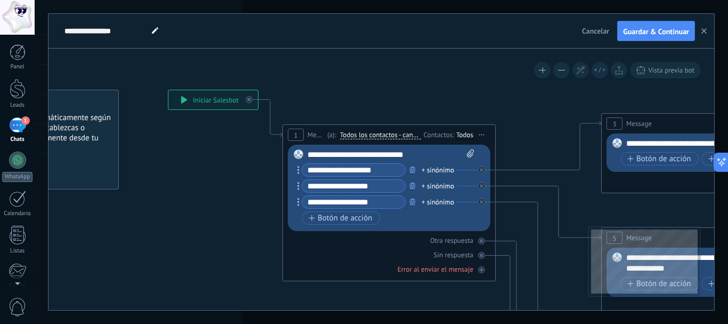
click at [469, 134] on div "Todos" at bounding box center [464, 135] width 17 height 9
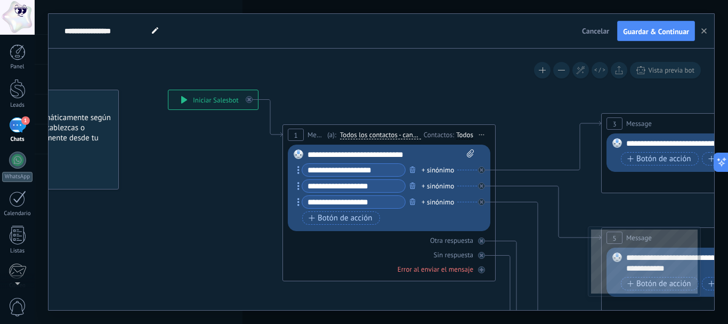
click at [378, 161] on div "**********" at bounding box center [391, 188] width 166 height 78
click at [390, 168] on input "**********" at bounding box center [353, 170] width 103 height 12
drag, startPoint x: 381, startPoint y: 172, endPoint x: 285, endPoint y: 167, distance: 96.6
click at [285, 167] on div "1 Message ******* (a): Todos los contactos - canales seleccionados Todos los co…" at bounding box center [388, 202] width 213 height 157
drag, startPoint x: 347, startPoint y: 148, endPoint x: 305, endPoint y: 149, distance: 42.1
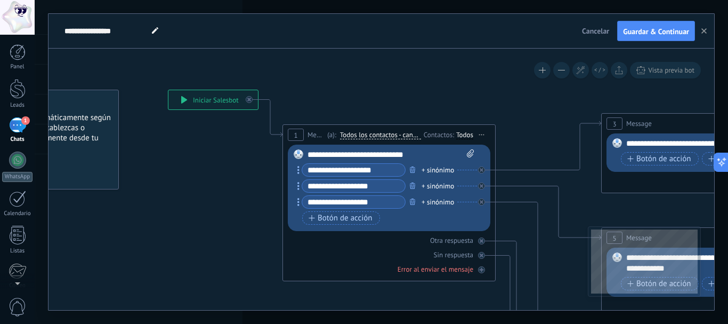
click at [305, 149] on div "Reemplazar Quitar Convertir a mensaje de voz Arrastre la imagen aquí para adjun…" at bounding box center [389, 187] width 203 height 86
click at [390, 169] on input "**********" at bounding box center [353, 170] width 103 height 12
click at [298, 169] on circle at bounding box center [298, 170] width 2 height 2
drag, startPoint x: 298, startPoint y: 164, endPoint x: 296, endPoint y: 170, distance: 6.1
click at [416, 168] on button "button" at bounding box center [413, 169] width 12 height 13
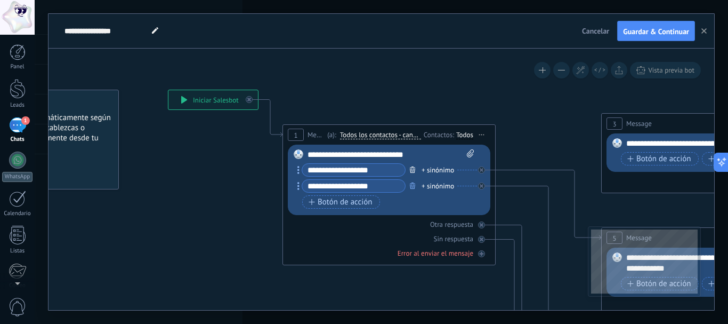
click at [416, 168] on button "button" at bounding box center [413, 169] width 12 height 13
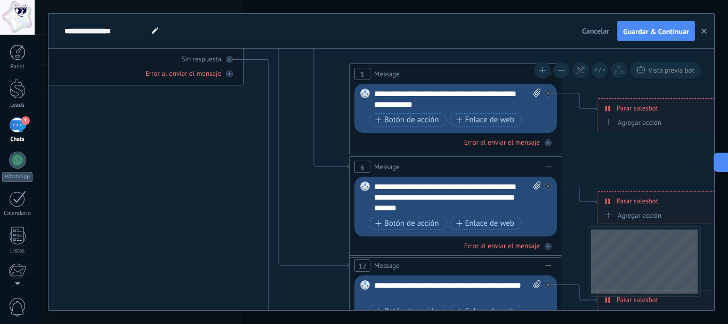
drag, startPoint x: 545, startPoint y: 241, endPoint x: 291, endPoint y: 178, distance: 261.4
click at [292, 179] on icon at bounding box center [479, 197] width 1661 height 1077
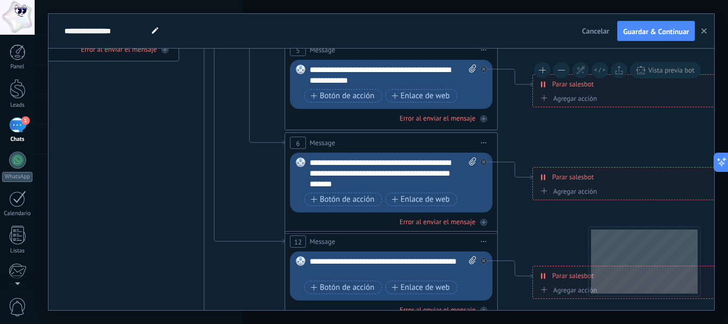
drag, startPoint x: 585, startPoint y: 148, endPoint x: 518, endPoint y: 108, distance: 78.6
click at [518, 108] on icon at bounding box center [415, 173] width 1661 height 1077
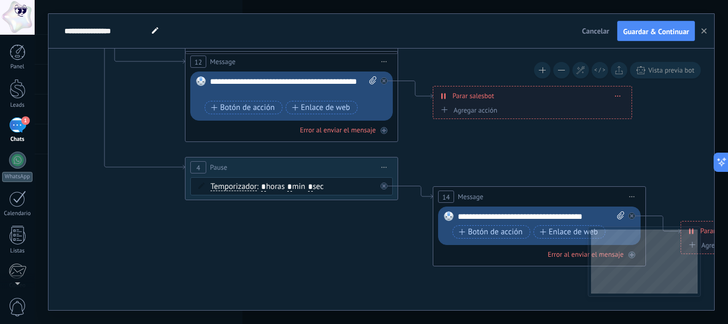
drag, startPoint x: 515, startPoint y: 181, endPoint x: 415, endPoint y: 61, distance: 156.7
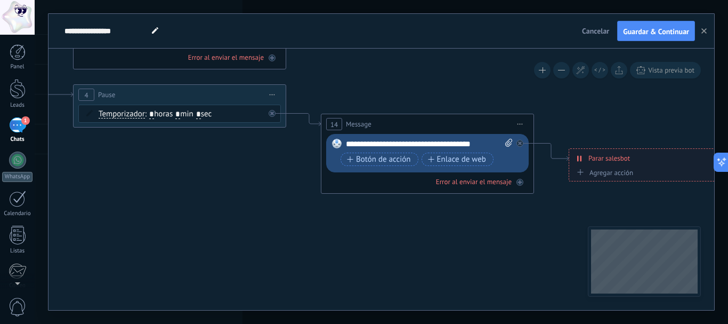
drag, startPoint x: 341, startPoint y: 240, endPoint x: 257, endPoint y: 181, distance: 102.0
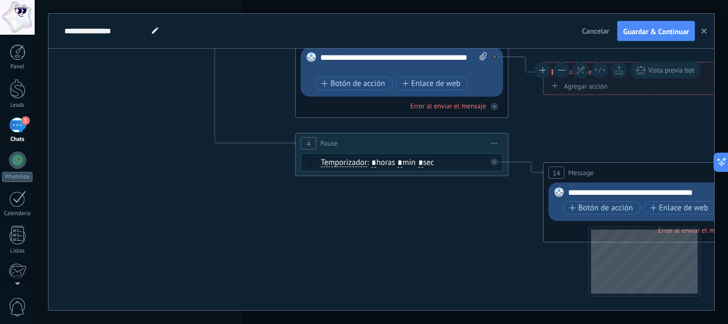
drag, startPoint x: 239, startPoint y: 226, endPoint x: 380, endPoint y: 231, distance: 140.8
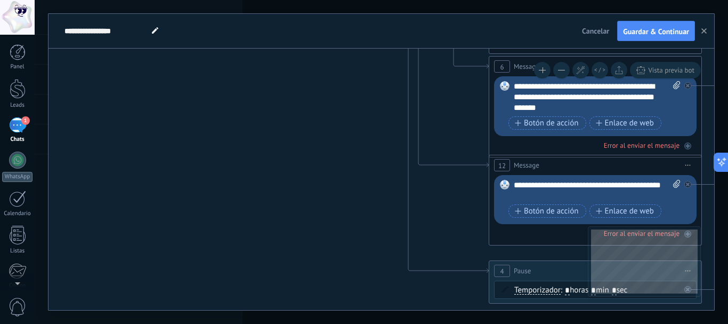
drag, startPoint x: 438, startPoint y: 261, endPoint x: 469, endPoint y: 281, distance: 36.5
click at [469, 281] on icon at bounding box center [619, 97] width 1661 height 1077
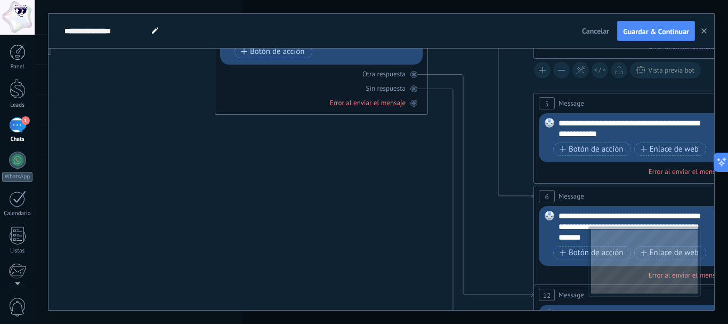
drag, startPoint x: 422, startPoint y: 170, endPoint x: 436, endPoint y: 279, distance: 110.2
click at [436, 279] on icon at bounding box center [664, 227] width 1661 height 1077
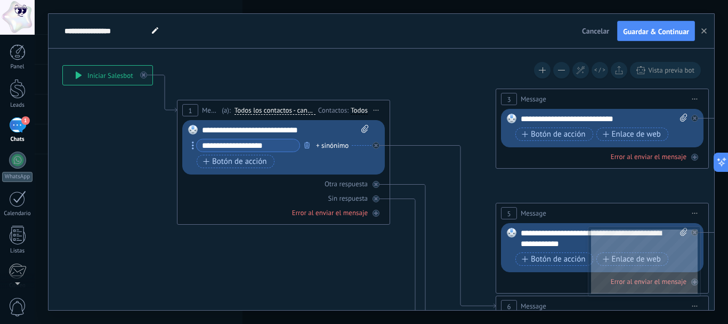
drag, startPoint x: 424, startPoint y: 272, endPoint x: 435, endPoint y: 236, distance: 37.4
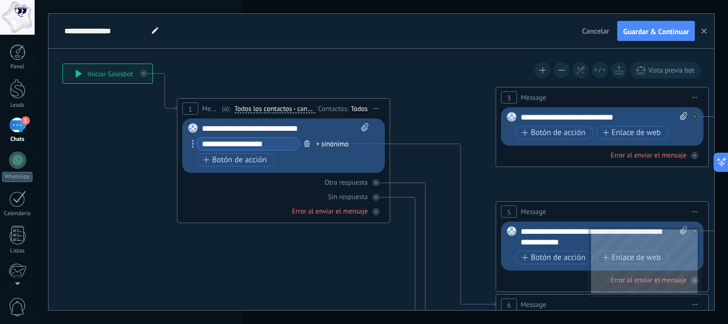
click at [312, 142] on button "button" at bounding box center [307, 142] width 12 height 13
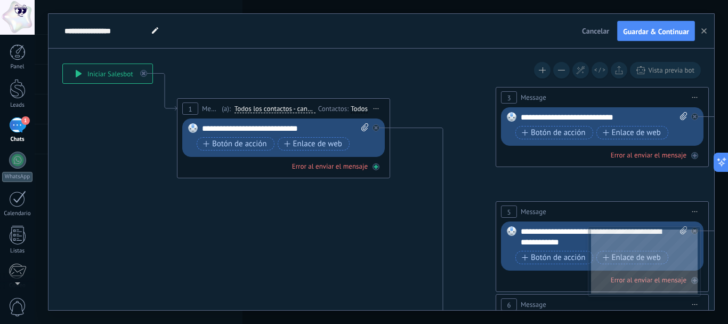
click at [371, 168] on div "Error al enviar el mensaje" at bounding box center [283, 166] width 203 height 10
click at [469, 216] on div "Agrega el siguiente paso" at bounding box center [471, 223] width 93 height 18
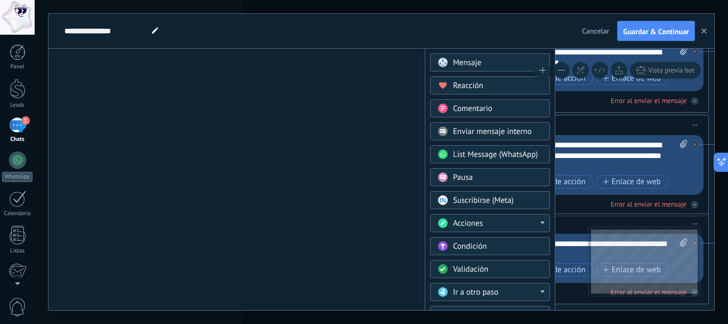
click at [478, 218] on span "Acciones" at bounding box center [468, 223] width 30 height 10
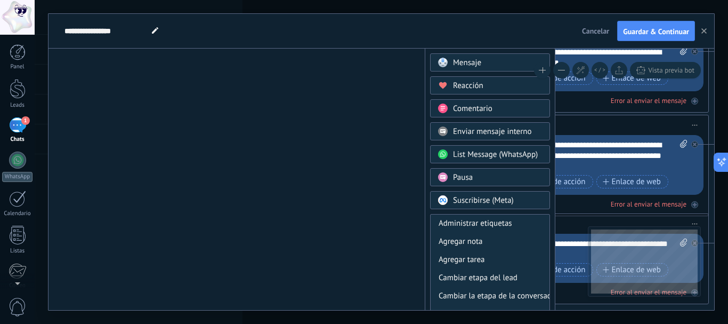
click at [379, 232] on icon at bounding box center [626, 133] width 1661 height 1031
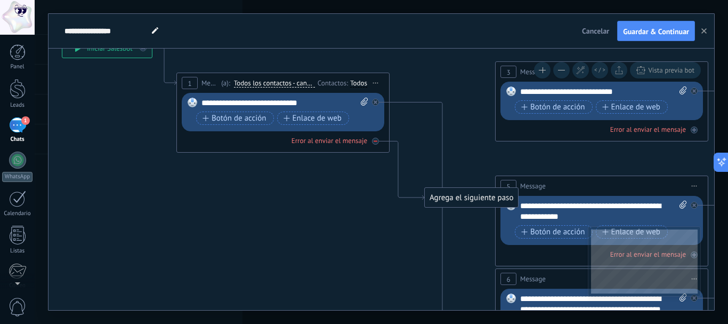
click at [375, 138] on div at bounding box center [375, 141] width 7 height 7
click at [334, 138] on div "Error al enviar el mensaje" at bounding box center [330, 140] width 76 height 9
click at [705, 34] on button "button" at bounding box center [704, 31] width 16 height 20
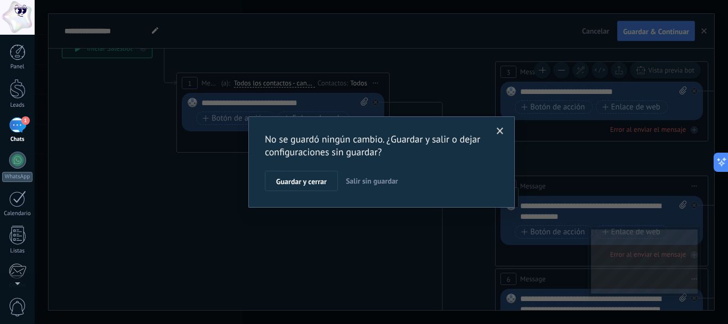
click at [393, 180] on span "Salir sin guardar" at bounding box center [372, 181] width 52 height 10
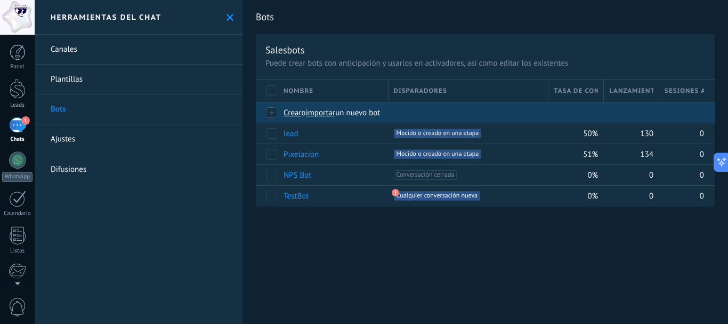
click at [290, 111] on span "Crear" at bounding box center [293, 113] width 18 height 10
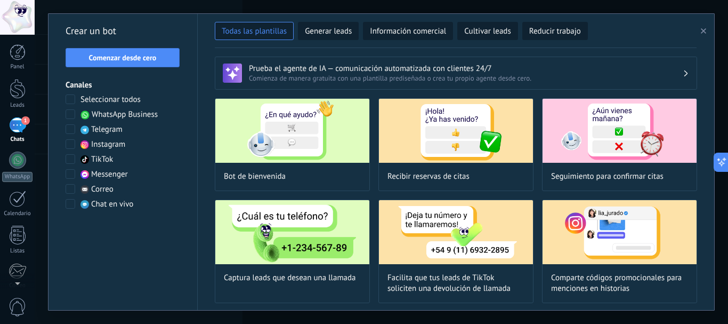
click at [69, 100] on span at bounding box center [71, 99] width 10 height 10
click at [288, 145] on img at bounding box center [292, 131] width 154 height 64
type input "**********"
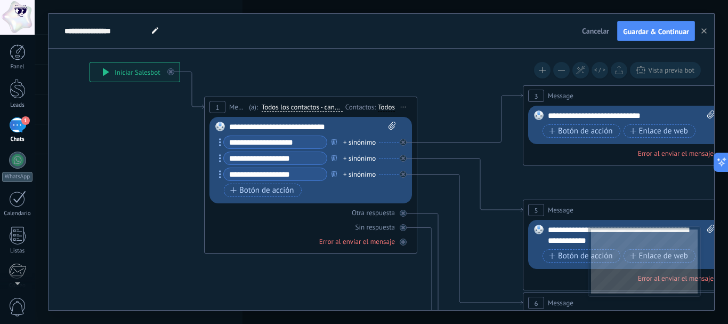
drag, startPoint x: 639, startPoint y: 163, endPoint x: 449, endPoint y: 96, distance: 201.1
click at [449, 96] on icon at bounding box center [653, 327] width 1661 height 1065
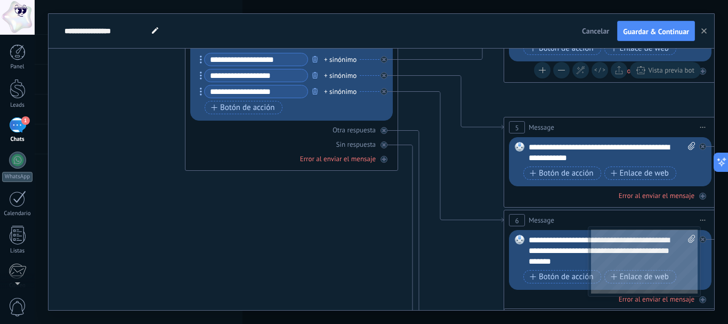
drag, startPoint x: 449, startPoint y: 200, endPoint x: 431, endPoint y: 61, distance: 140.4
click at [427, 69] on icon at bounding box center [634, 245] width 1661 height 1065
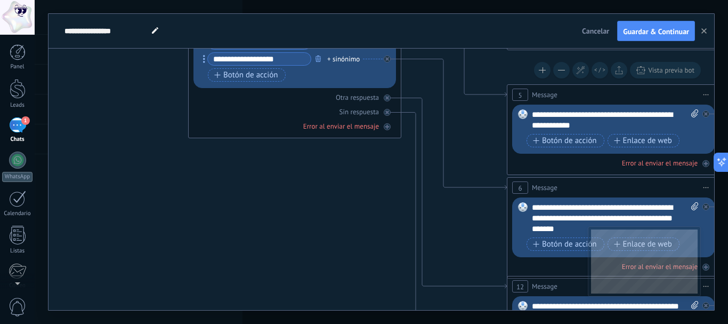
drag, startPoint x: 462, startPoint y: 243, endPoint x: 476, endPoint y: 273, distance: 32.9
click at [475, 273] on icon at bounding box center [637, 218] width 1661 height 1077
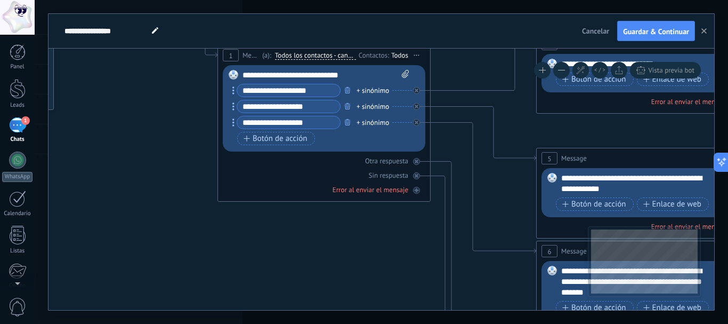
click at [379, 220] on icon at bounding box center [666, 282] width 1661 height 1077
click at [384, 177] on div "Sin respuesta" at bounding box center [388, 175] width 39 height 9
click at [383, 177] on div "Sin respuesta" at bounding box center [388, 175] width 39 height 9
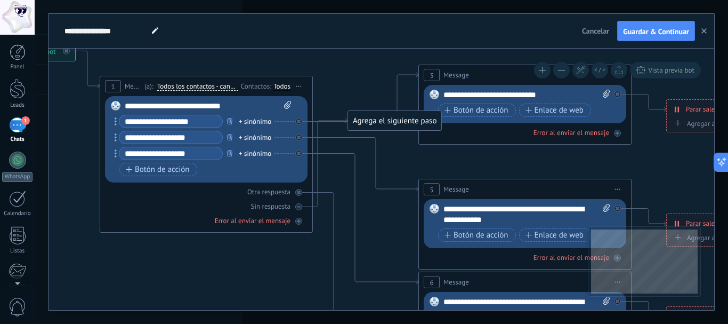
drag, startPoint x: 438, startPoint y: 233, endPoint x: 320, endPoint y: 264, distance: 121.8
click at [320, 264] on icon at bounding box center [549, 307] width 1661 height 1065
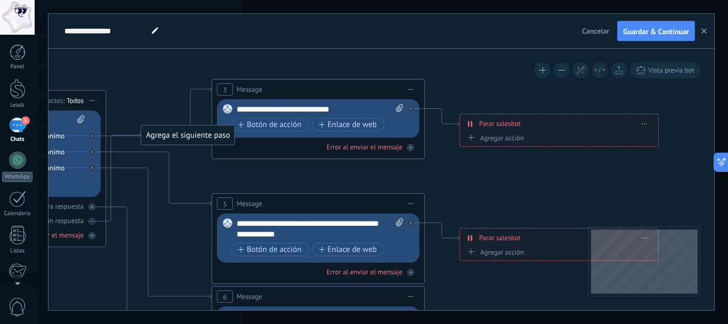
drag, startPoint x: 530, startPoint y: 163, endPoint x: 448, endPoint y: 78, distance: 118.4
click at [433, 99] on icon at bounding box center [342, 321] width 1661 height 1065
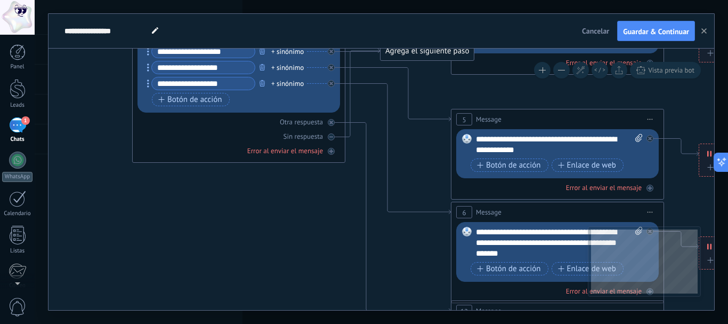
drag, startPoint x: 266, startPoint y: 279, endPoint x: 397, endPoint y: 273, distance: 130.2
click at [397, 273] on icon at bounding box center [581, 243] width 1661 height 1077
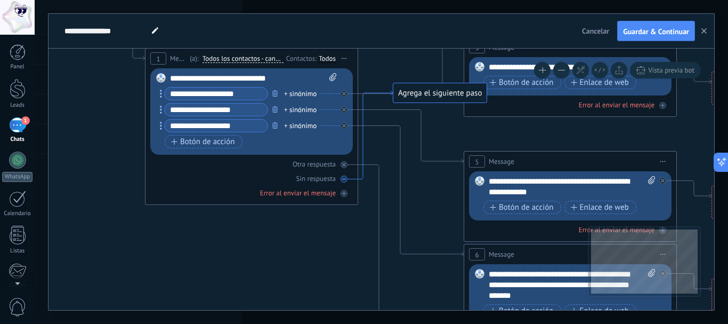
drag, startPoint x: 349, startPoint y: 134, endPoint x: 367, endPoint y: 173, distance: 43.2
click at [362, 177] on icon at bounding box center [375, 135] width 35 height 88
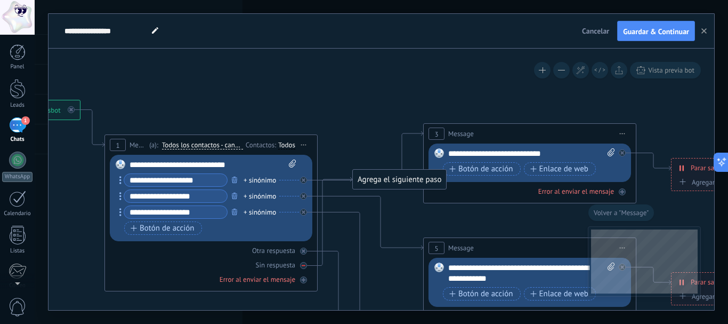
click at [281, 264] on div "Sin respuesta" at bounding box center [275, 264] width 39 height 9
drag, startPoint x: 305, startPoint y: 266, endPoint x: 403, endPoint y: 265, distance: 98.1
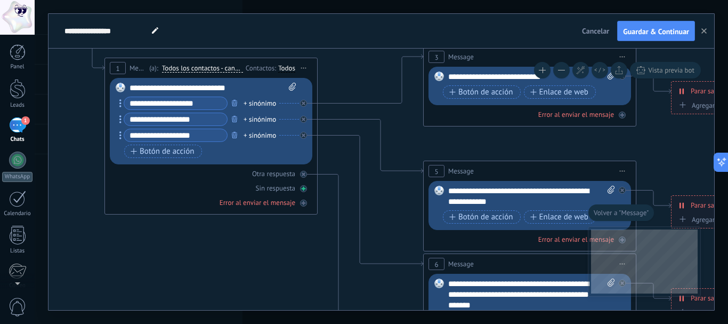
click at [303, 188] on icon at bounding box center [303, 188] width 5 height 5
click at [233, 133] on icon "button" at bounding box center [234, 135] width 5 height 6
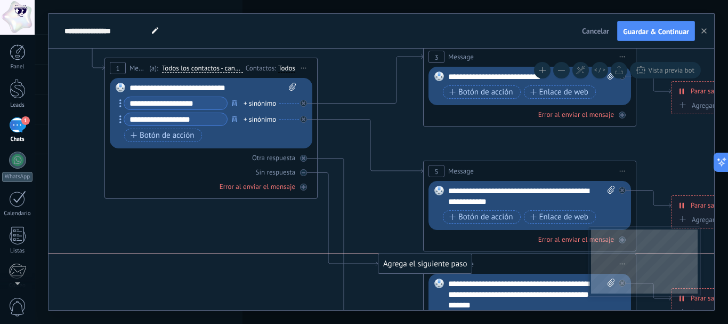
drag, startPoint x: 378, startPoint y: 212, endPoint x: 404, endPoint y: 271, distance: 64.5
click at [404, 271] on div "Agrega el siguiente paso" at bounding box center [424, 264] width 93 height 18
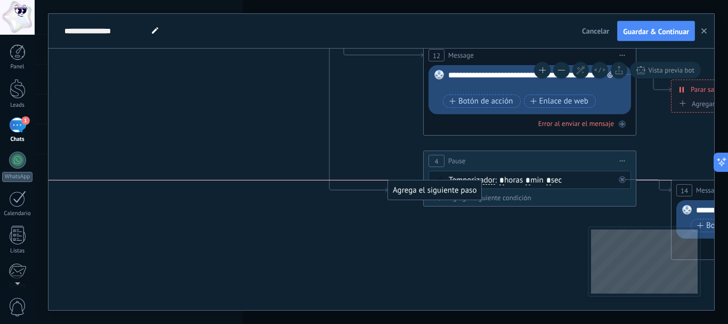
drag, startPoint x: 416, startPoint y: 224, endPoint x: 427, endPoint y: 188, distance: 38.4
click at [427, 188] on div "Agrega el siguiente paso" at bounding box center [434, 190] width 93 height 18
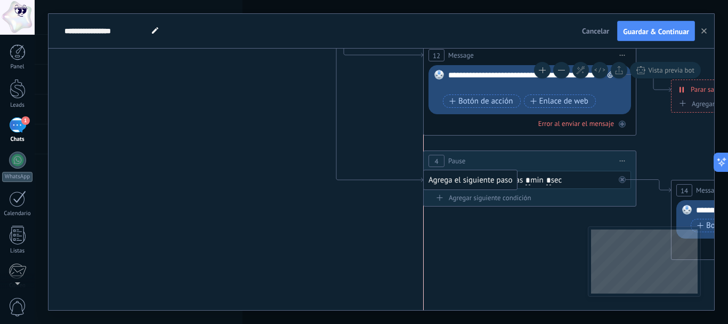
drag, startPoint x: 431, startPoint y: 214, endPoint x: 464, endPoint y: 172, distance: 53.9
click at [464, 172] on div "Agrega el siguiente paso" at bounding box center [470, 180] width 93 height 18
drag, startPoint x: 432, startPoint y: 220, endPoint x: 440, endPoint y: 169, distance: 51.3
click at [441, 213] on div "Agrega el siguiente paso" at bounding box center [470, 222] width 93 height 18
drag, startPoint x: 458, startPoint y: 222, endPoint x: 451, endPoint y: 177, distance: 44.8
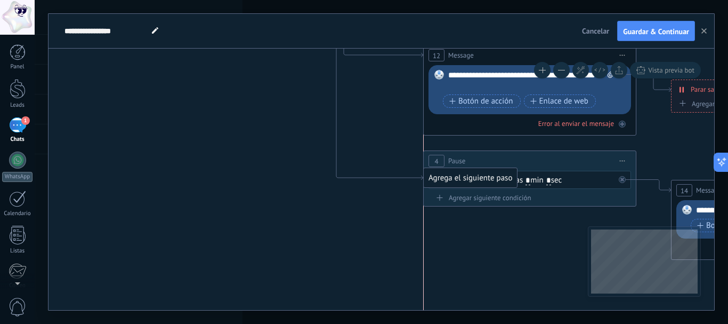
click at [451, 177] on div "Agrega el siguiente paso" at bounding box center [470, 178] width 93 height 18
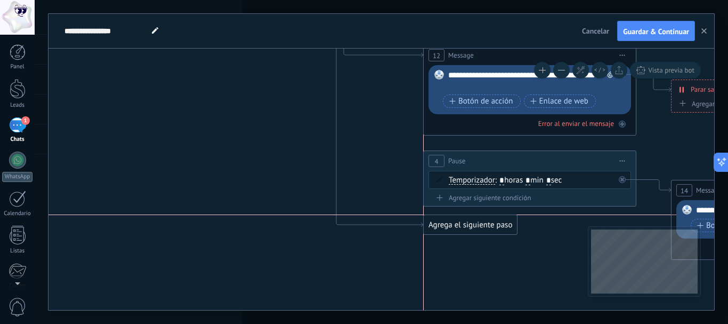
drag, startPoint x: 468, startPoint y: 229, endPoint x: 463, endPoint y: 235, distance: 7.6
click at [466, 231] on div "Agrega el siguiente paso" at bounding box center [470, 225] width 93 height 18
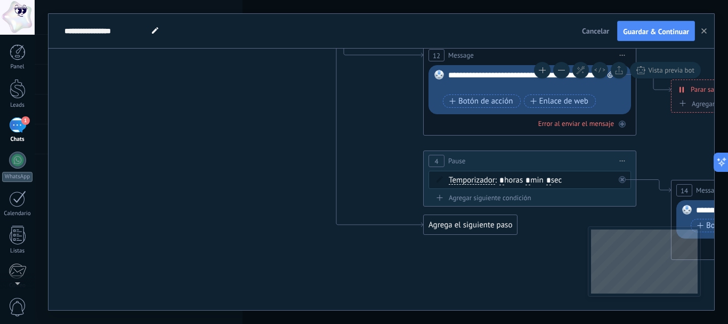
click at [465, 225] on div "Agrega el siguiente paso" at bounding box center [470, 225] width 93 height 18
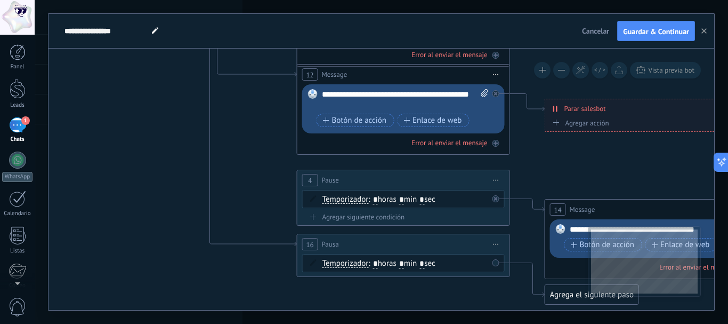
drag, startPoint x: 462, startPoint y: 283, endPoint x: 490, endPoint y: 304, distance: 35.0
click at [492, 306] on icon at bounding box center [427, 20] width 1661 height 1102
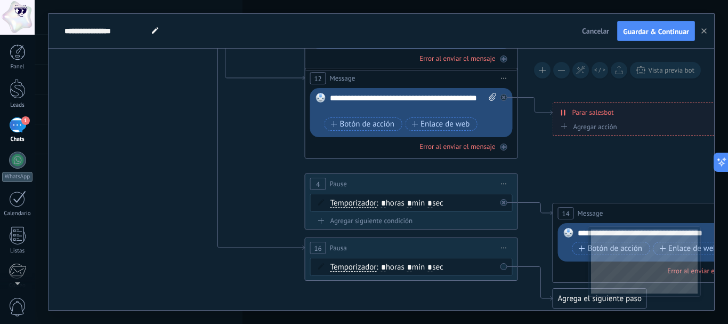
scroll to position [151, 0]
click at [14, 134] on link "2 Chats" at bounding box center [17, 130] width 35 height 26
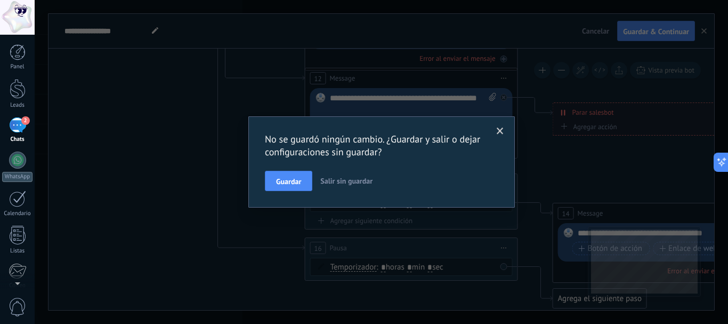
click at [550, 137] on div "No se guardó ningún cambio. ¿Guardar y salir o dejar configuraciones sin guarda…" at bounding box center [381, 162] width 693 height 324
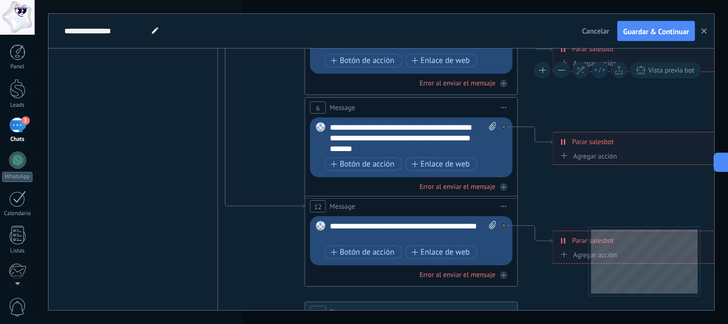
scroll to position [132, 0]
